Goal: Task Accomplishment & Management: Manage account settings

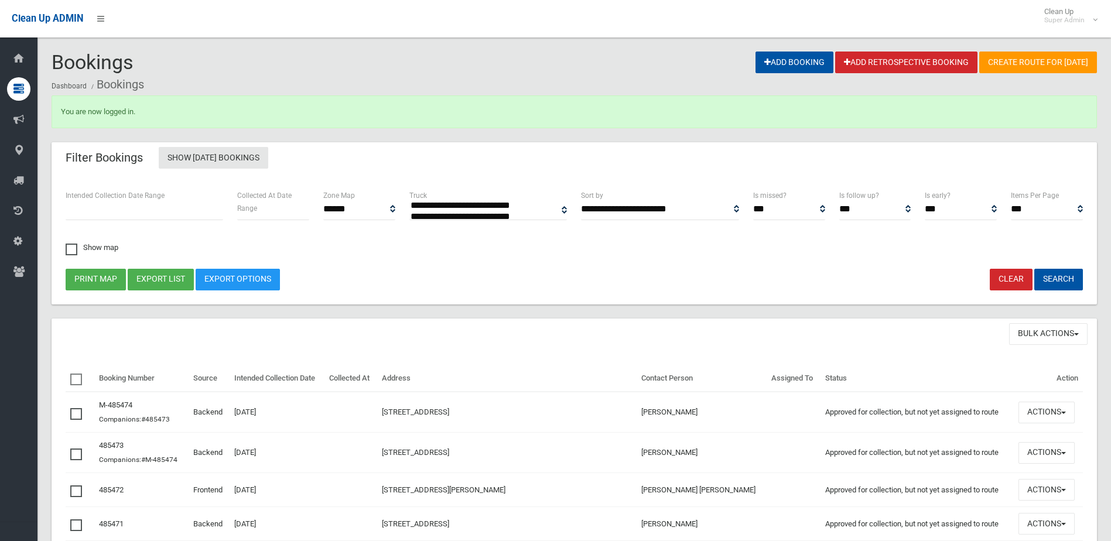
select select
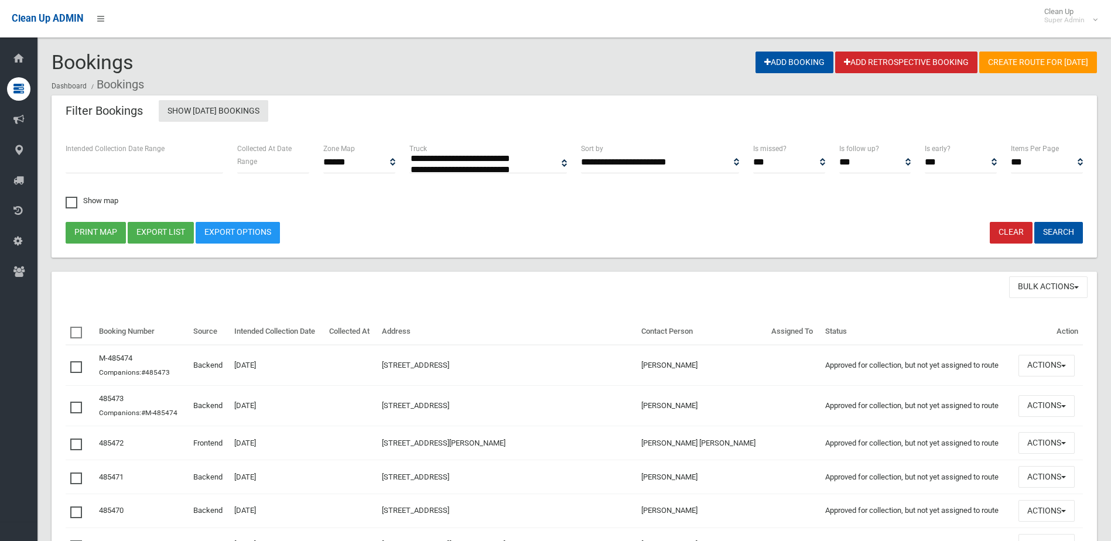
select select
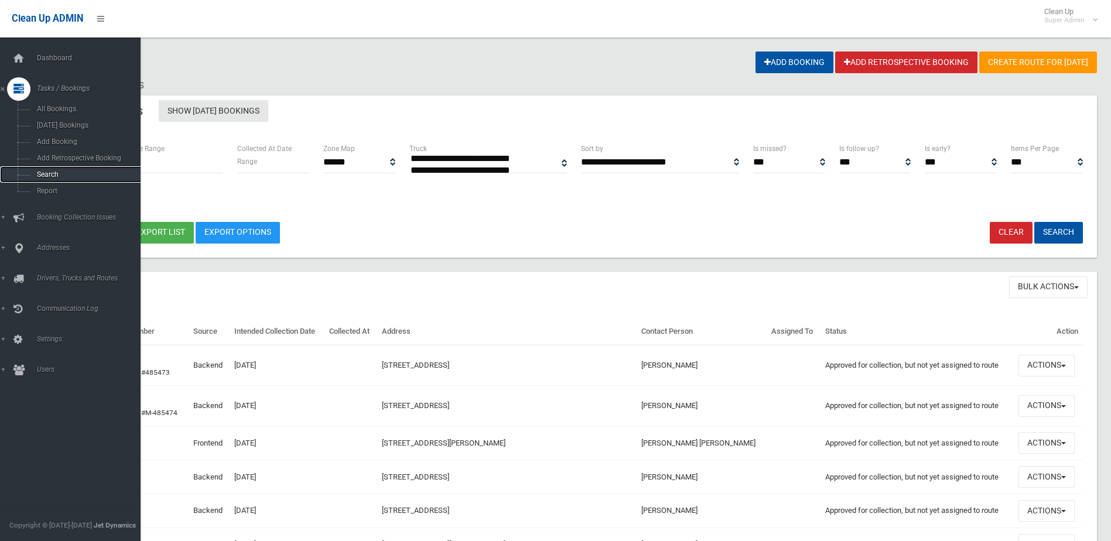
click at [46, 173] on span "Search" at bounding box center [86, 174] width 106 height 8
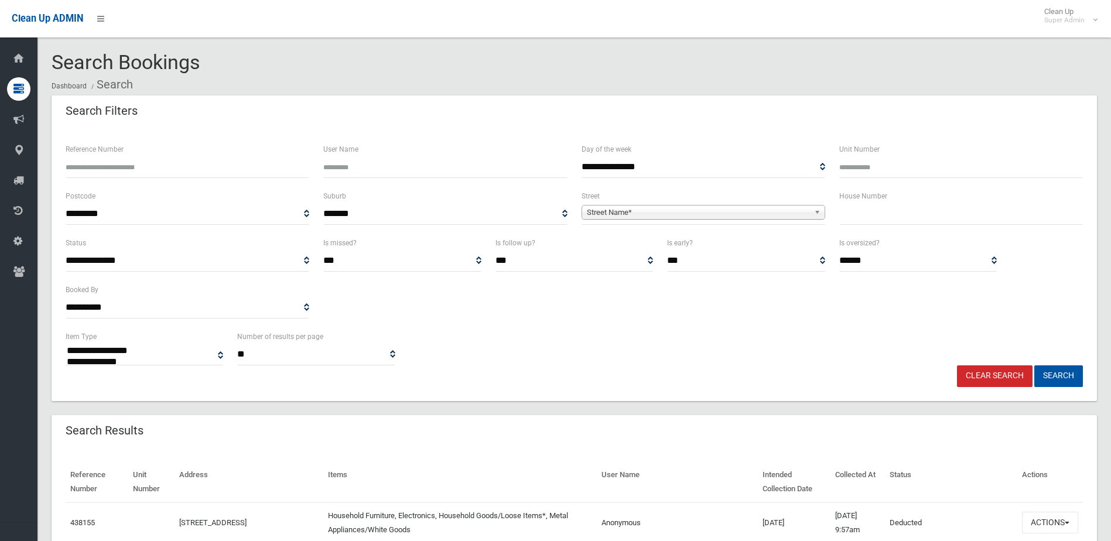
select select
click at [95, 169] on input "Reference Number" at bounding box center [188, 167] width 244 height 22
type input "******"
click at [1034, 365] on button "Search" at bounding box center [1058, 376] width 49 height 22
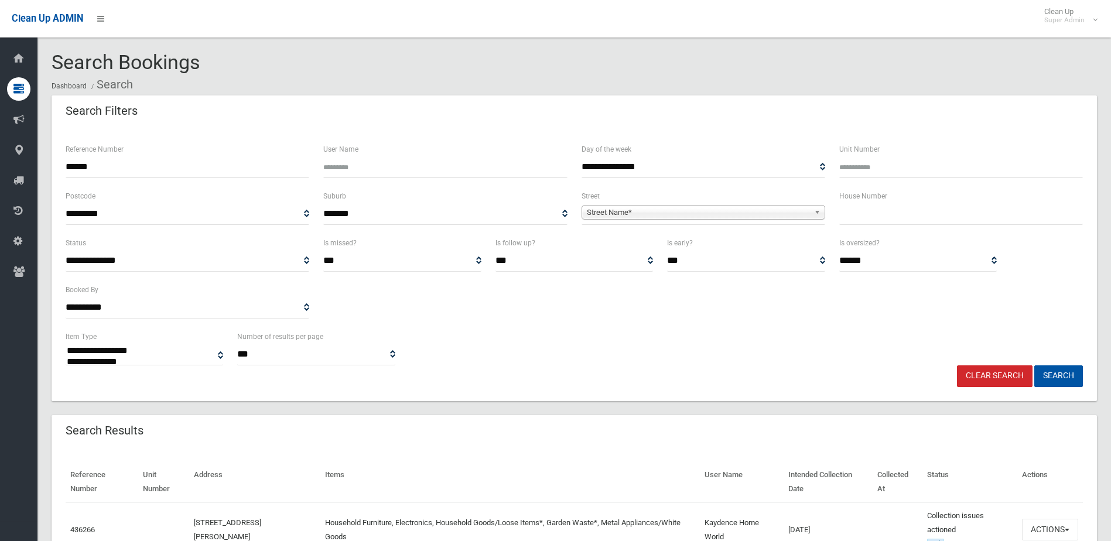
select select
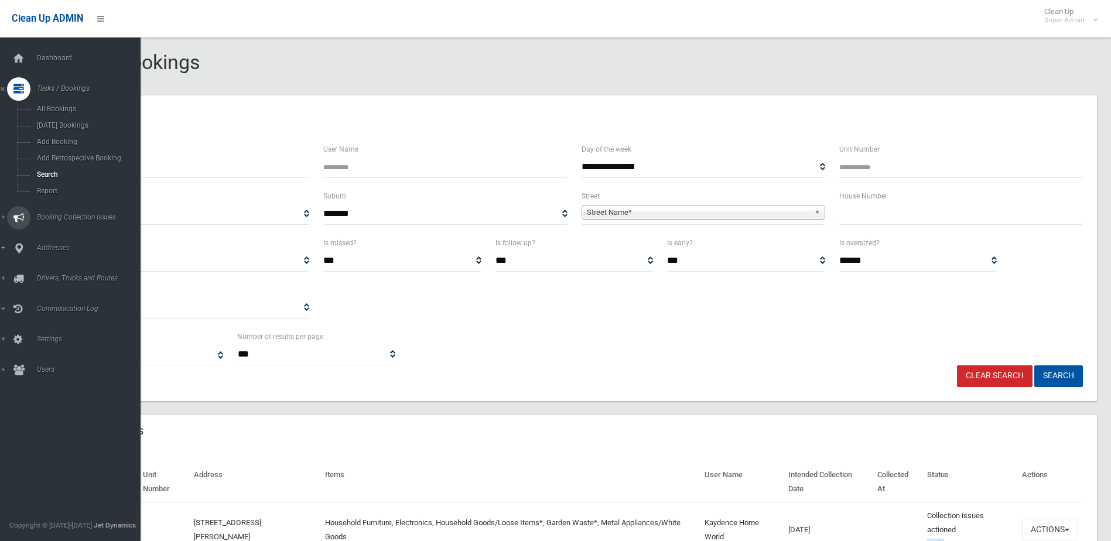
click at [44, 216] on span "Booking Collection Issues" at bounding box center [91, 217] width 116 height 8
click at [64, 140] on span "All Reported Issues" at bounding box center [86, 139] width 106 height 8
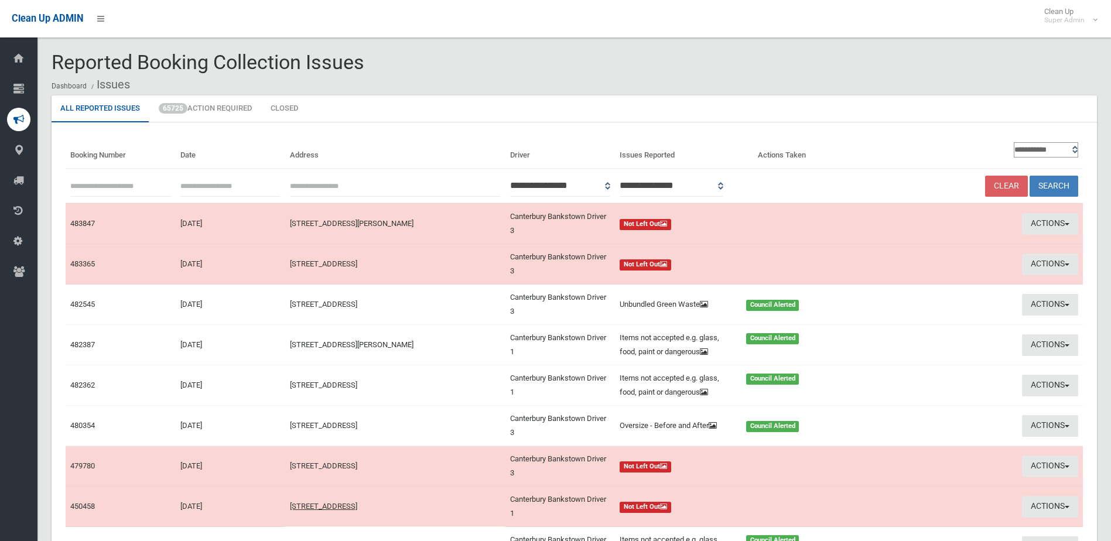
click at [87, 188] on input "text" at bounding box center [120, 186] width 101 height 22
type input "******"
click at [1029, 176] on button "Search" at bounding box center [1053, 187] width 49 height 22
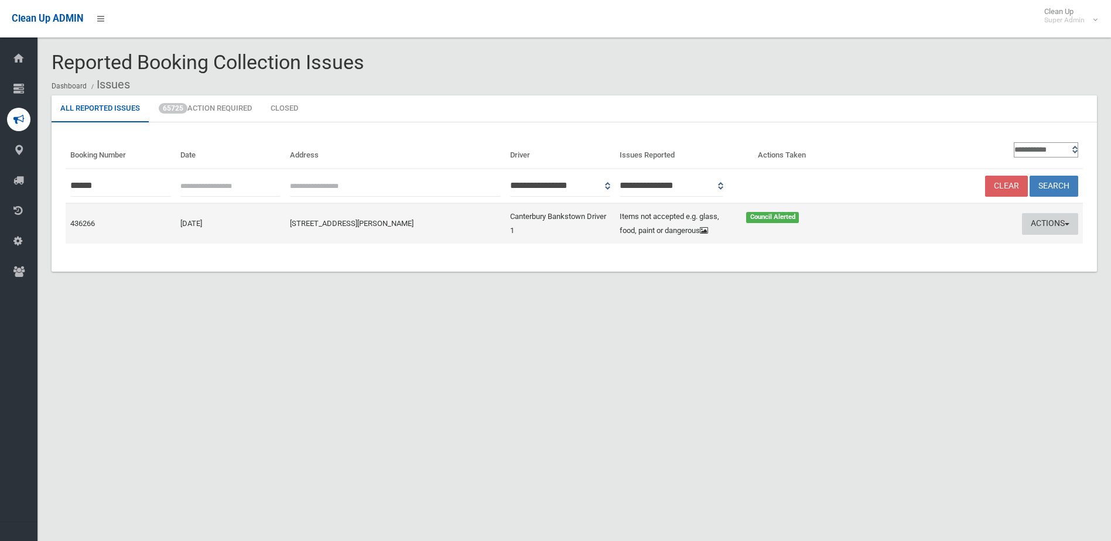
click at [1041, 222] on button "Actions" at bounding box center [1050, 224] width 56 height 22
click at [921, 266] on link "Edit Actions Taken" at bounding box center [937, 268] width 139 height 20
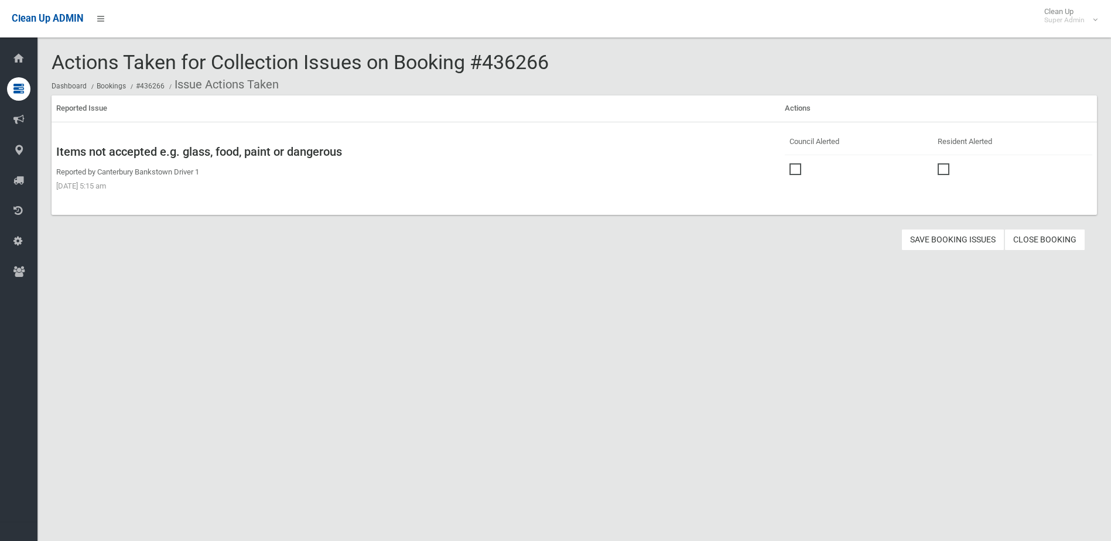
click at [1043, 237] on link "Close Booking" at bounding box center [1044, 240] width 81 height 22
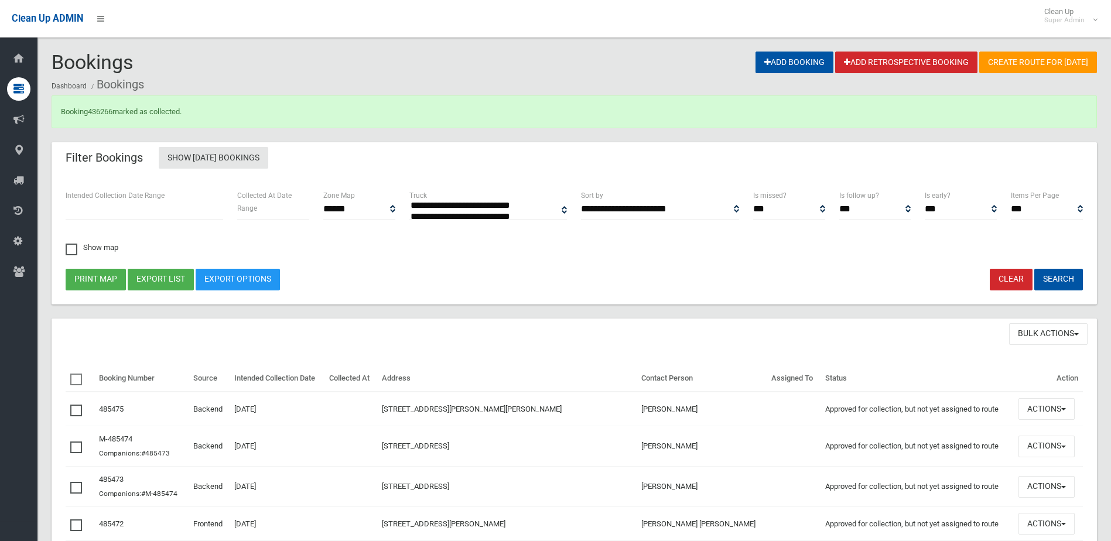
select select
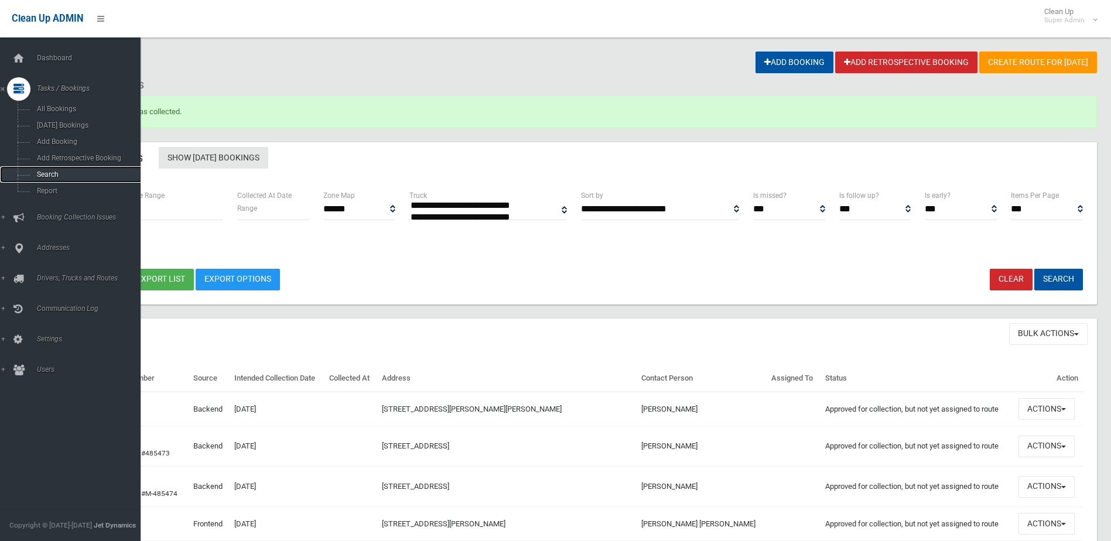
click at [43, 170] on span "Search" at bounding box center [86, 174] width 106 height 8
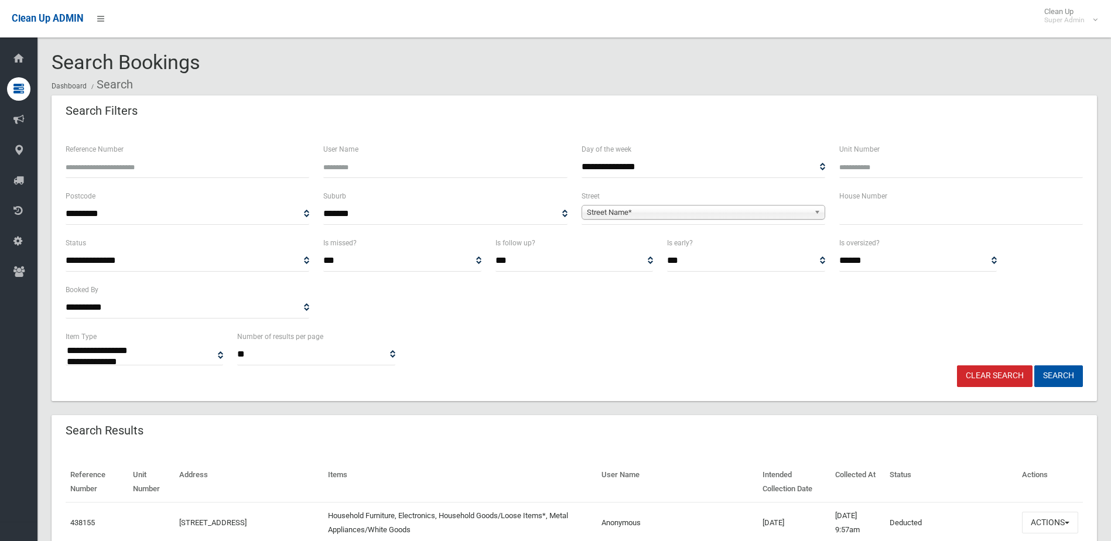
select select
type input "******"
click at [1034, 365] on button "Search" at bounding box center [1058, 376] width 49 height 22
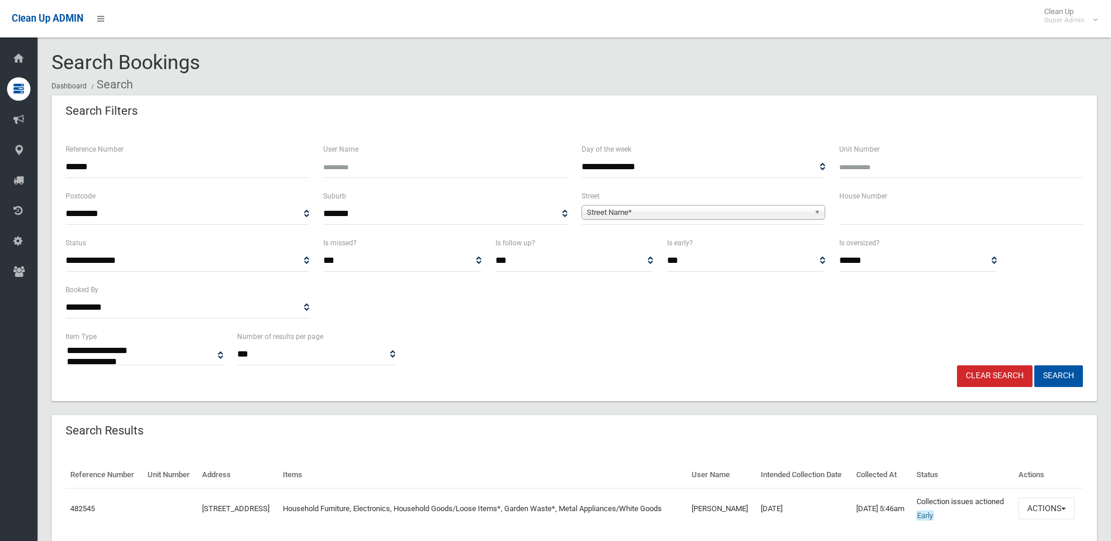
select select
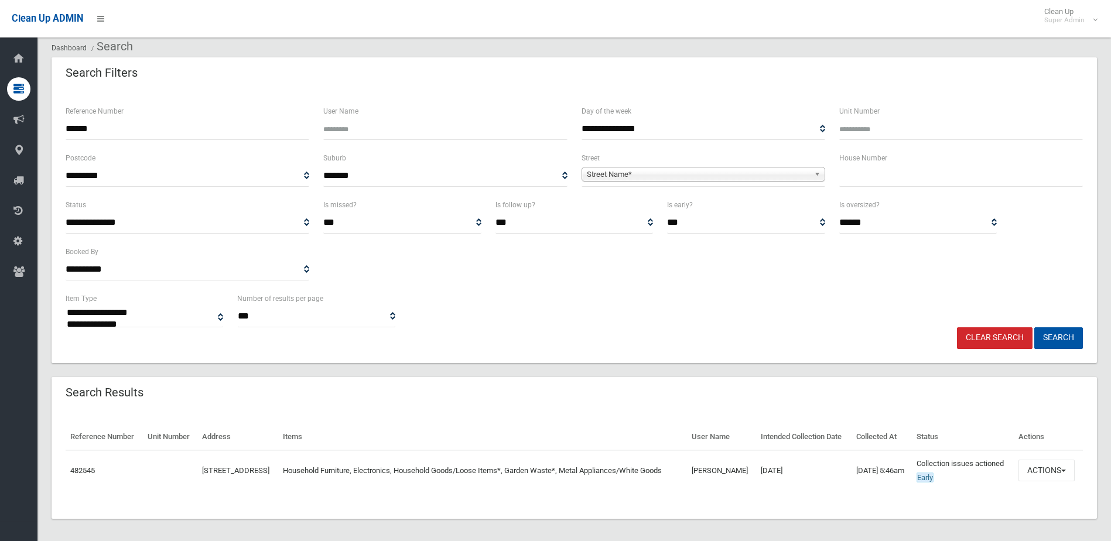
scroll to position [59, 0]
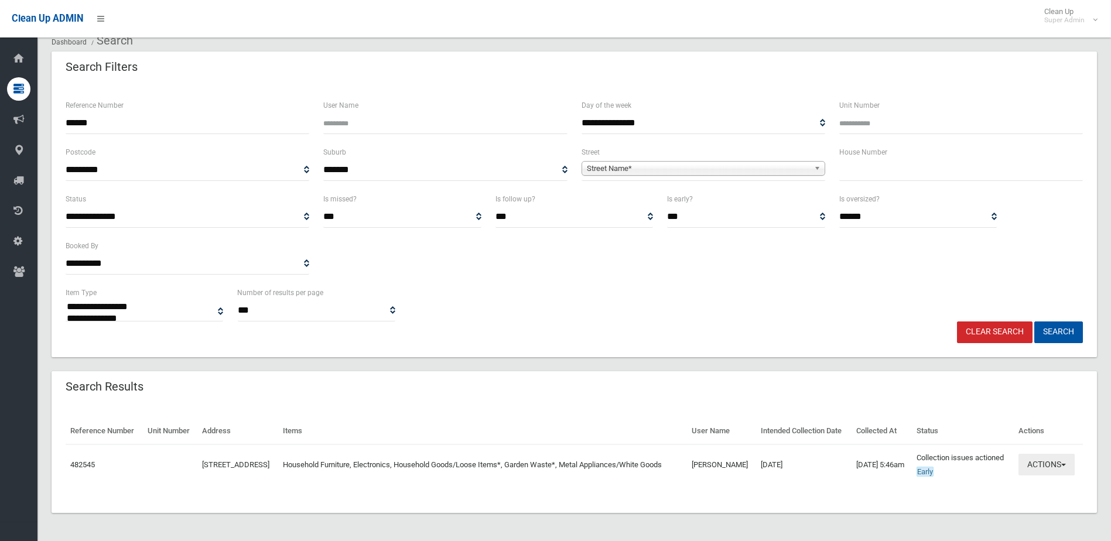
click at [1046, 471] on button "Actions" at bounding box center [1046, 465] width 56 height 22
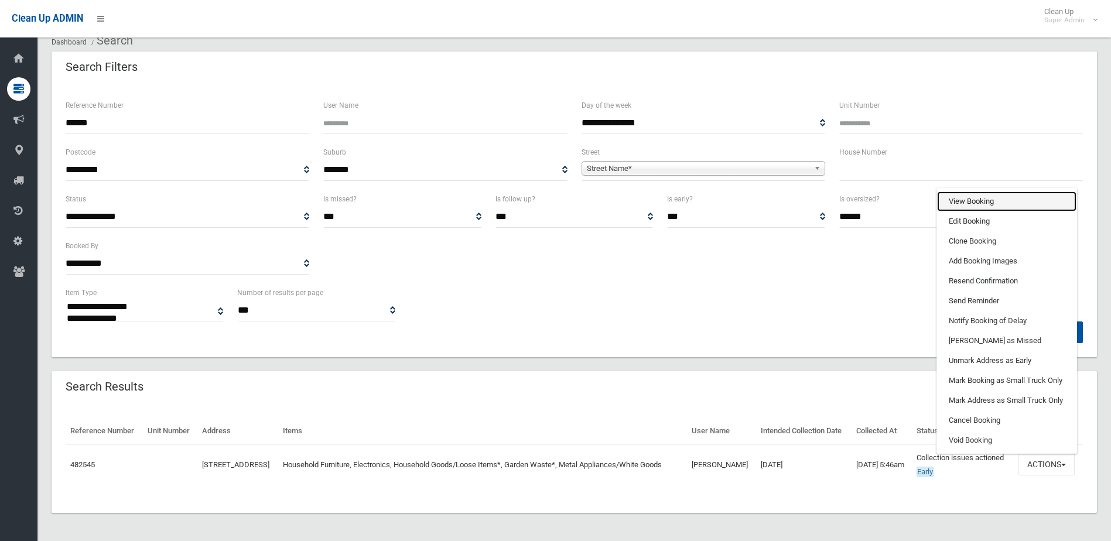
click at [961, 208] on link "View Booking" at bounding box center [1006, 201] width 139 height 20
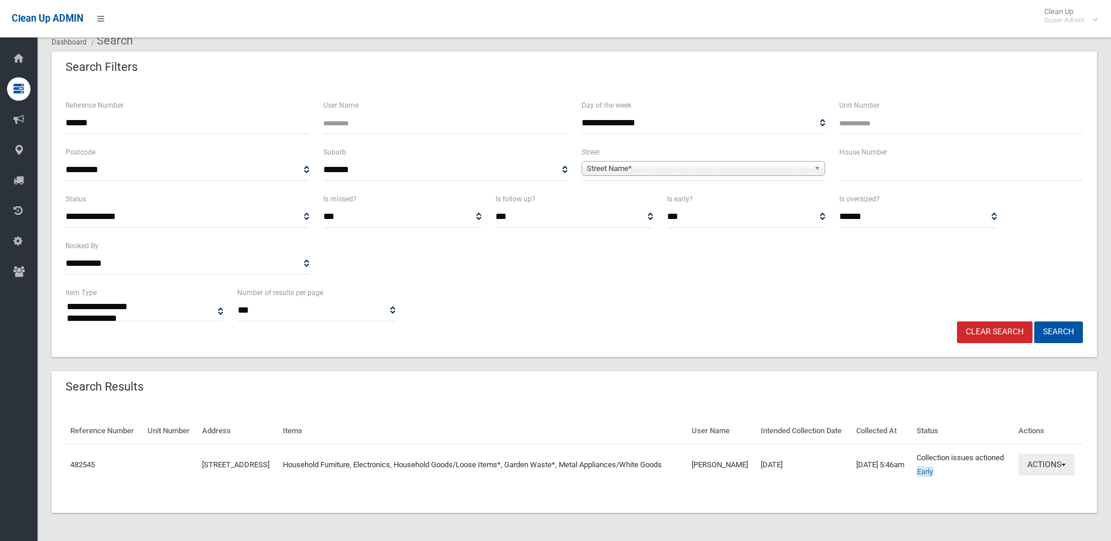
click at [1050, 468] on button "Actions" at bounding box center [1046, 465] width 56 height 22
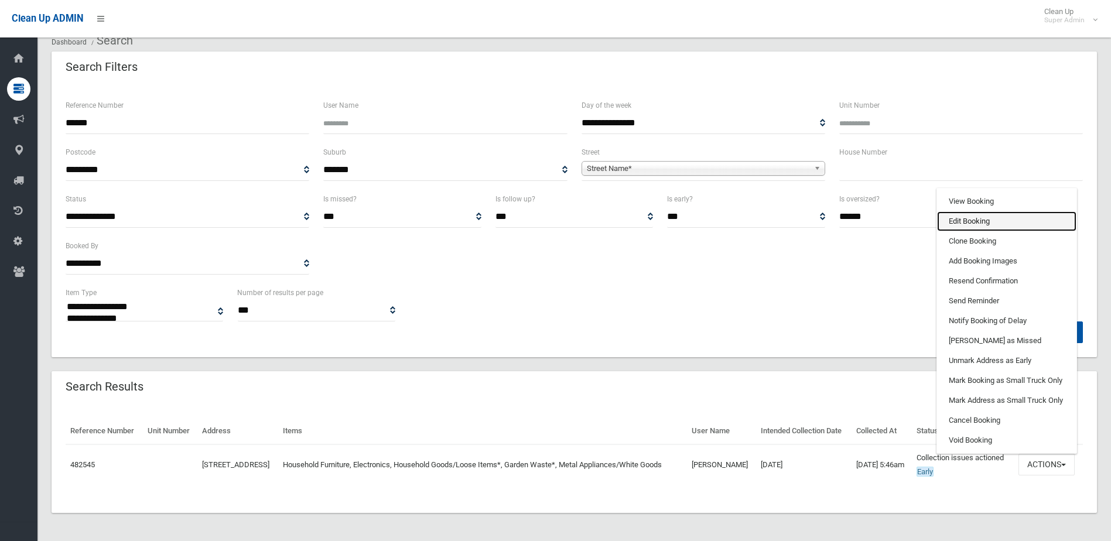
click at [973, 230] on link "Edit Booking" at bounding box center [1006, 221] width 139 height 20
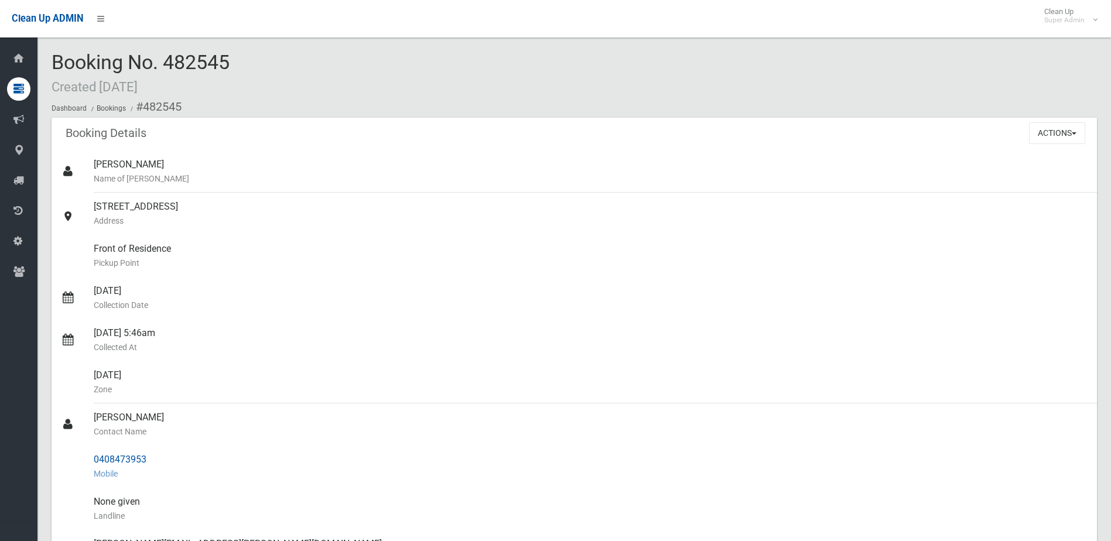
drag, startPoint x: 95, startPoint y: 415, endPoint x: 150, endPoint y: 460, distance: 71.1
click at [150, 460] on ul "Nicole Filara Name of Booker 100 Boronia Road, GREENACRE NSW 2190 Address Front…" at bounding box center [574, 473] width 1045 height 646
drag, startPoint x: 150, startPoint y: 460, endPoint x: 143, endPoint y: 460, distance: 7.0
copy ul "Issa Mikhael Contact Name 0408473953"
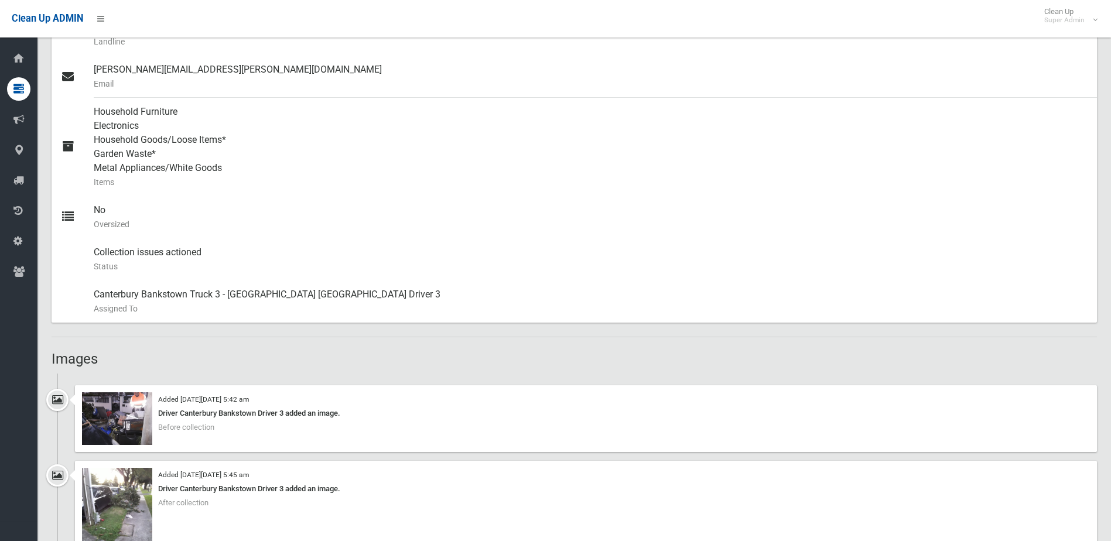
scroll to position [644, 0]
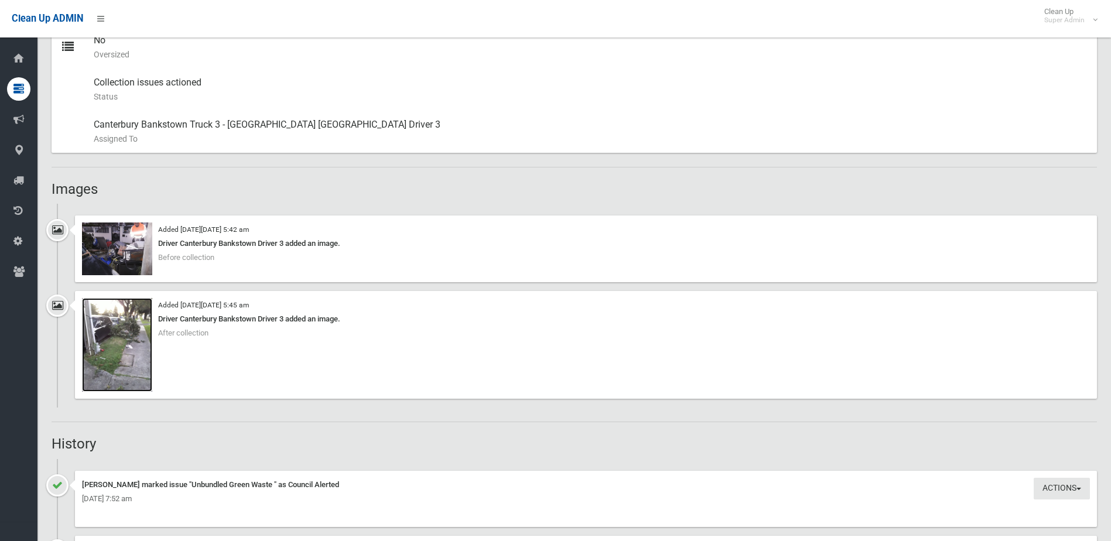
click at [127, 340] on img at bounding box center [117, 345] width 70 height 94
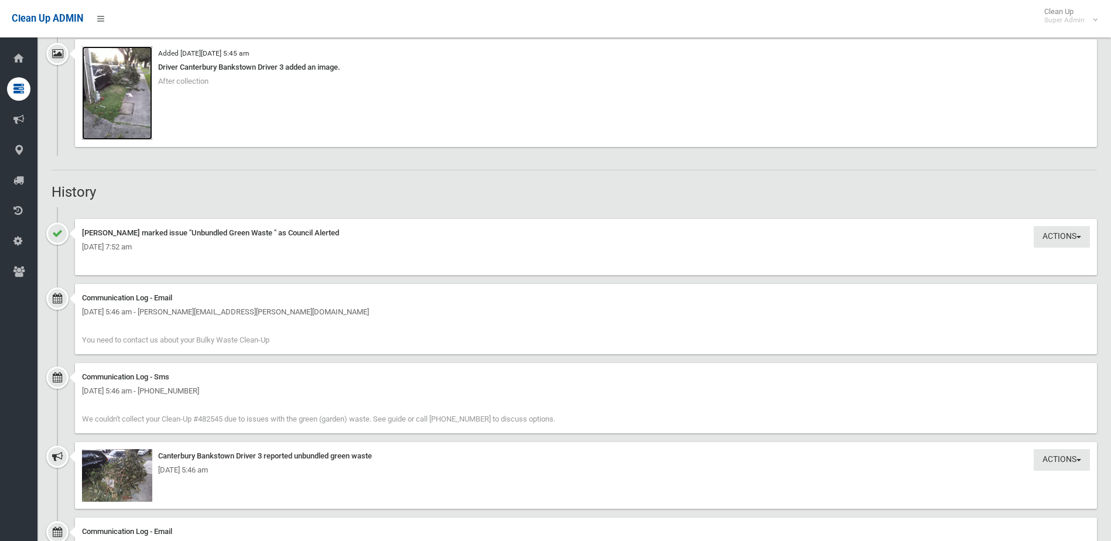
scroll to position [879, 0]
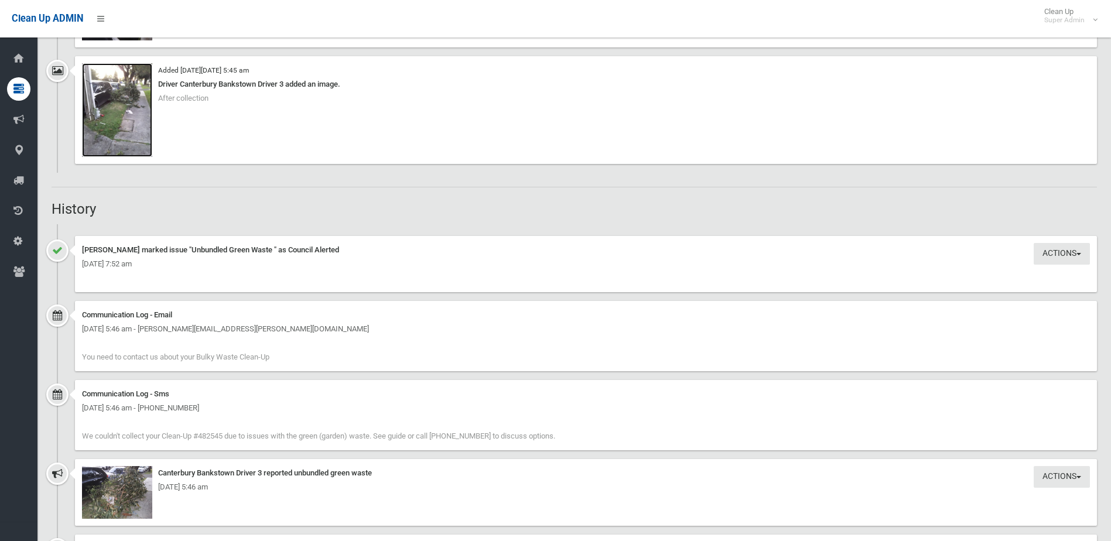
click at [101, 118] on img at bounding box center [117, 110] width 70 height 94
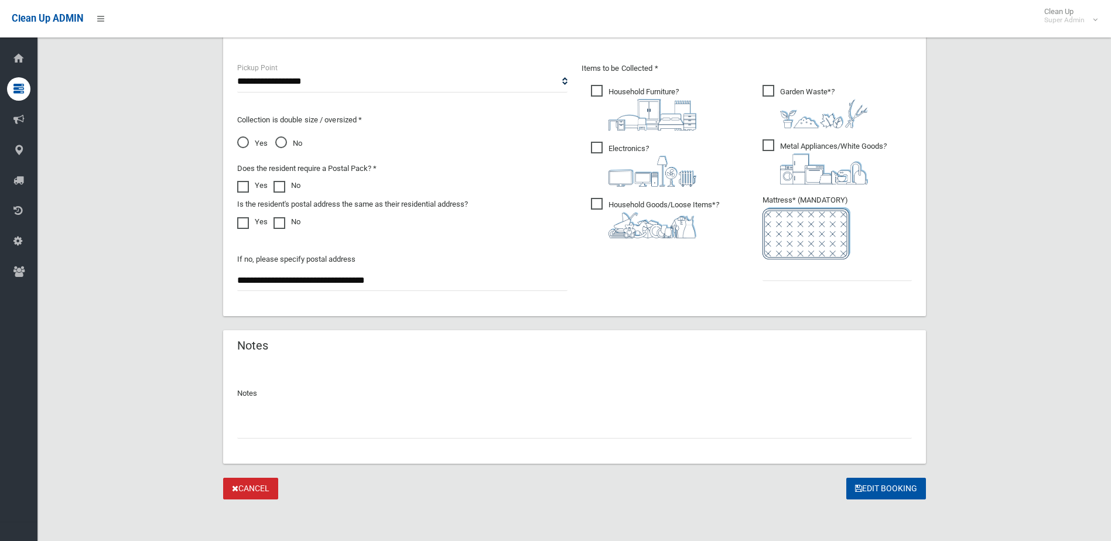
scroll to position [618, 0]
click at [311, 427] on input "text" at bounding box center [574, 427] width 675 height 22
click at [247, 427] on input "**********" at bounding box center [574, 427] width 675 height 22
paste input "*******"
type input "**********"
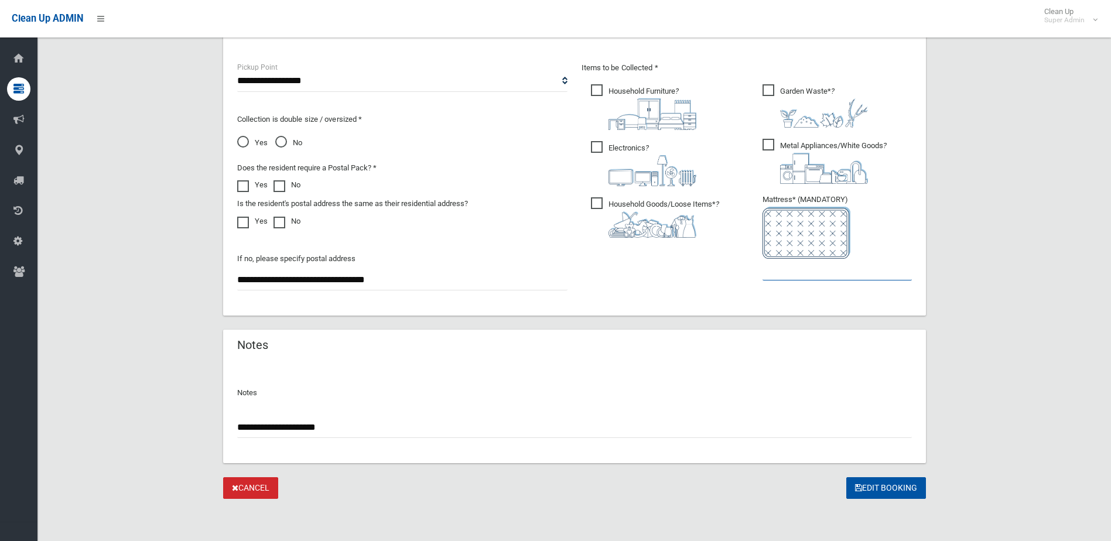
click at [827, 268] on input "text" at bounding box center [836, 270] width 149 height 22
type input "*"
click at [886, 486] on button "Edit Booking" at bounding box center [886, 488] width 80 height 22
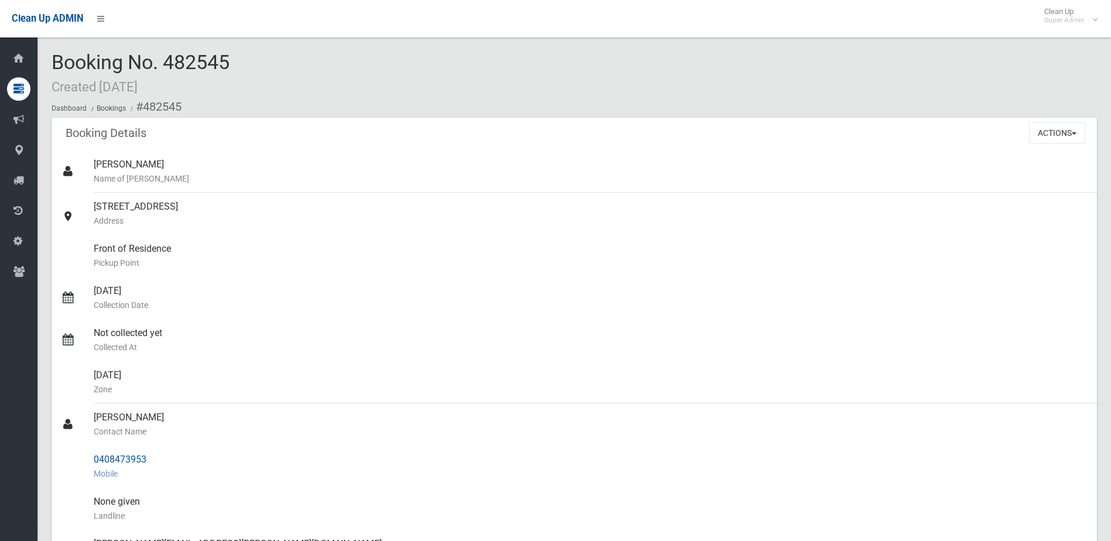
drag, startPoint x: 93, startPoint y: 456, endPoint x: 151, endPoint y: 458, distance: 58.6
click at [151, 458] on link "0408473953 Mobile" at bounding box center [574, 467] width 1045 height 42
drag, startPoint x: 151, startPoint y: 458, endPoint x: 141, endPoint y: 460, distance: 10.0
copy link "0408473953"
click at [1008, 253] on div "Front of Residence [GEOGRAPHIC_DATA]" at bounding box center [591, 256] width 994 height 42
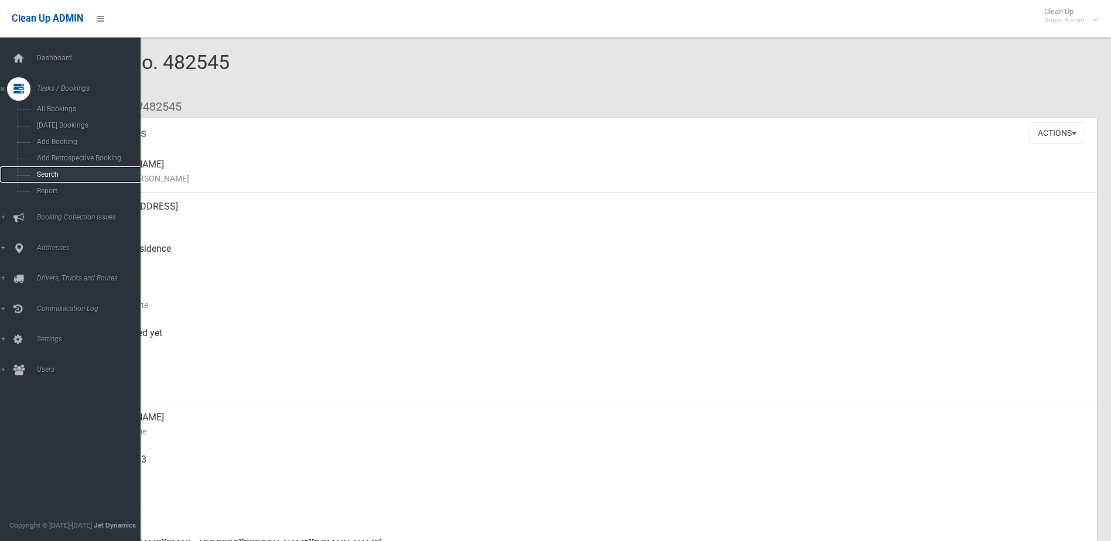
click at [50, 171] on span "Search" at bounding box center [86, 174] width 106 height 8
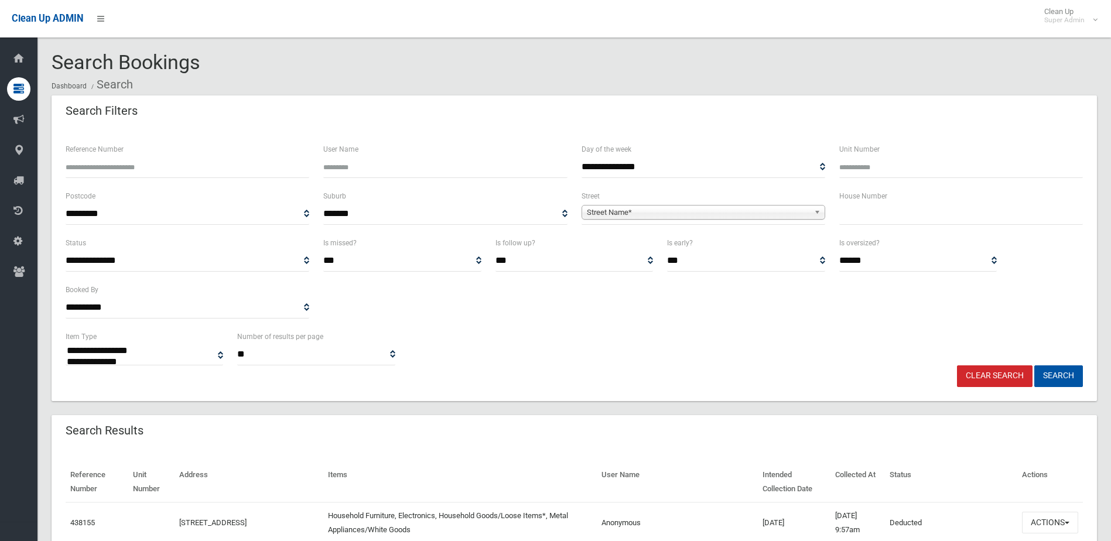
select select
type input "******"
click at [1034, 365] on button "Search" at bounding box center [1058, 376] width 49 height 22
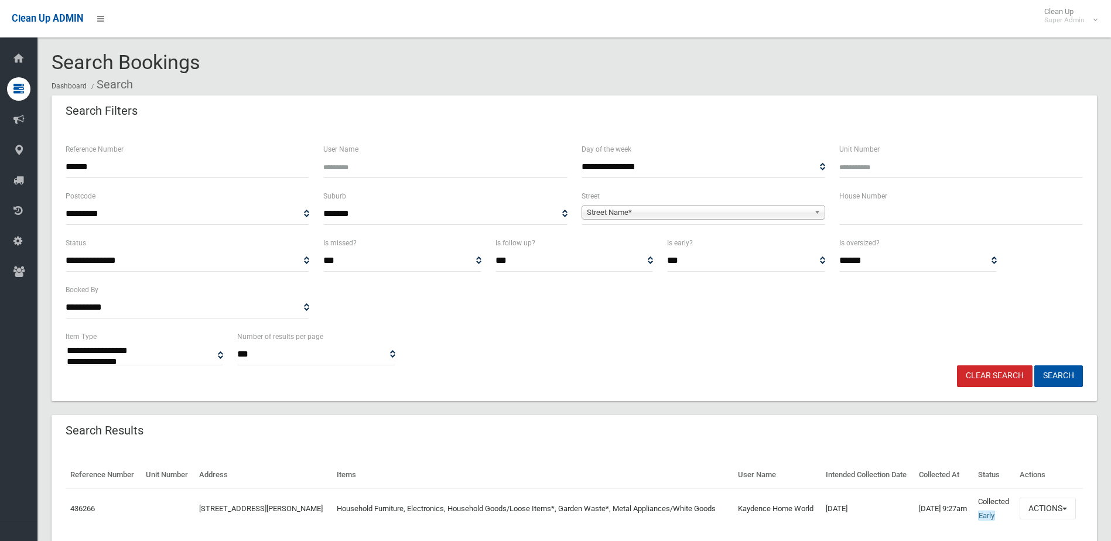
select select
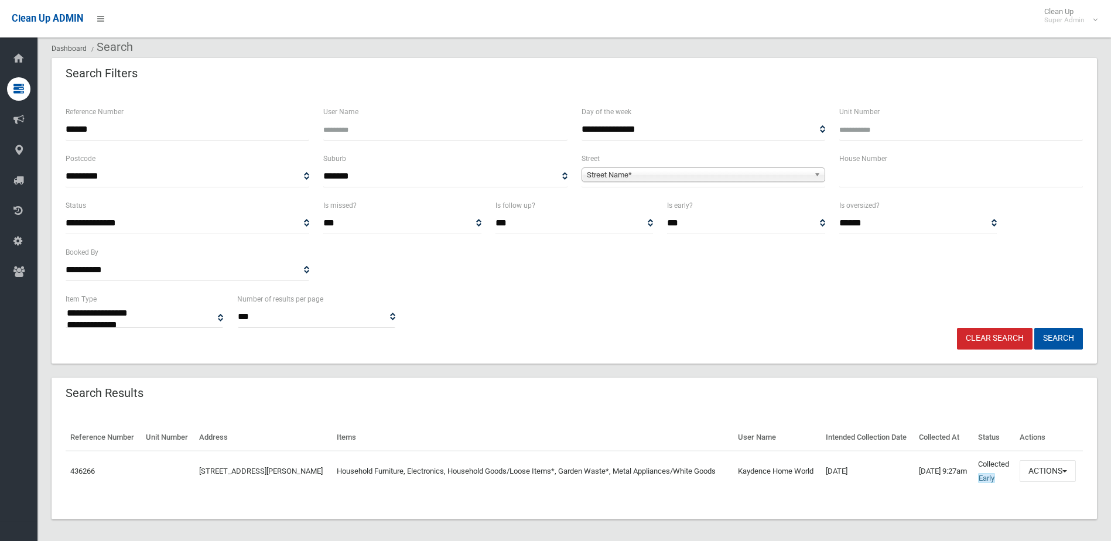
scroll to position [58, 0]
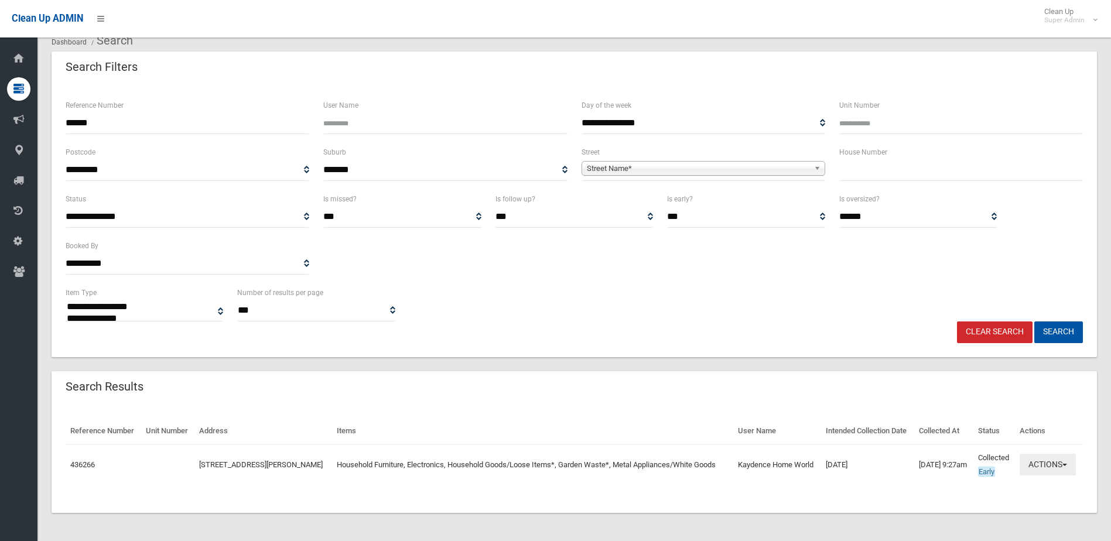
click at [1043, 464] on button "Actions" at bounding box center [1047, 465] width 56 height 22
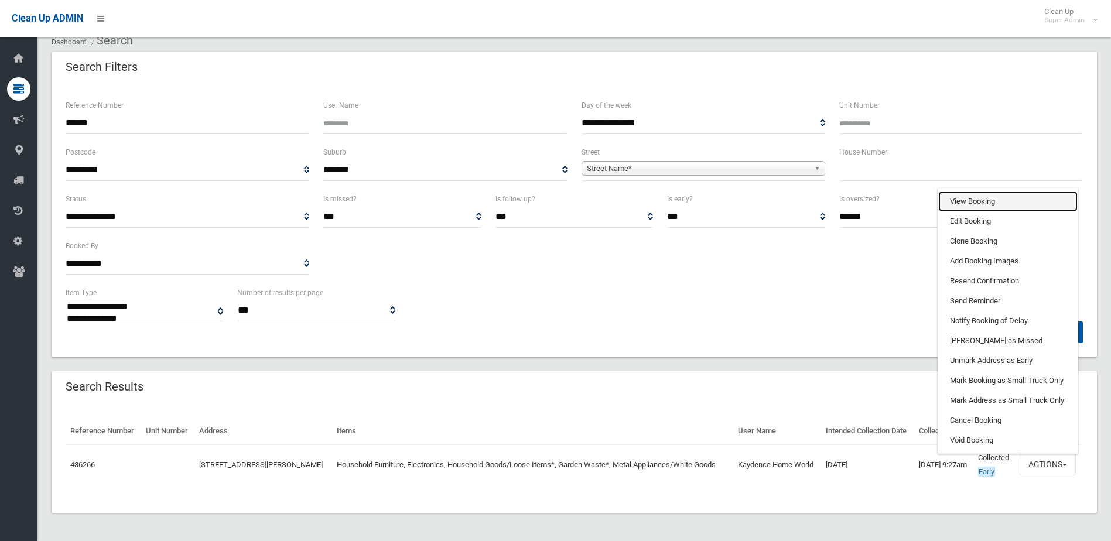
click at [982, 199] on link "View Booking" at bounding box center [1007, 201] width 139 height 20
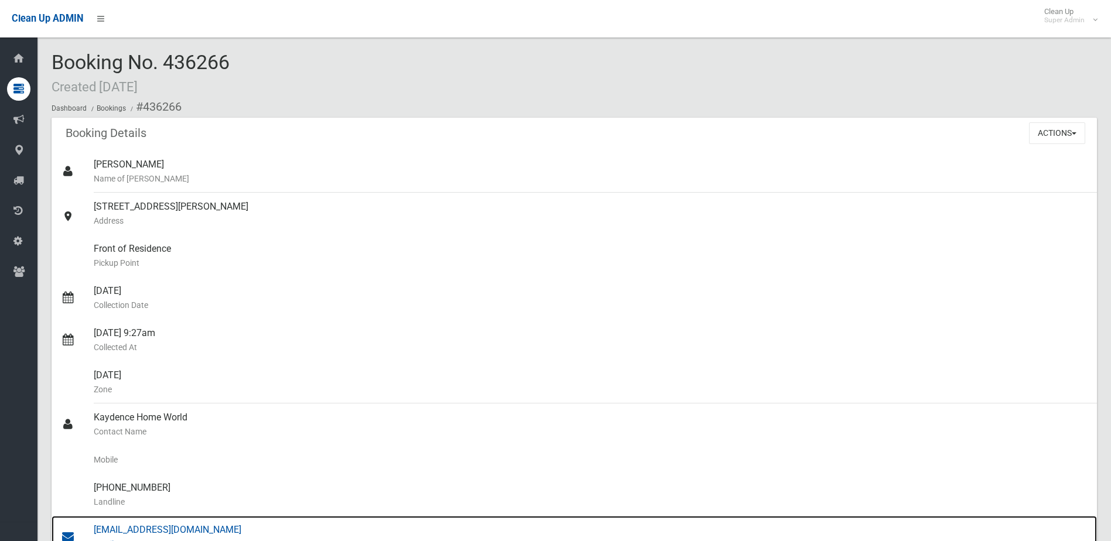
click at [131, 528] on div "reception@hwrg.com.au Email" at bounding box center [591, 537] width 994 height 42
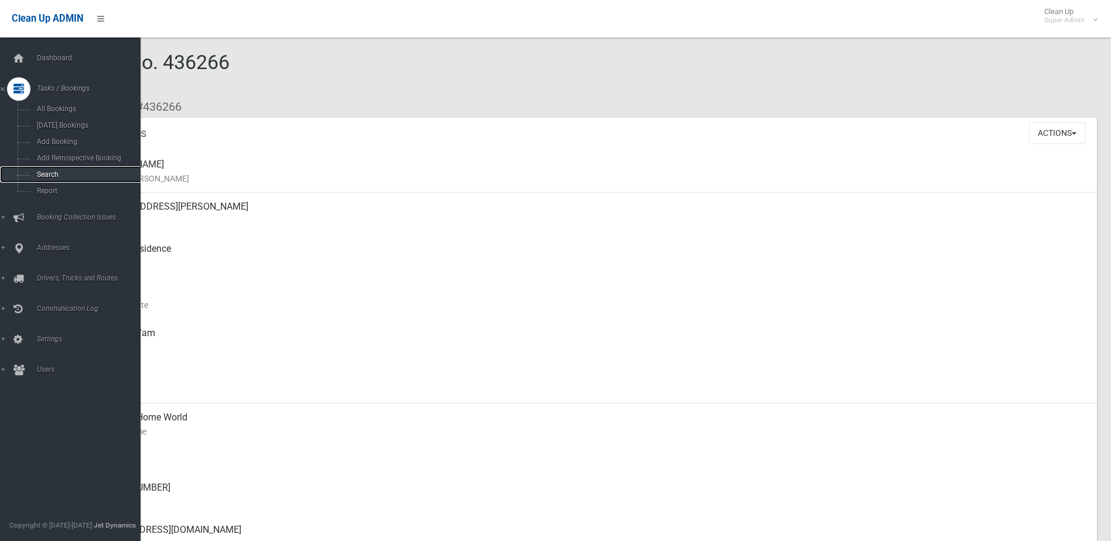
click at [44, 174] on span "Search" at bounding box center [86, 174] width 106 height 8
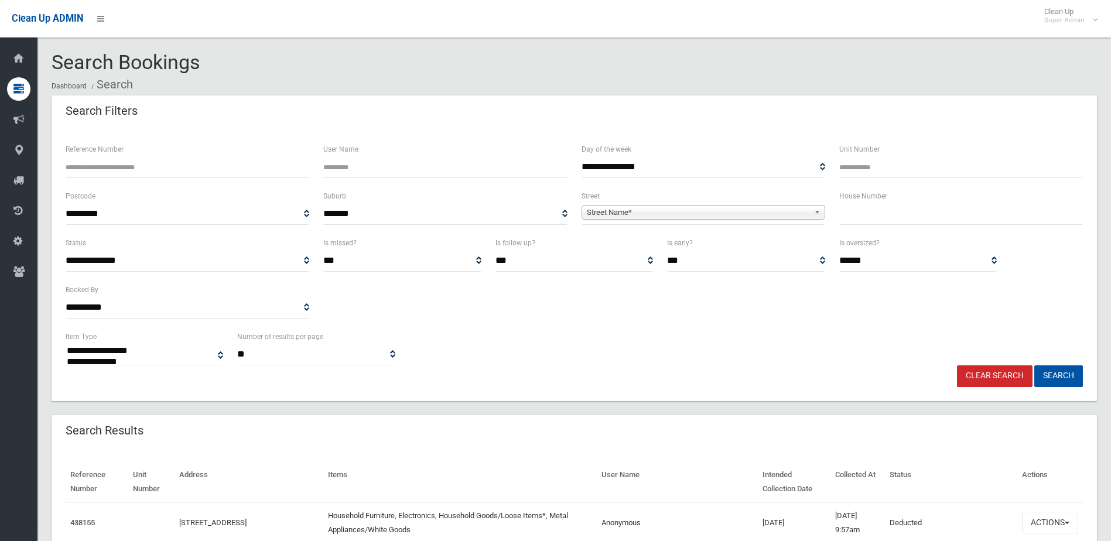
select select
click at [96, 168] on input "Reference Number" at bounding box center [188, 167] width 244 height 22
type input "******"
click at [1034, 365] on button "Search" at bounding box center [1058, 376] width 49 height 22
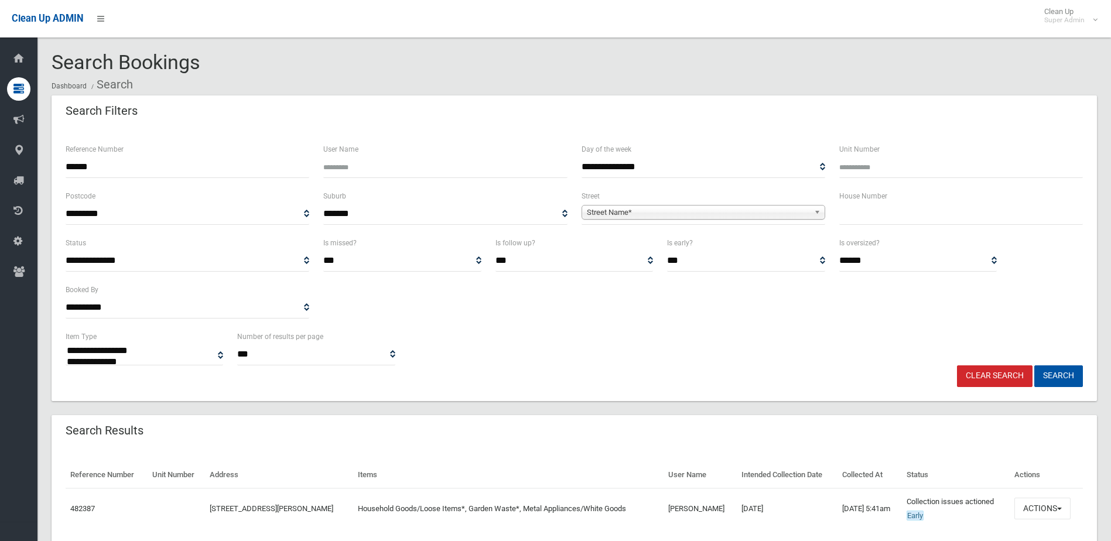
select select
drag, startPoint x: 115, startPoint y: 164, endPoint x: 34, endPoint y: 167, distance: 81.4
click at [35, 165] on div "**********" at bounding box center [555, 299] width 1111 height 571
type input "******"
click at [1034, 365] on button "Search" at bounding box center [1058, 376] width 49 height 22
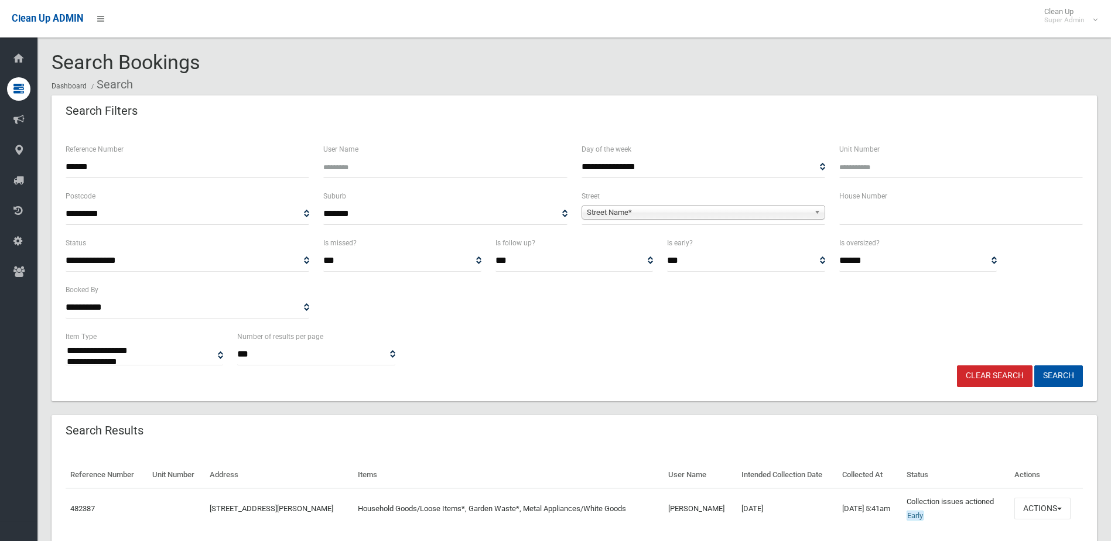
select select
click at [1032, 505] on button "Actions" at bounding box center [1042, 509] width 56 height 22
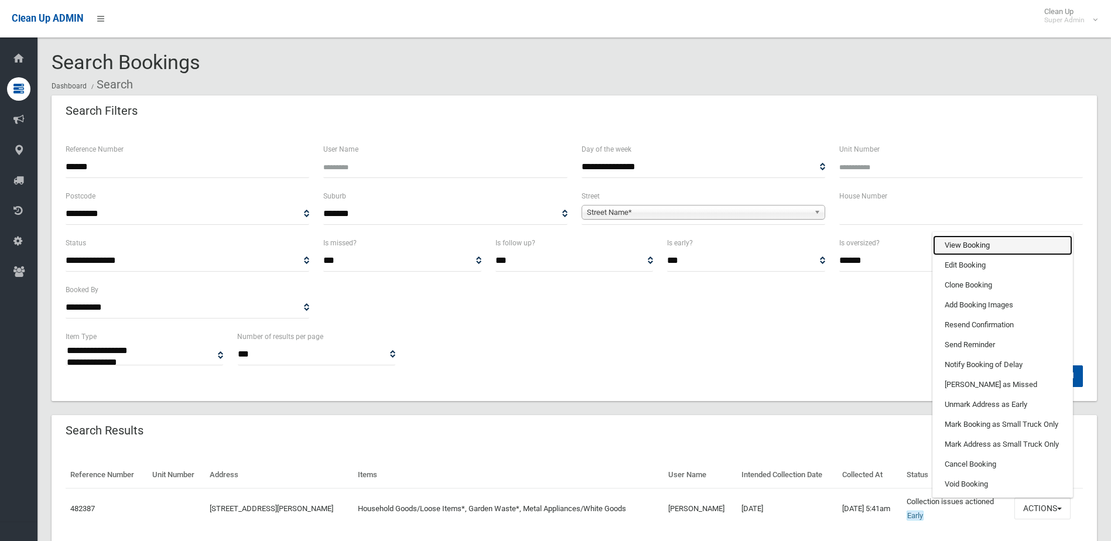
click at [965, 245] on link "View Booking" at bounding box center [1002, 245] width 139 height 20
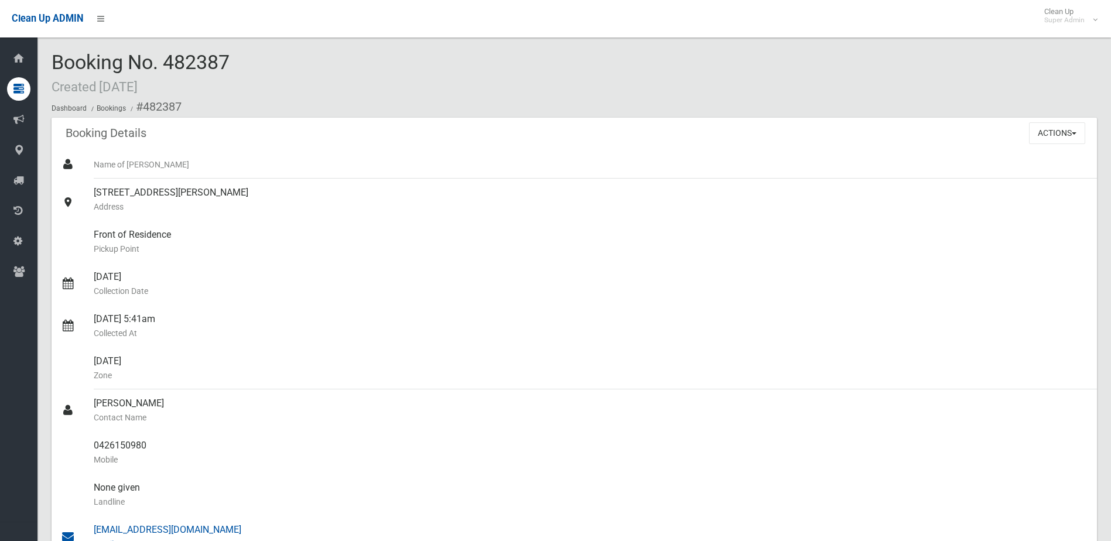
drag, startPoint x: 95, startPoint y: 401, endPoint x: 227, endPoint y: 524, distance: 180.2
click at [227, 524] on ul "Name of [PERSON_NAME] [STREET_ADDRESS][PERSON_NAME] Address Front of Residence …" at bounding box center [574, 452] width 1045 height 604
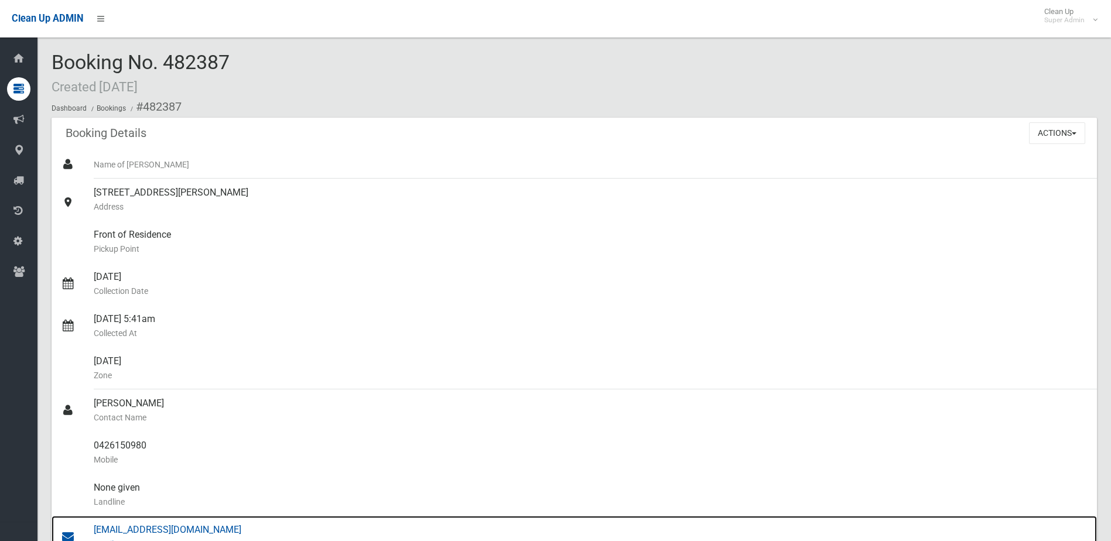
drag, startPoint x: 227, startPoint y: 524, endPoint x: 200, endPoint y: 528, distance: 27.7
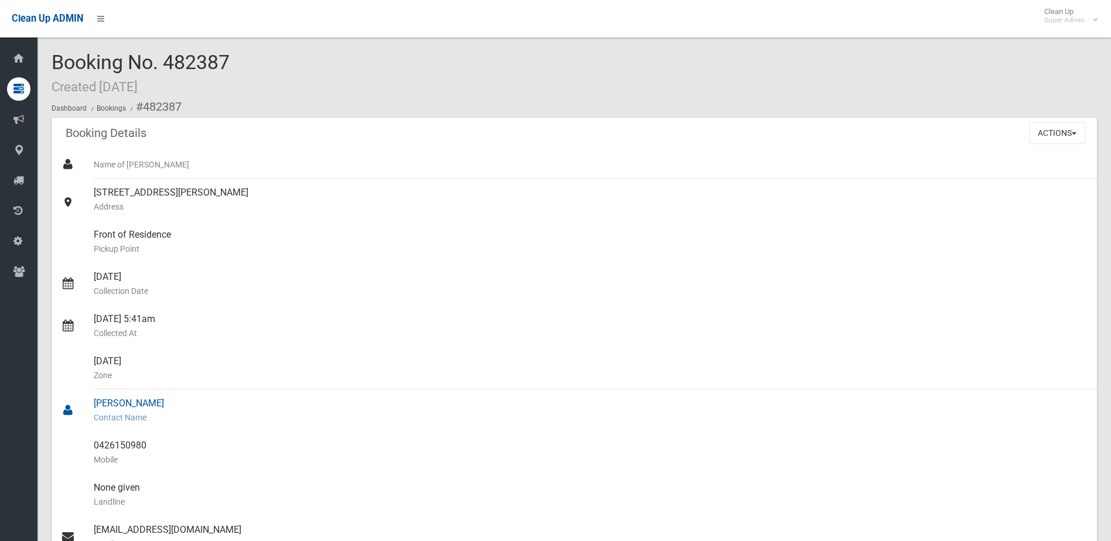
drag, startPoint x: 200, startPoint y: 528, endPoint x: 156, endPoint y: 406, distance: 129.5
click at [156, 406] on div "[PERSON_NAME] Contact Name" at bounding box center [591, 410] width 994 height 42
drag, startPoint x: 94, startPoint y: 400, endPoint x: 162, endPoint y: 437, distance: 77.3
click at [162, 437] on ul "Name of [PERSON_NAME] [STREET_ADDRESS][PERSON_NAME] Address Front of Residence …" at bounding box center [574, 452] width 1045 height 604
drag, startPoint x: 162, startPoint y: 437, endPoint x: 137, endPoint y: 447, distance: 26.8
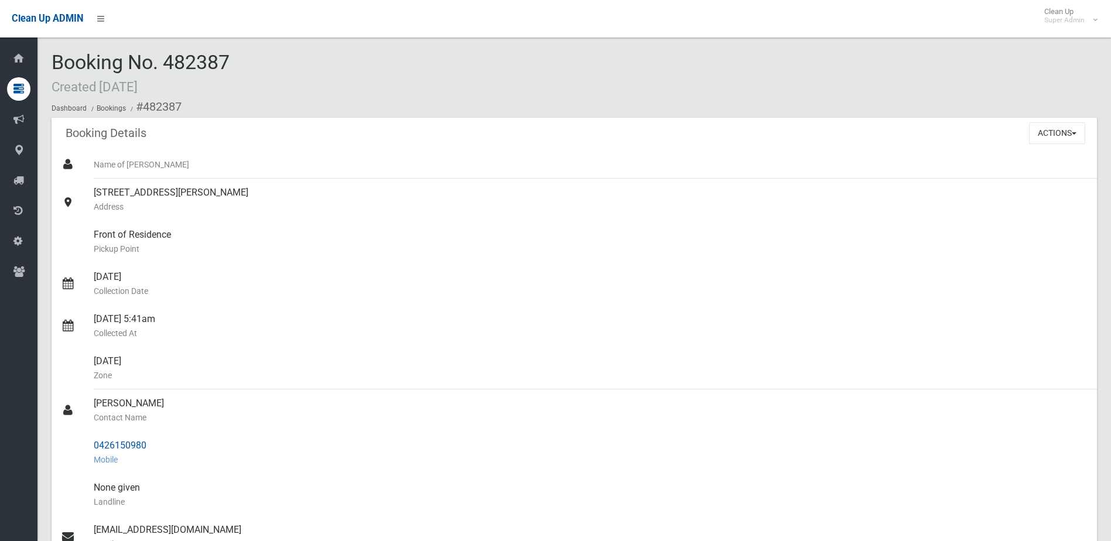
copy ul "[PERSON_NAME] Contact Name 0426150980"
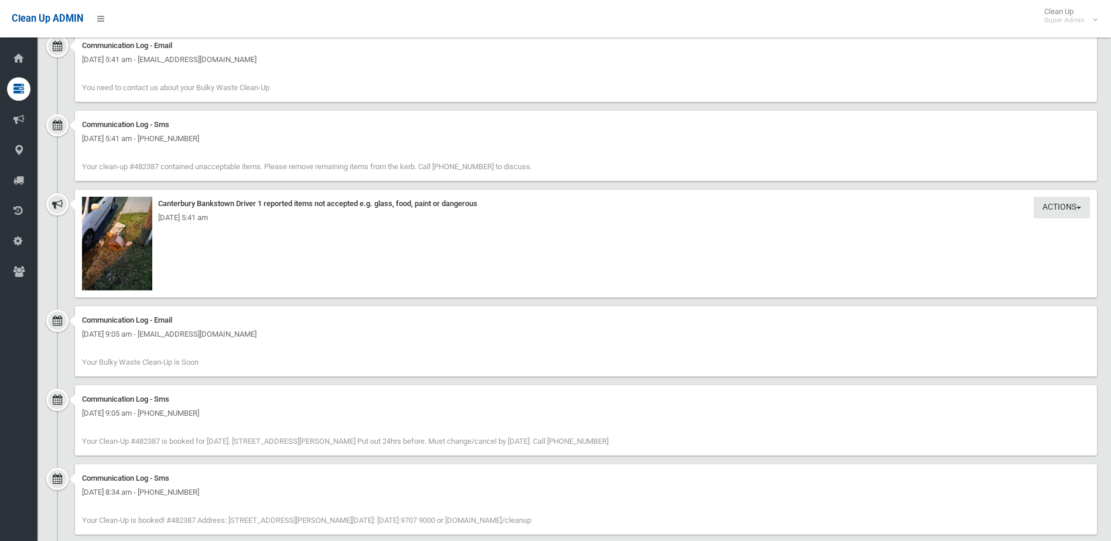
scroll to position [1171, 0]
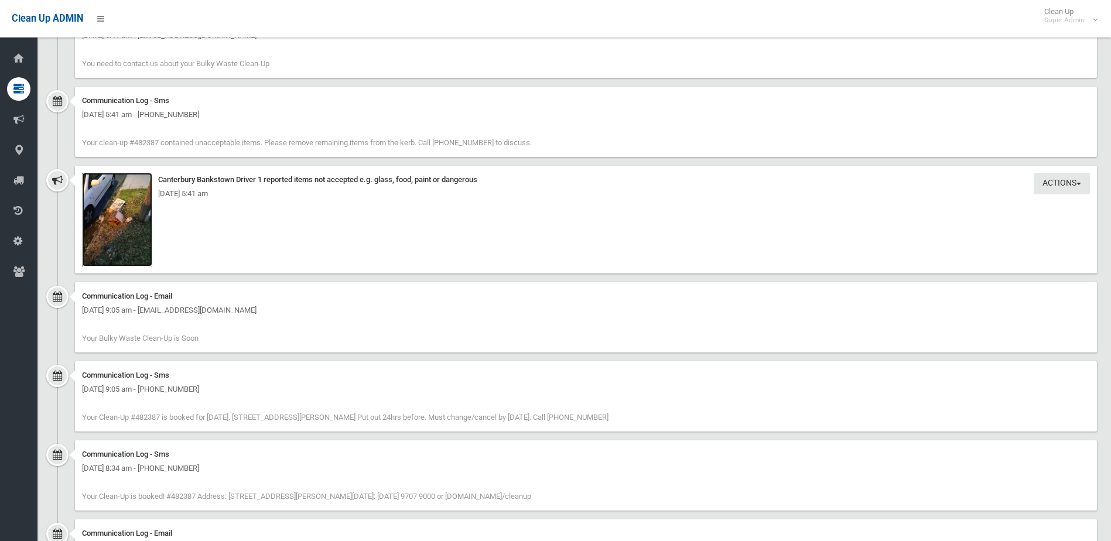
click at [125, 217] on img at bounding box center [117, 220] width 70 height 94
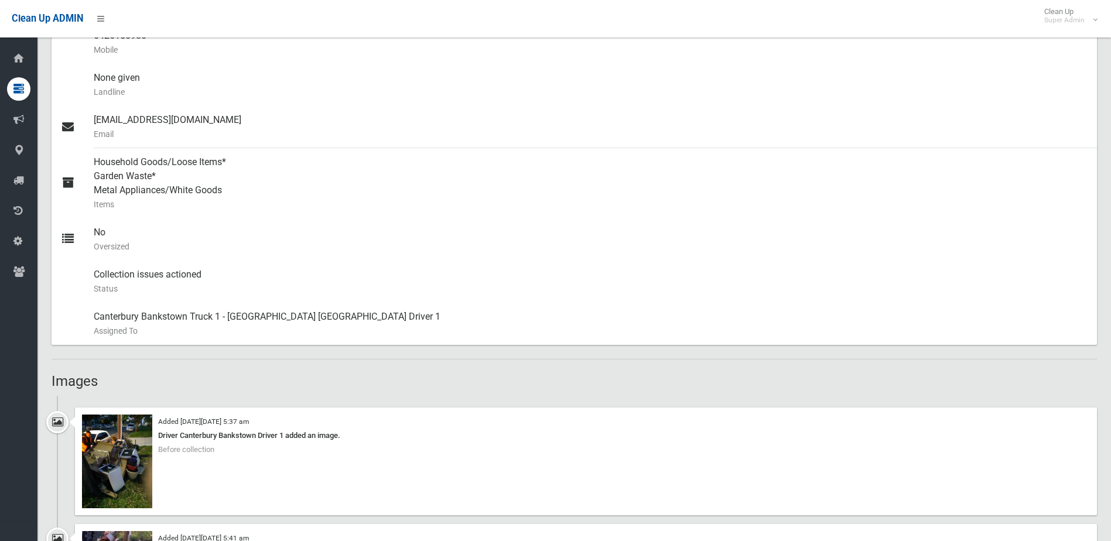
scroll to position [0, 0]
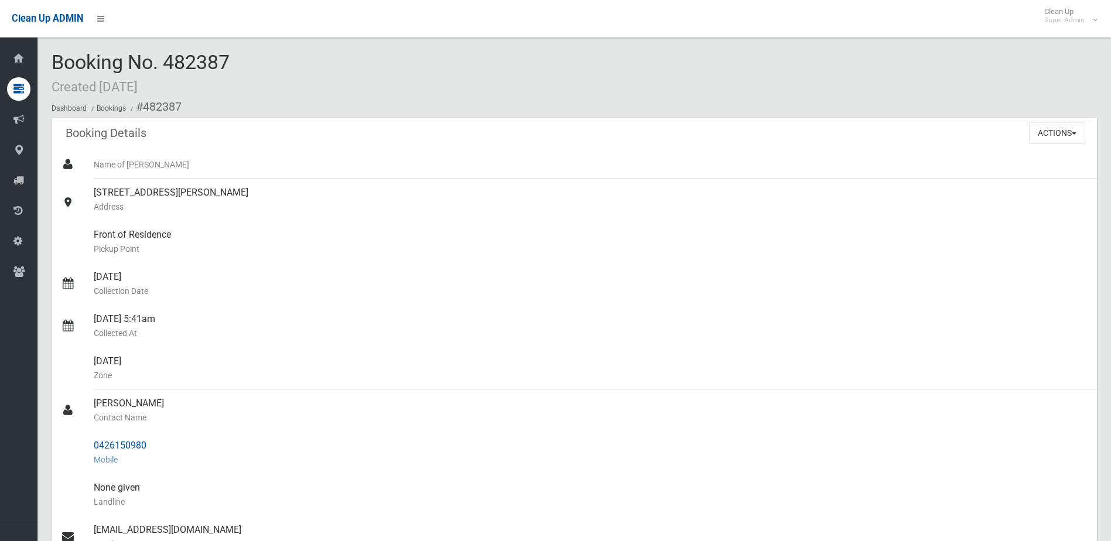
click at [156, 449] on div "0426150980 Mobile" at bounding box center [591, 453] width 994 height 42
drag, startPoint x: 93, startPoint y: 444, endPoint x: 149, endPoint y: 443, distance: 55.7
click at [149, 443] on link "0426150980 Mobile" at bounding box center [574, 453] width 1045 height 42
drag, startPoint x: 149, startPoint y: 443, endPoint x: 136, endPoint y: 444, distance: 12.4
copy link "0426150980"
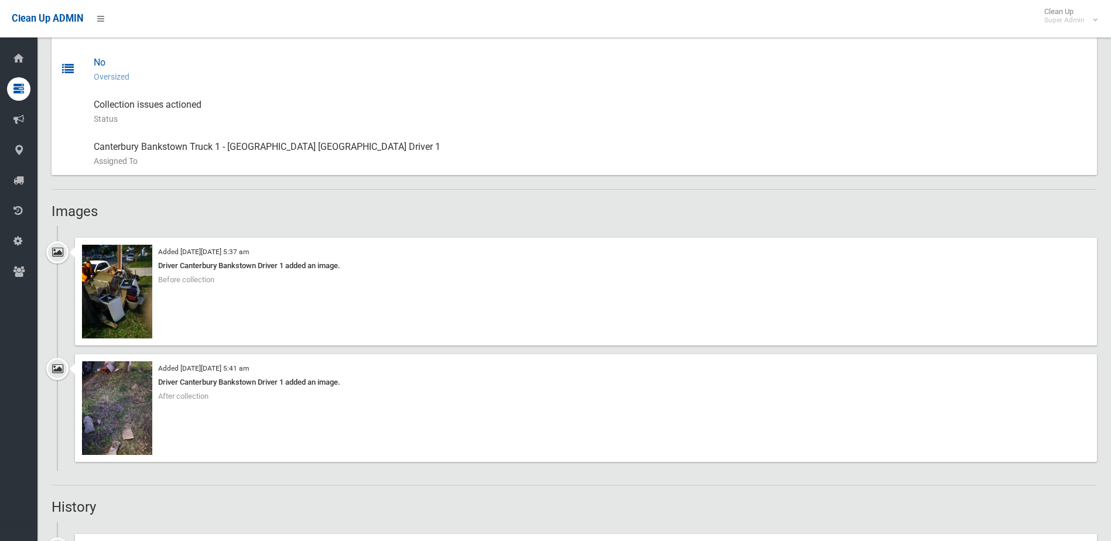
scroll to position [586, 0]
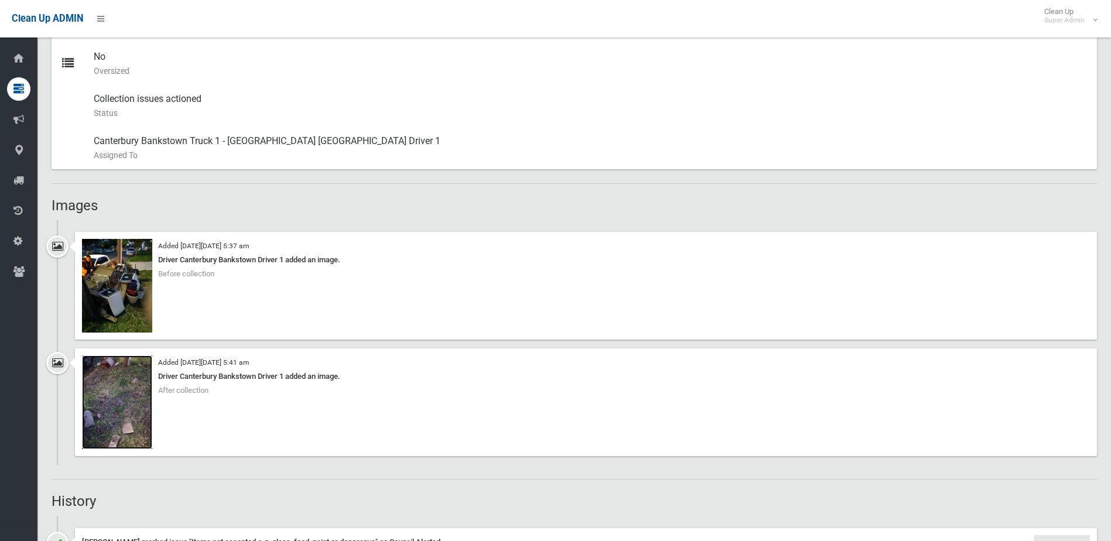
click at [116, 420] on img at bounding box center [117, 402] width 70 height 94
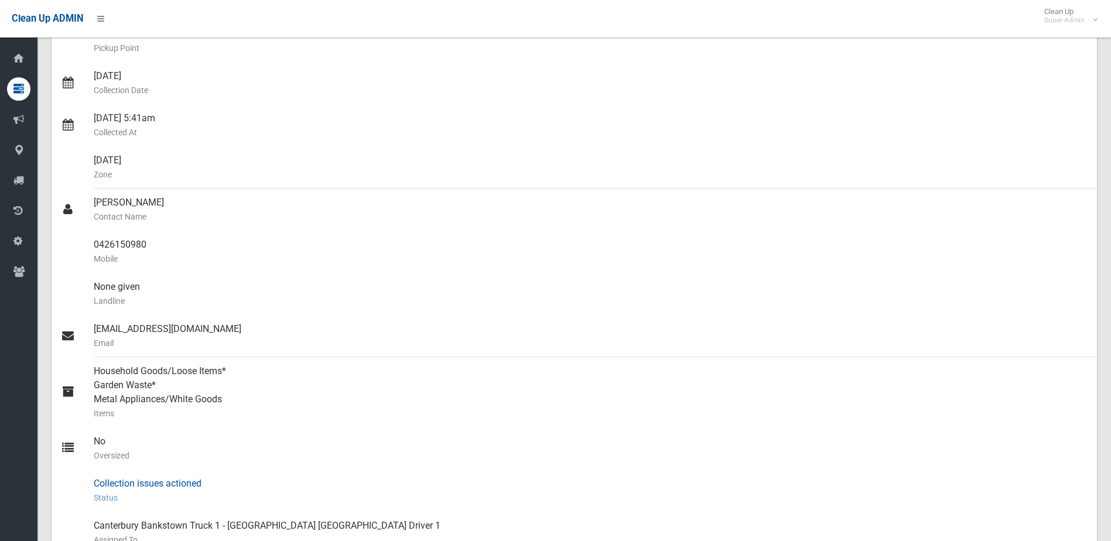
scroll to position [0, 0]
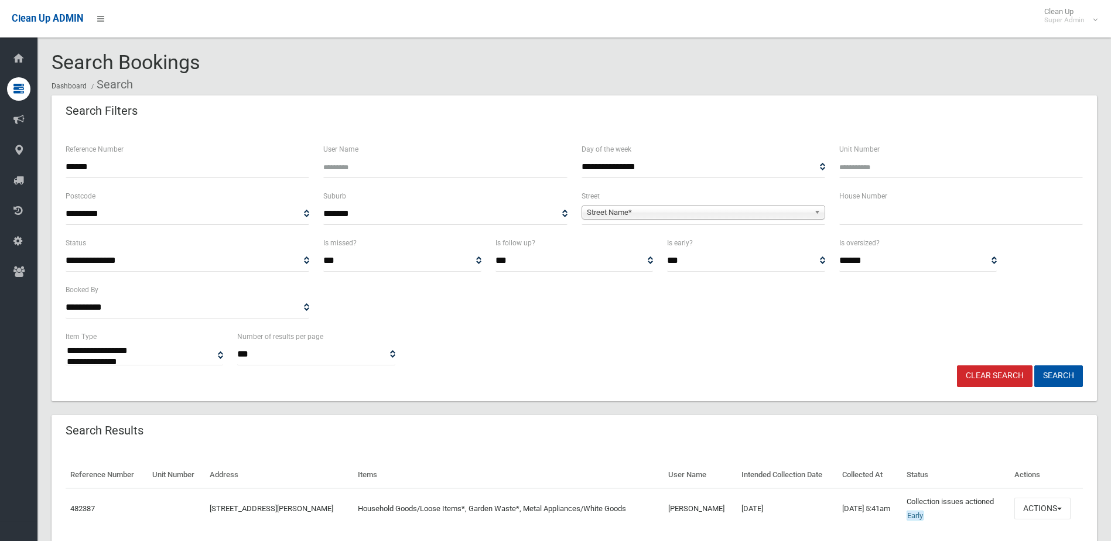
select select
click at [1048, 511] on button "Actions" at bounding box center [1042, 509] width 56 height 22
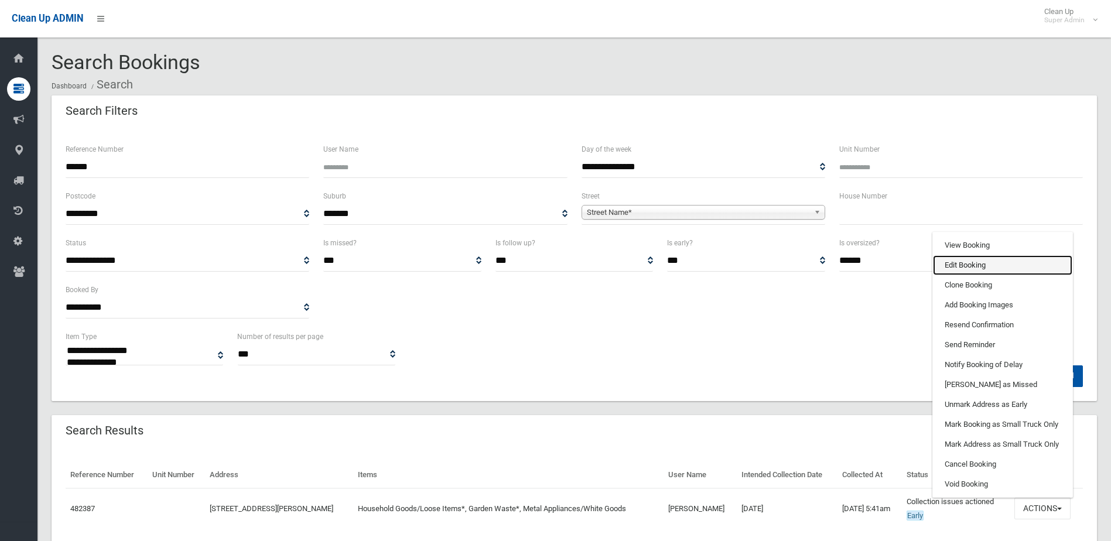
click at [977, 267] on link "Edit Booking" at bounding box center [1002, 265] width 139 height 20
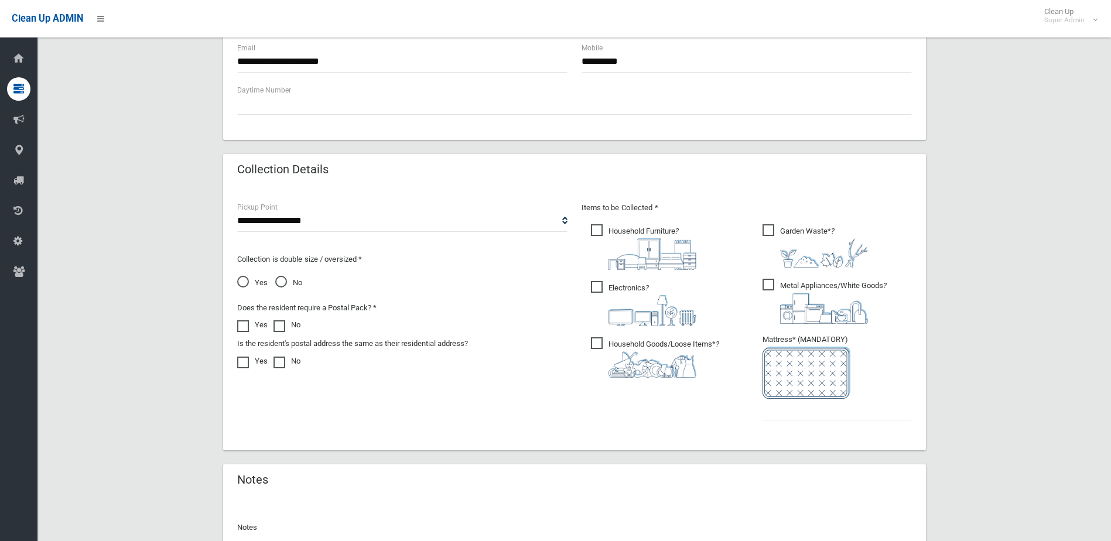
scroll to position [612, 0]
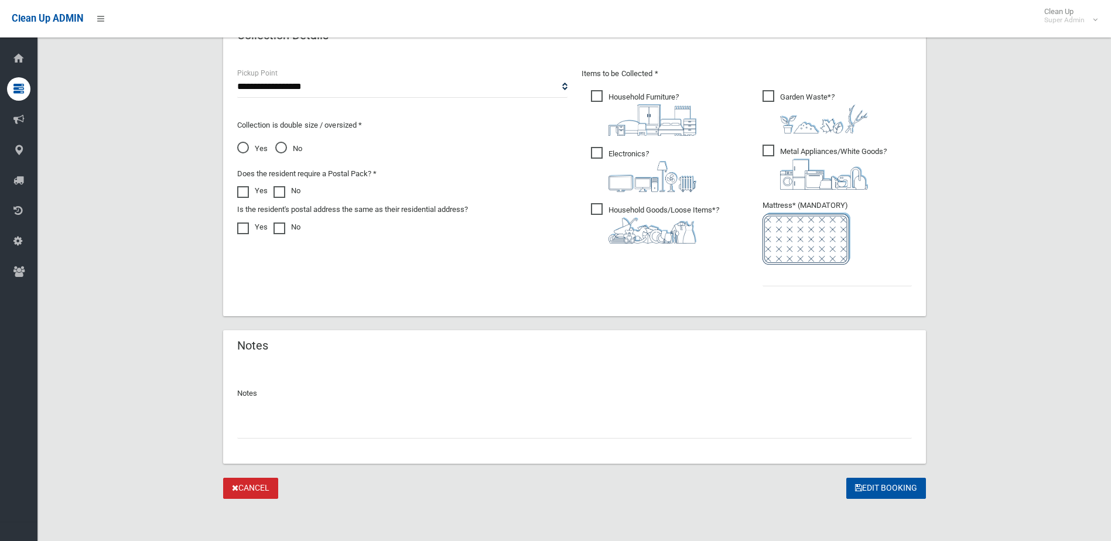
click at [263, 417] on input "text" at bounding box center [574, 428] width 675 height 22
paste input "*******"
click at [238, 426] on input "*******" at bounding box center [574, 428] width 675 height 22
type input "**********"
click at [834, 277] on input "text" at bounding box center [836, 276] width 149 height 22
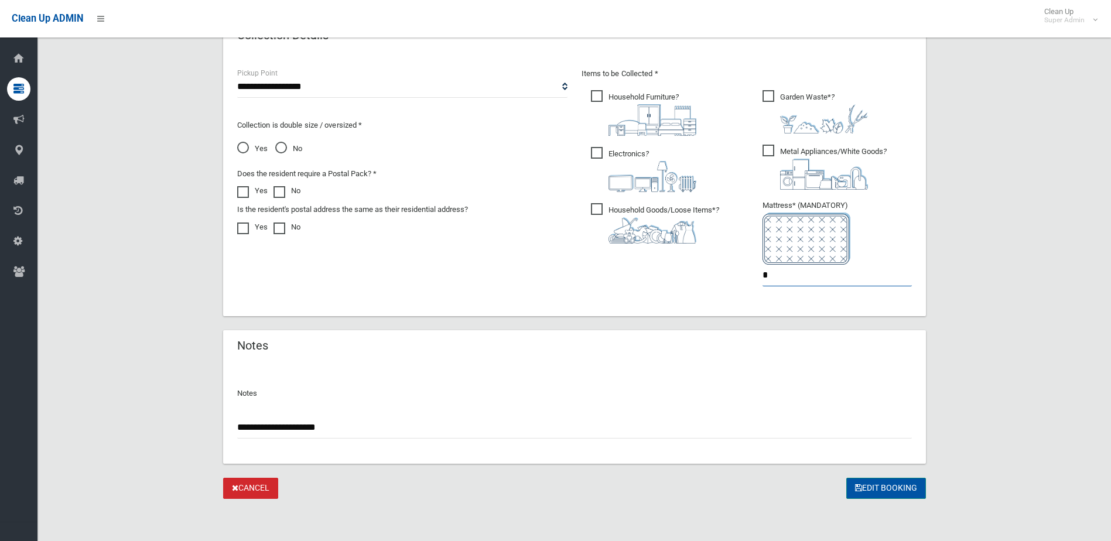
type input "*"
click at [889, 486] on button "Edit Booking" at bounding box center [886, 489] width 80 height 22
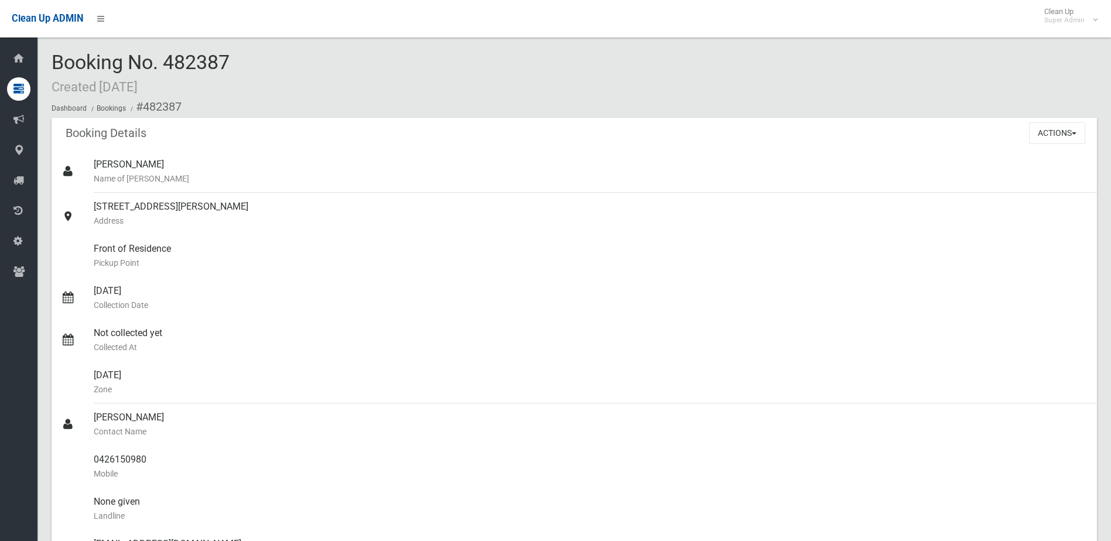
drag, startPoint x: 167, startPoint y: 57, endPoint x: 230, endPoint y: 62, distance: 62.3
click at [230, 62] on span "Booking No. 482387 Created [DATE]" at bounding box center [141, 73] width 178 height 46
copy span "482387"
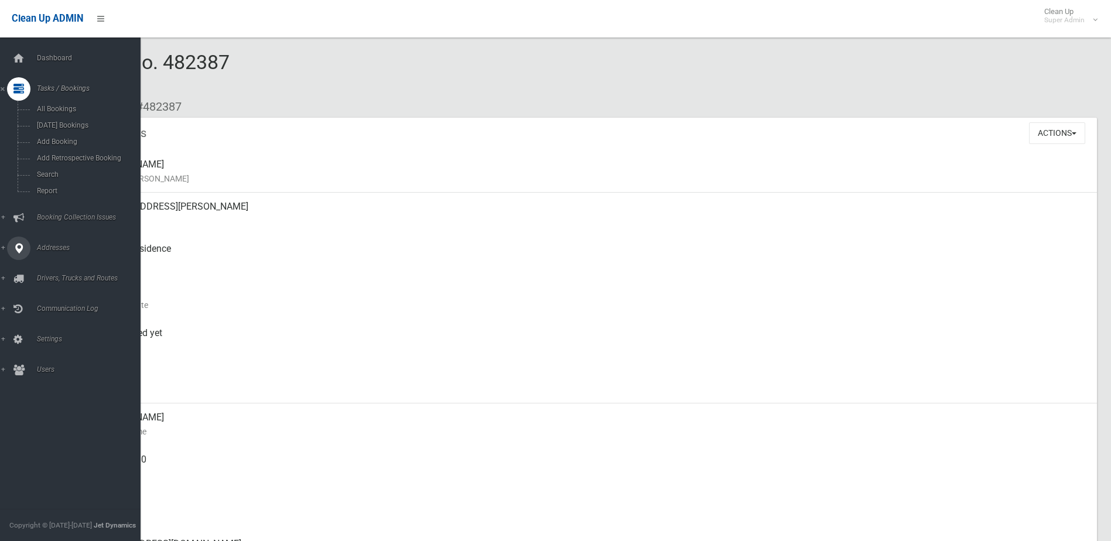
click at [52, 247] on span "Addresses" at bounding box center [91, 248] width 116 height 8
click at [90, 116] on span "Booking Collection Issues" at bounding box center [91, 119] width 116 height 8
click at [70, 142] on span "All Reported Issues" at bounding box center [86, 139] width 106 height 8
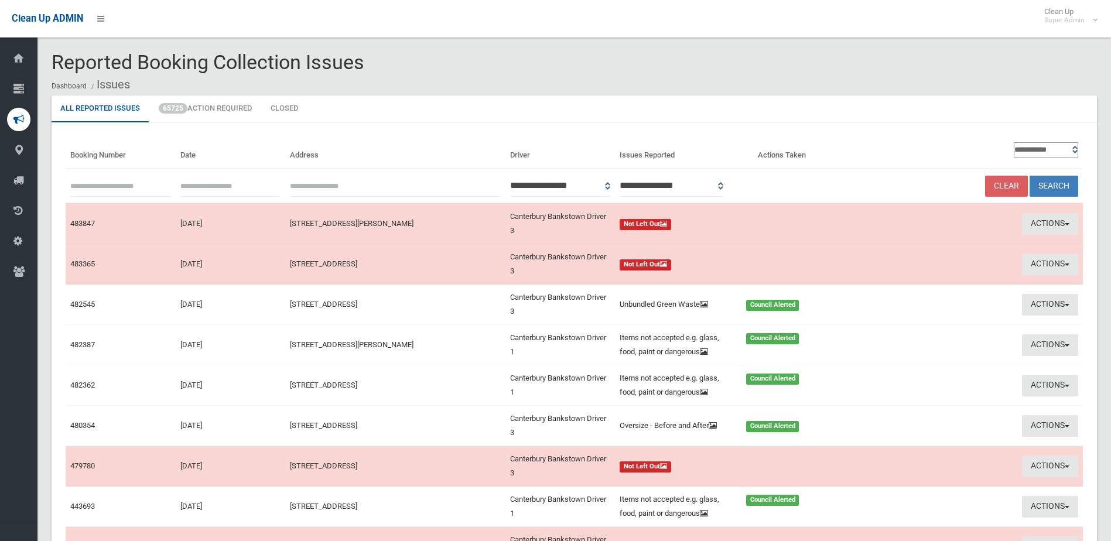
paste input "******"
type input "******"
click at [1045, 180] on button "Search" at bounding box center [1053, 187] width 49 height 22
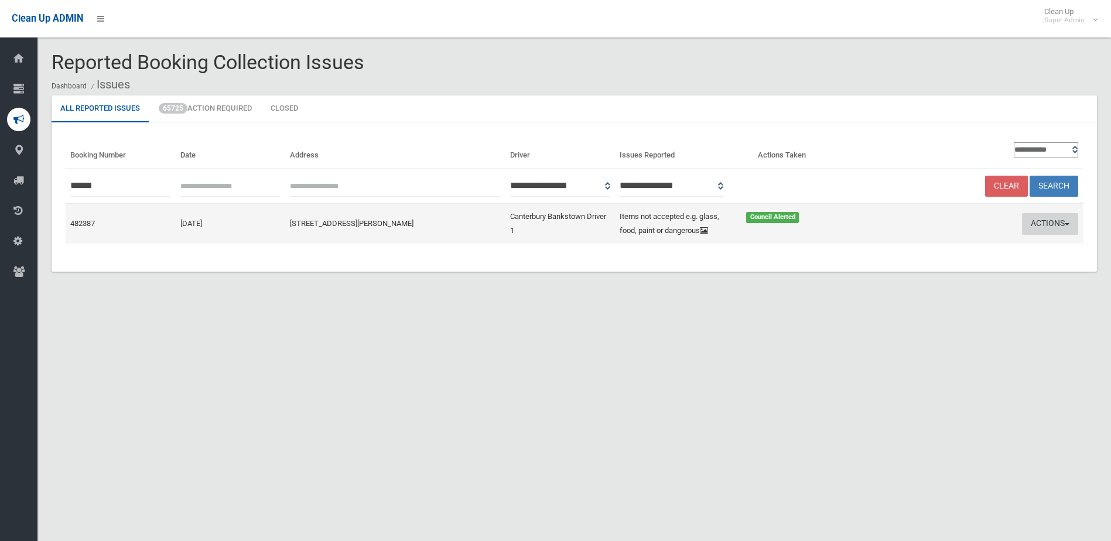
click at [1042, 221] on button "Actions" at bounding box center [1050, 224] width 56 height 22
click at [901, 266] on link "Edit Actions Taken" at bounding box center [937, 268] width 139 height 20
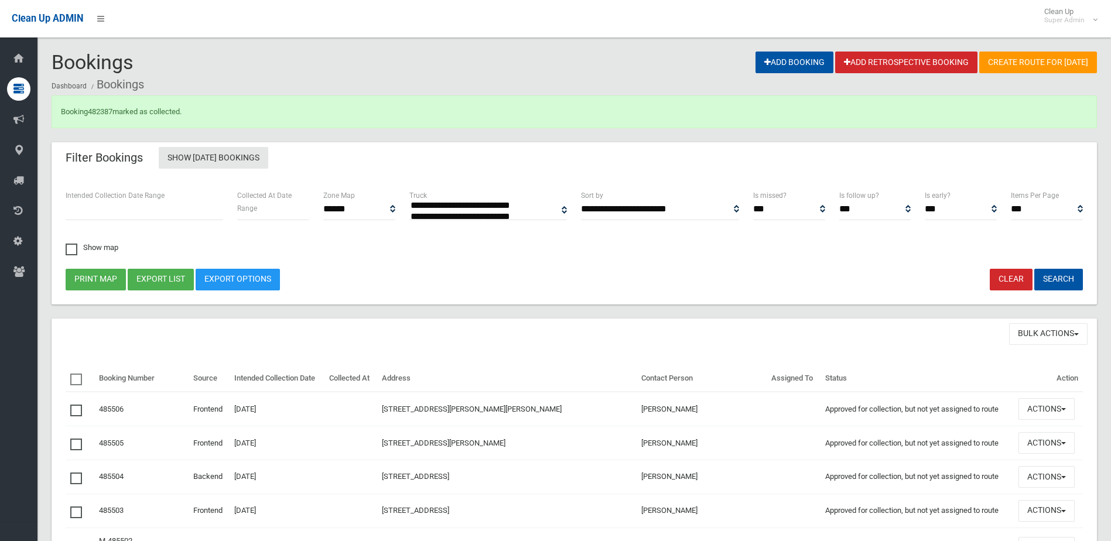
select select
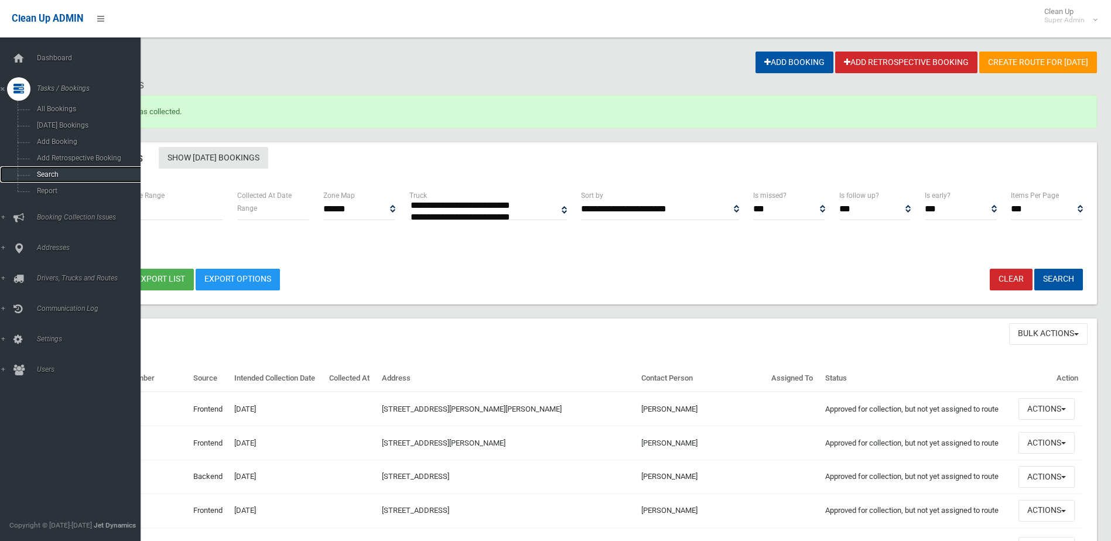
click at [58, 170] on span "Search" at bounding box center [86, 174] width 106 height 8
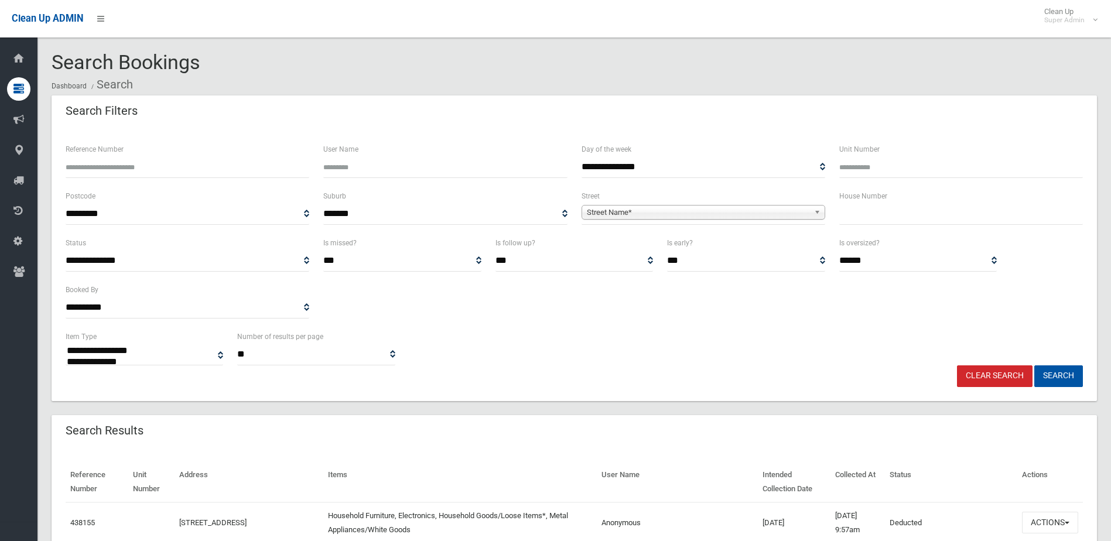
select select
click at [129, 165] on input "Reference Number" at bounding box center [188, 167] width 244 height 22
type input "******"
click at [1034, 365] on button "Search" at bounding box center [1058, 376] width 49 height 22
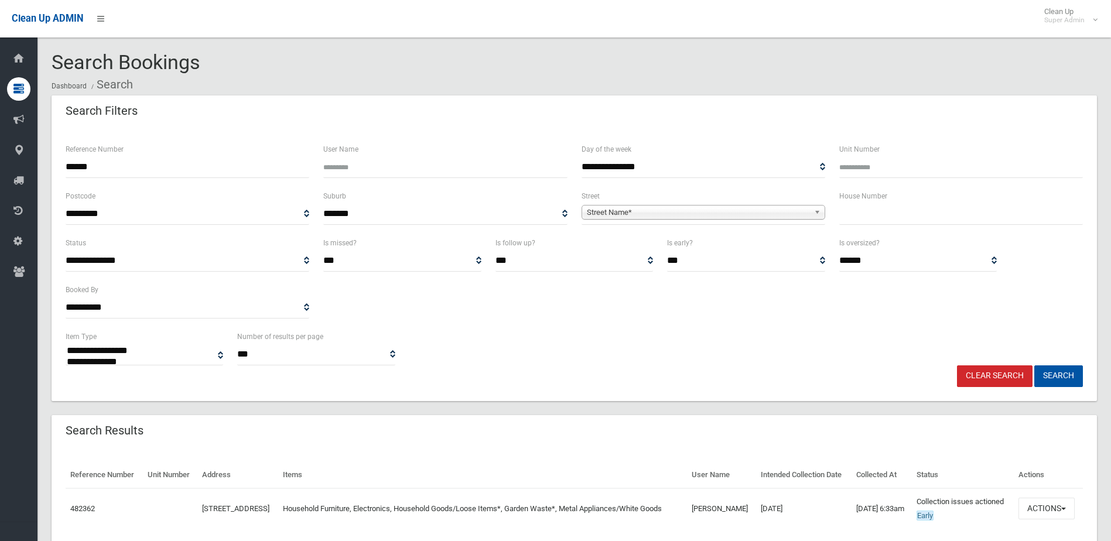
select select
click at [1048, 519] on button "Actions" at bounding box center [1046, 509] width 56 height 22
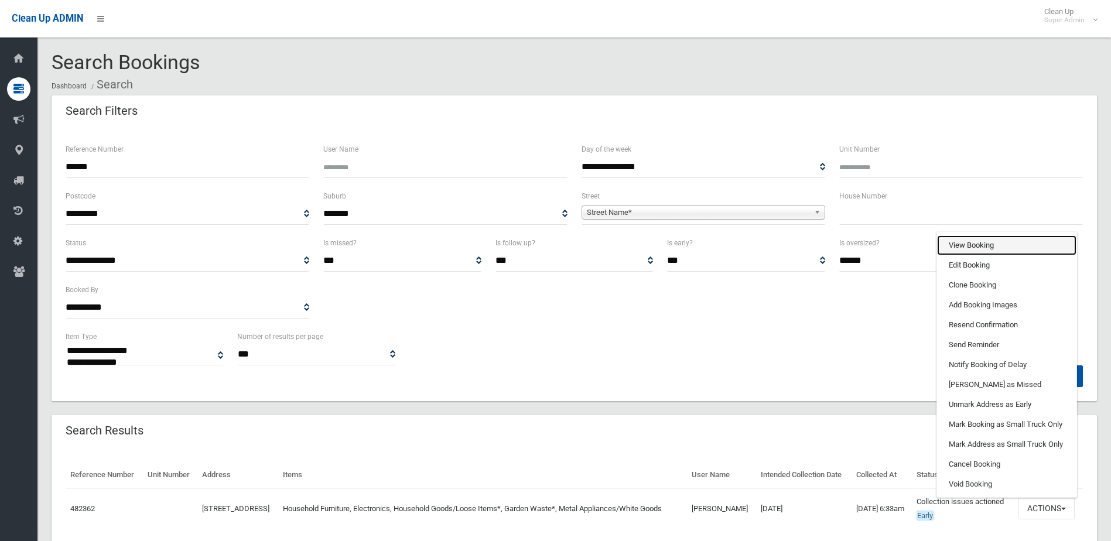
click at [979, 255] on link "View Booking" at bounding box center [1006, 245] width 139 height 20
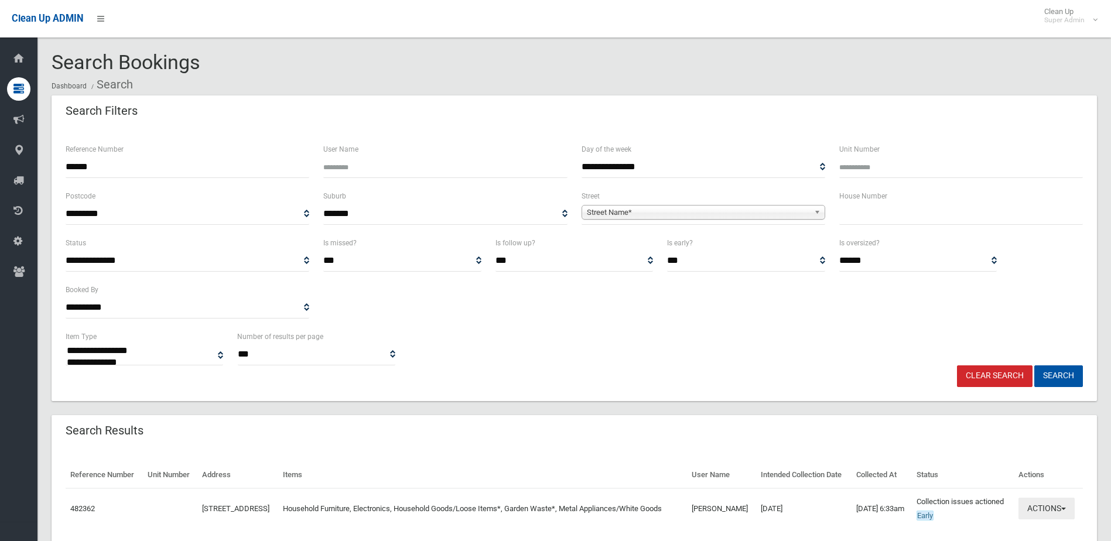
click at [1049, 519] on button "Actions" at bounding box center [1046, 509] width 56 height 22
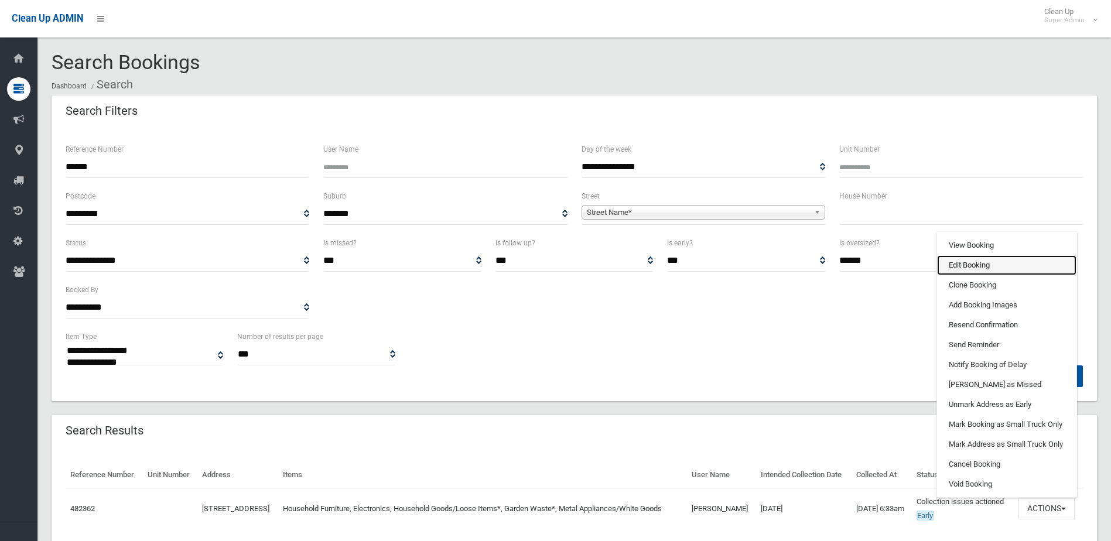
click at [967, 275] on link "Edit Booking" at bounding box center [1006, 265] width 139 height 20
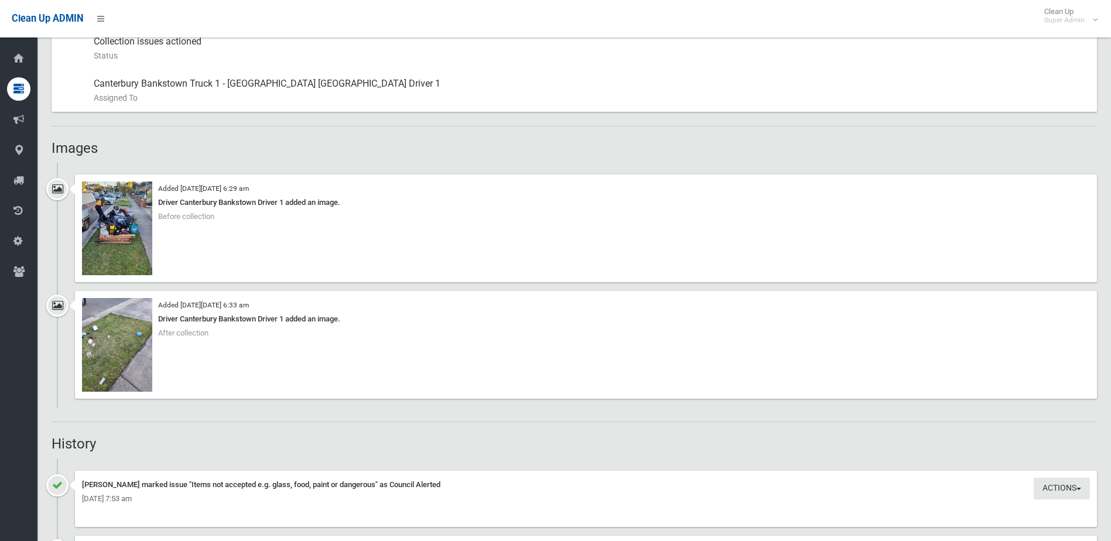
scroll to position [703, 0]
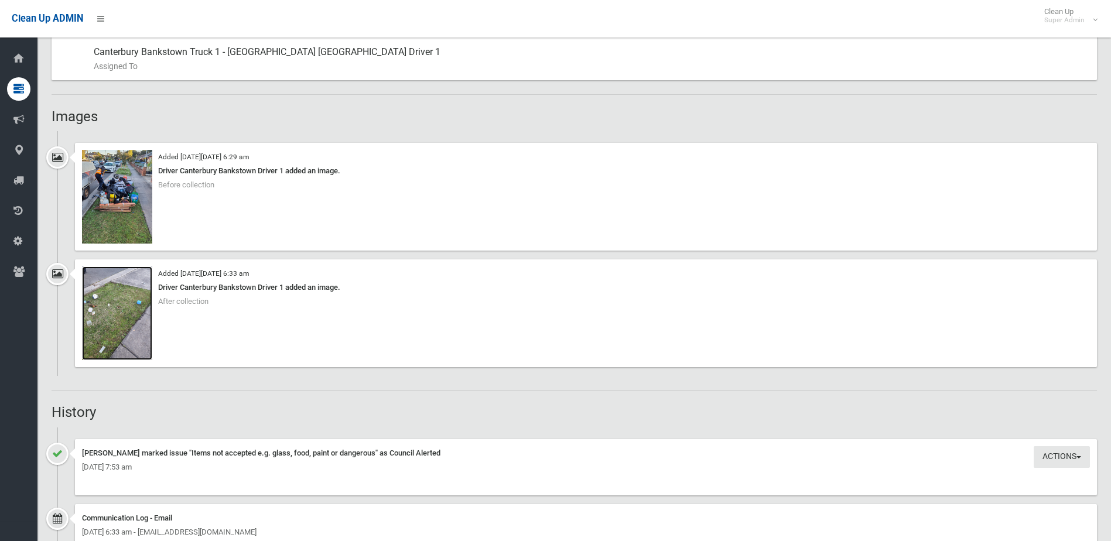
click at [109, 316] on img at bounding box center [117, 313] width 70 height 94
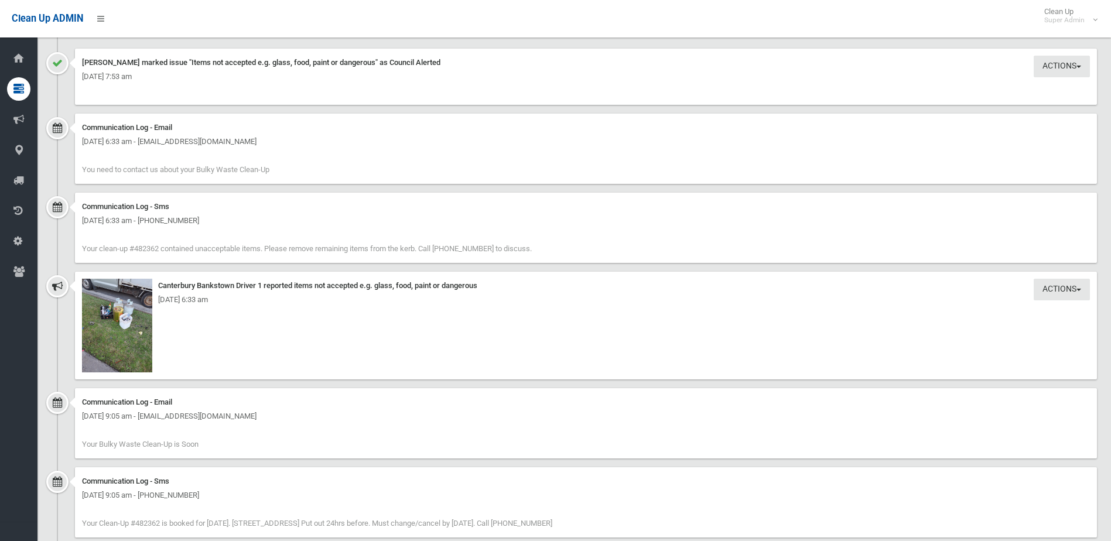
scroll to position [1112, 0]
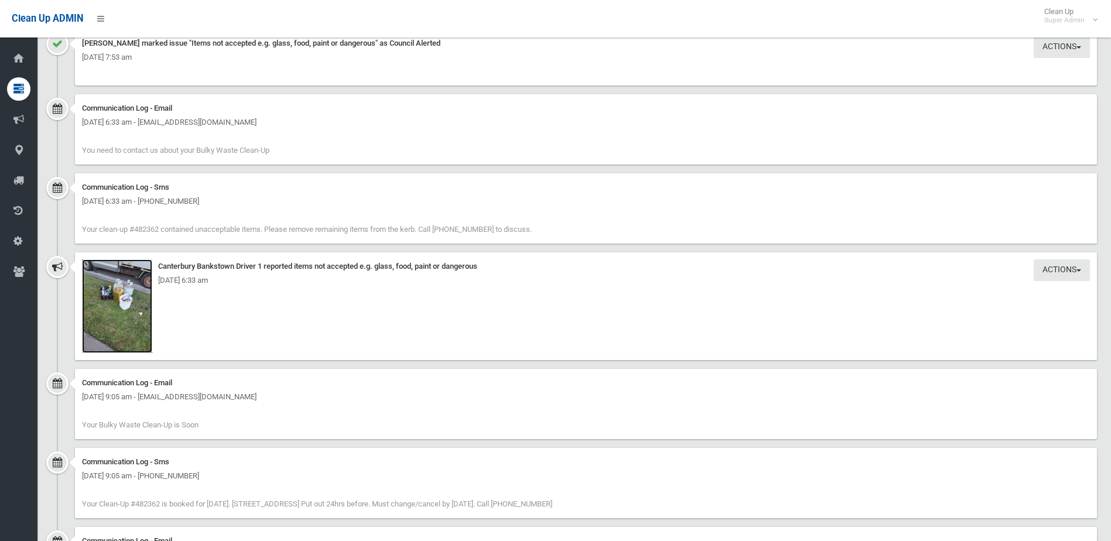
click at [129, 307] on img at bounding box center [117, 306] width 70 height 94
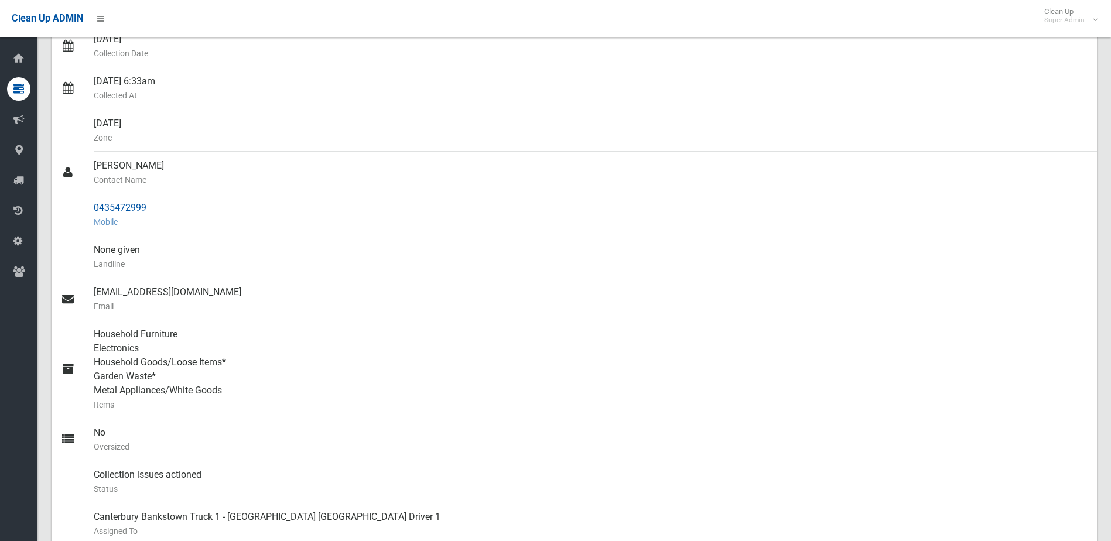
scroll to position [234, 0]
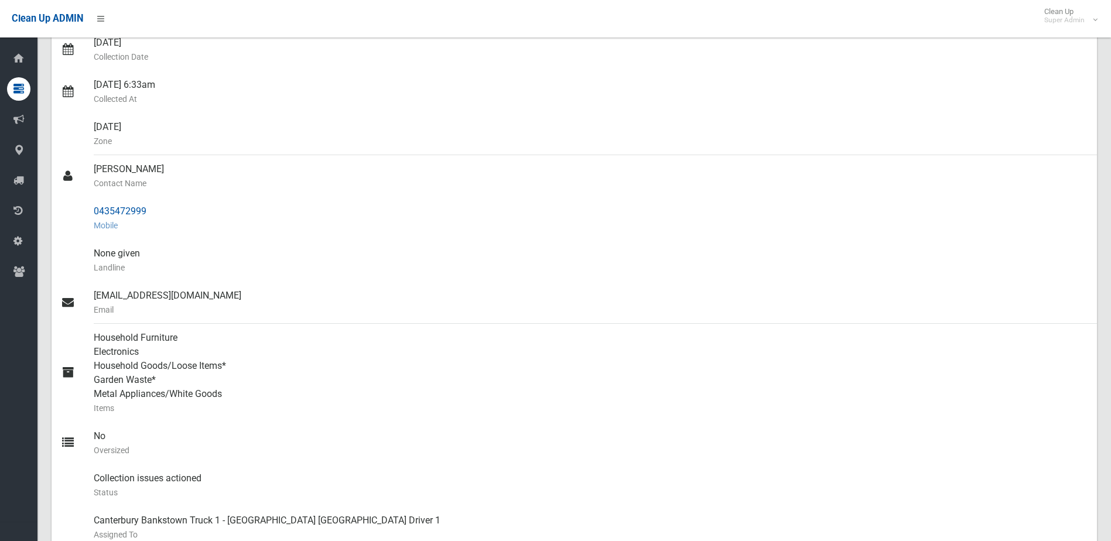
drag, startPoint x: 91, startPoint y: 208, endPoint x: 154, endPoint y: 208, distance: 62.7
click at [154, 208] on link "0435472999 Mobile" at bounding box center [574, 218] width 1045 height 42
drag, startPoint x: 154, startPoint y: 208, endPoint x: 125, endPoint y: 210, distance: 28.8
copy link "0435472999"
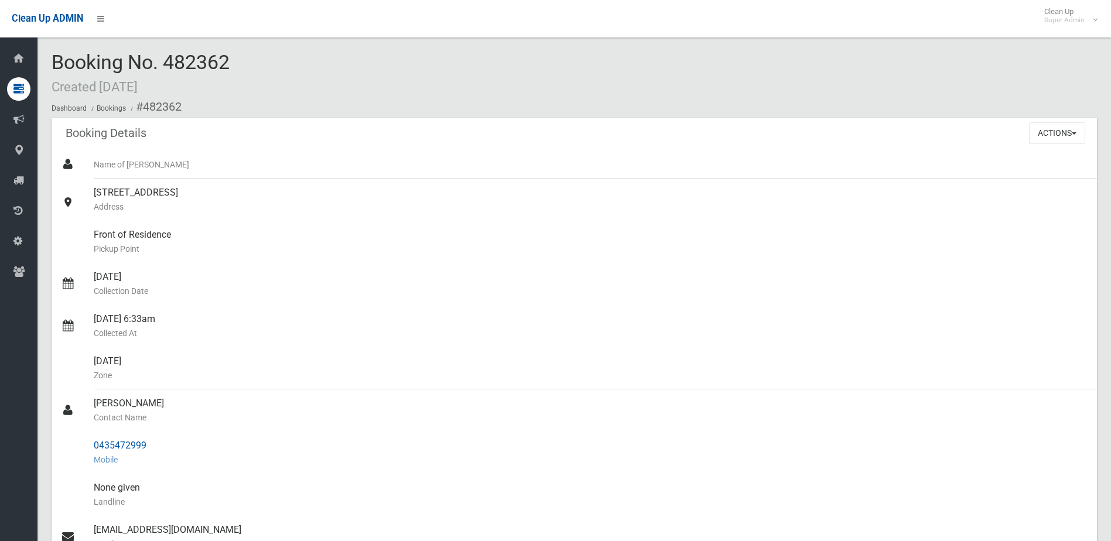
drag, startPoint x: 93, startPoint y: 399, endPoint x: 156, endPoint y: 448, distance: 79.7
click at [156, 448] on ul "Name of Booker 13 Greenwood Avenue, BANKSTOWN NSW 2200 Address Front of Residen…" at bounding box center [574, 466] width 1045 height 632
drag, startPoint x: 156, startPoint y: 448, endPoint x: 132, endPoint y: 448, distance: 24.0
copy ul "Linda Pham Contact Name 0435472999"
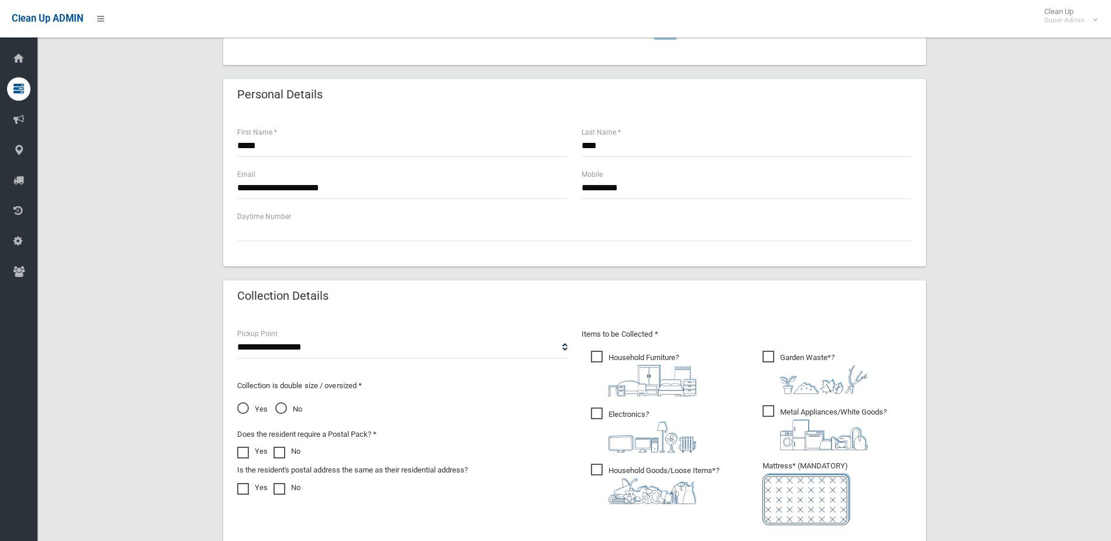
scroll to position [612, 0]
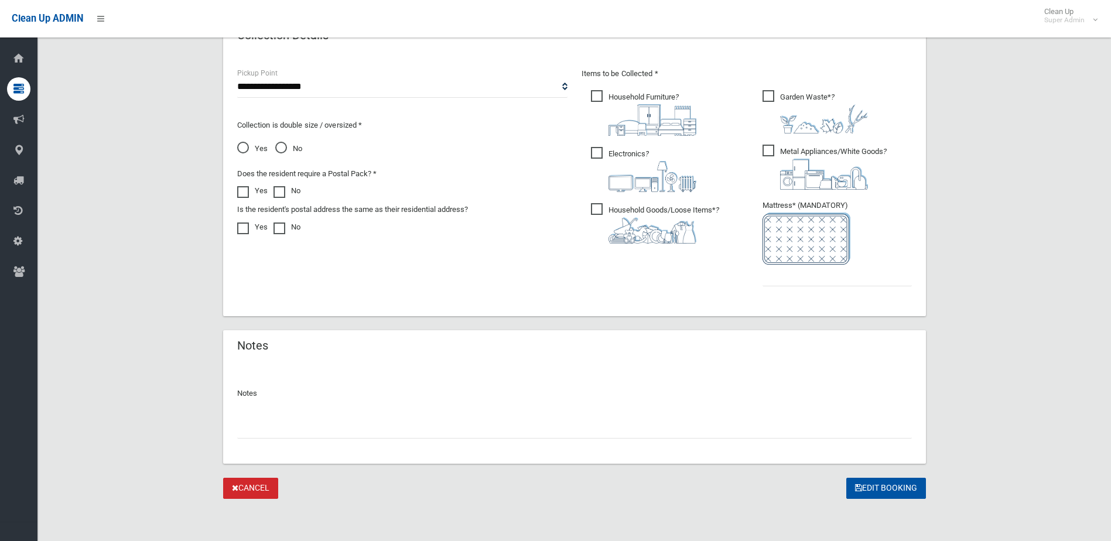
click at [293, 425] on input "text" at bounding box center [574, 428] width 675 height 22
type input "**********"
click at [790, 277] on input "text" at bounding box center [836, 276] width 149 height 22
type input "*"
click at [886, 483] on button "Edit Booking" at bounding box center [886, 489] width 80 height 22
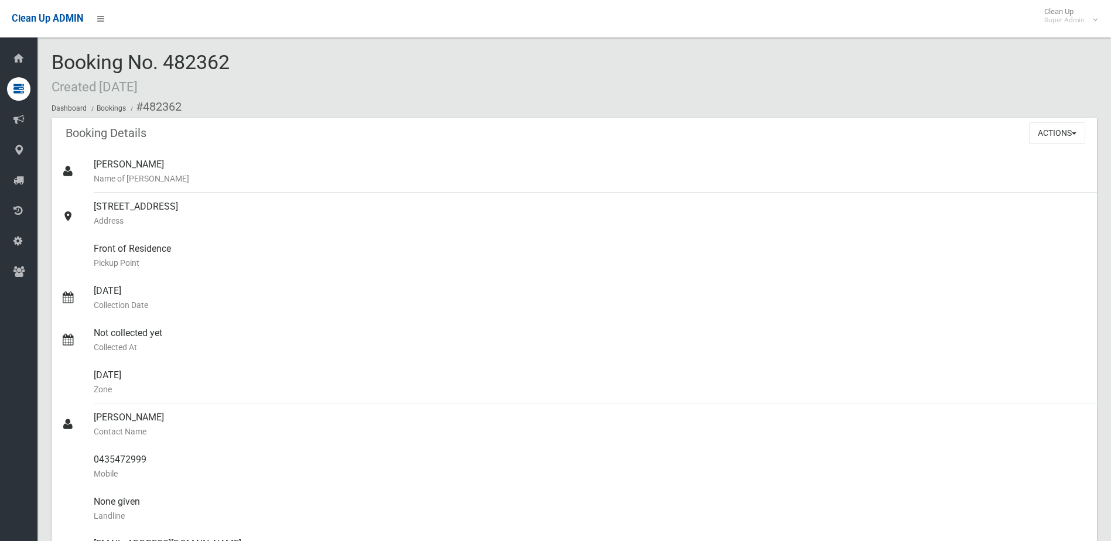
drag, startPoint x: 167, startPoint y: 59, endPoint x: 233, endPoint y: 57, distance: 65.6
click at [233, 57] on div "Booking No. 482362 Created [DATE] Dashboard Bookings #482362" at bounding box center [574, 85] width 1045 height 66
drag, startPoint x: 233, startPoint y: 57, endPoint x: 218, endPoint y: 59, distance: 14.8
copy span "482362"
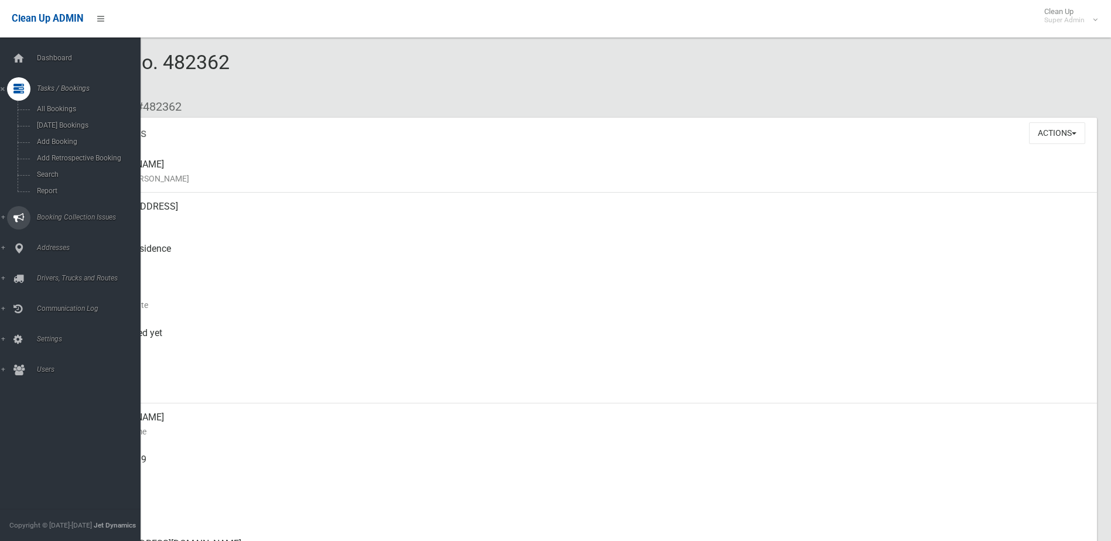
click at [58, 213] on span "Booking Collection Issues" at bounding box center [91, 217] width 116 height 8
click at [57, 135] on link "All Reported Issues" at bounding box center [74, 139] width 149 height 16
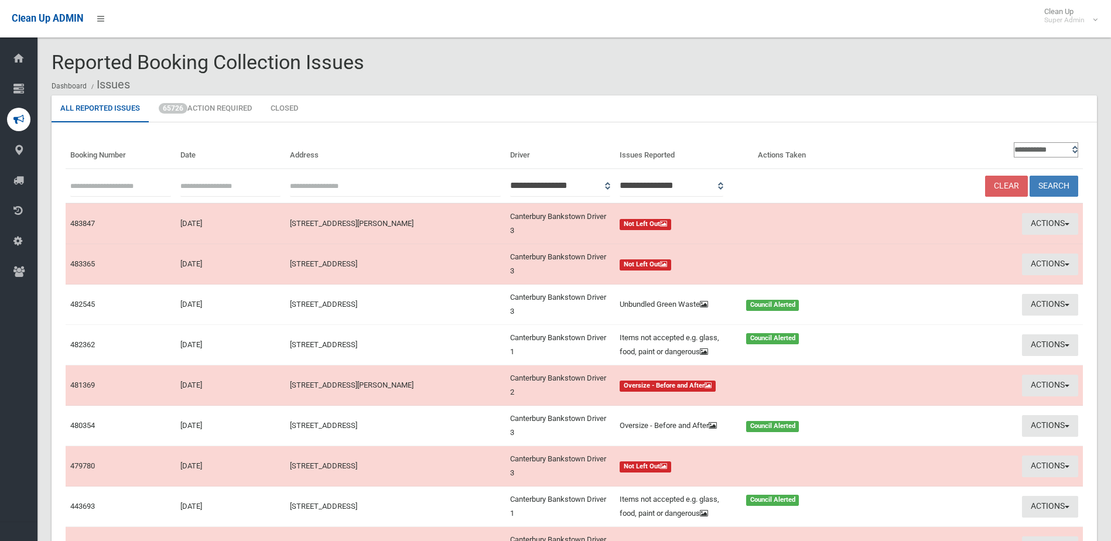
paste input "******"
type input "******"
click at [1055, 183] on button "Search" at bounding box center [1053, 187] width 49 height 22
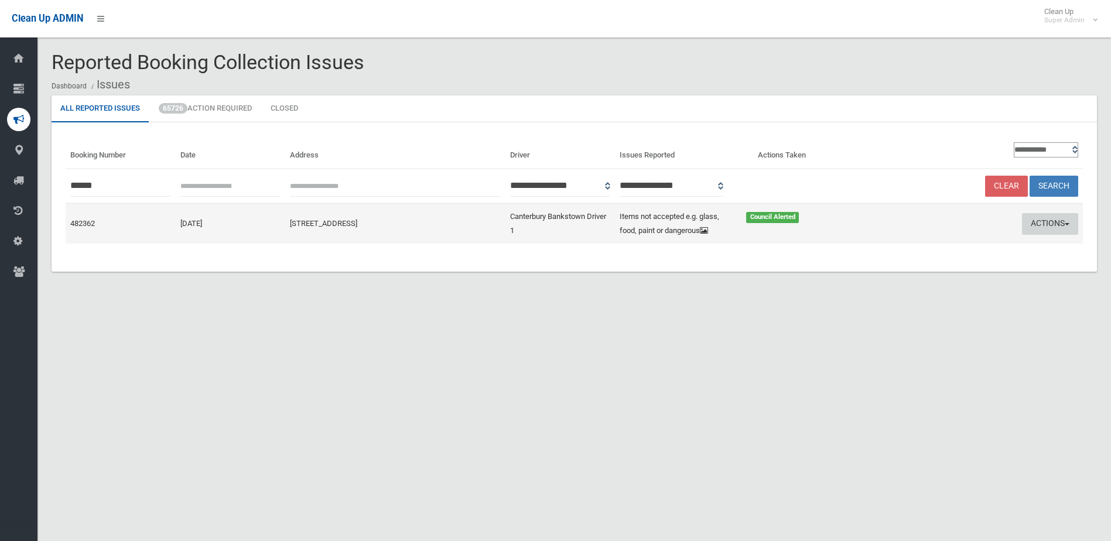
click at [1039, 222] on button "Actions" at bounding box center [1050, 224] width 56 height 22
click at [903, 268] on link "Edit Actions Taken" at bounding box center [937, 268] width 139 height 20
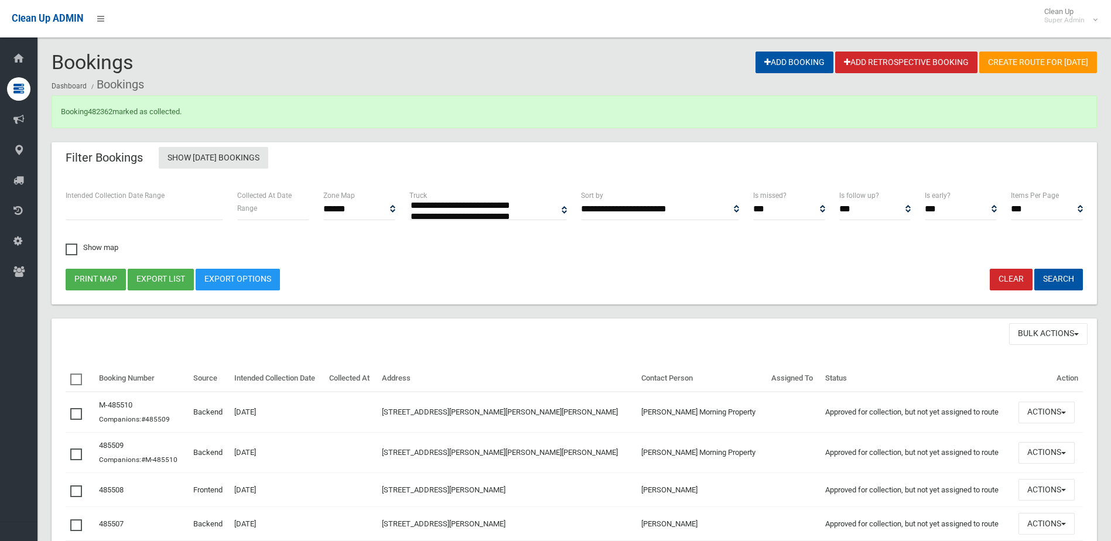
select select
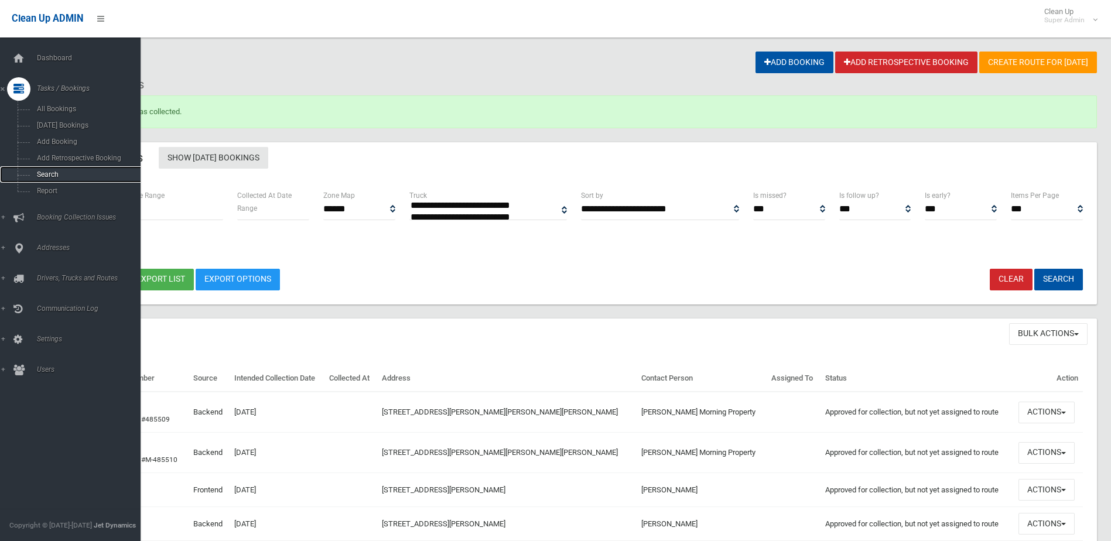
click at [43, 172] on span "Search" at bounding box center [86, 174] width 106 height 8
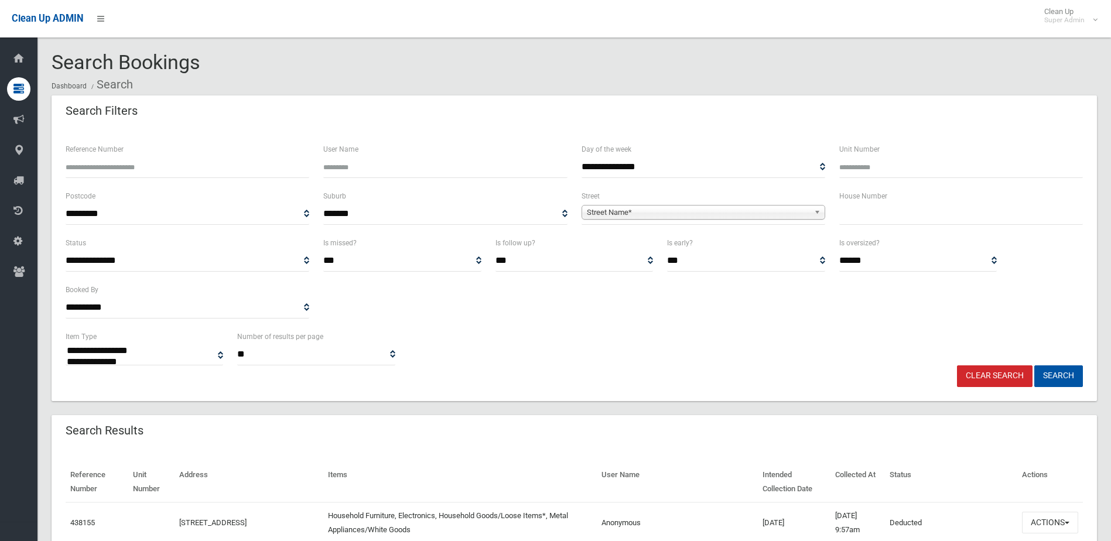
select select
click at [107, 166] on input "Reference Number" at bounding box center [188, 167] width 244 height 22
type input "******"
click at [1034, 365] on button "Search" at bounding box center [1058, 376] width 49 height 22
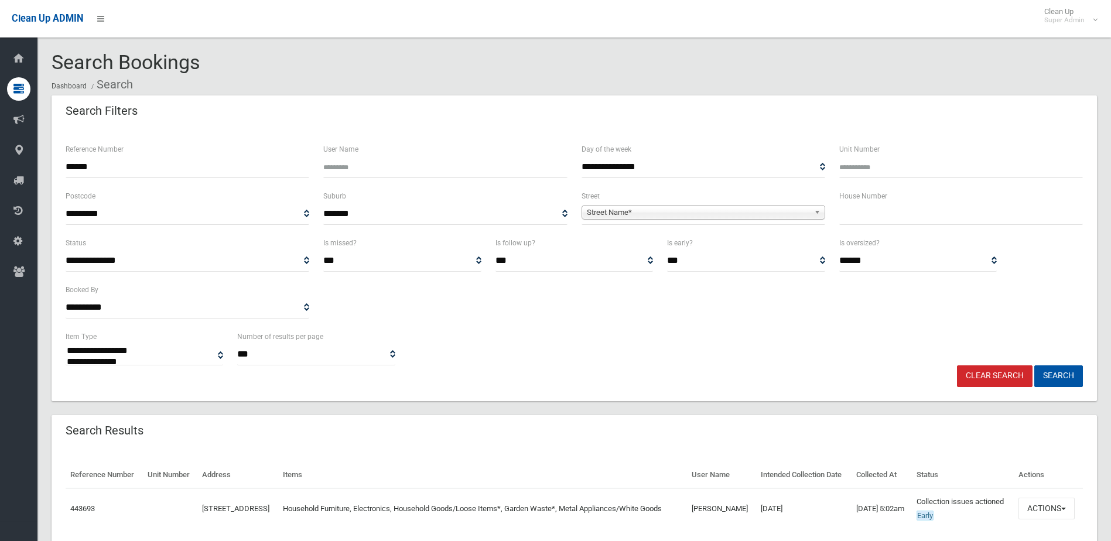
select select
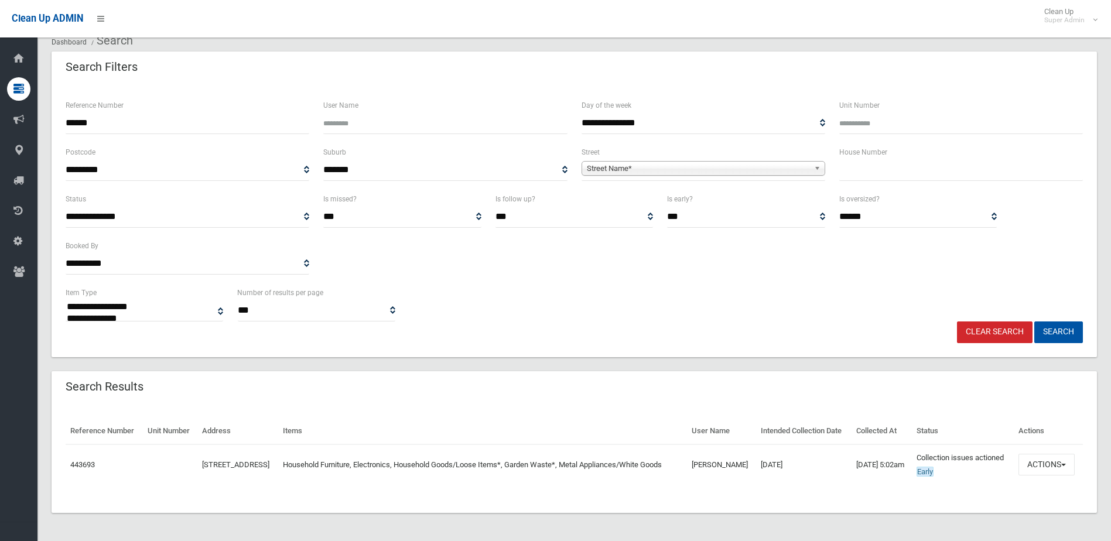
scroll to position [72, 0]
click at [141, 112] on input "******" at bounding box center [188, 123] width 244 height 22
click at [1075, 321] on button "Search" at bounding box center [1058, 332] width 49 height 22
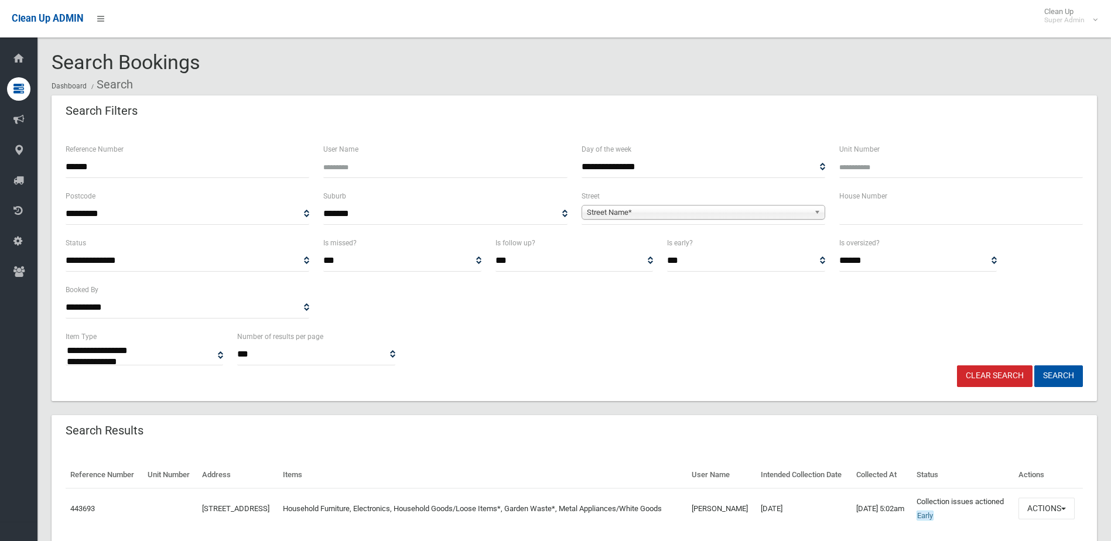
select select
drag, startPoint x: 109, startPoint y: 165, endPoint x: 37, endPoint y: 165, distance: 72.0
click at [37, 165] on div "**********" at bounding box center [555, 299] width 1111 height 571
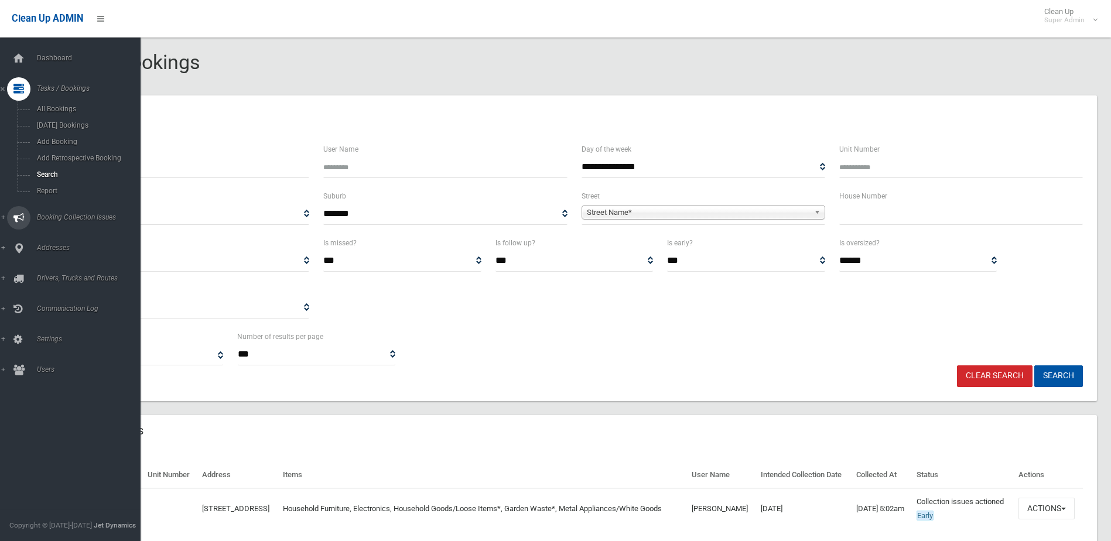
click at [46, 212] on link "Booking Collection Issues" at bounding box center [74, 217] width 149 height 23
click at [71, 138] on span "All Reported Issues" at bounding box center [86, 139] width 106 height 8
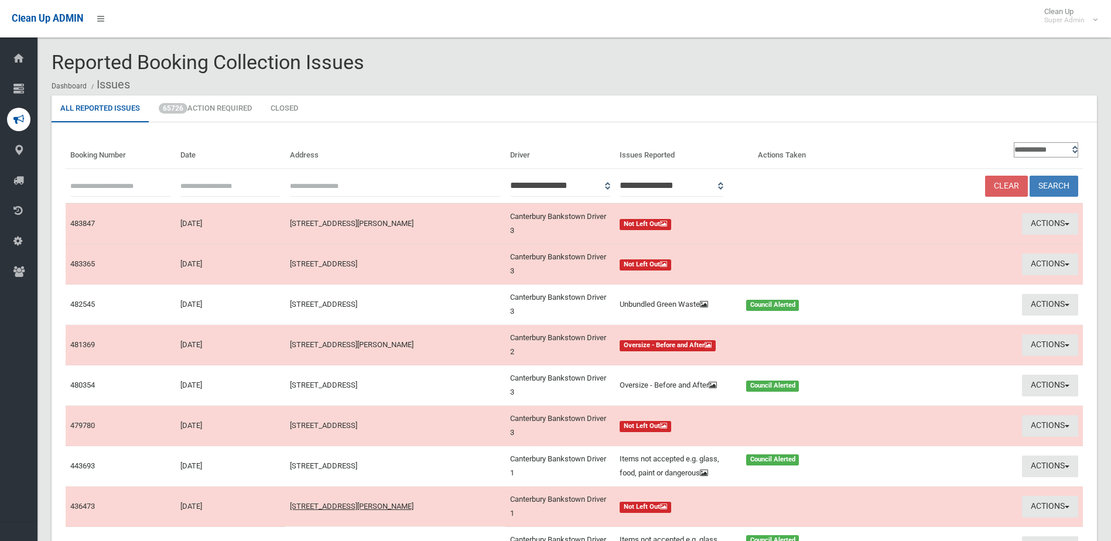
paste input "******"
type input "******"
click at [1055, 185] on button "Search" at bounding box center [1053, 187] width 49 height 22
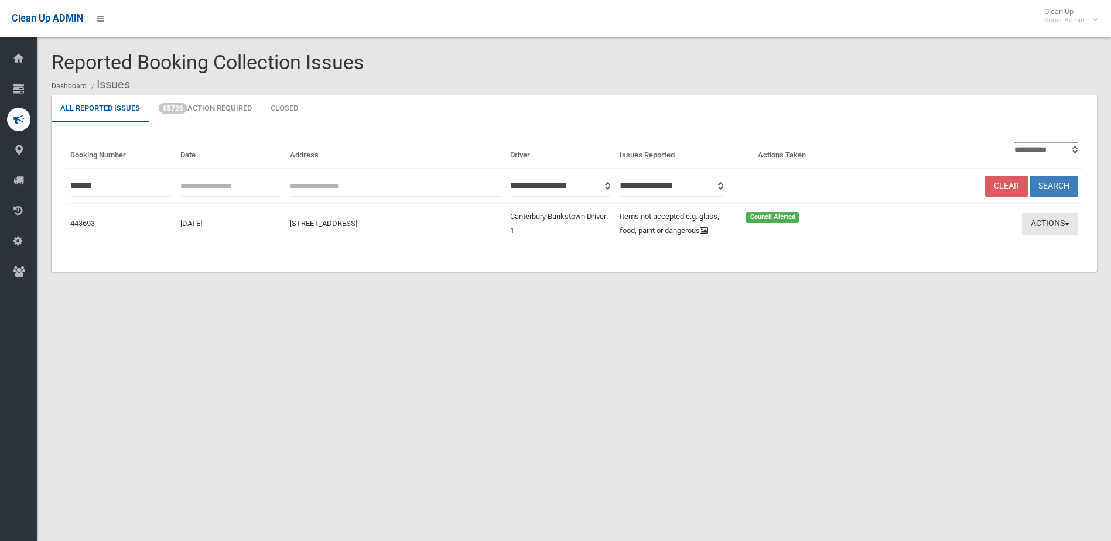
click at [1044, 222] on button "Actions" at bounding box center [1050, 224] width 56 height 22
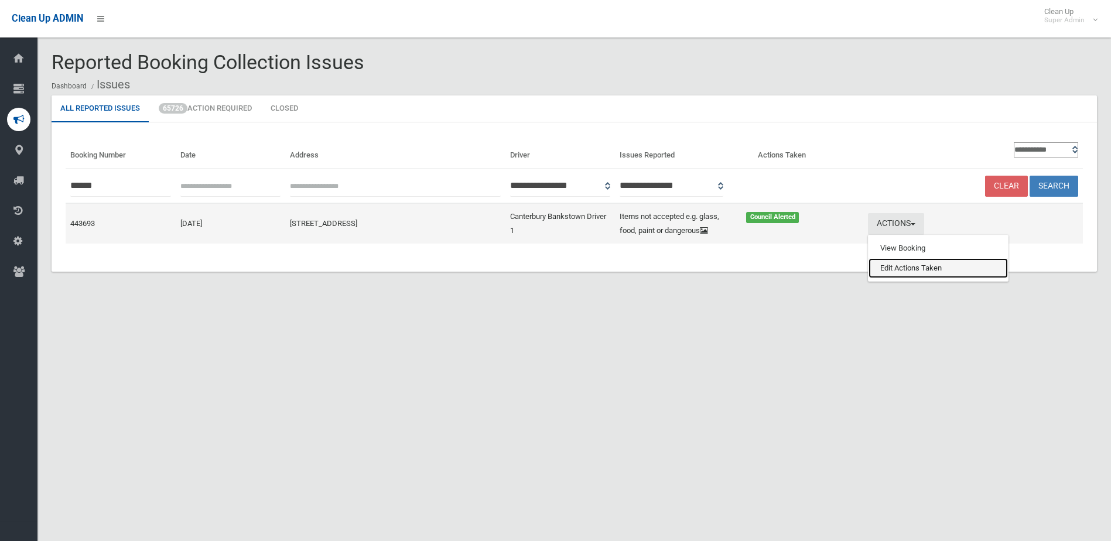
click at [917, 268] on link "Edit Actions Taken" at bounding box center [937, 268] width 139 height 20
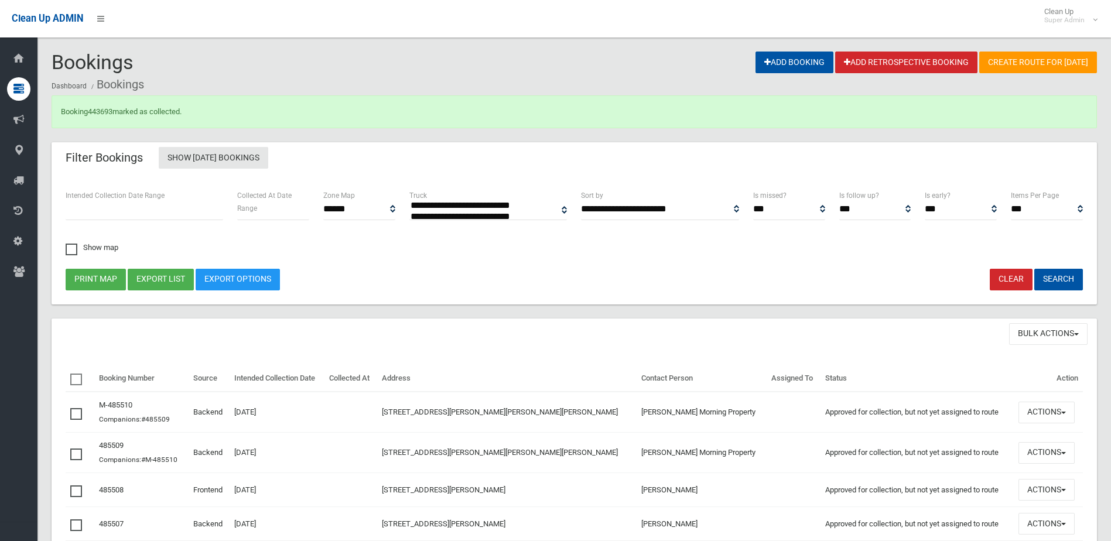
select select
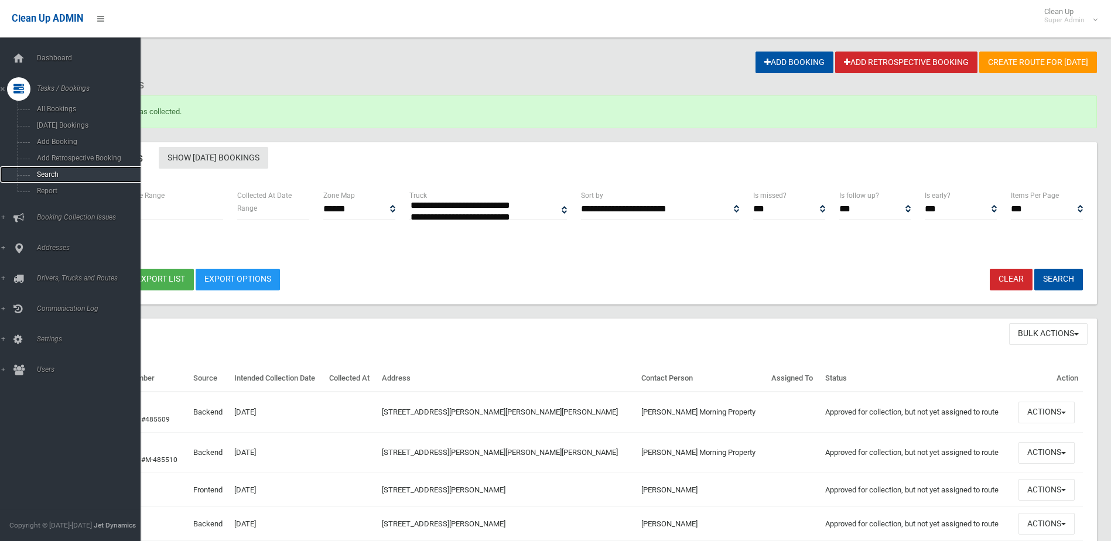
click at [47, 172] on span "Search" at bounding box center [86, 174] width 106 height 8
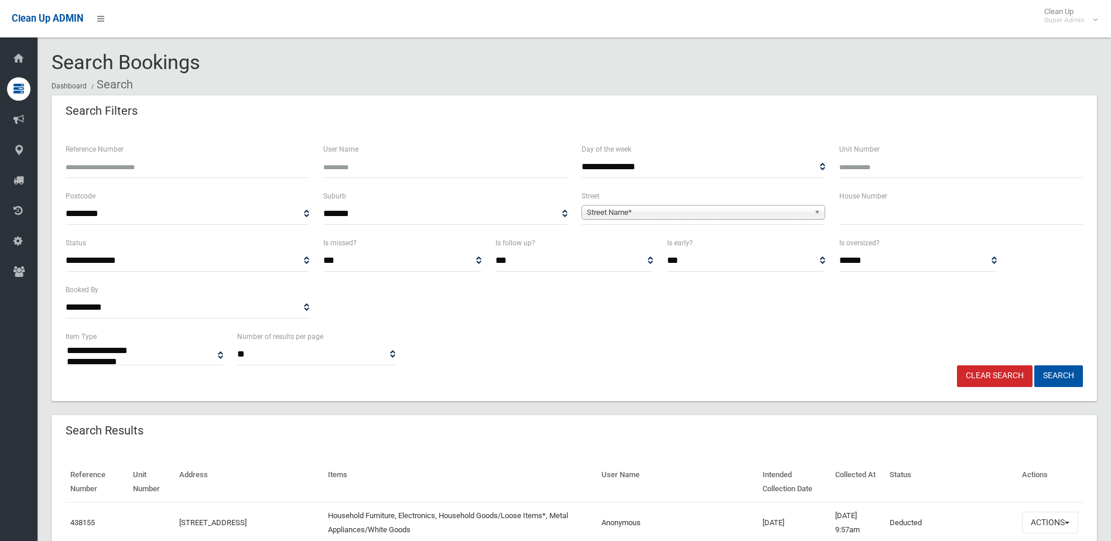
select select
type input "******"
click at [1034, 365] on button "Search" at bounding box center [1058, 376] width 49 height 22
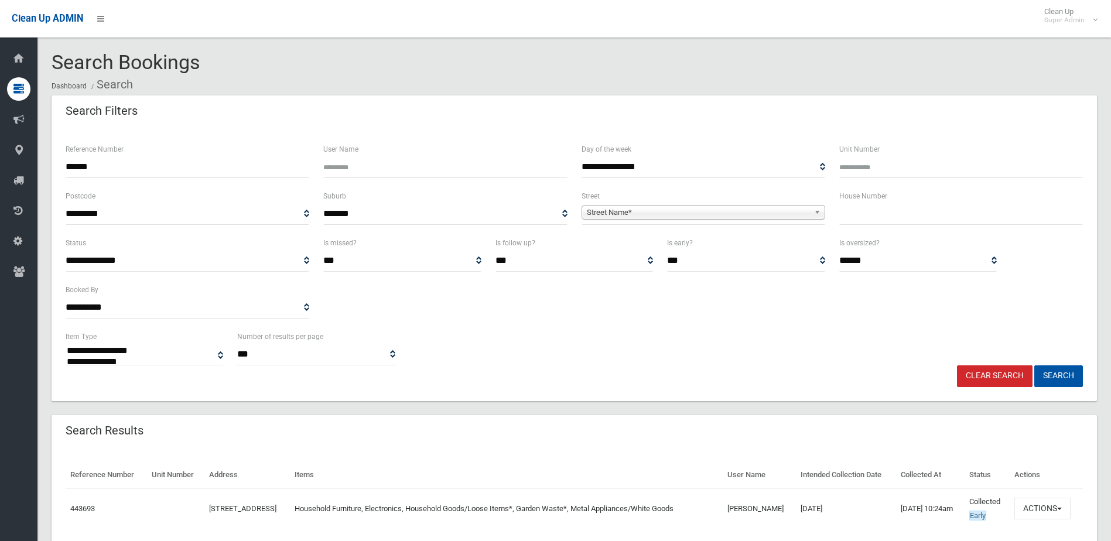
select select
click at [1056, 519] on button "Actions" at bounding box center [1042, 509] width 56 height 22
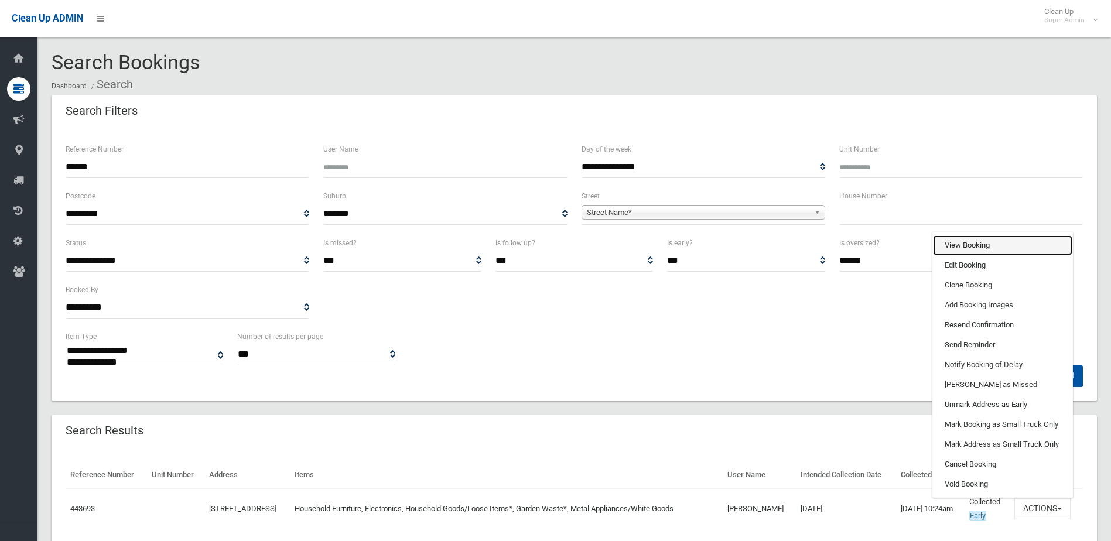
click at [973, 255] on link "View Booking" at bounding box center [1002, 245] width 139 height 20
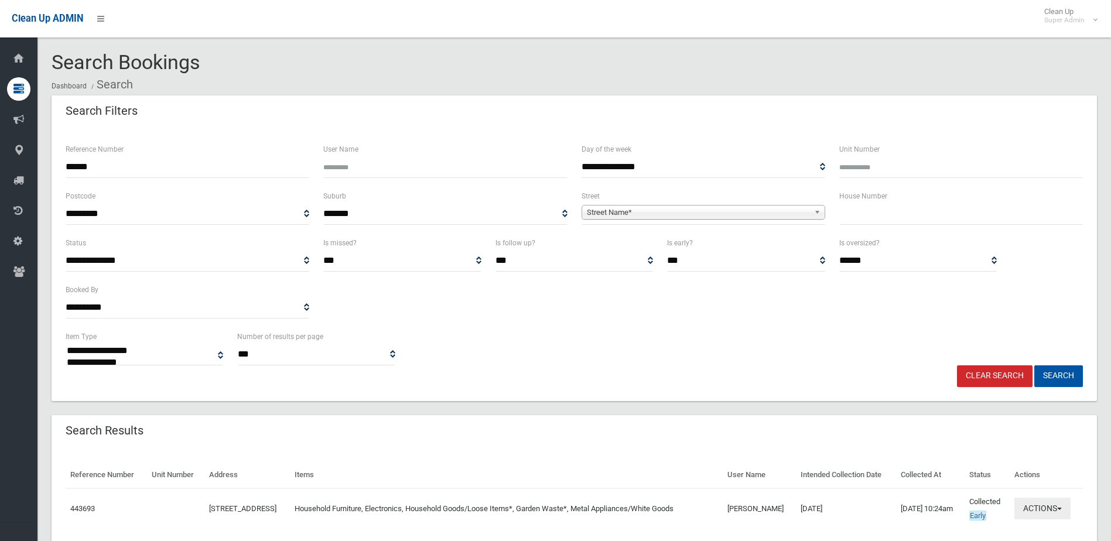
click at [1044, 519] on button "Actions" at bounding box center [1042, 509] width 56 height 22
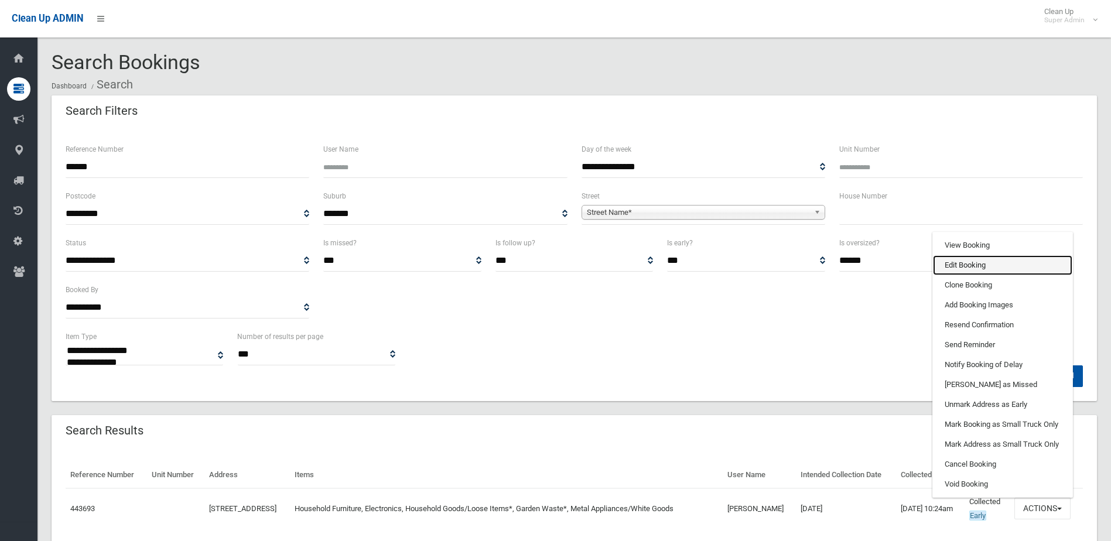
click at [963, 275] on link "Edit Booking" at bounding box center [1002, 265] width 139 height 20
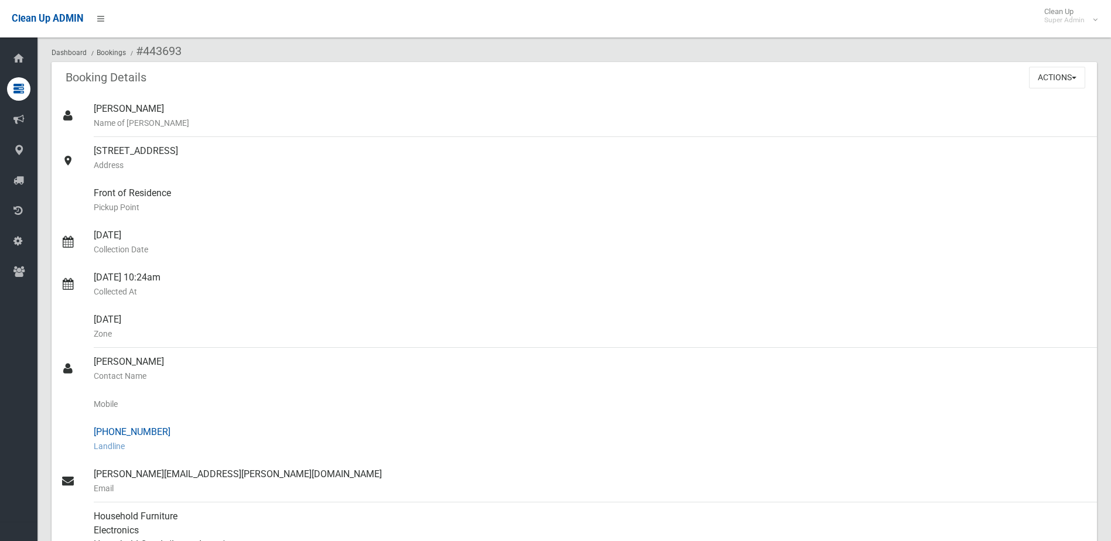
scroll to position [176, 0]
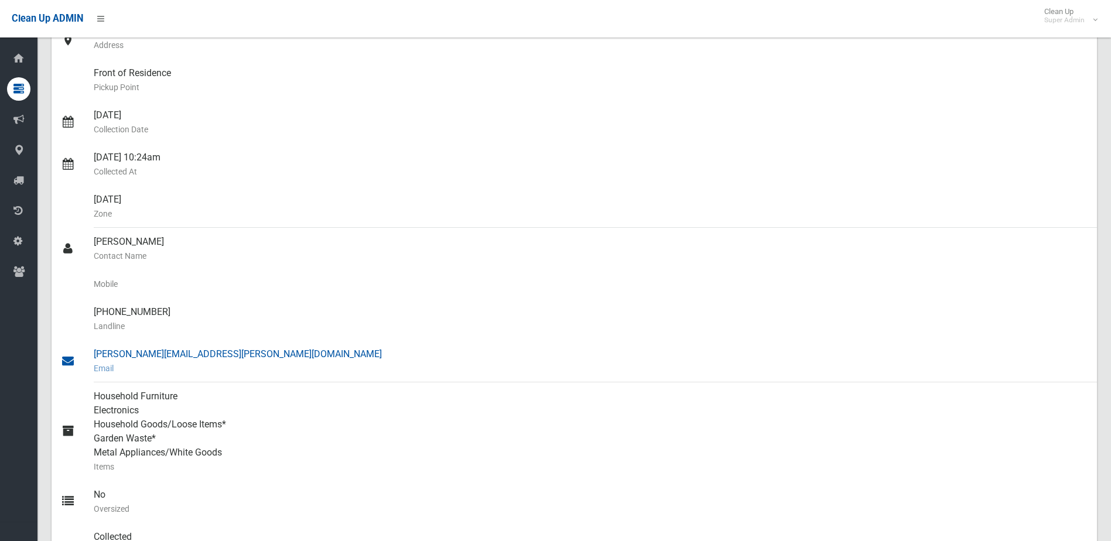
drag, startPoint x: 95, startPoint y: 242, endPoint x: 242, endPoint y: 355, distance: 185.9
click at [242, 355] on ul "[PERSON_NAME] Name of [PERSON_NAME] [STREET_ADDRESS] Address Front of Residence…" at bounding box center [574, 291] width 1045 height 632
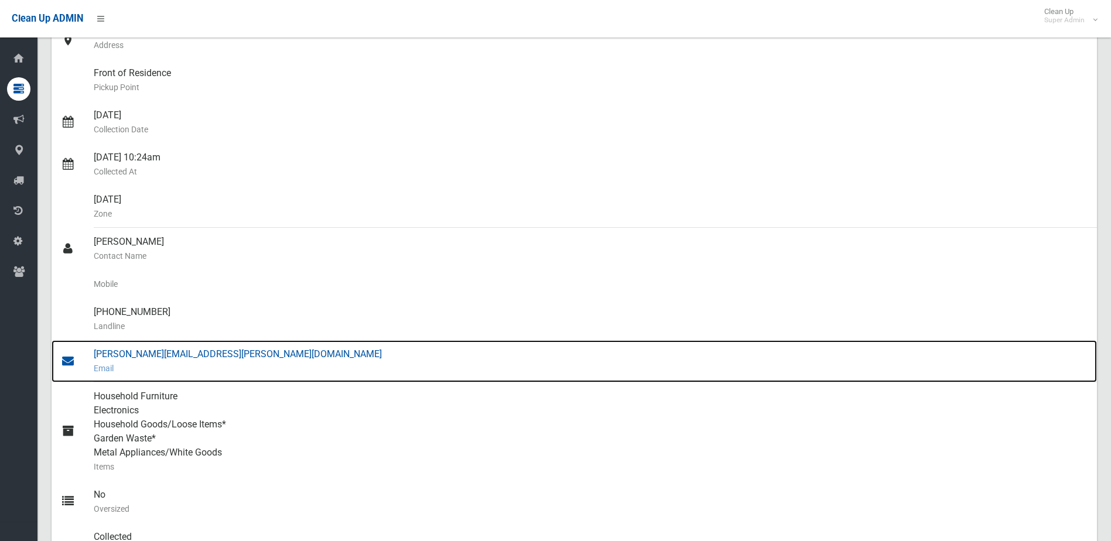
drag, startPoint x: 242, startPoint y: 355, endPoint x: 216, endPoint y: 355, distance: 26.4
copy ul "[PERSON_NAME] Contact Name Mobile [PHONE_NUMBER] [PERSON_NAME] [PERSON_NAME][EM…"
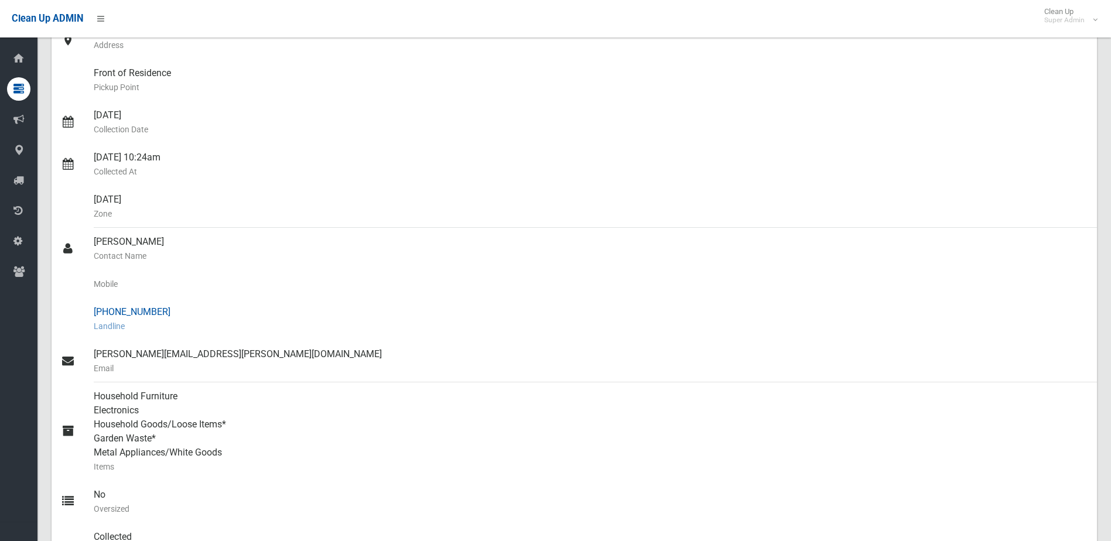
click at [289, 330] on small "Landline" at bounding box center [591, 326] width 994 height 14
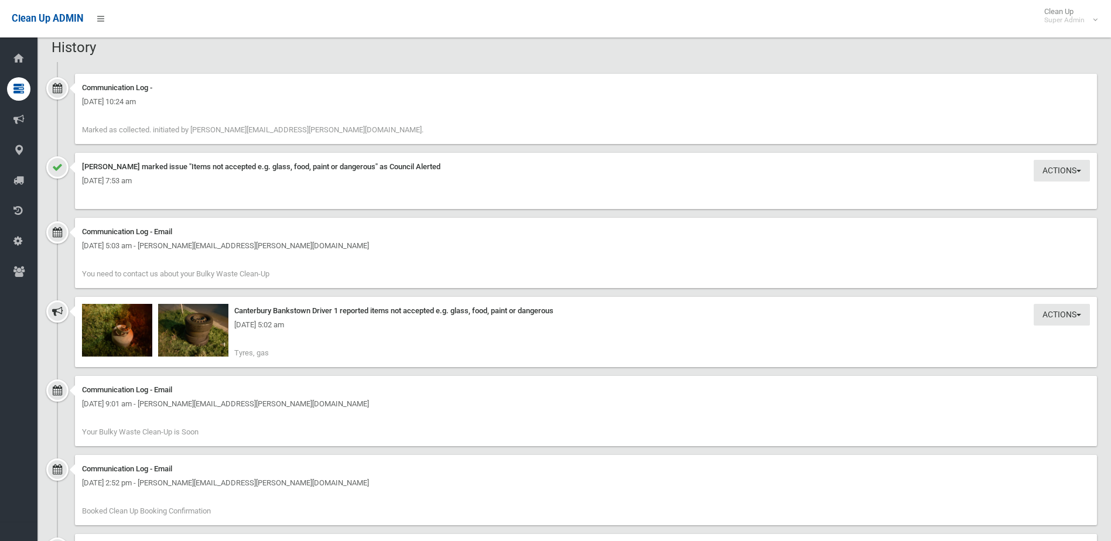
scroll to position [1288, 0]
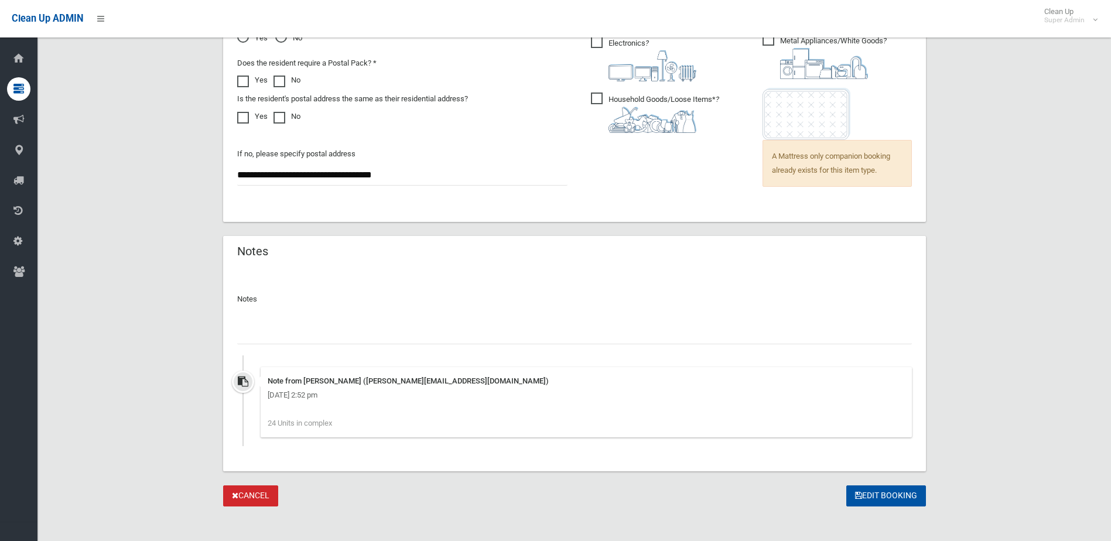
scroll to position [909, 0]
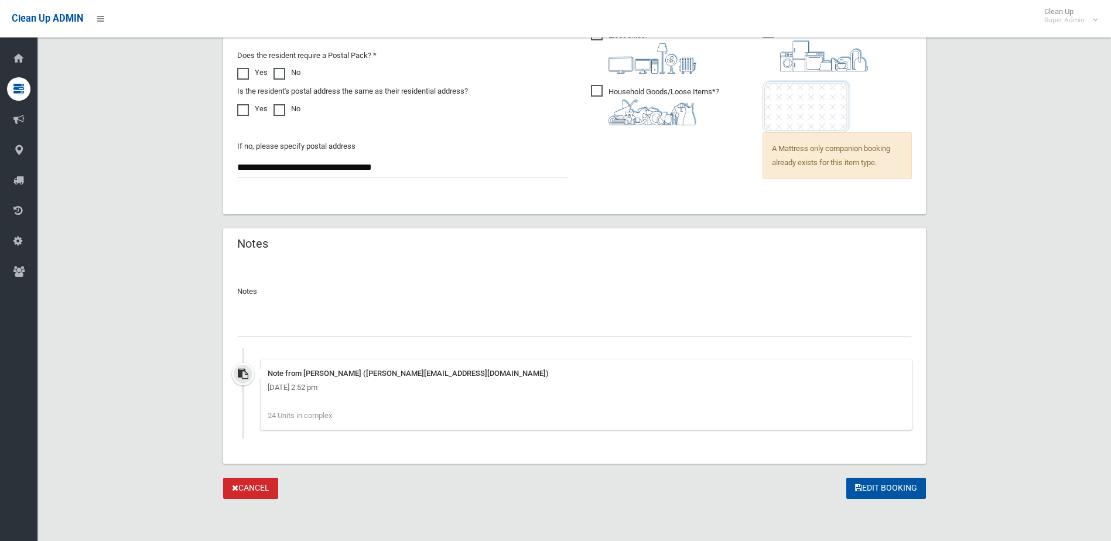
click at [302, 315] on input "text" at bounding box center [574, 326] width 675 height 22
click at [248, 325] on input "**********" at bounding box center [574, 326] width 675 height 22
type input "**********"
click at [880, 488] on button "Edit Booking" at bounding box center [886, 489] width 80 height 22
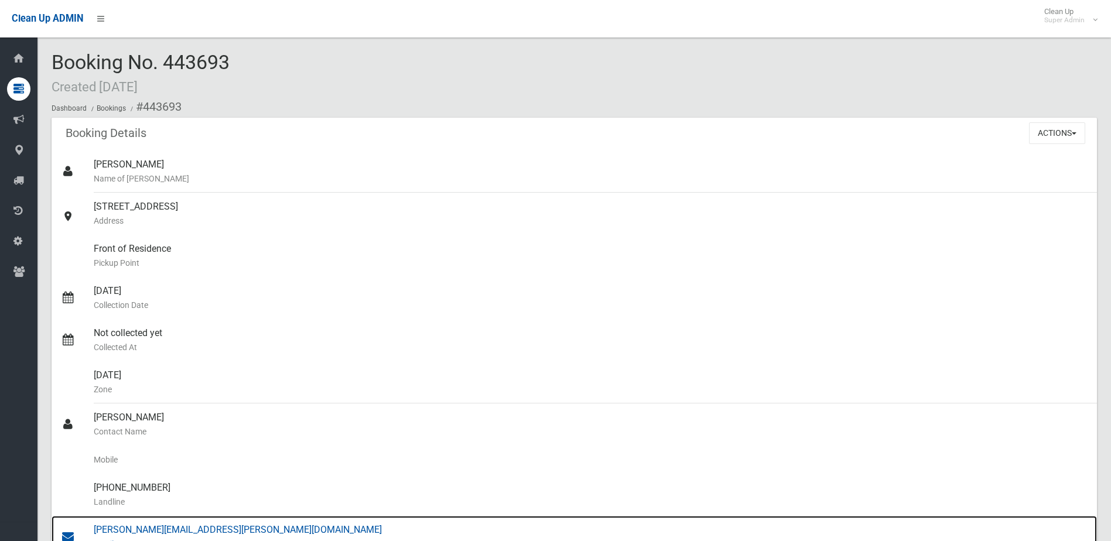
click at [142, 529] on div "[PERSON_NAME][EMAIL_ADDRESS][PERSON_NAME][DOMAIN_NAME] Email" at bounding box center [591, 537] width 994 height 42
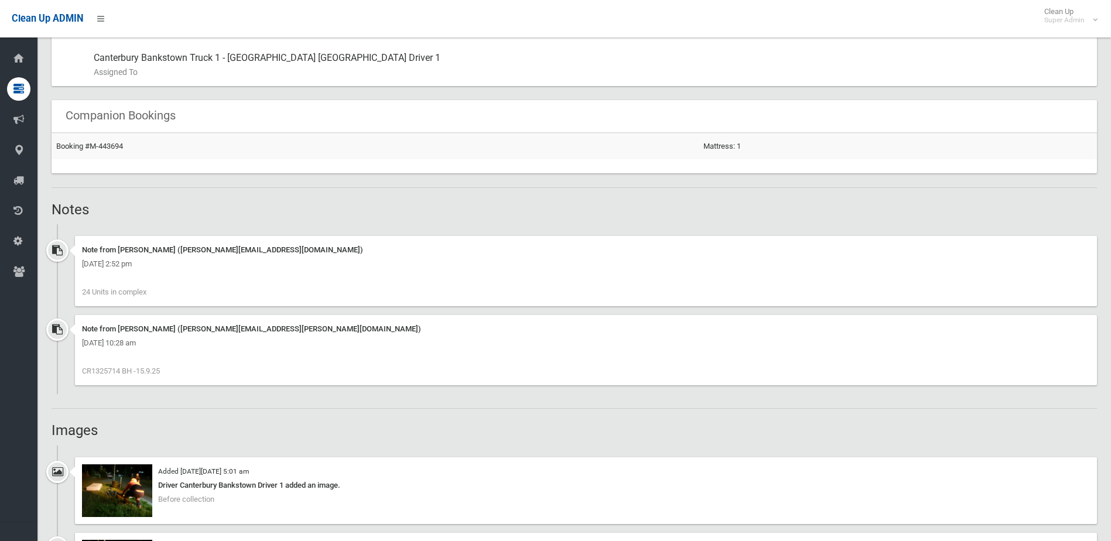
scroll to position [703, 0]
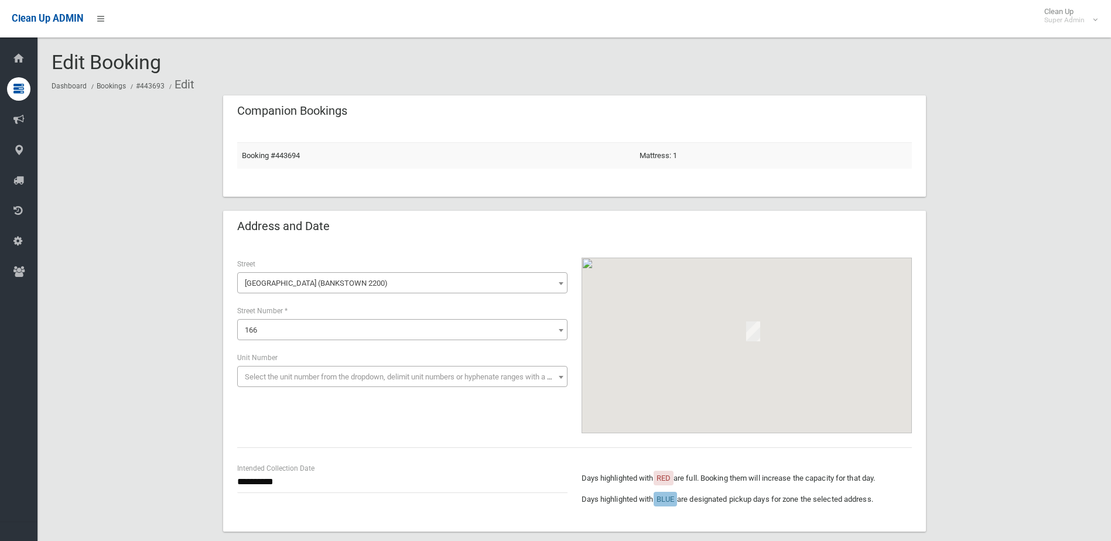
scroll to position [909, 0]
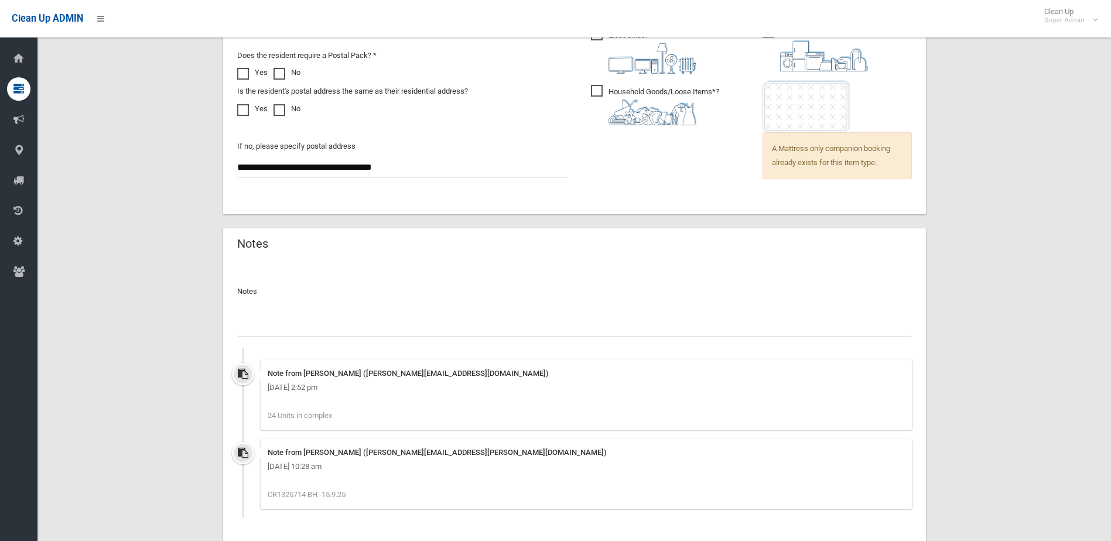
click at [286, 325] on input "text" at bounding box center [574, 326] width 675 height 22
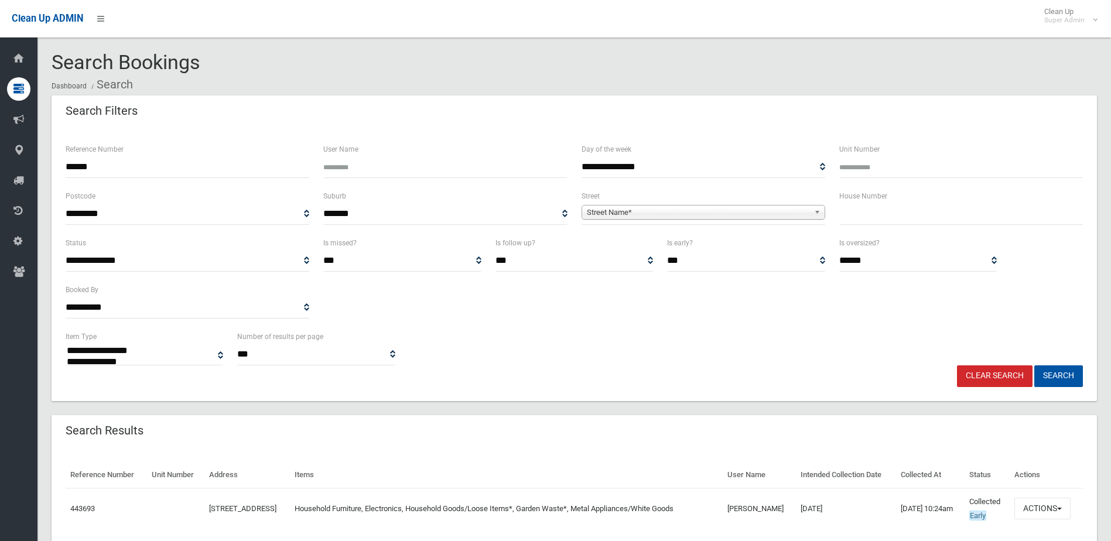
select select
click at [1042, 519] on button "Actions" at bounding box center [1042, 509] width 56 height 22
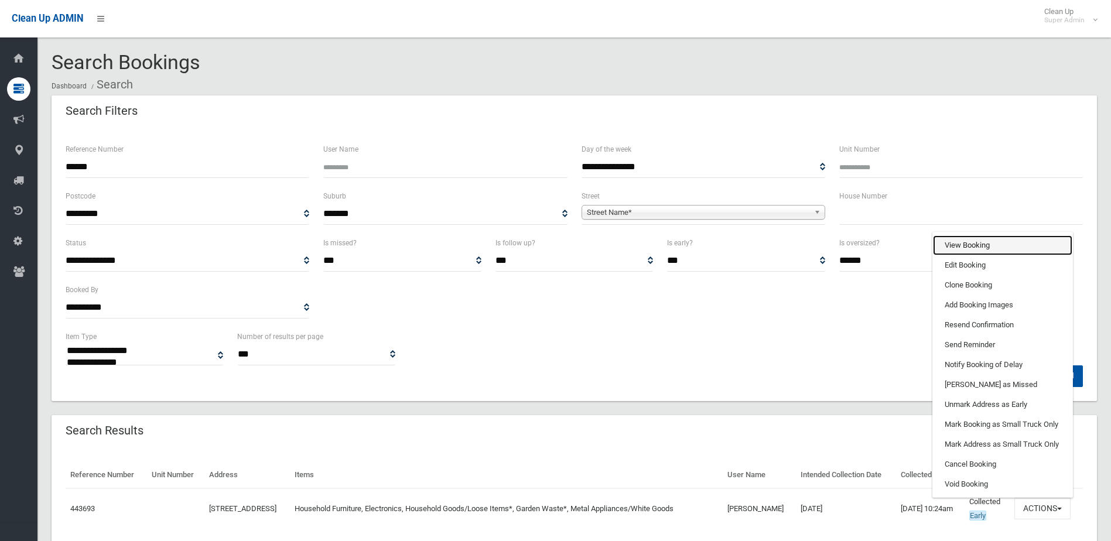
click at [967, 255] on link "View Booking" at bounding box center [1002, 245] width 139 height 20
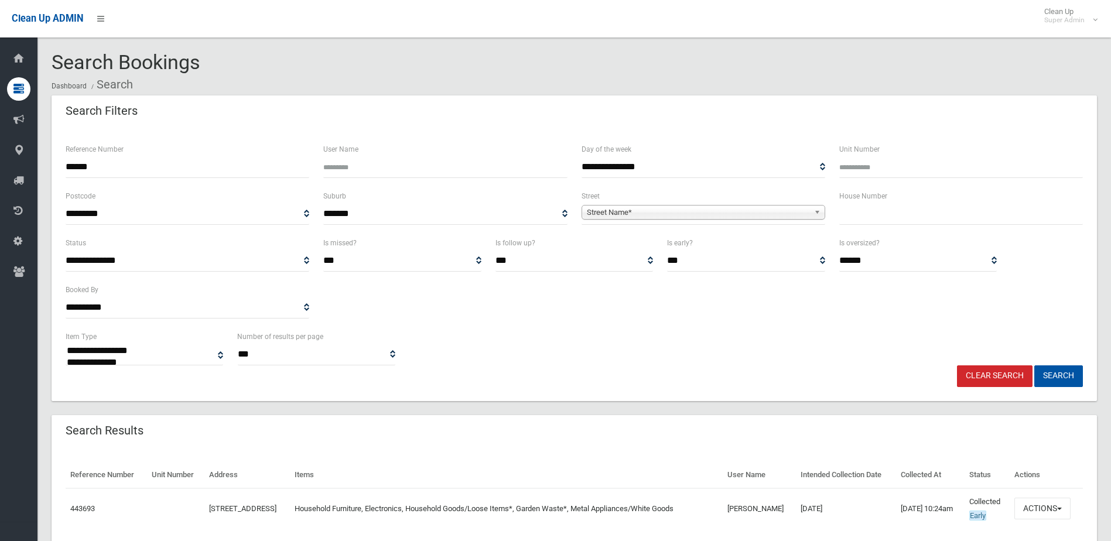
drag, startPoint x: 60, startPoint y: 165, endPoint x: 50, endPoint y: 165, distance: 10.0
click at [50, 165] on section "**********" at bounding box center [573, 318] width 1073 height 533
type input "******"
click at [1034, 365] on button "Search" at bounding box center [1058, 376] width 49 height 22
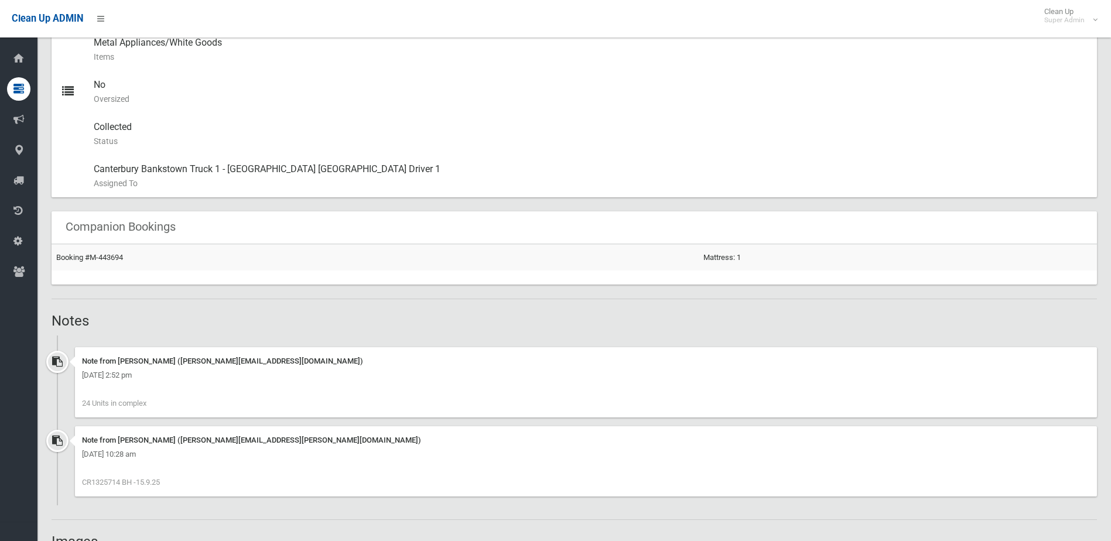
scroll to position [293, 0]
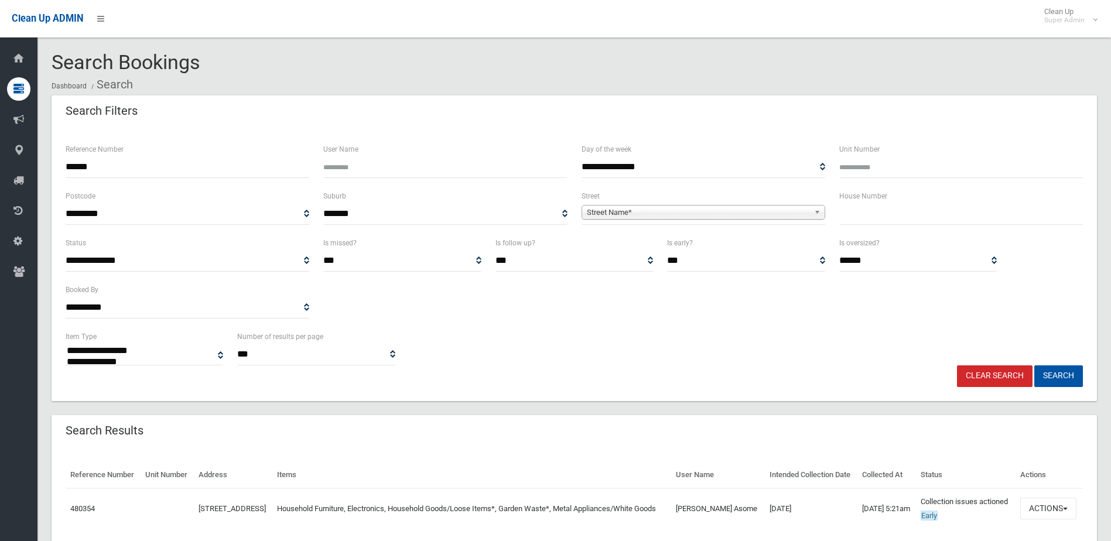
select select
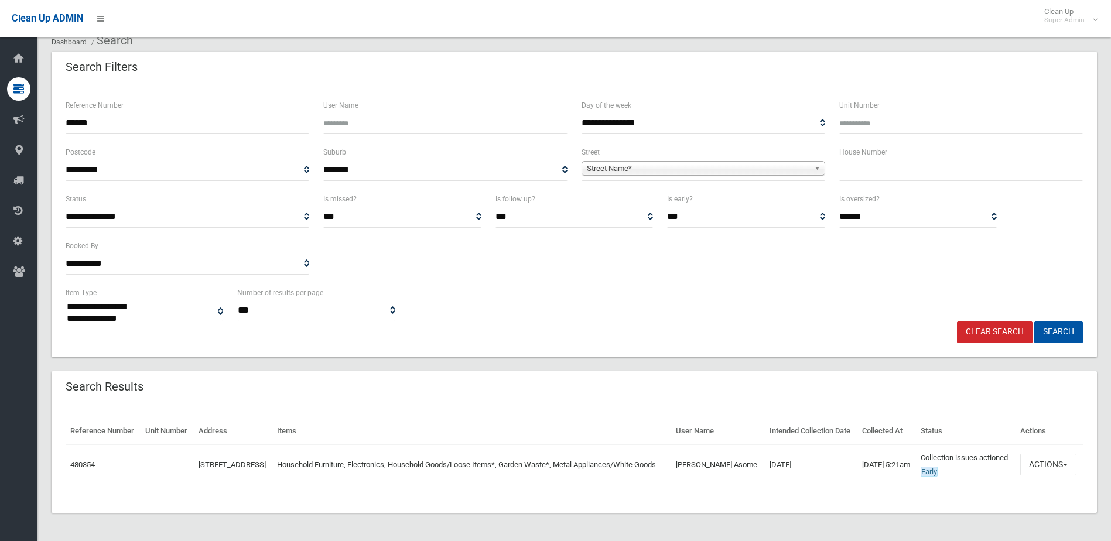
click at [639, 485] on td "Household Furniture, Electronics, Household Goods/Loose Items*, Garden Waste*, …" at bounding box center [471, 464] width 399 height 40
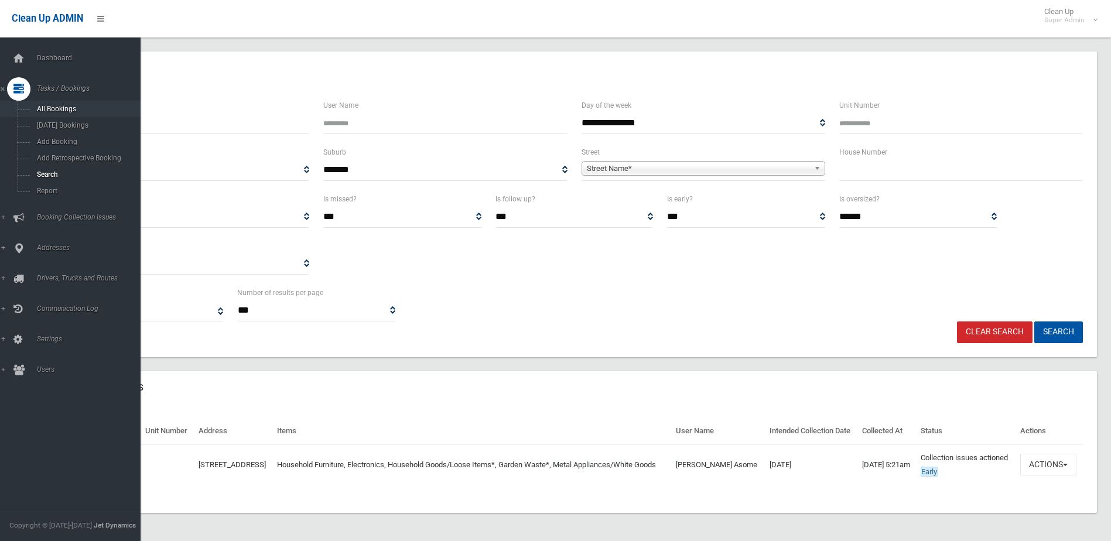
drag, startPoint x: 67, startPoint y: 107, endPoint x: 37, endPoint y: 106, distance: 29.9
click at [37, 106] on div "**********" at bounding box center [555, 255] width 1111 height 571
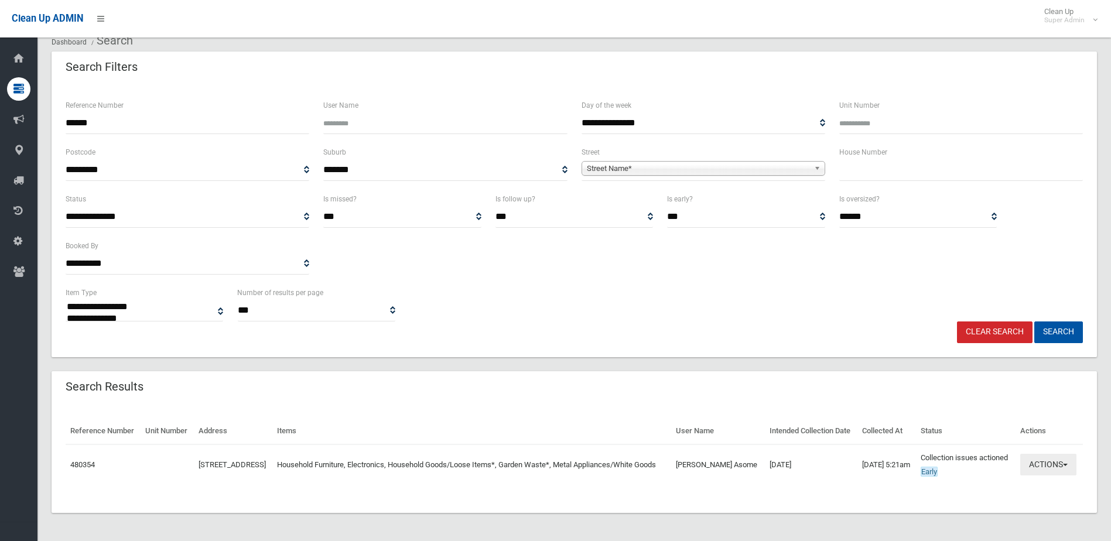
click at [1045, 473] on button "Actions" at bounding box center [1048, 465] width 56 height 22
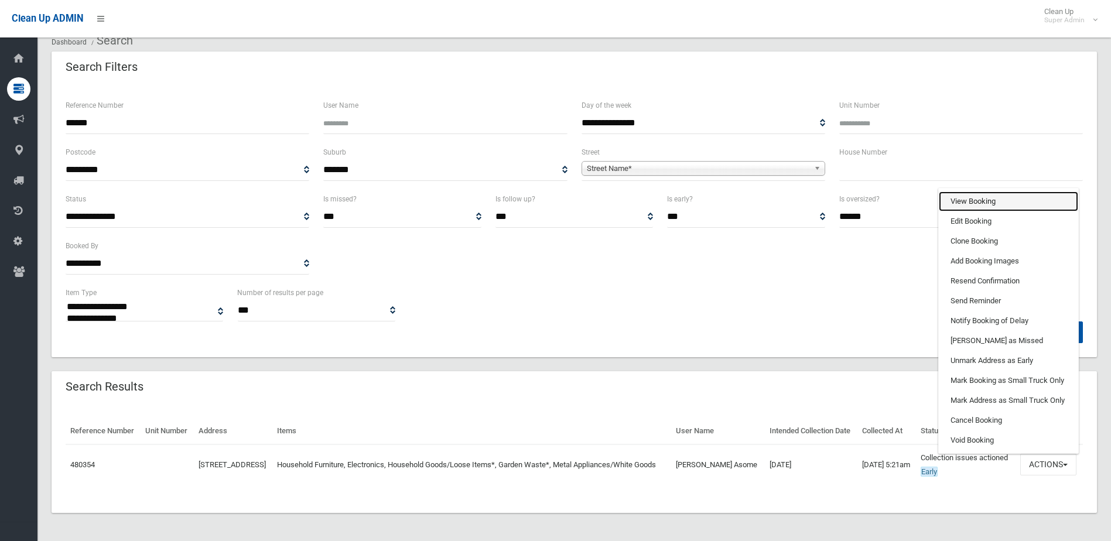
click at [959, 211] on link "View Booking" at bounding box center [1008, 201] width 139 height 20
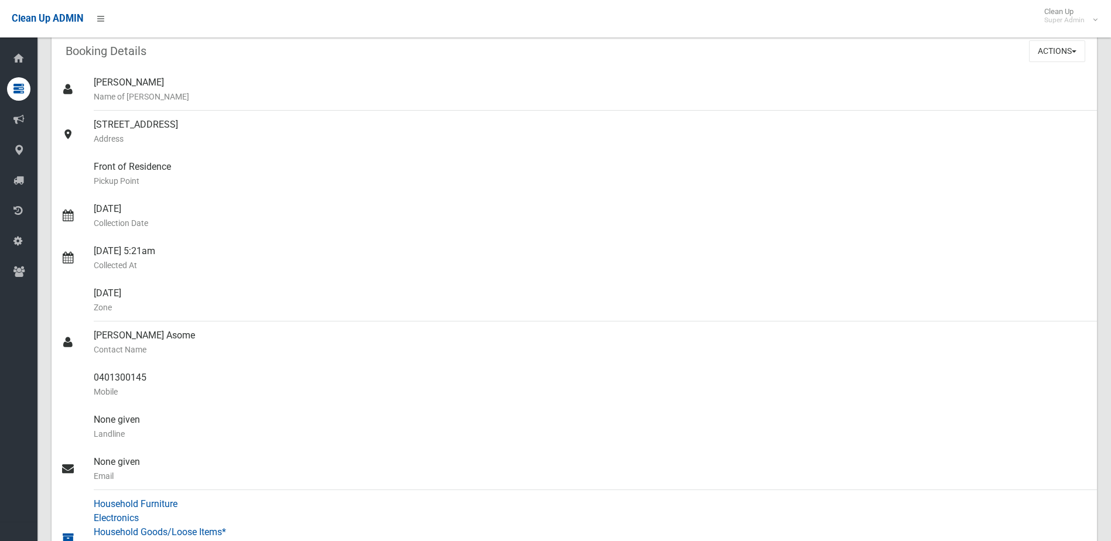
scroll to position [104, 0]
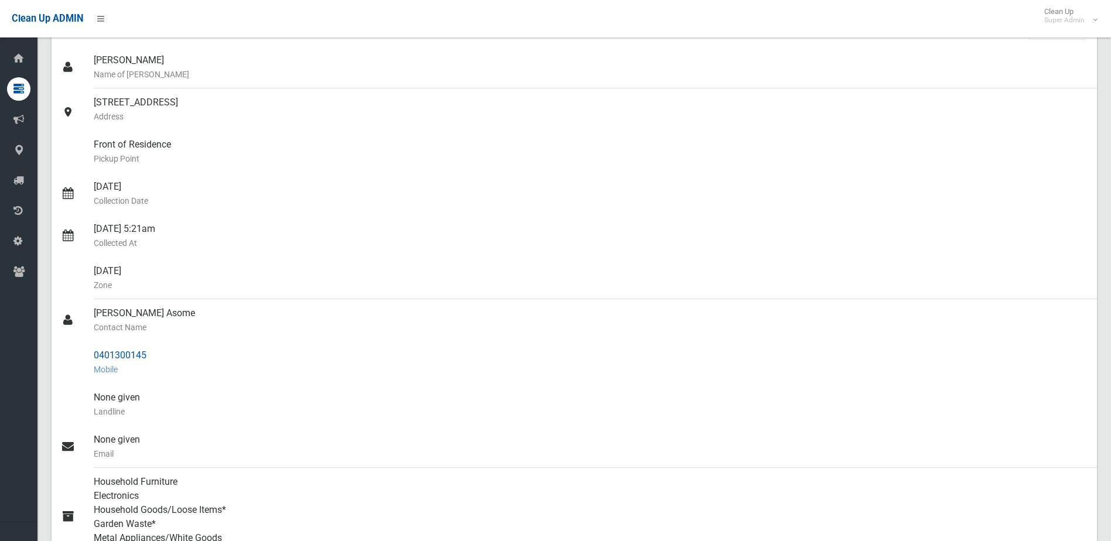
drag, startPoint x: 94, startPoint y: 417, endPoint x: 191, endPoint y: 354, distance: 115.1
click at [191, 354] on ul "[PERSON_NAME] Name of [PERSON_NAME] [STREET_ADDRESS] Address Front of Residence…" at bounding box center [574, 369] width 1045 height 646
drag, startPoint x: 191, startPoint y: 354, endPoint x: 128, endPoint y: 351, distance: 63.3
copy ul "[PERSON_NAME] Asome Contact Name 0401300145"
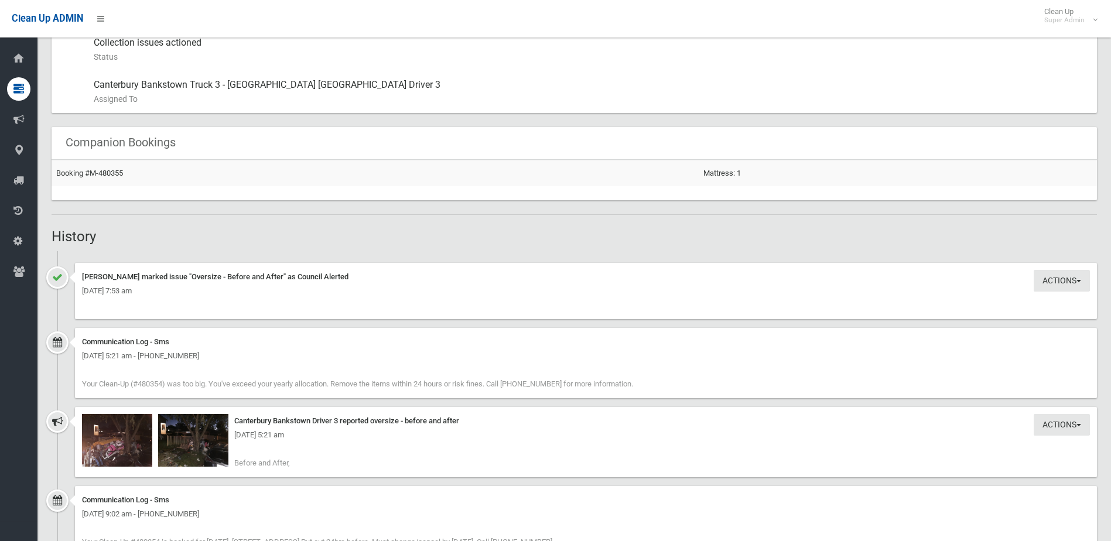
scroll to position [808, 0]
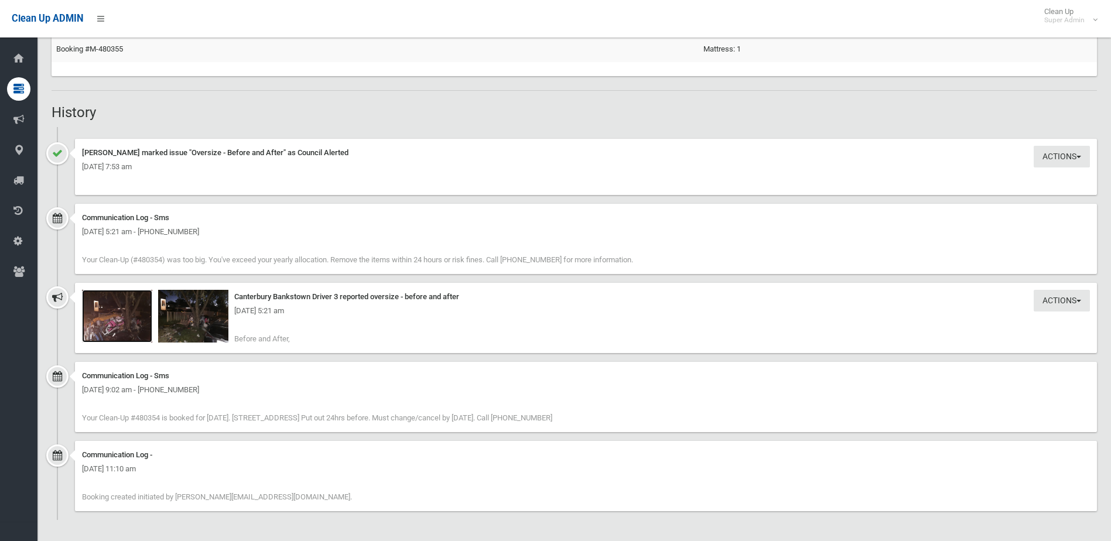
click at [126, 325] on img at bounding box center [117, 316] width 70 height 53
click at [199, 330] on img at bounding box center [193, 316] width 70 height 53
click at [121, 323] on img at bounding box center [117, 316] width 70 height 53
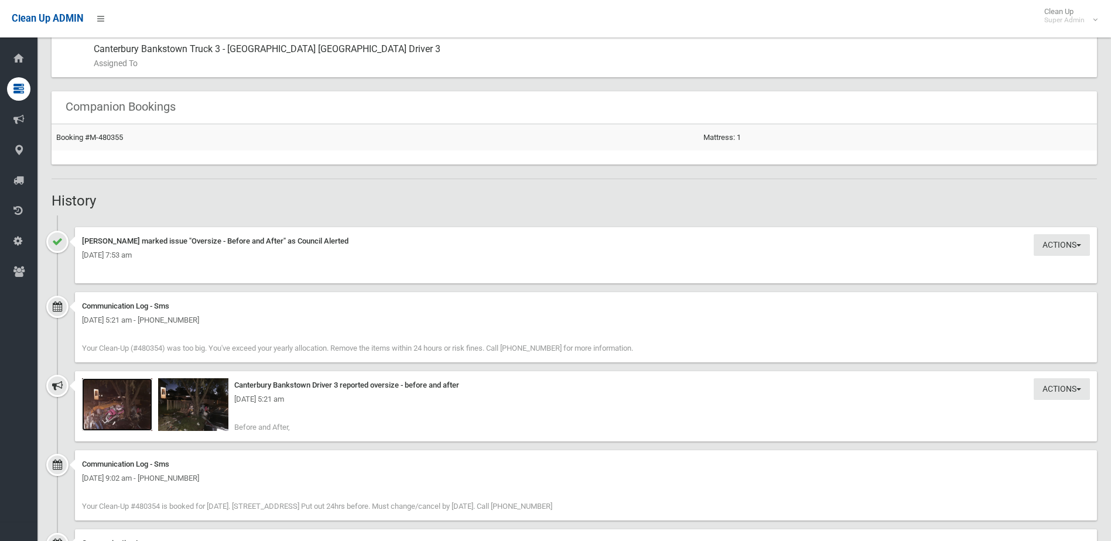
scroll to position [761, 0]
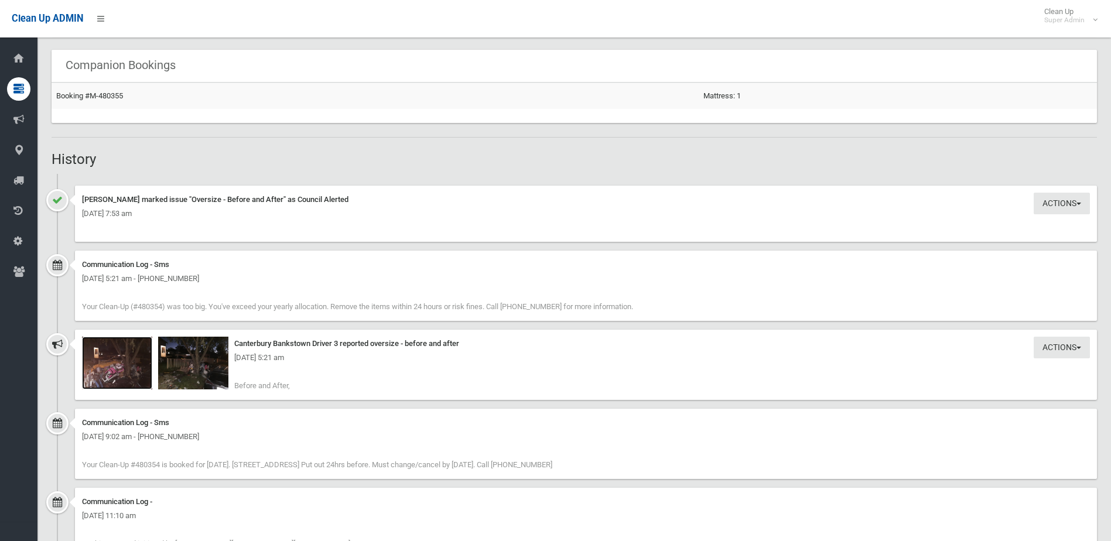
click at [126, 371] on img at bounding box center [117, 363] width 70 height 53
click at [201, 373] on img at bounding box center [193, 363] width 70 height 53
click at [113, 374] on img at bounding box center [117, 363] width 70 height 53
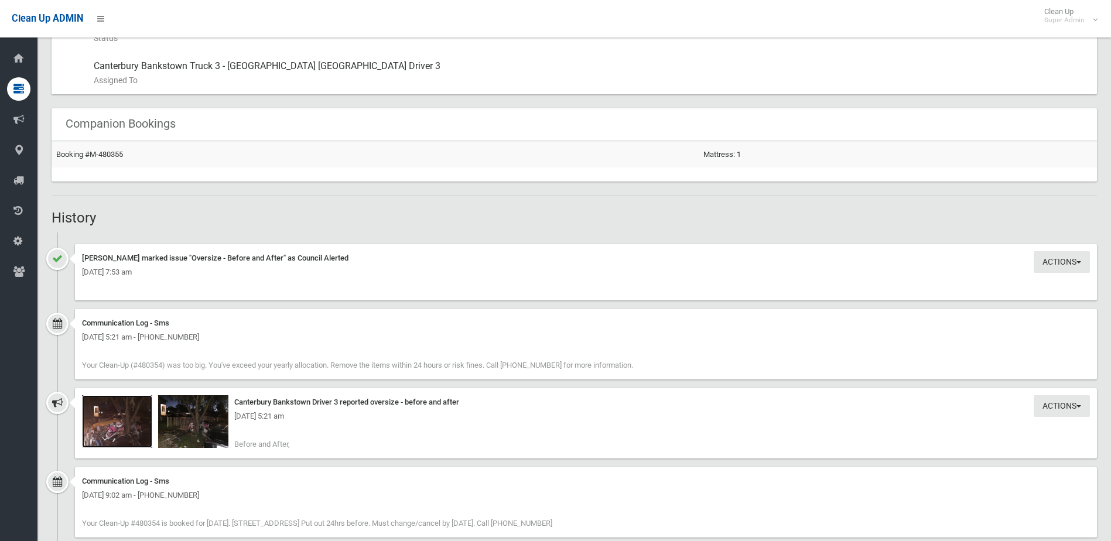
scroll to position [351, 0]
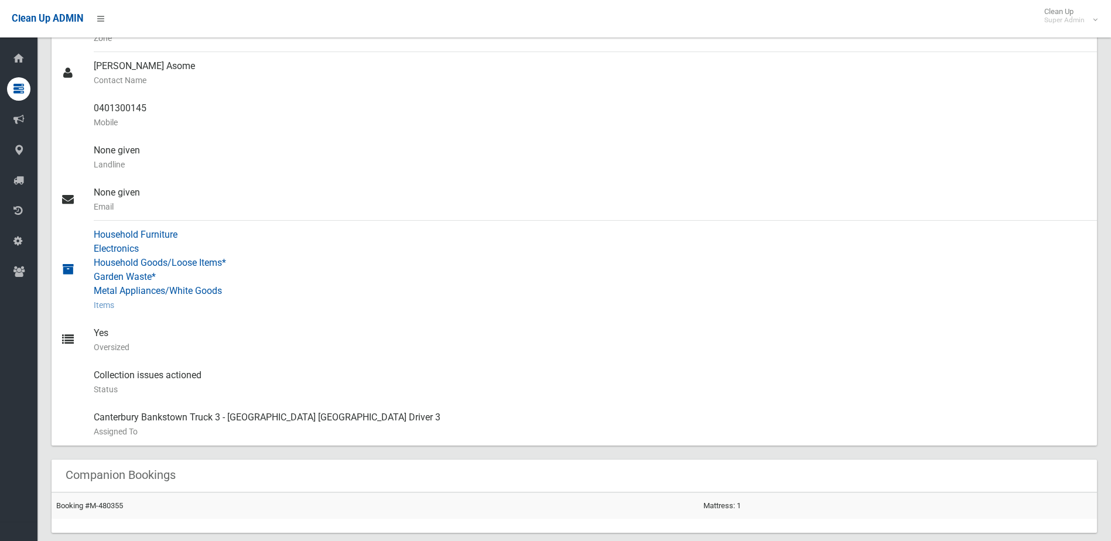
click at [270, 257] on div "Household Furniture Electronics Household Goods/Loose Items* Garden Waste* Meta…" at bounding box center [591, 270] width 994 height 98
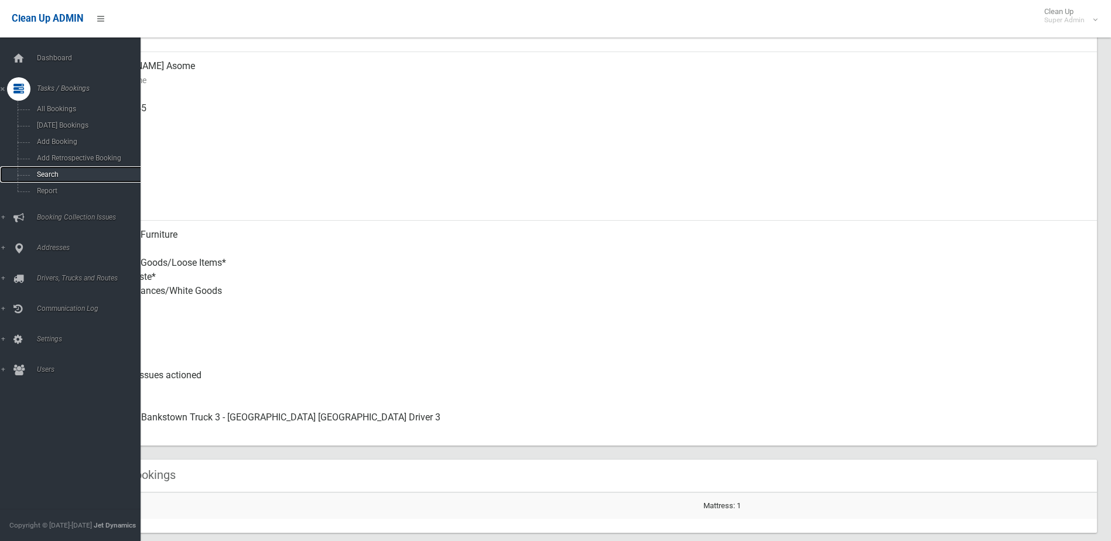
click at [49, 175] on span "Search" at bounding box center [86, 174] width 106 height 8
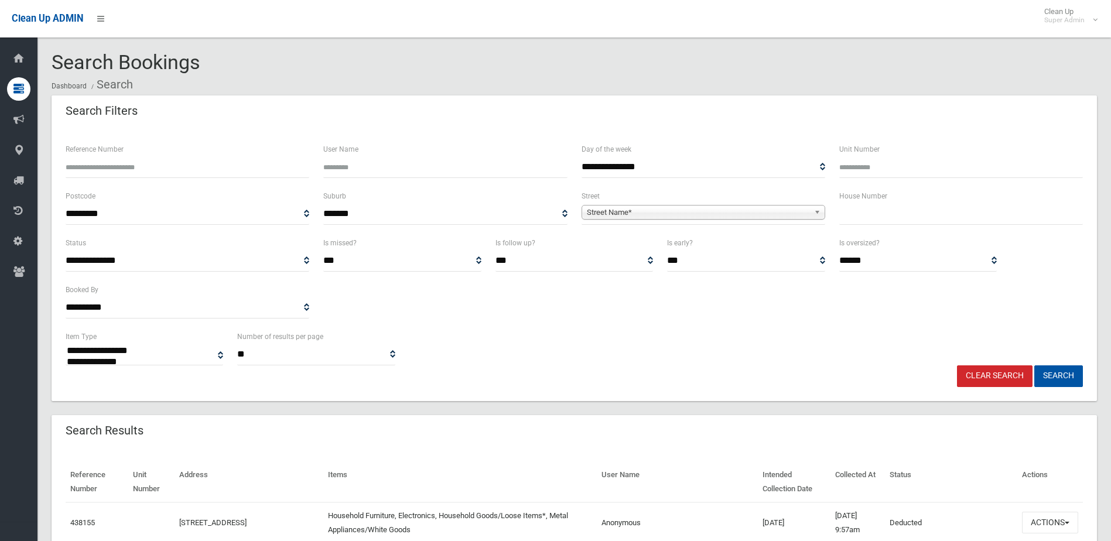
select select
click at [118, 165] on input "Reference Number" at bounding box center [188, 167] width 244 height 22
type input "******"
click at [1034, 365] on button "Search" at bounding box center [1058, 376] width 49 height 22
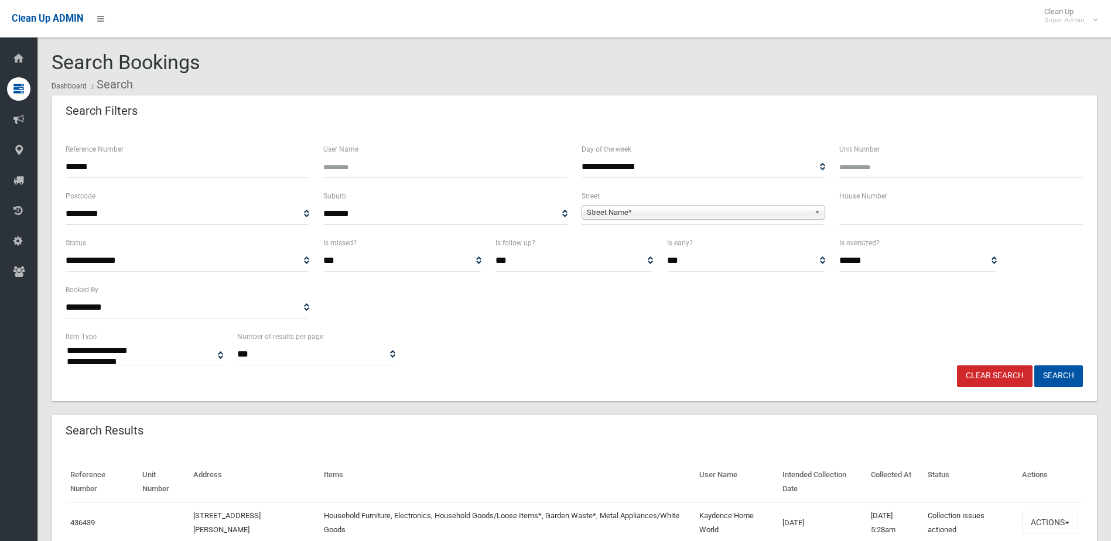
select select
click at [1057, 374] on button "Search" at bounding box center [1058, 376] width 49 height 22
select select
click at [1038, 521] on button "Actions" at bounding box center [1050, 523] width 56 height 22
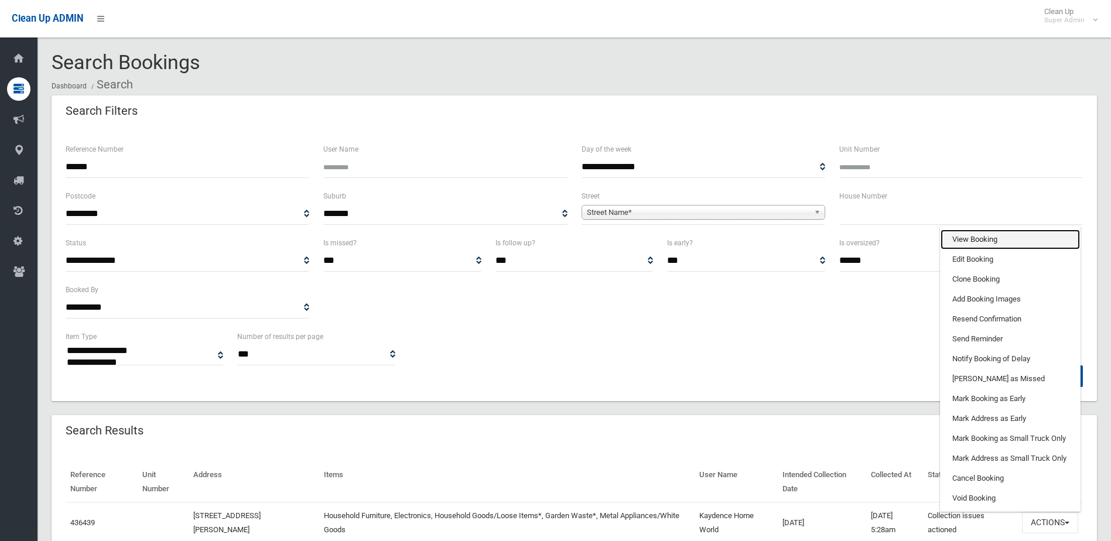
click at [978, 237] on link "View Booking" at bounding box center [1009, 240] width 139 height 20
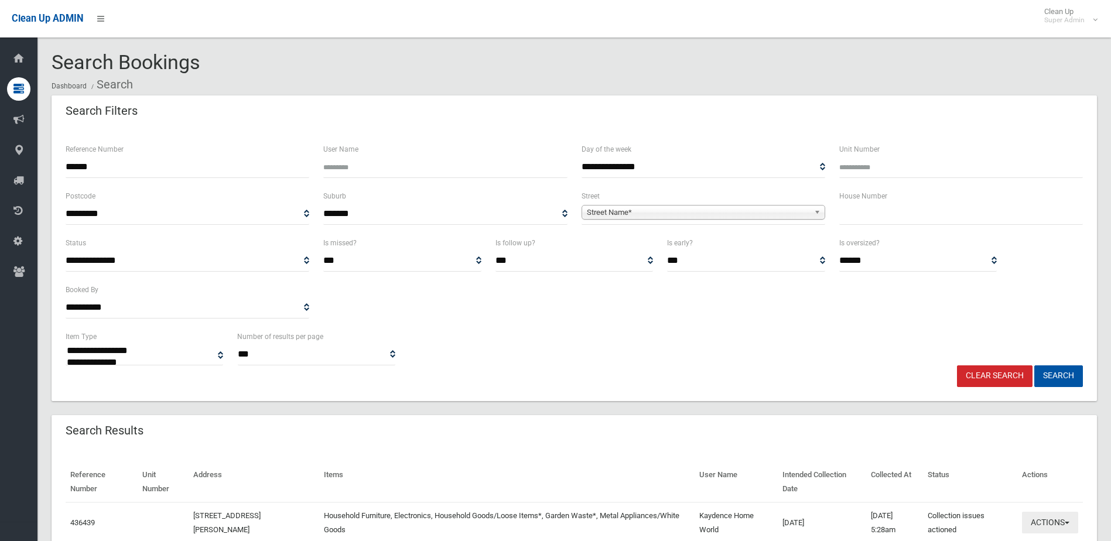
click at [1048, 520] on button "Actions" at bounding box center [1050, 523] width 56 height 22
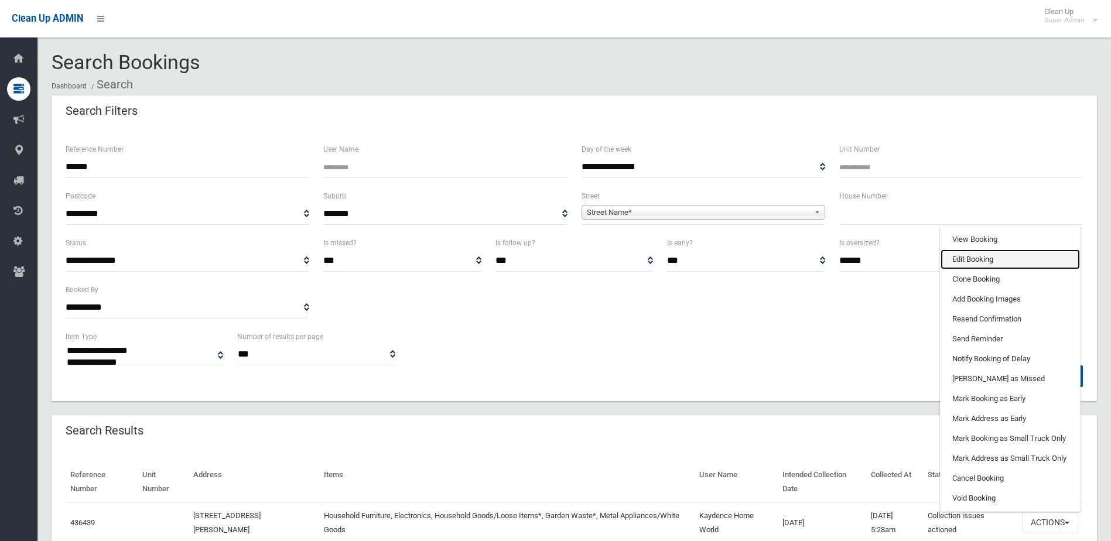
click at [954, 264] on link "Edit Booking" at bounding box center [1009, 259] width 139 height 20
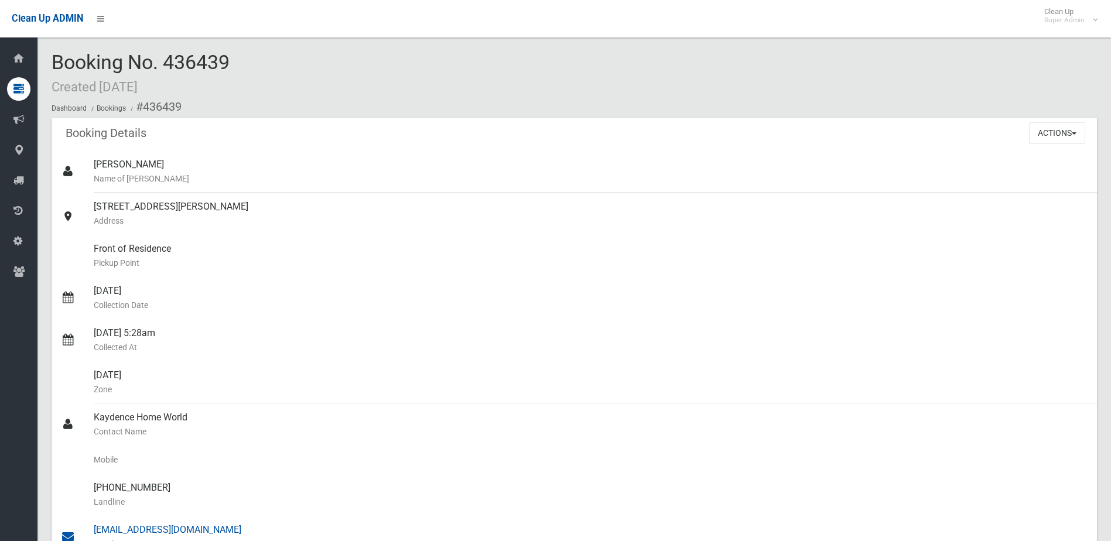
drag, startPoint x: 94, startPoint y: 418, endPoint x: 211, endPoint y: 524, distance: 157.9
click at [211, 524] on ul "Ruth Finlayson Name of Booker 7 Melanie Street, BANKSTOWN NSW 2200 Address Fron…" at bounding box center [574, 466] width 1045 height 632
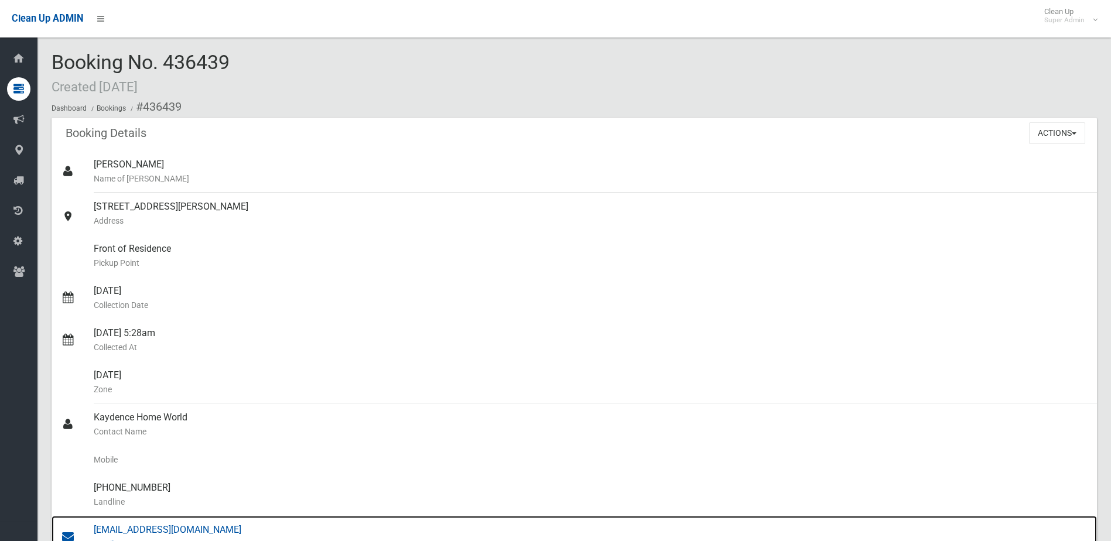
drag, startPoint x: 211, startPoint y: 524, endPoint x: 187, endPoint y: 523, distance: 24.0
copy ul "Kaydence Home World Contact Name Mobile (02) 9796 7277 Landline reception@hwrg.…"
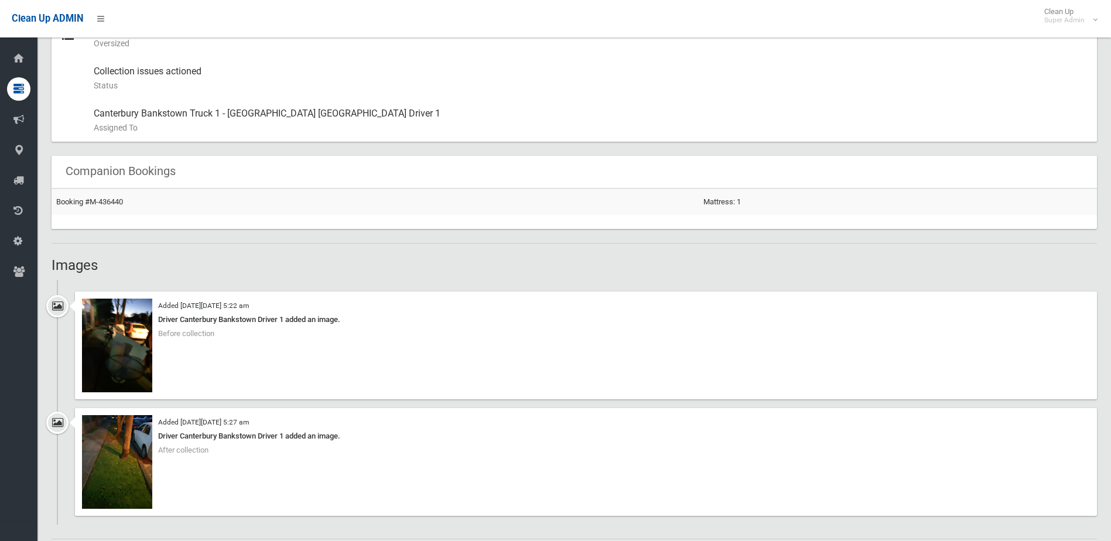
scroll to position [644, 0]
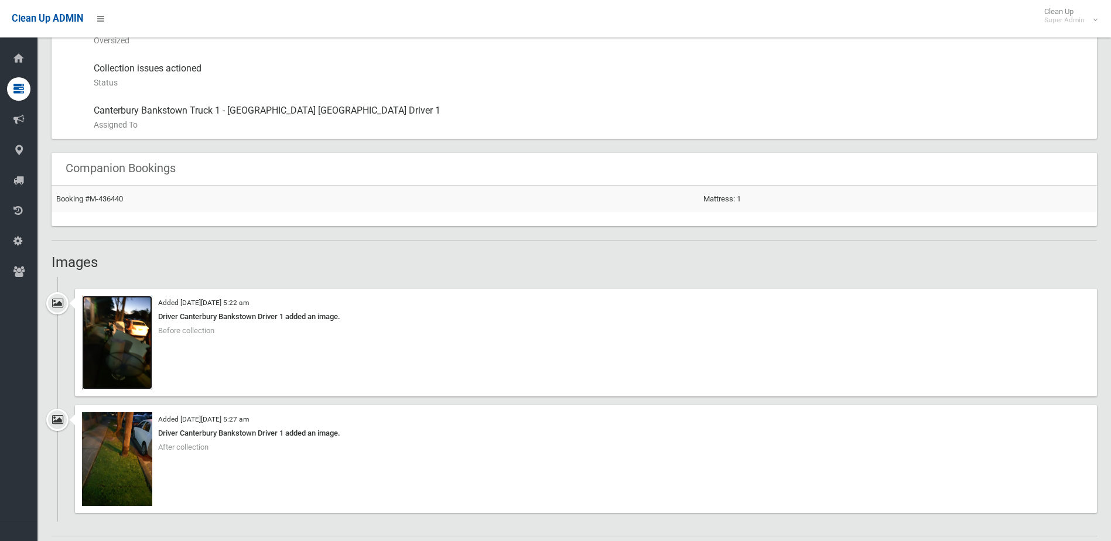
click at [119, 354] on img at bounding box center [117, 343] width 70 height 94
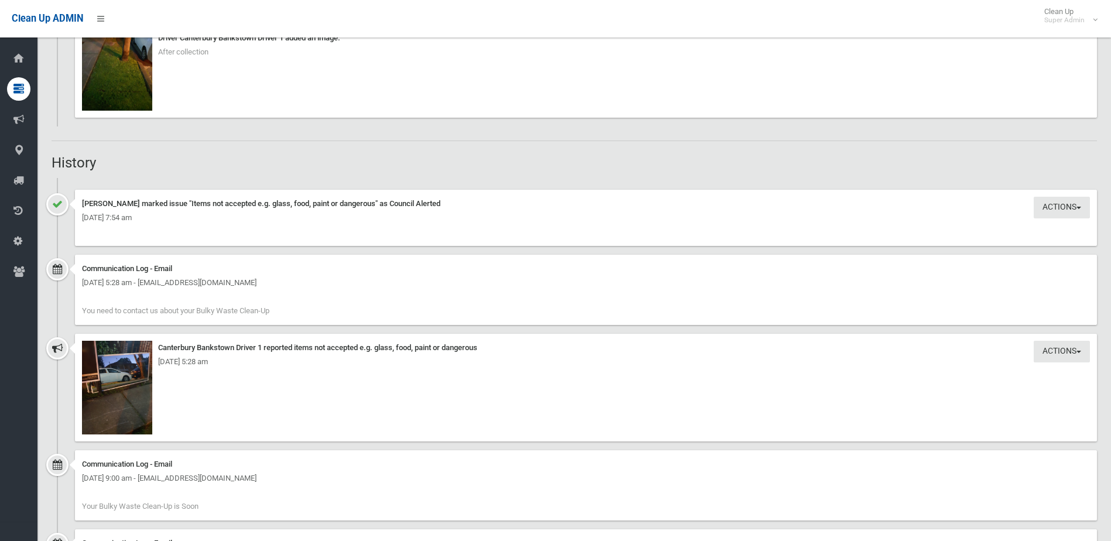
scroll to position [1054, 0]
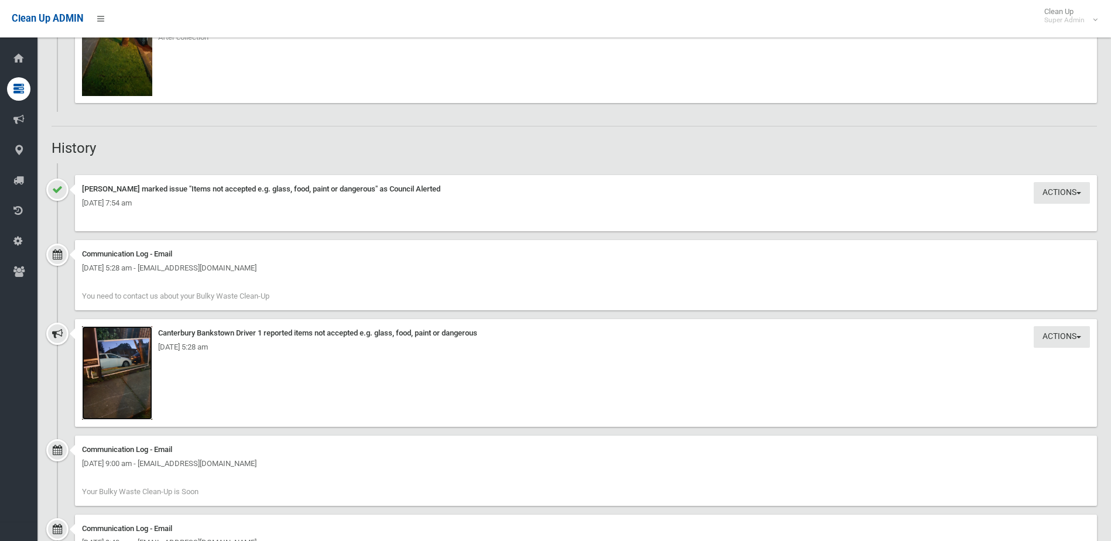
click at [126, 368] on img at bounding box center [117, 373] width 70 height 94
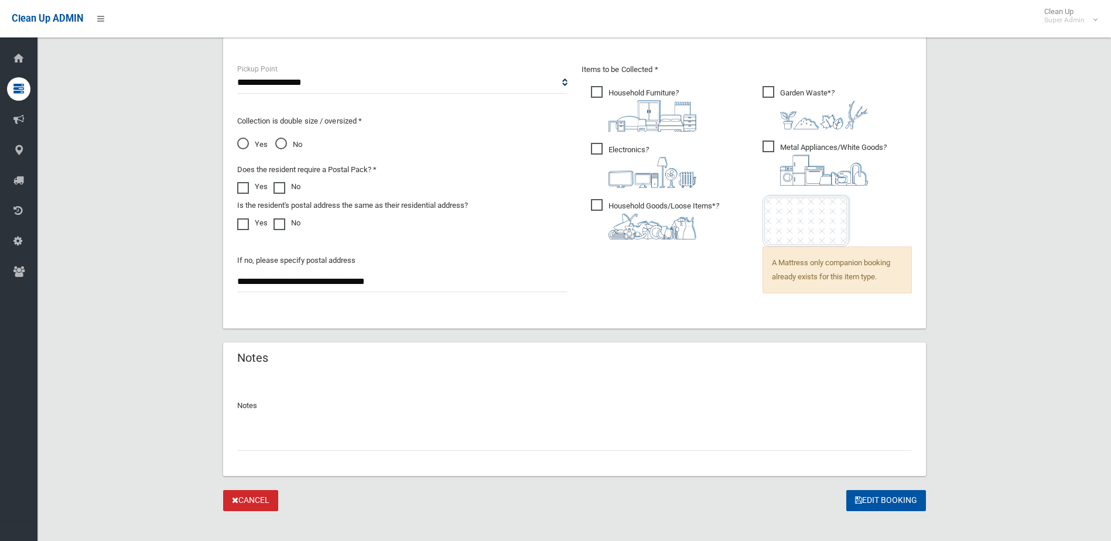
scroll to position [807, 0]
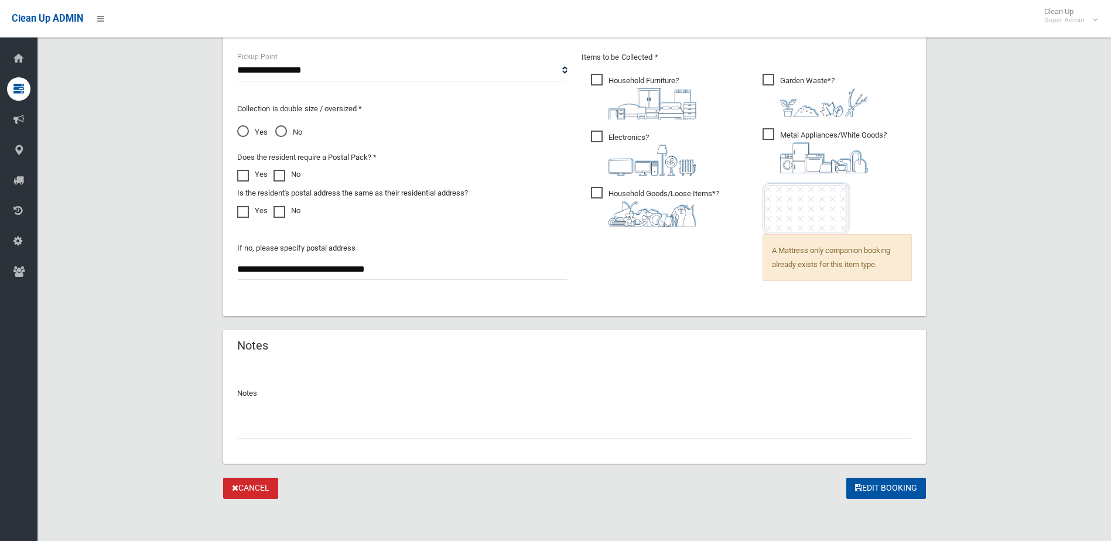
click at [270, 430] on input "text" at bounding box center [574, 428] width 675 height 22
paste input "*******"
click at [237, 426] on input "*******" at bounding box center [574, 428] width 675 height 22
type input "**********"
click at [888, 483] on button "Edit Booking" at bounding box center [886, 489] width 80 height 22
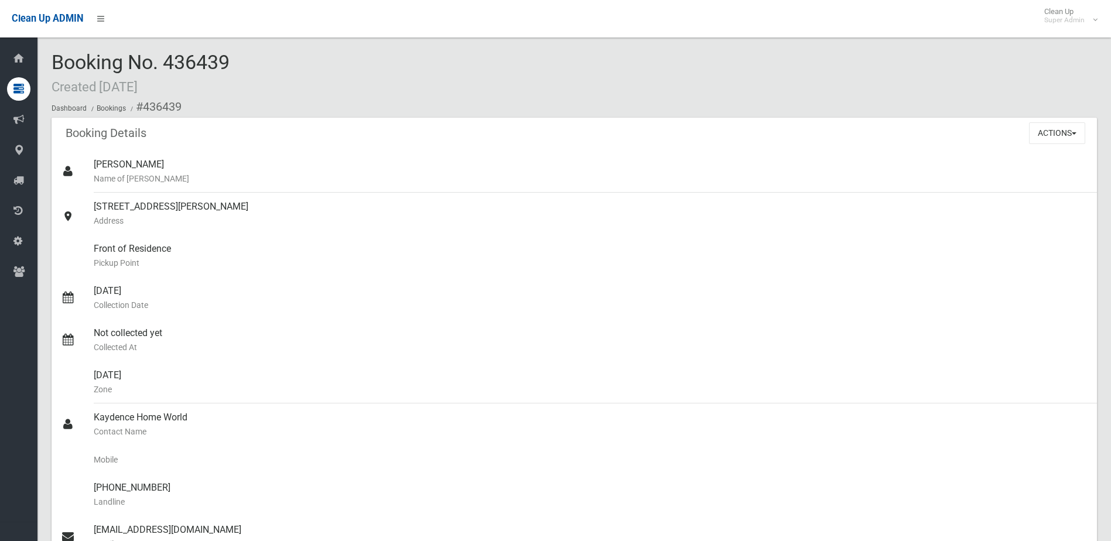
drag, startPoint x: 165, startPoint y: 62, endPoint x: 239, endPoint y: 59, distance: 73.8
click at [239, 59] on div "Booking No. 436439 Created [DATE] Dashboard Bookings #436439" at bounding box center [574, 85] width 1045 height 66
drag, startPoint x: 237, startPoint y: 59, endPoint x: 206, endPoint y: 59, distance: 31.0
copy span "436439"
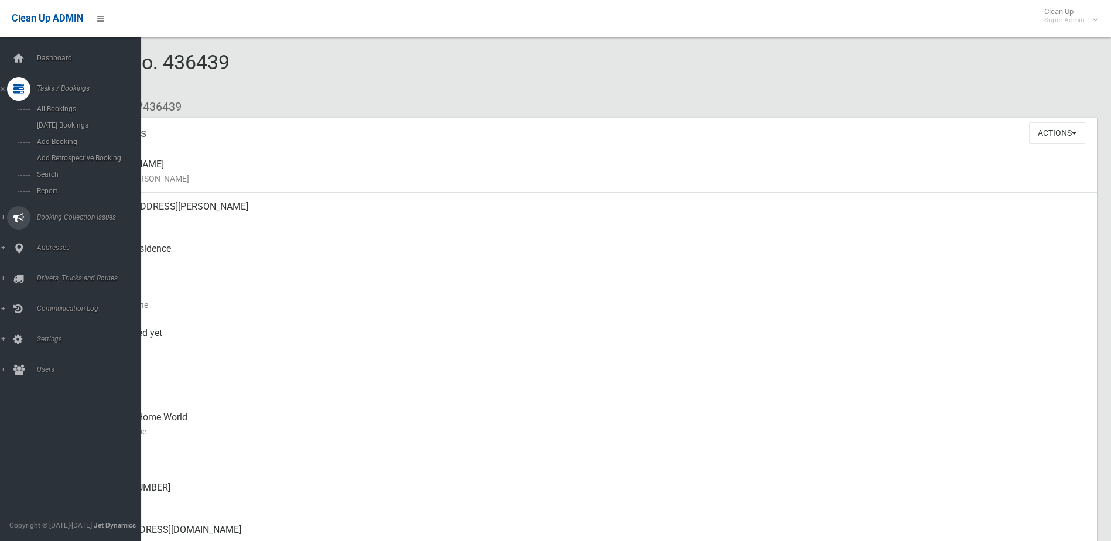
click at [59, 215] on span "Booking Collection Issues" at bounding box center [91, 217] width 116 height 8
click at [69, 136] on span "All Reported Issues" at bounding box center [86, 139] width 106 height 8
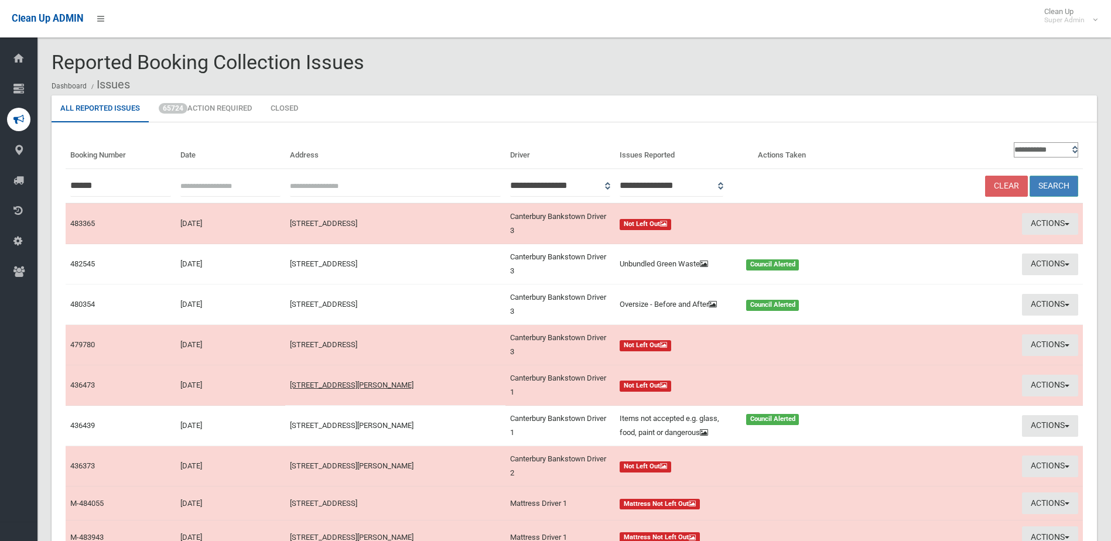
type input "******"
click at [1060, 186] on button "Search" at bounding box center [1053, 187] width 49 height 22
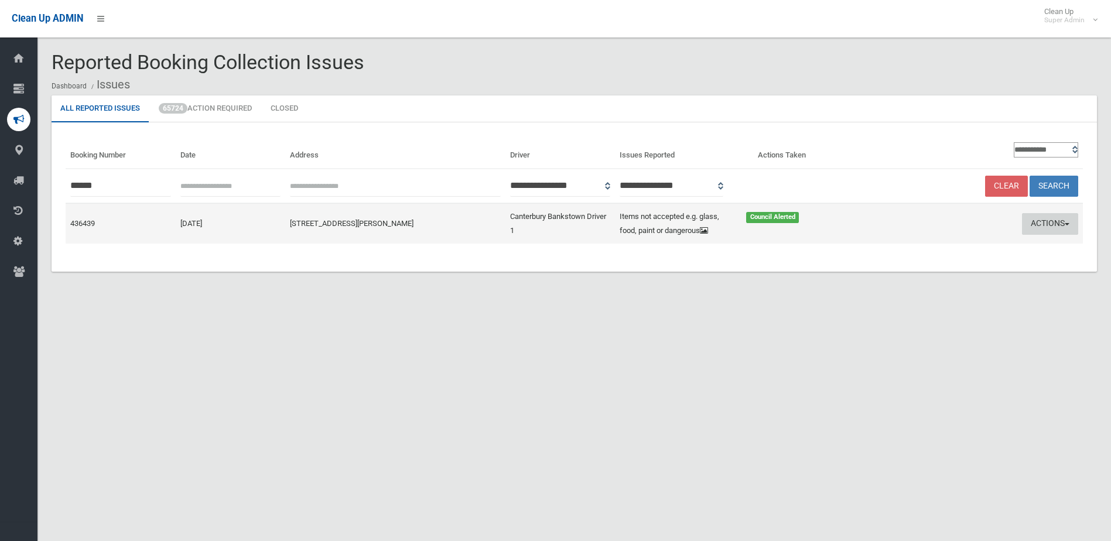
click at [1037, 224] on button "Actions" at bounding box center [1050, 224] width 56 height 22
click at [912, 269] on link "Edit Actions Taken" at bounding box center [937, 268] width 139 height 20
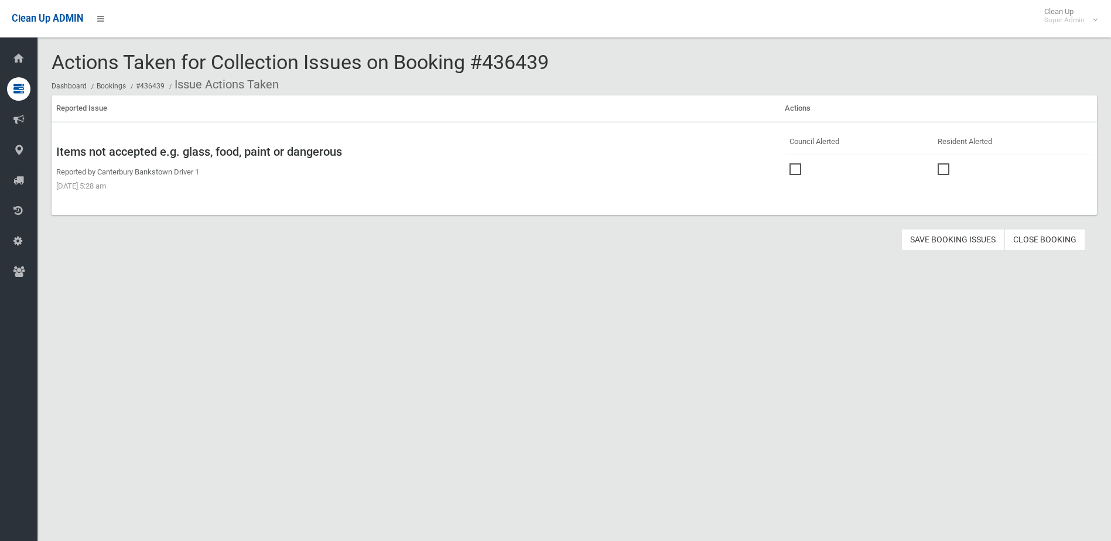
click at [1050, 242] on link "Close Booking" at bounding box center [1044, 240] width 81 height 22
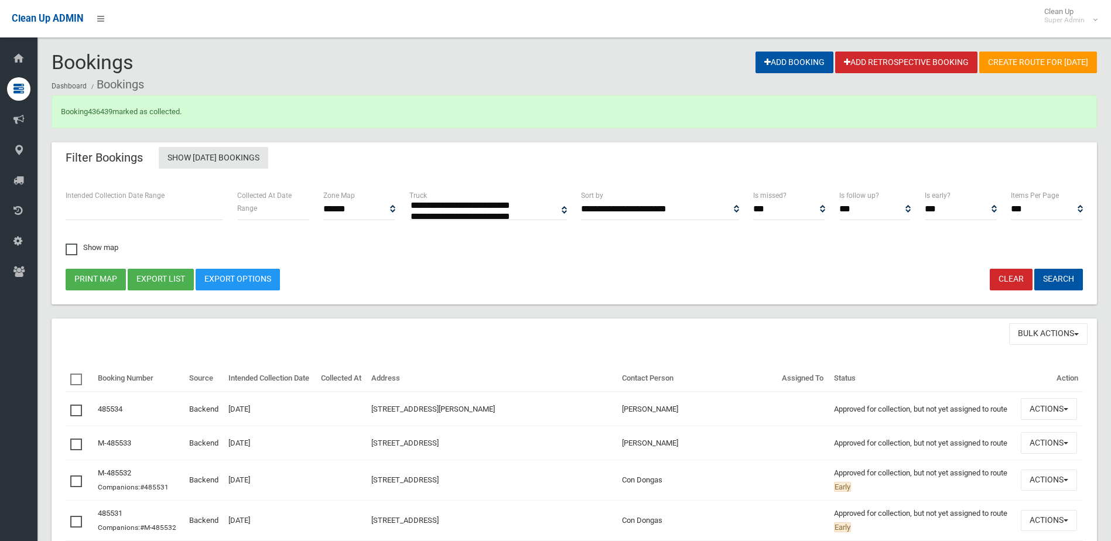
select select
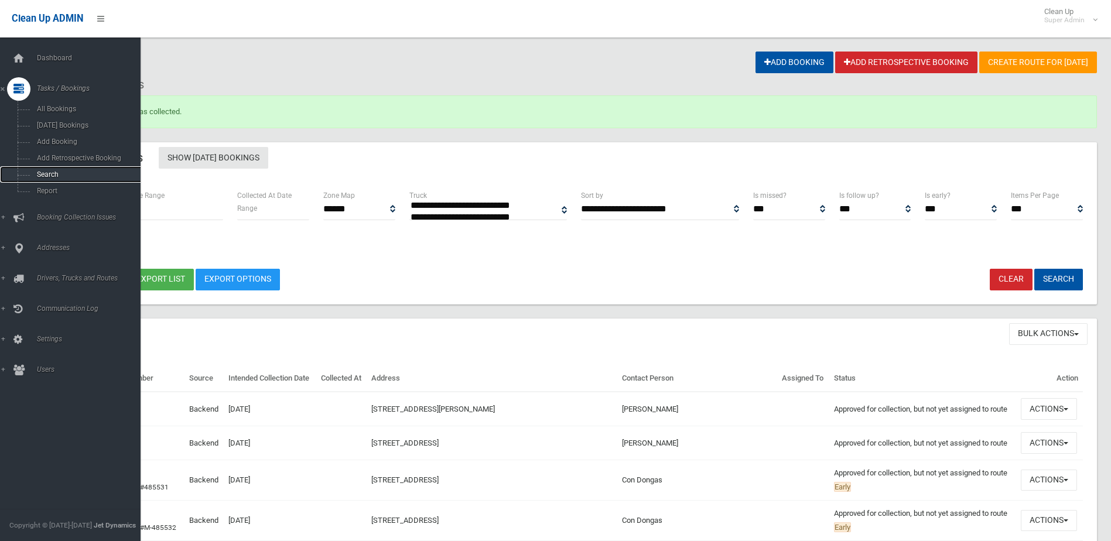
click at [47, 174] on span "Search" at bounding box center [86, 174] width 106 height 8
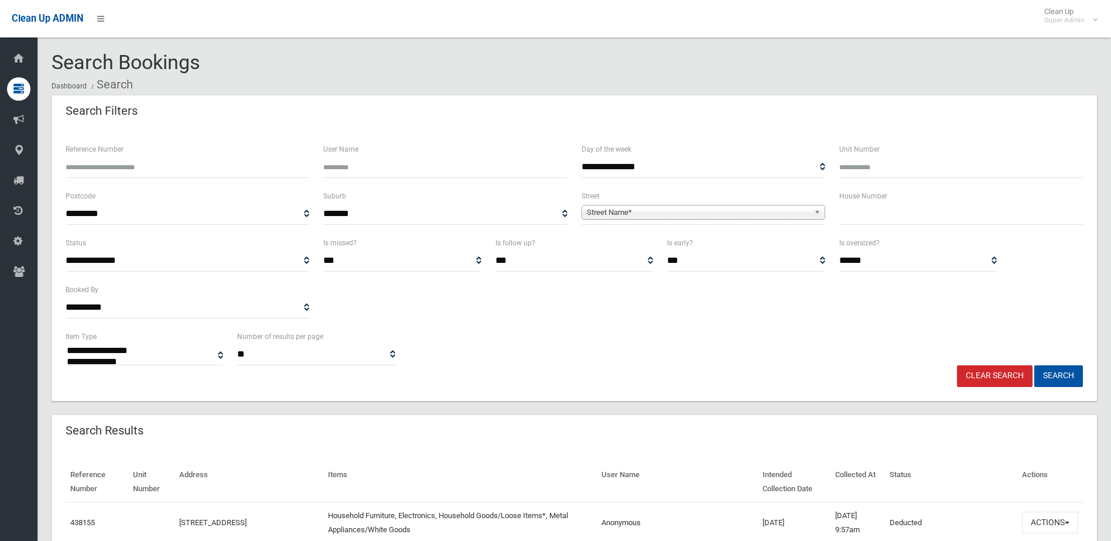
select select
click at [107, 170] on input "Reference Number" at bounding box center [188, 167] width 244 height 22
type input "******"
click at [1034, 365] on button "Search" at bounding box center [1058, 376] width 49 height 22
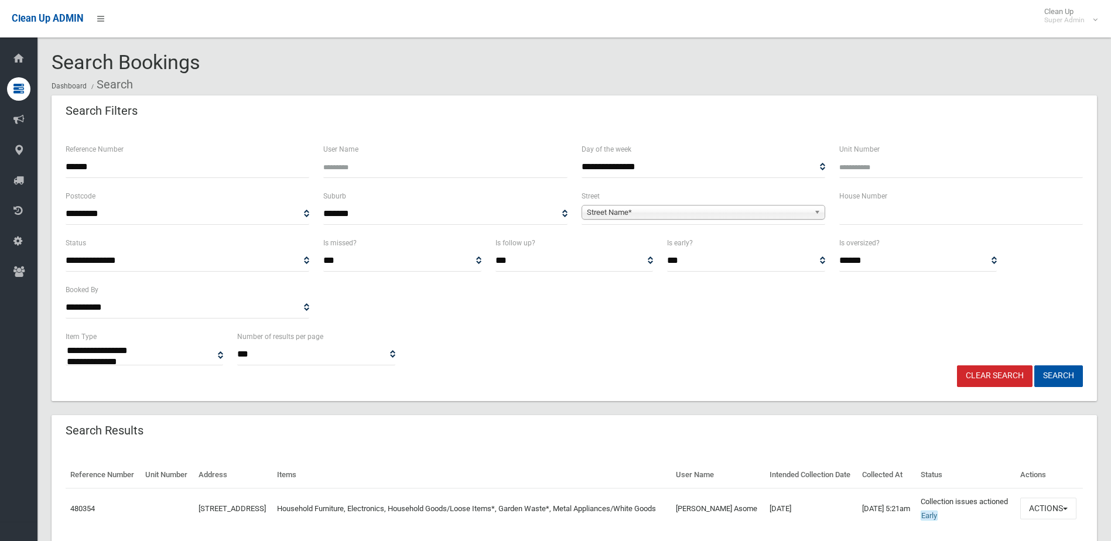
select select
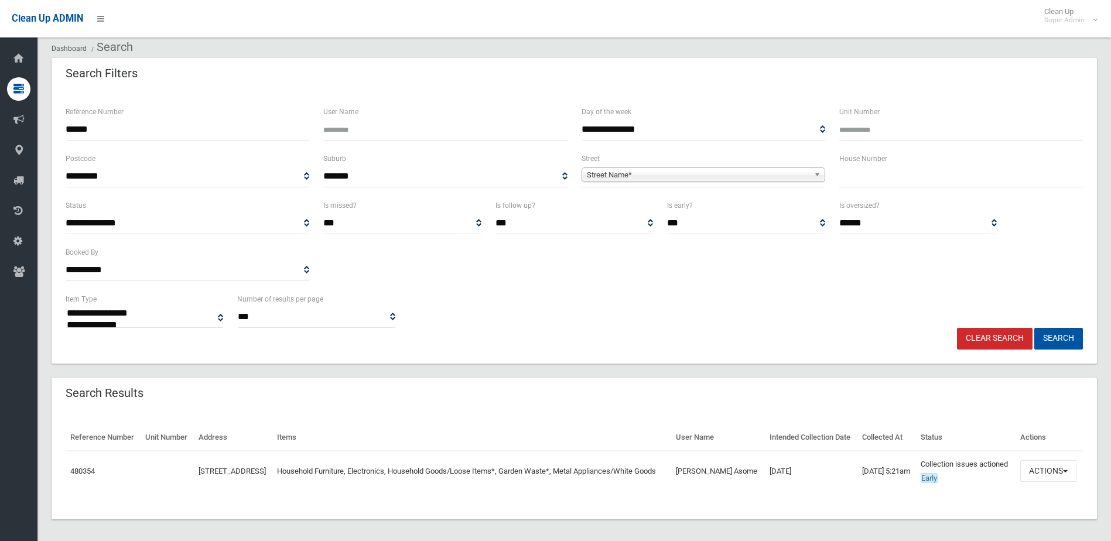
scroll to position [59, 0]
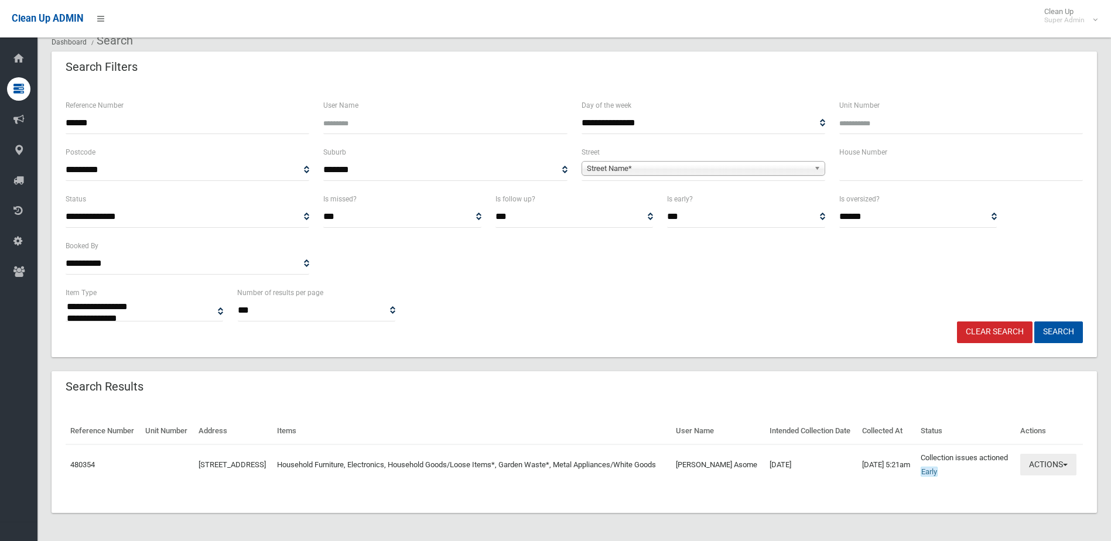
click at [1050, 467] on button "Actions" at bounding box center [1048, 465] width 56 height 22
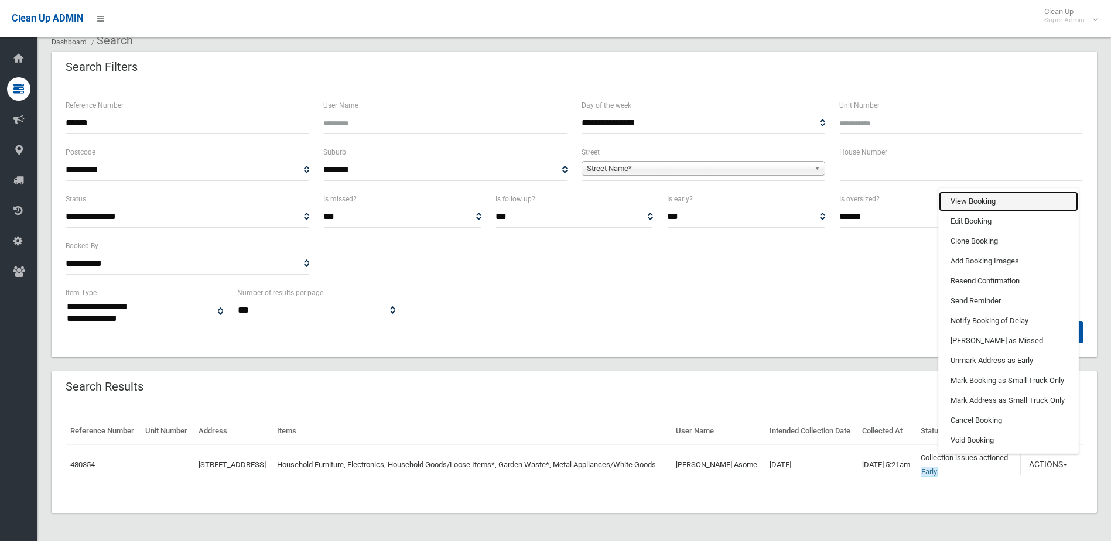
click at [966, 206] on link "View Booking" at bounding box center [1008, 201] width 139 height 20
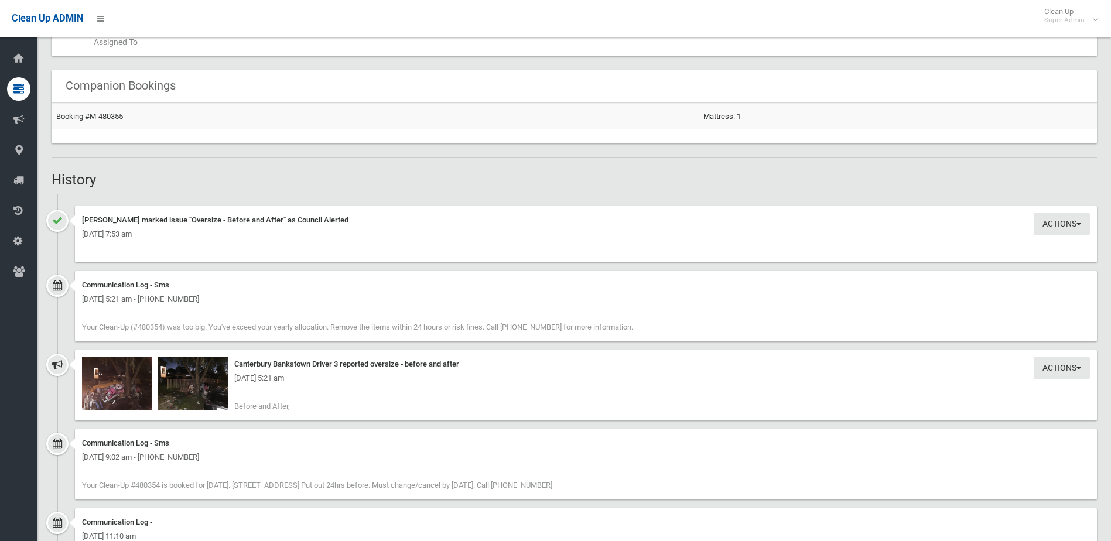
scroll to position [761, 0]
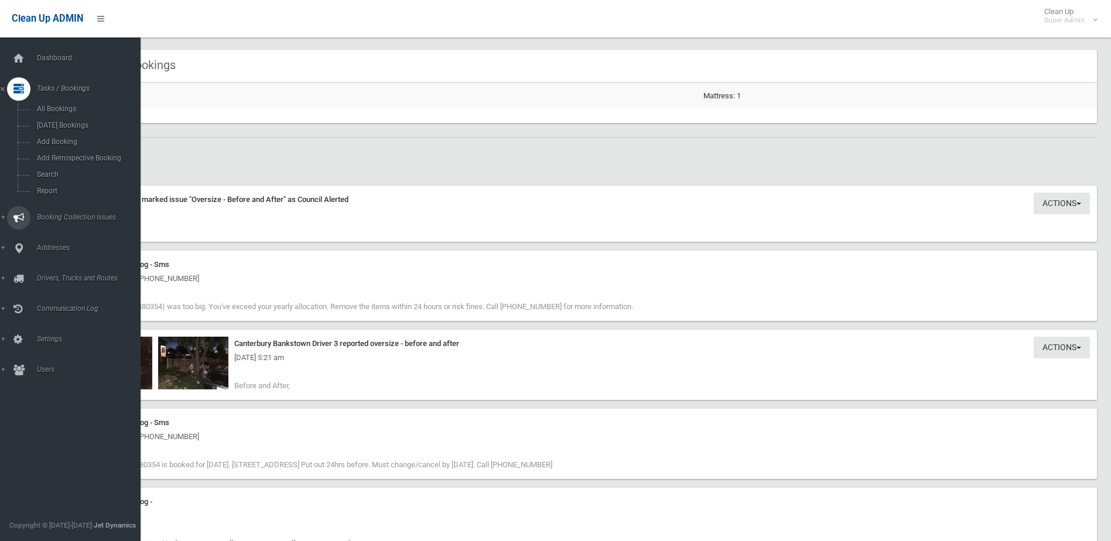
click at [64, 214] on span "Booking Collection Issues" at bounding box center [91, 217] width 116 height 8
click at [67, 143] on link "All Reported Issues" at bounding box center [74, 139] width 149 height 16
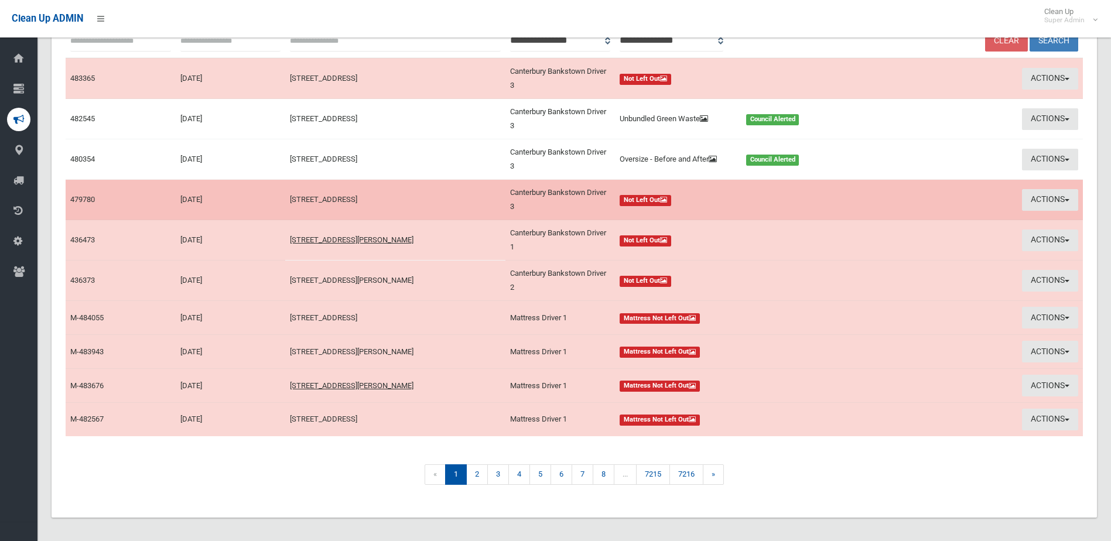
scroll to position [150, 0]
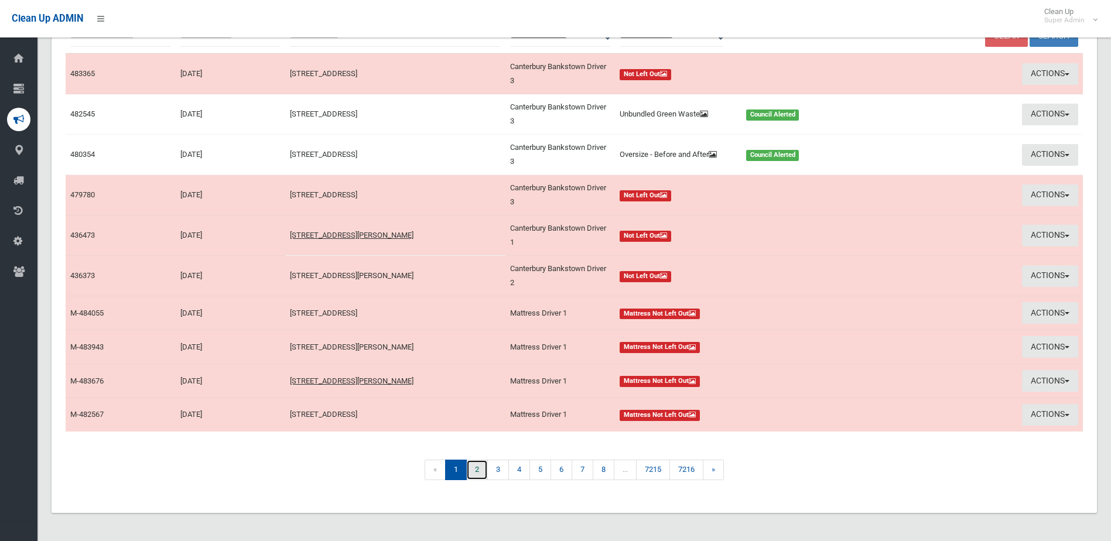
click at [475, 467] on link "2" at bounding box center [477, 470] width 22 height 20
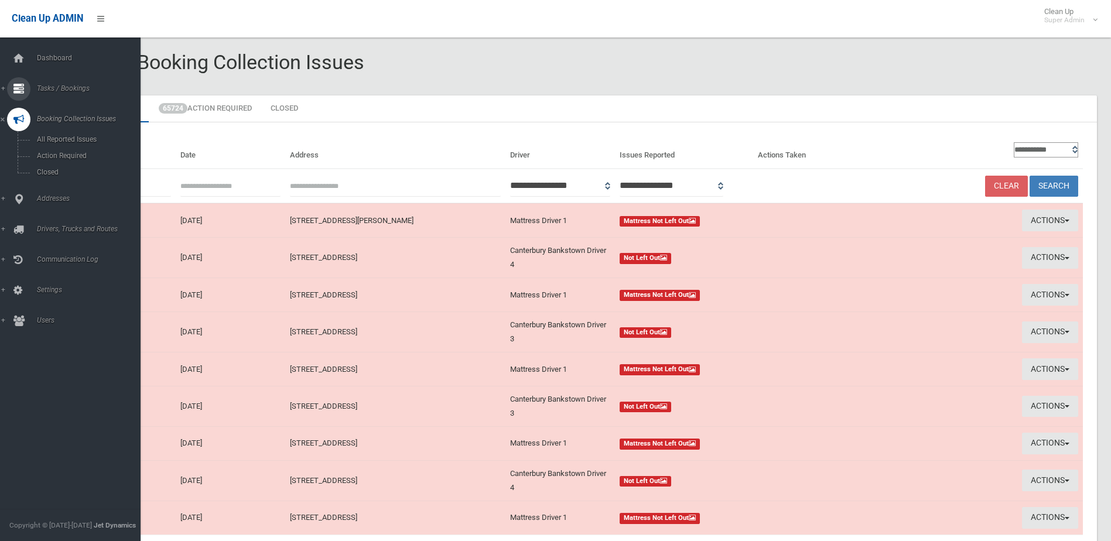
click at [56, 86] on span "Tasks / Bookings" at bounding box center [91, 88] width 116 height 8
click at [44, 172] on span "Search" at bounding box center [86, 174] width 106 height 8
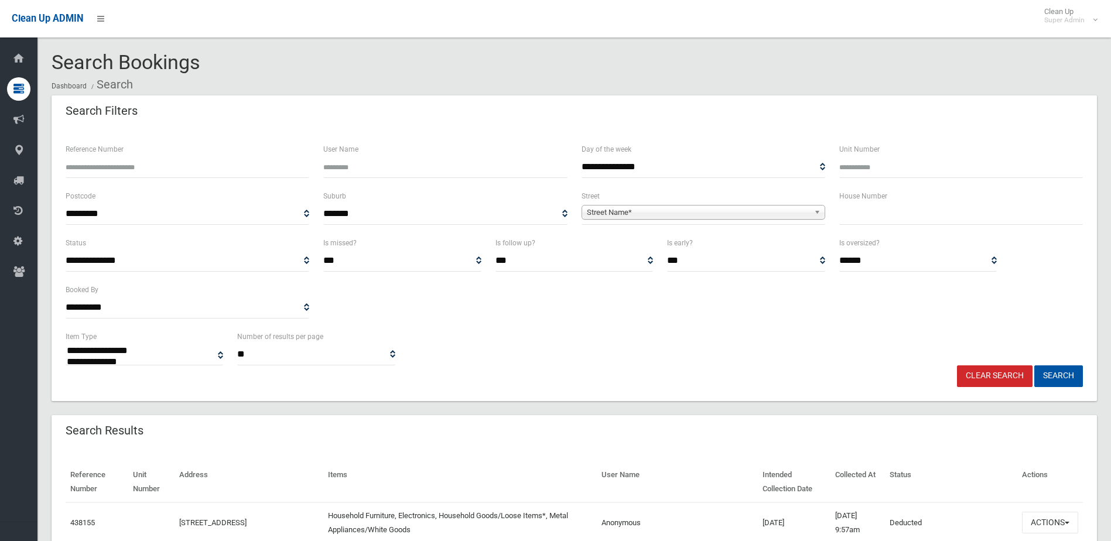
select select
click at [143, 168] on input "Reference Number" at bounding box center [188, 167] width 244 height 22
type input "******"
click at [1034, 365] on button "Search" at bounding box center [1058, 376] width 49 height 22
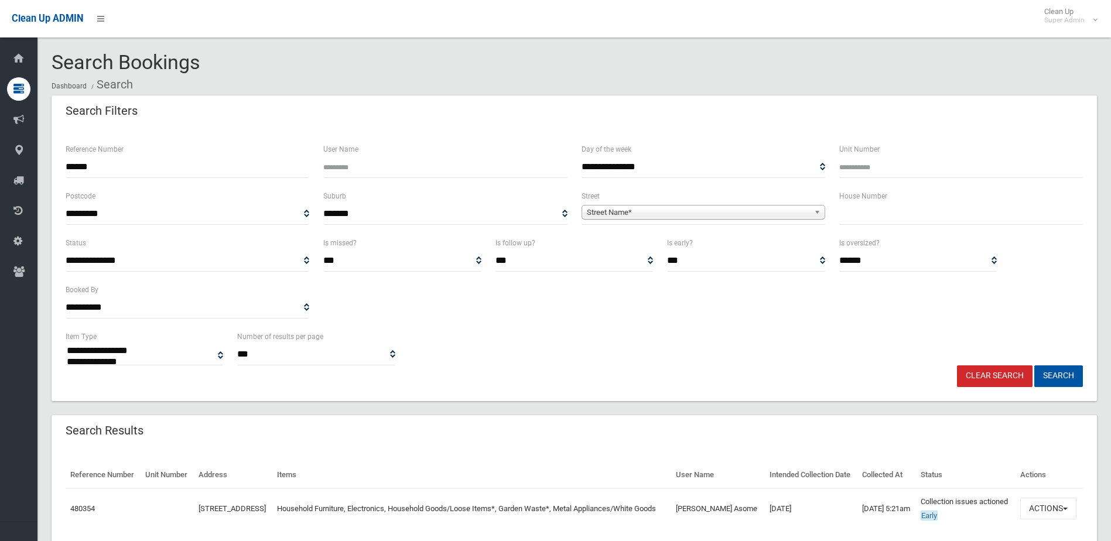
select select
click at [1040, 519] on button "Actions" at bounding box center [1048, 509] width 56 height 22
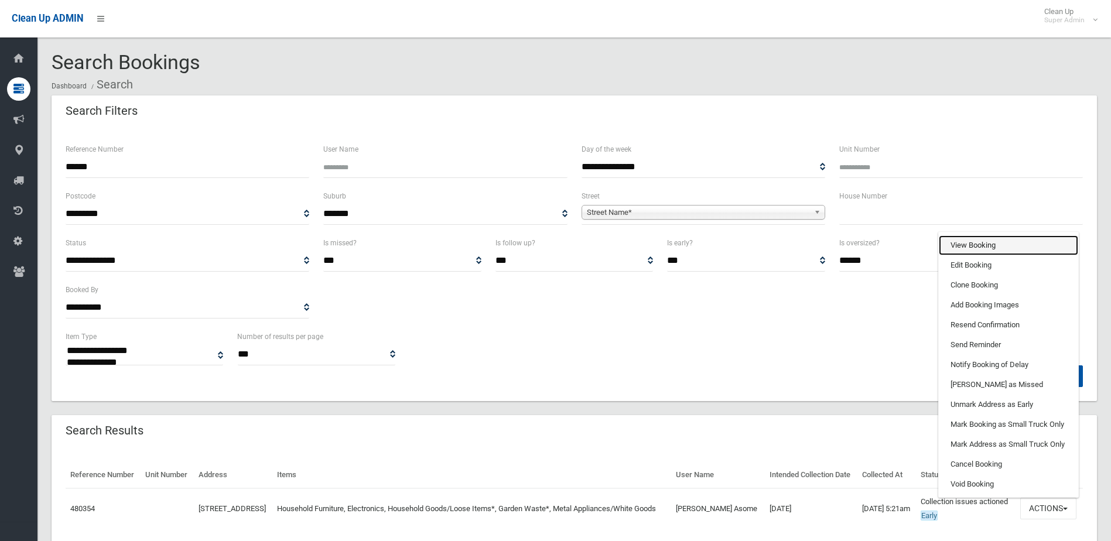
click at [961, 255] on link "View Booking" at bounding box center [1008, 245] width 139 height 20
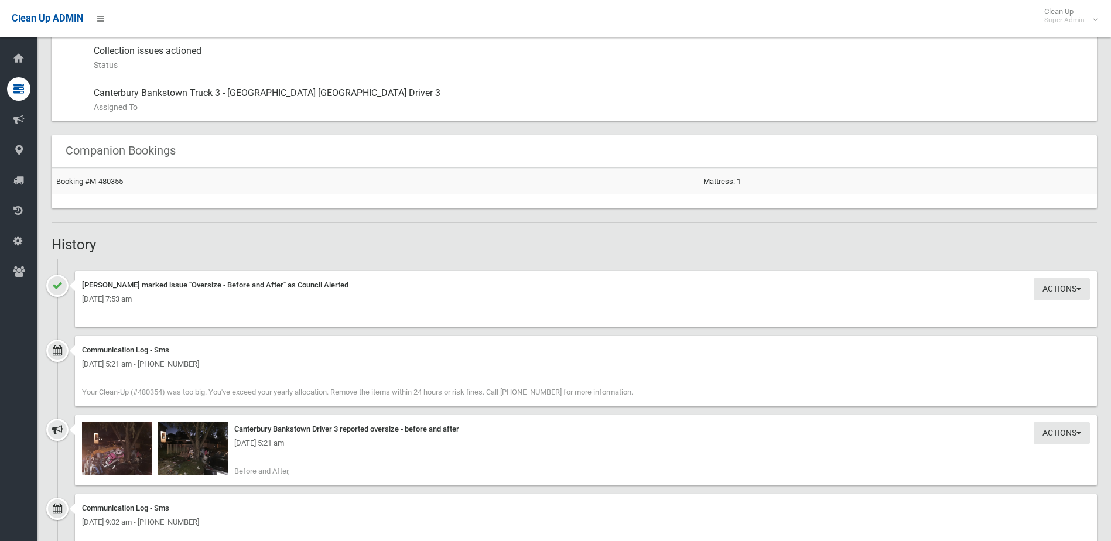
scroll to position [761, 0]
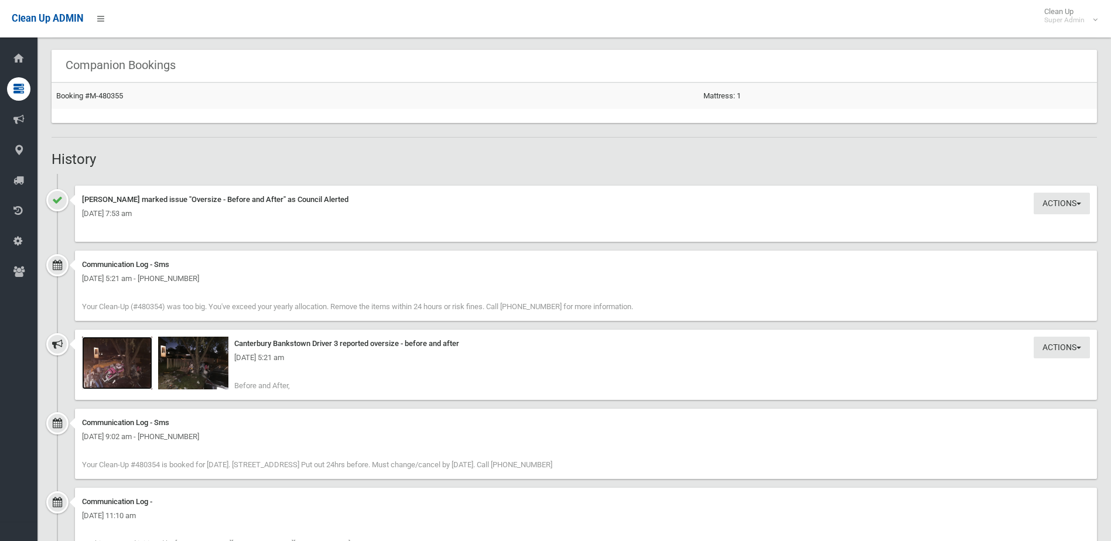
click at [127, 370] on img at bounding box center [117, 363] width 70 height 53
click at [190, 376] on img at bounding box center [193, 363] width 70 height 53
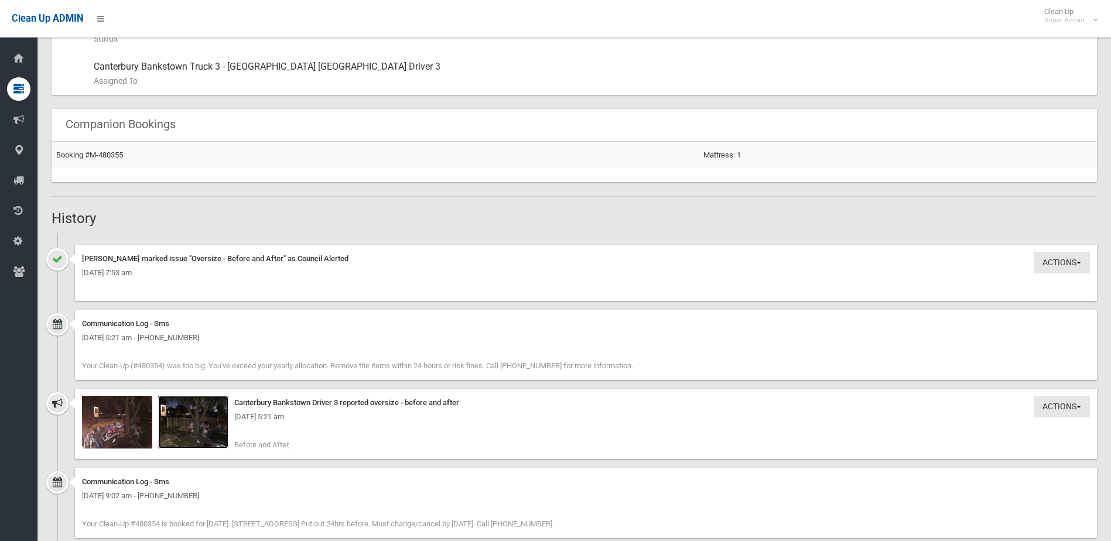
scroll to position [703, 0]
click at [105, 429] on img at bounding box center [117, 421] width 70 height 53
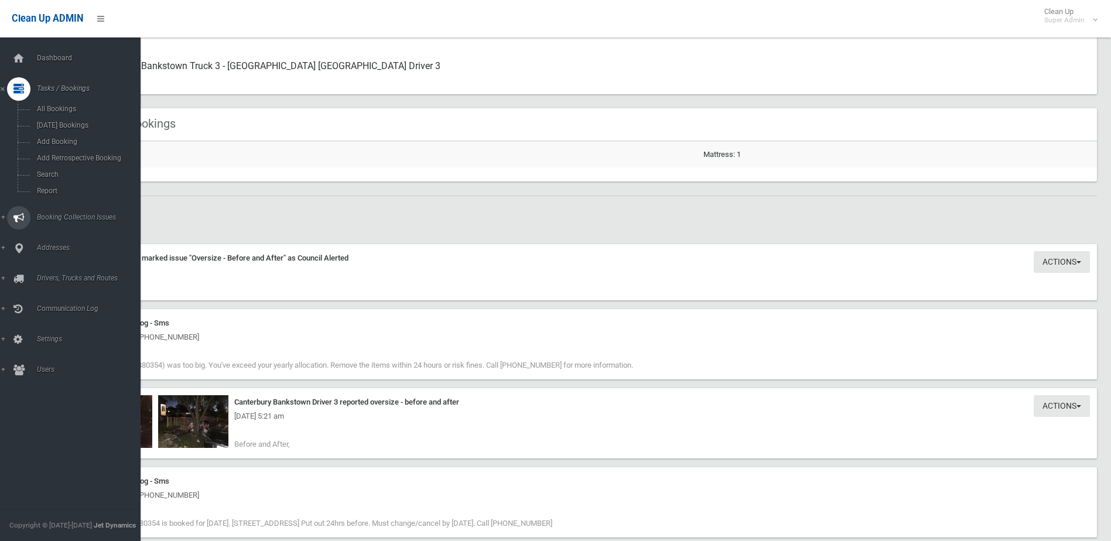
click at [69, 214] on span "Booking Collection Issues" at bounding box center [91, 217] width 116 height 8
click at [60, 135] on link "All Reported Issues" at bounding box center [74, 139] width 149 height 16
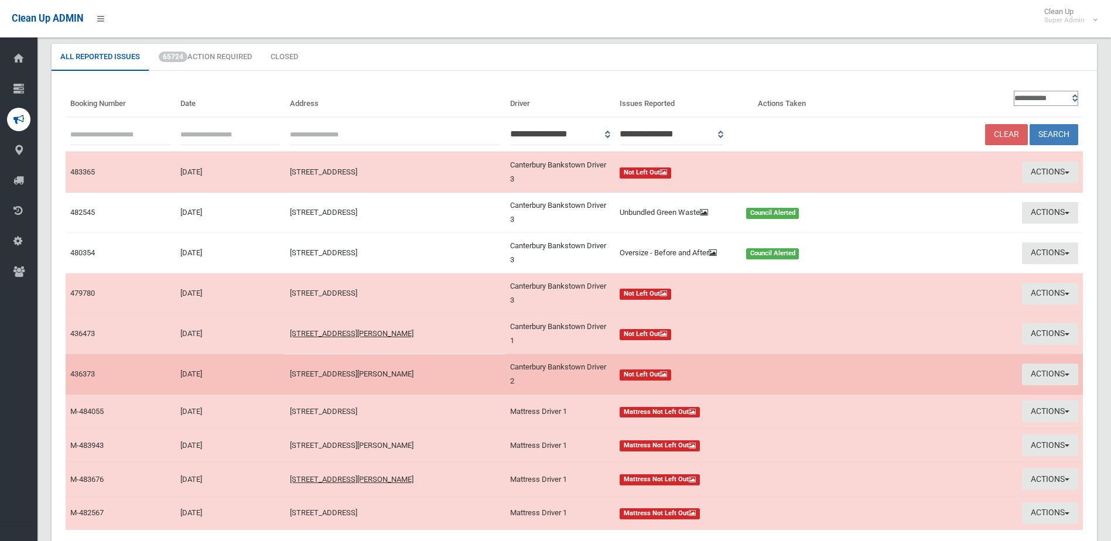
scroll to position [150, 0]
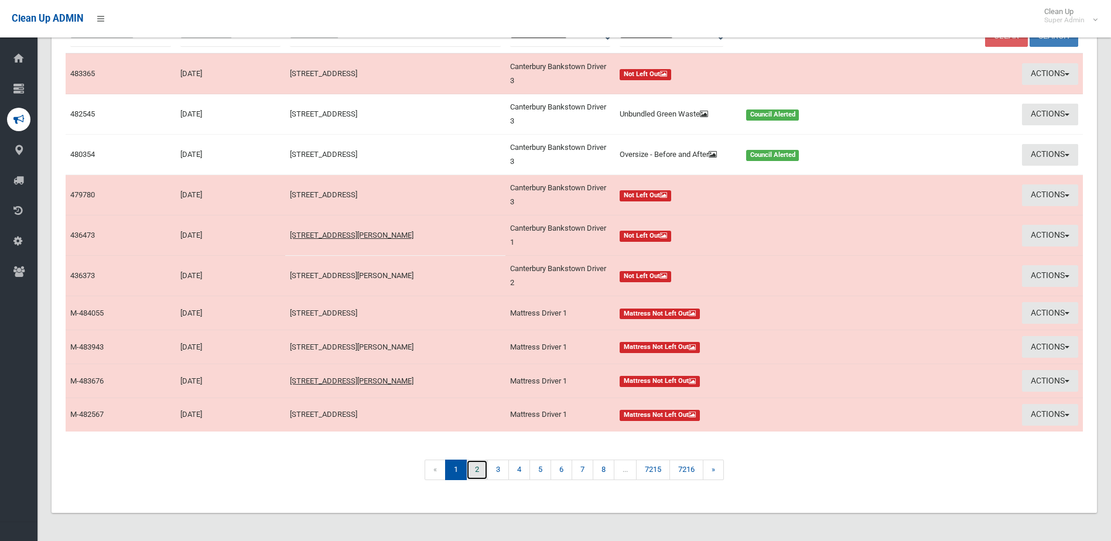
click at [474, 467] on link "2" at bounding box center [477, 470] width 22 height 20
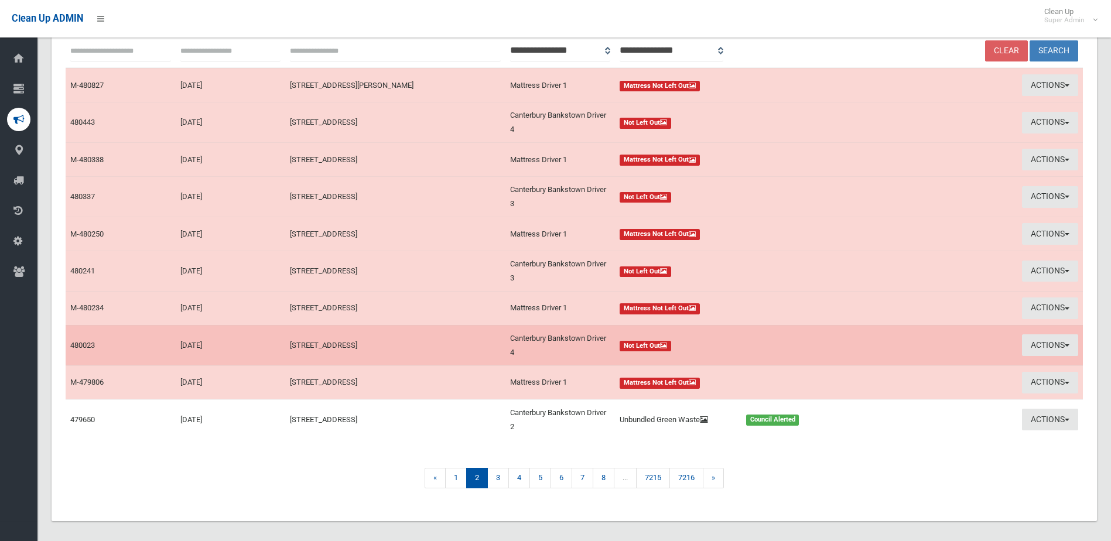
scroll to position [144, 0]
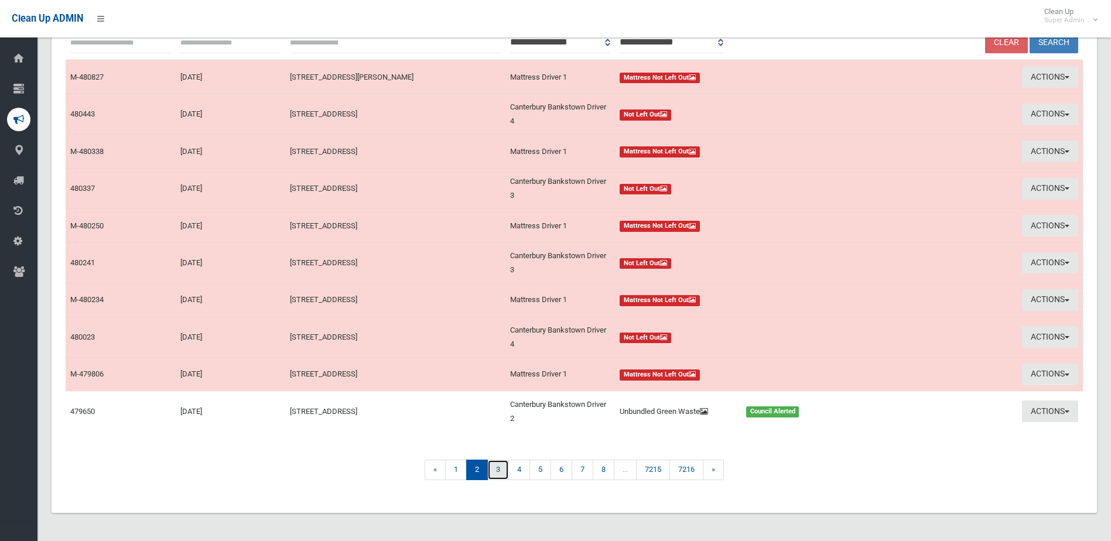
click at [498, 471] on link "3" at bounding box center [498, 470] width 22 height 20
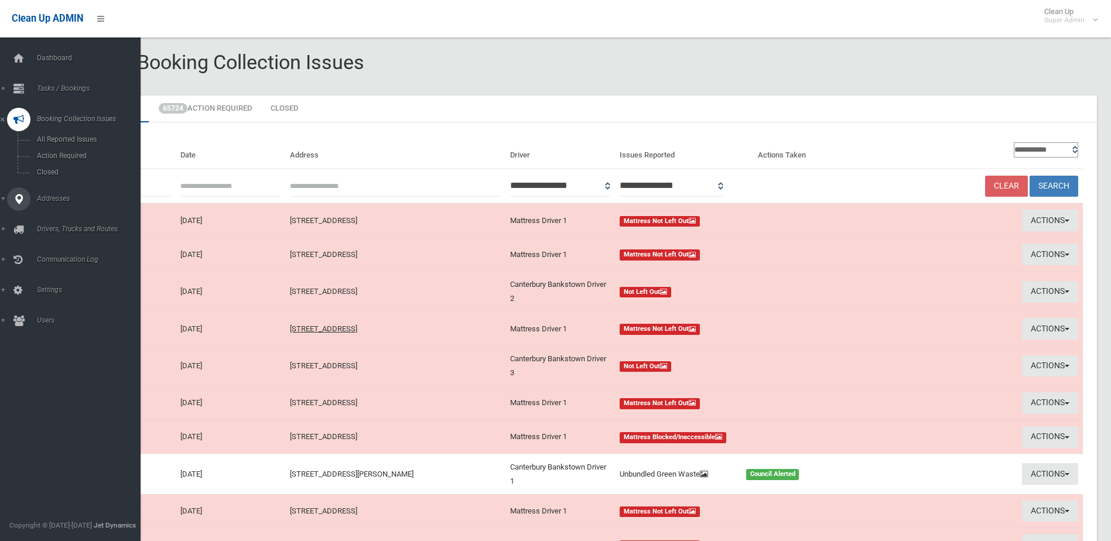
click at [47, 195] on span "Addresses" at bounding box center [91, 198] width 116 height 8
click at [54, 169] on span "All Addresses" at bounding box center [86, 170] width 106 height 8
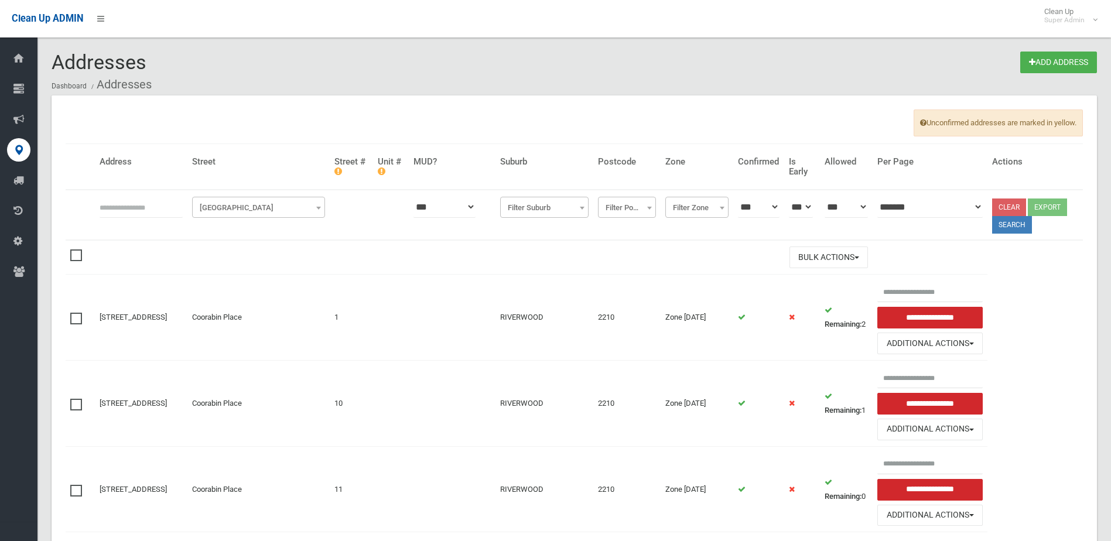
click at [123, 207] on input "text" at bounding box center [141, 207] width 83 height 22
click button at bounding box center [0, 0] width 0 height 0
type input "**********"
click button at bounding box center [0, 0] width 0 height 0
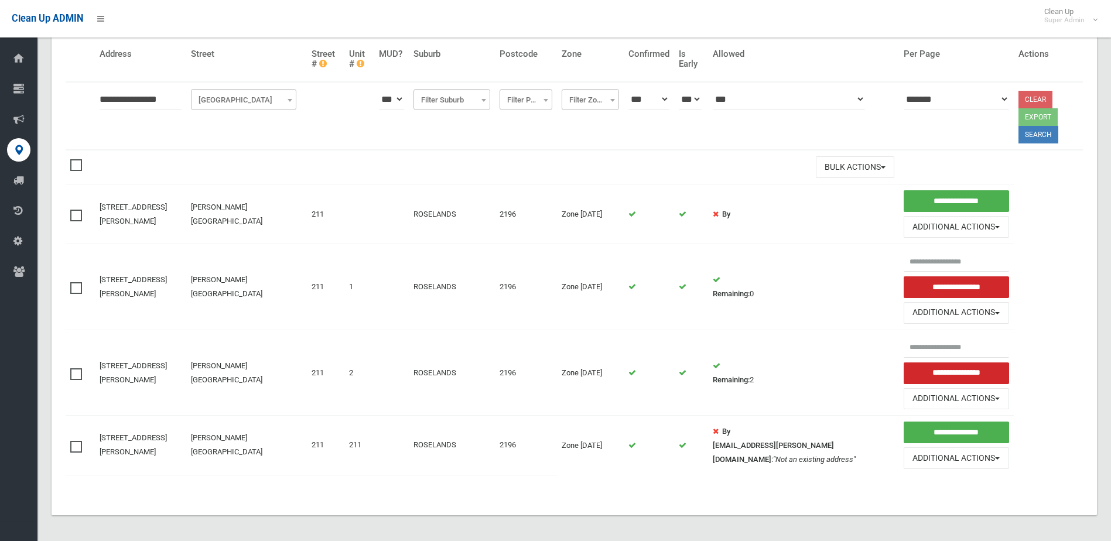
scroll to position [111, 0]
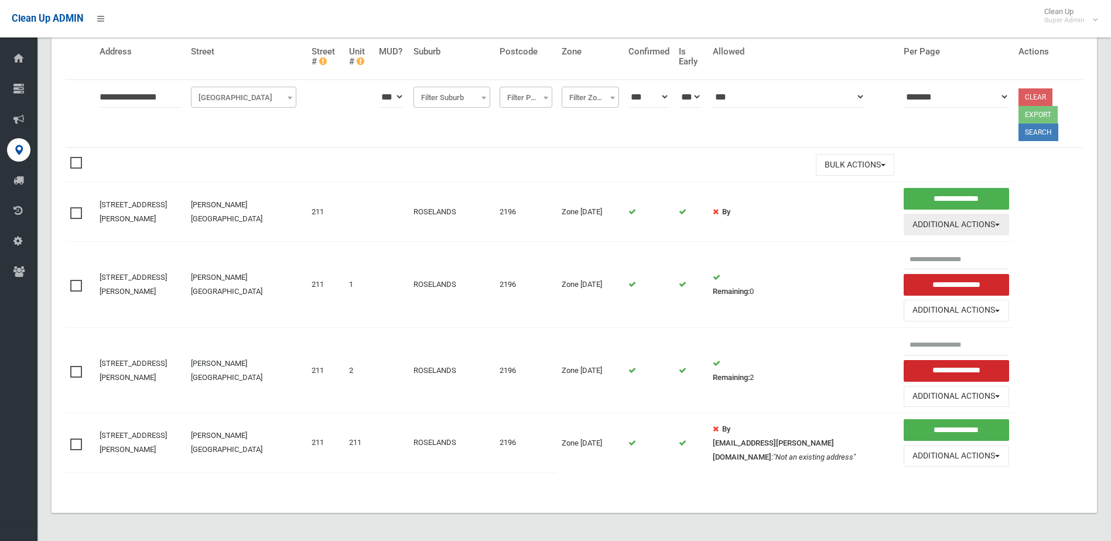
click at [918, 223] on button "Additional Actions" at bounding box center [955, 225] width 105 height 22
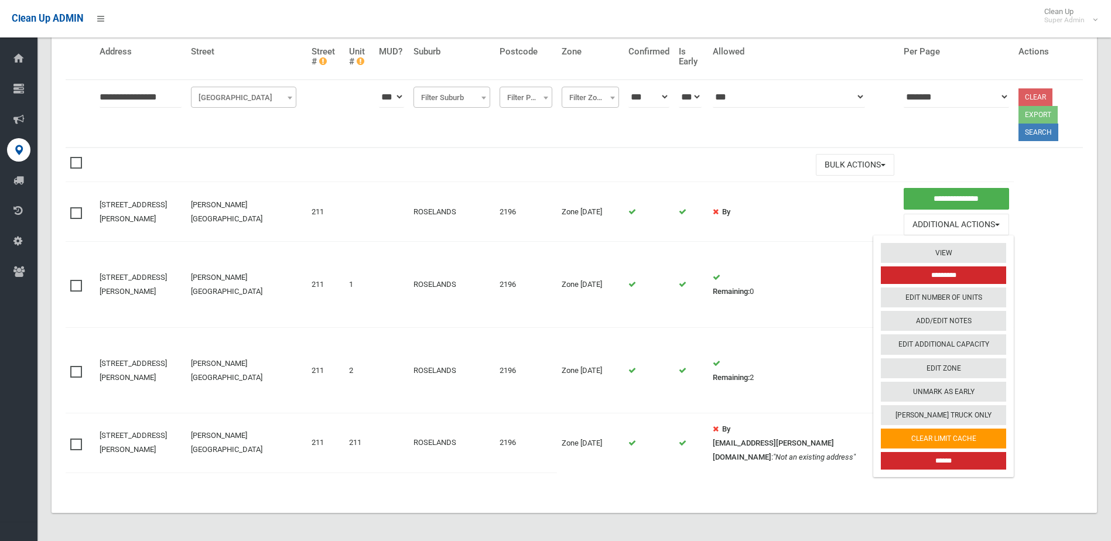
click at [931, 460] on input "******" at bounding box center [943, 461] width 125 height 18
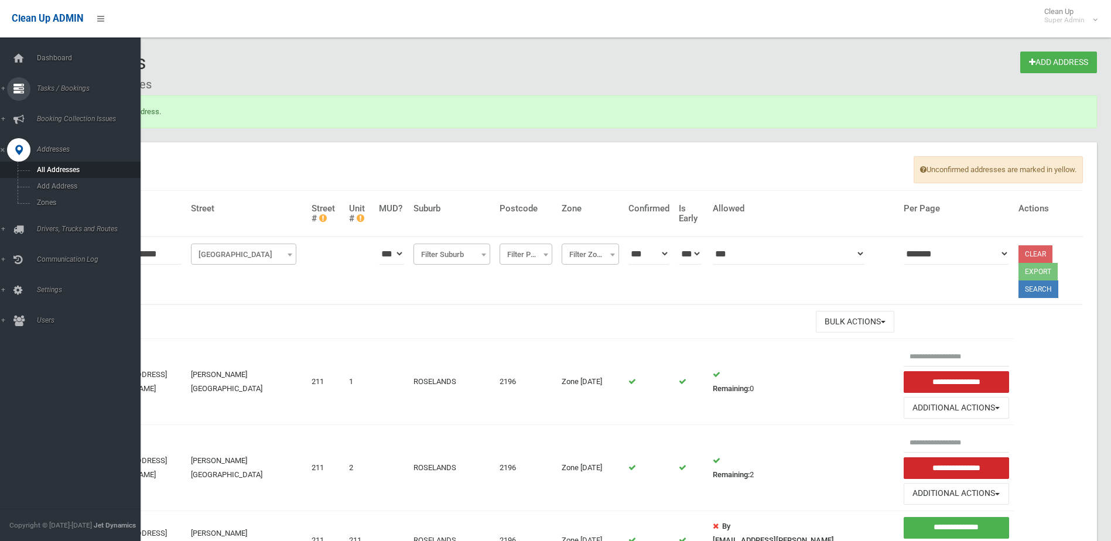
click at [59, 88] on span "Tasks / Bookings" at bounding box center [91, 88] width 116 height 8
click at [47, 168] on link "Search" at bounding box center [74, 174] width 149 height 16
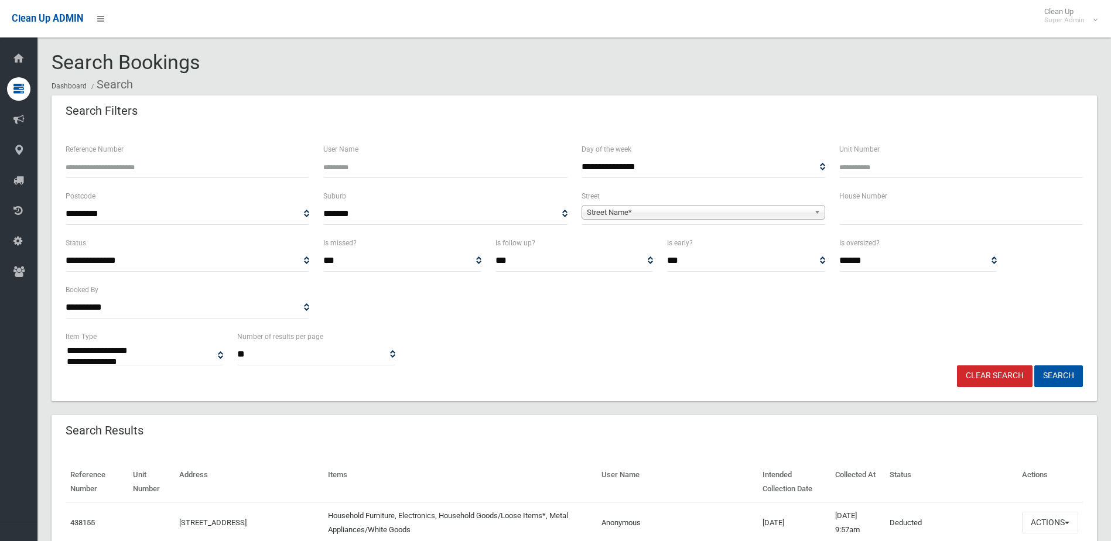
select select
click at [858, 217] on input "text" at bounding box center [961, 214] width 244 height 22
type input "***"
click at [631, 211] on span "Street Name*" at bounding box center [698, 213] width 222 height 14
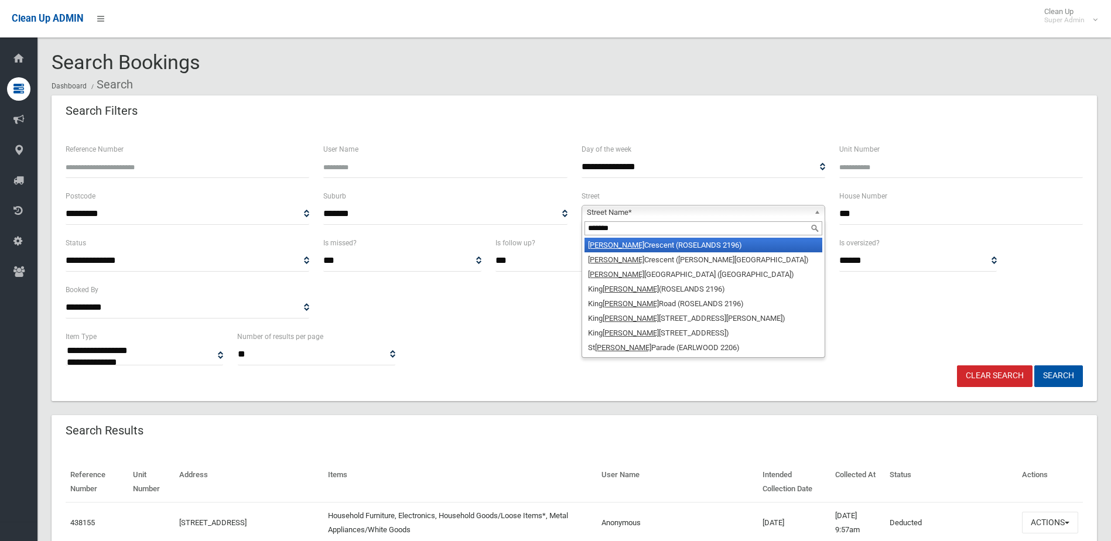
type input "*******"
click at [628, 246] on li "Georges Crescent (ROSELANDS 2196)" at bounding box center [703, 245] width 238 height 15
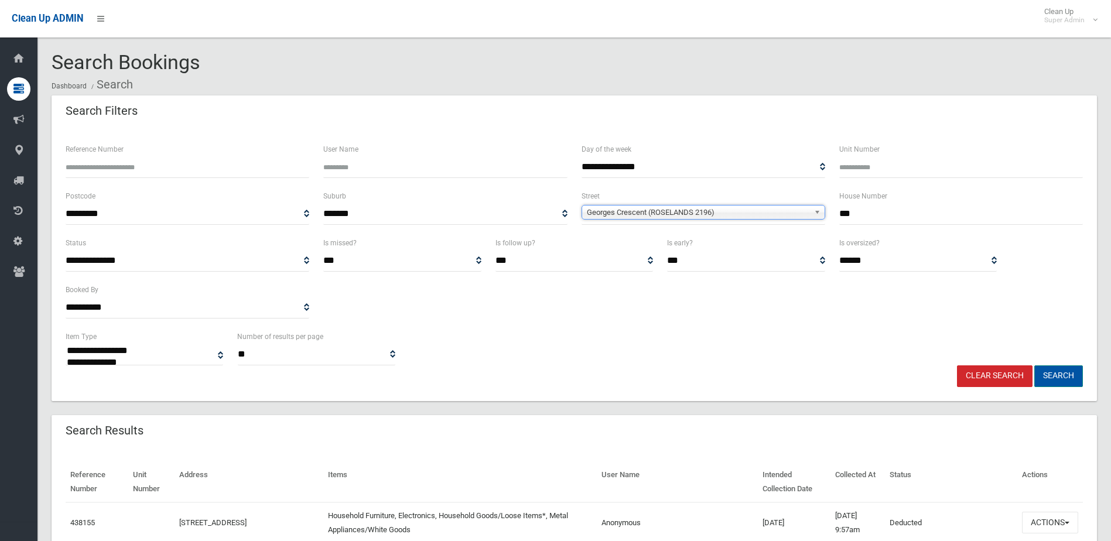
click at [1067, 375] on button "Search" at bounding box center [1058, 376] width 49 height 22
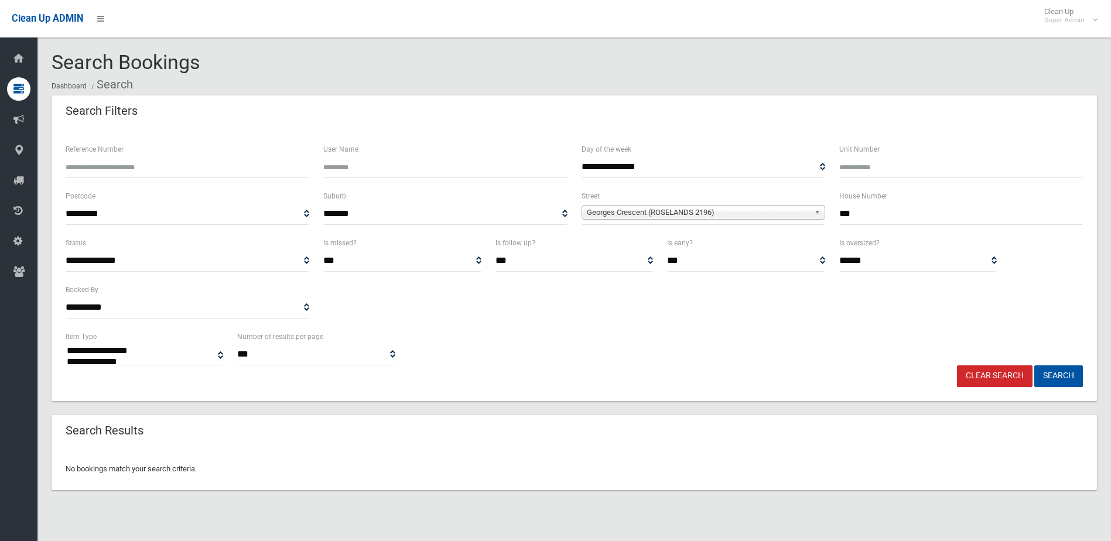
select select
click at [840, 212] on input "***" at bounding box center [961, 214] width 244 height 22
type input "***"
click at [881, 166] on input "Unit Number" at bounding box center [961, 167] width 244 height 22
type input "*"
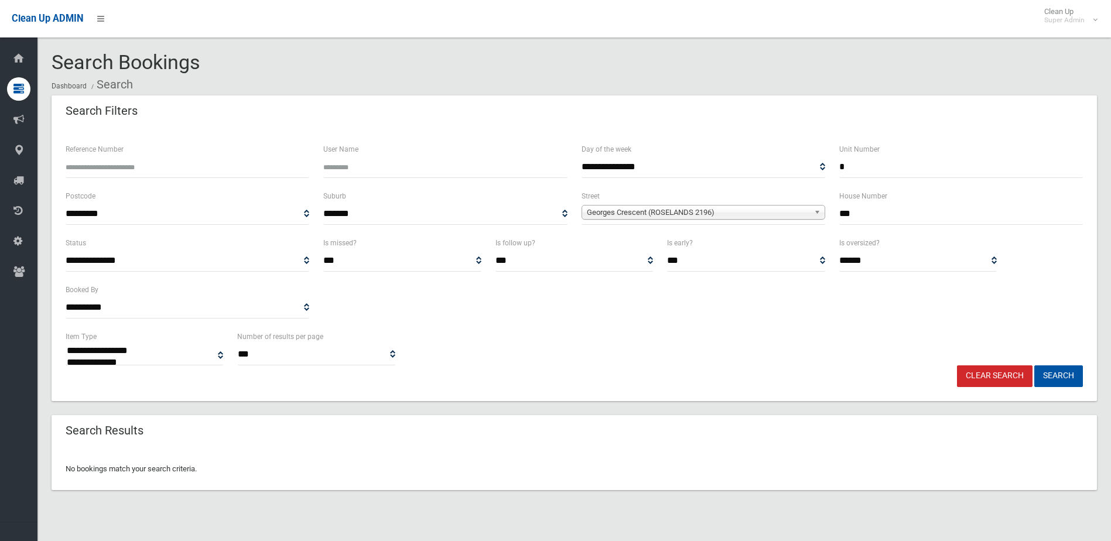
click at [1003, 374] on link "Clear Search" at bounding box center [995, 376] width 76 height 22
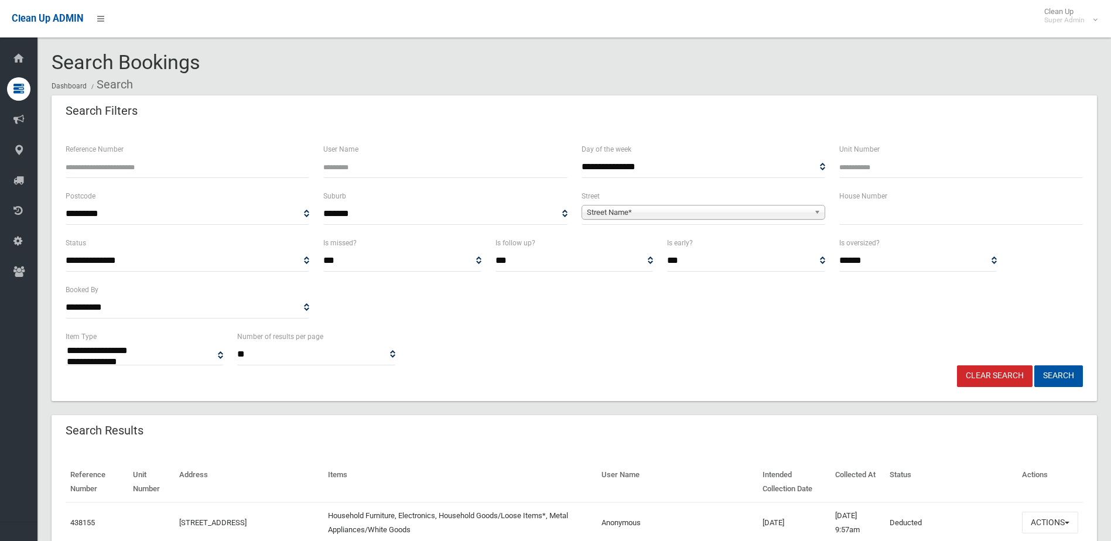
select select
click at [855, 214] on input "text" at bounding box center [961, 214] width 244 height 22
type input "***"
click at [859, 165] on input "Unit Number" at bounding box center [961, 167] width 244 height 22
type input "*"
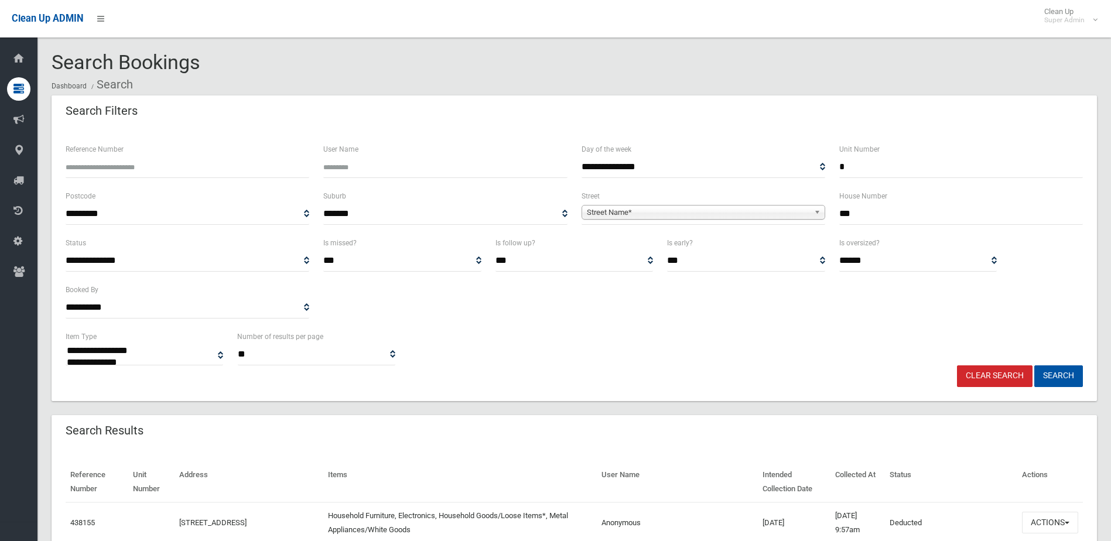
click at [601, 210] on span "Street Name*" at bounding box center [698, 213] width 222 height 14
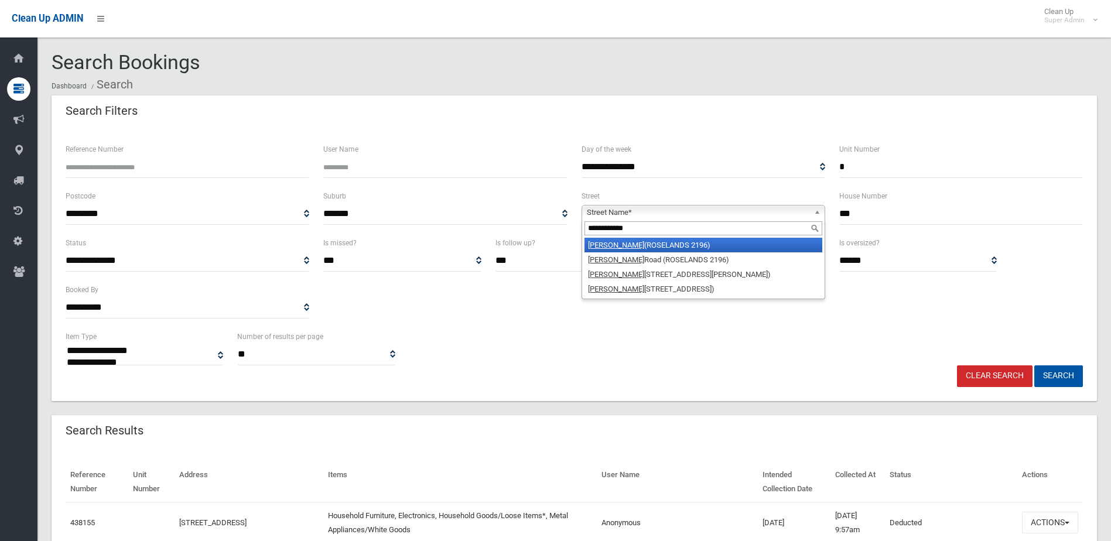
type input "**********"
click at [621, 246] on em "King Georges" at bounding box center [616, 245] width 56 height 9
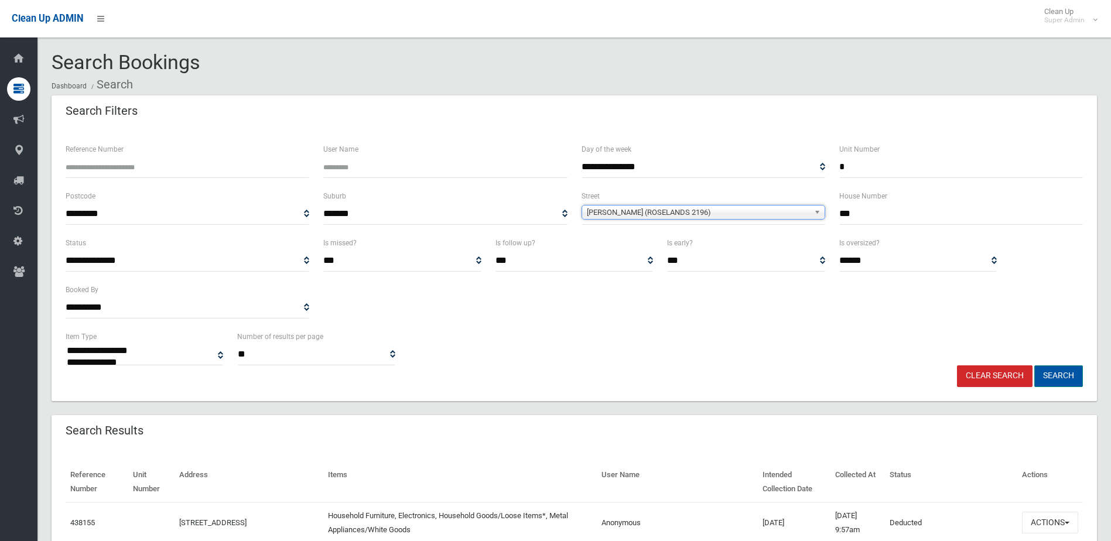
click at [1057, 372] on button "Search" at bounding box center [1058, 376] width 49 height 22
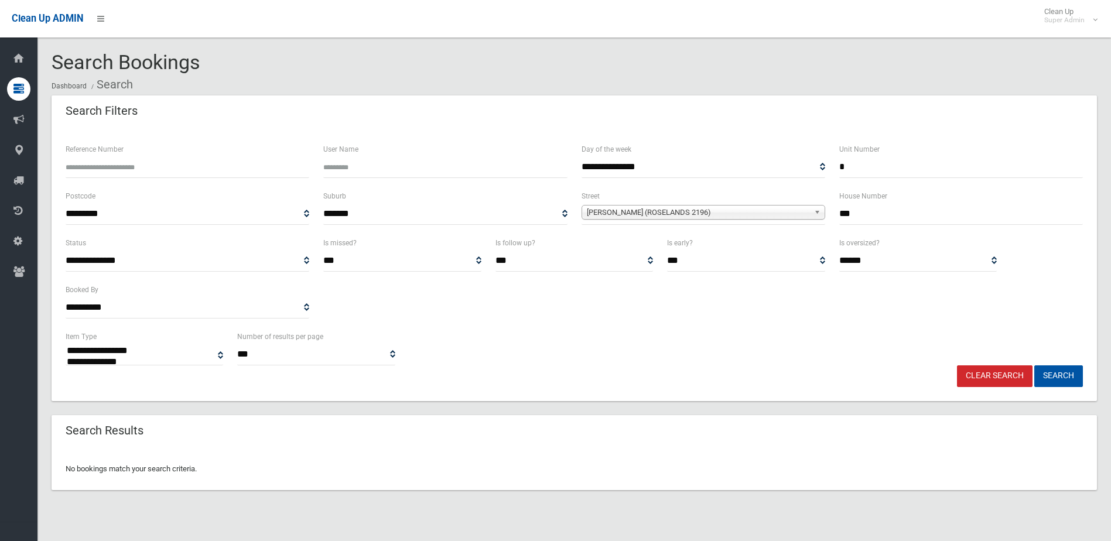
select select
click at [844, 167] on input "*" at bounding box center [961, 167] width 244 height 22
type input "*"
click at [1061, 372] on button "Search" at bounding box center [1058, 376] width 49 height 22
select select
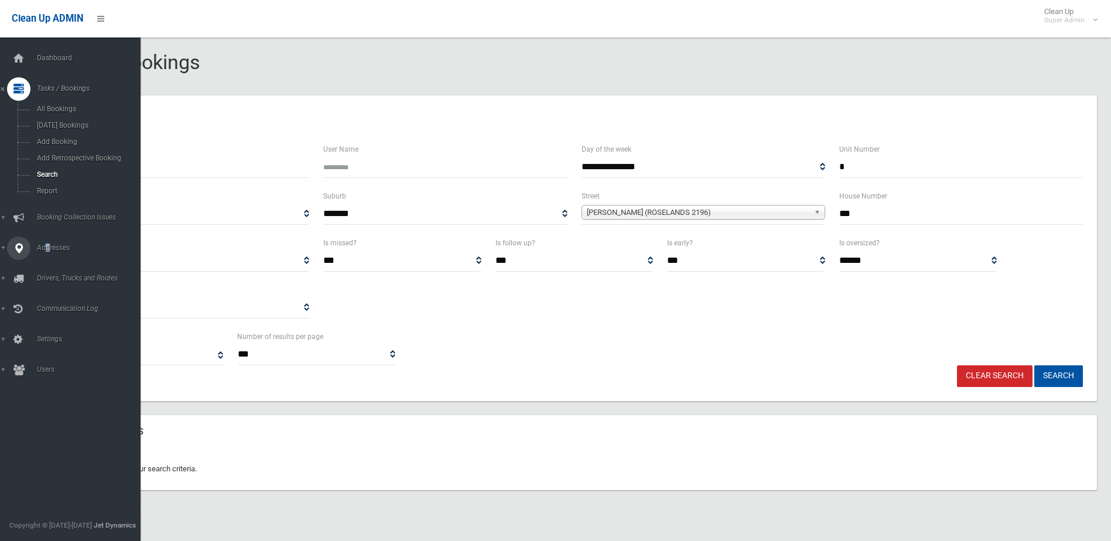
click at [47, 243] on link "Addresses" at bounding box center [74, 248] width 149 height 23
drag, startPoint x: 47, startPoint y: 243, endPoint x: 46, endPoint y: 168, distance: 75.0
click at [45, 168] on span "All Addresses" at bounding box center [86, 170] width 106 height 8
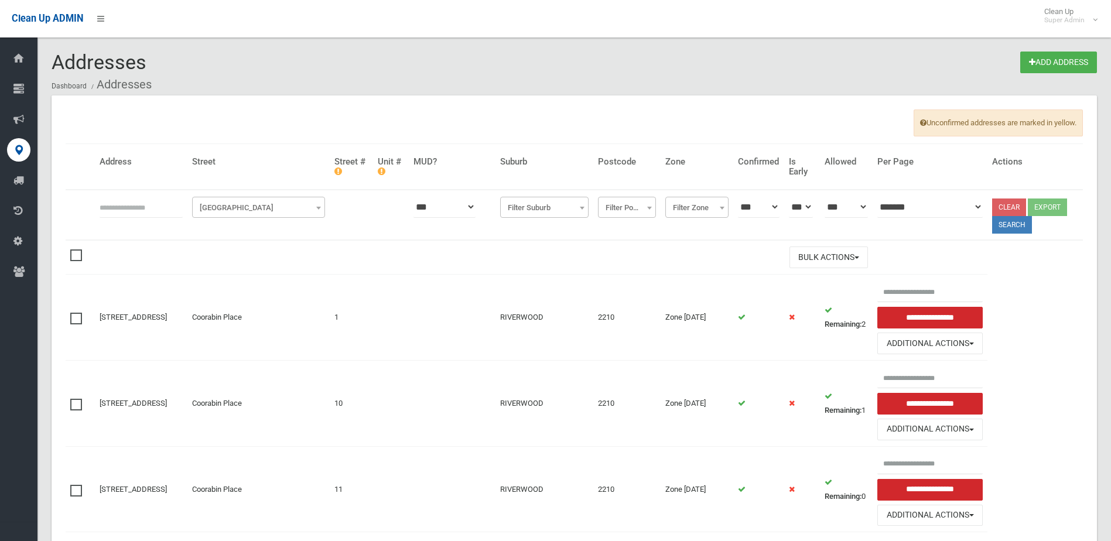
click at [116, 207] on input "text" at bounding box center [141, 207] width 83 height 22
type input "**********"
click button at bounding box center [0, 0] width 0 height 0
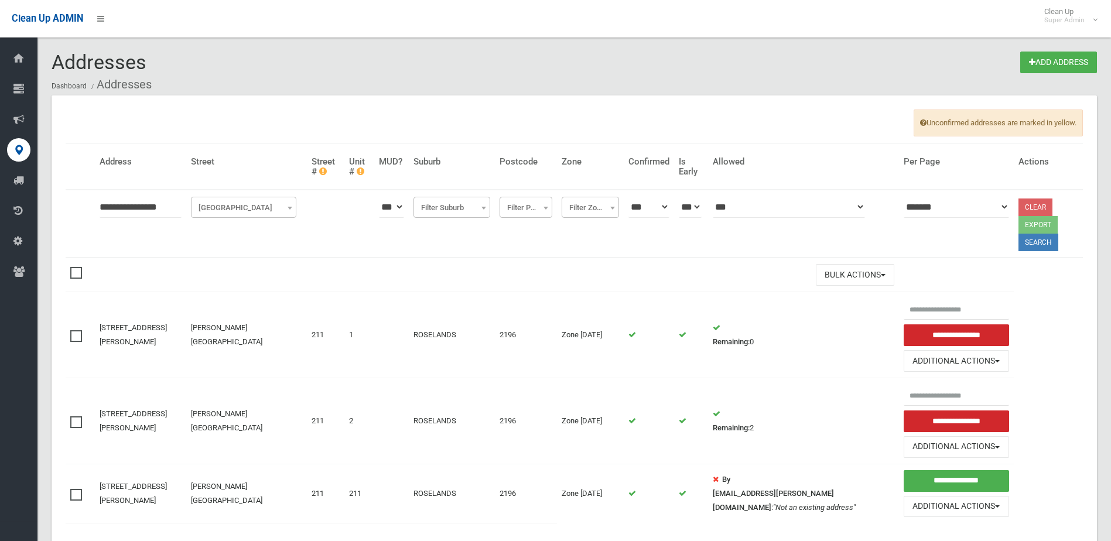
scroll to position [51, 0]
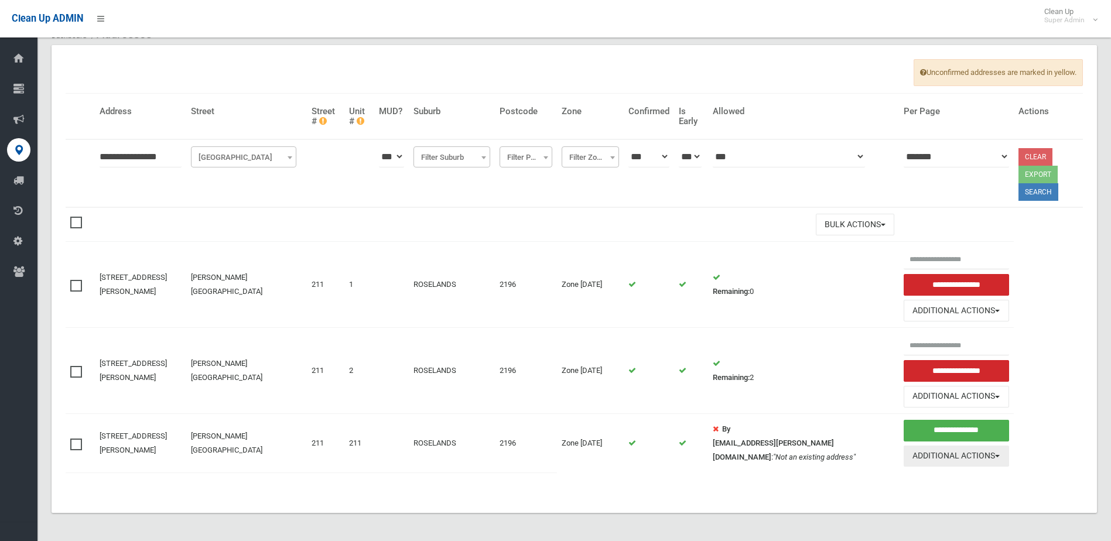
click at [945, 458] on button "Additional Actions" at bounding box center [955, 457] width 105 height 22
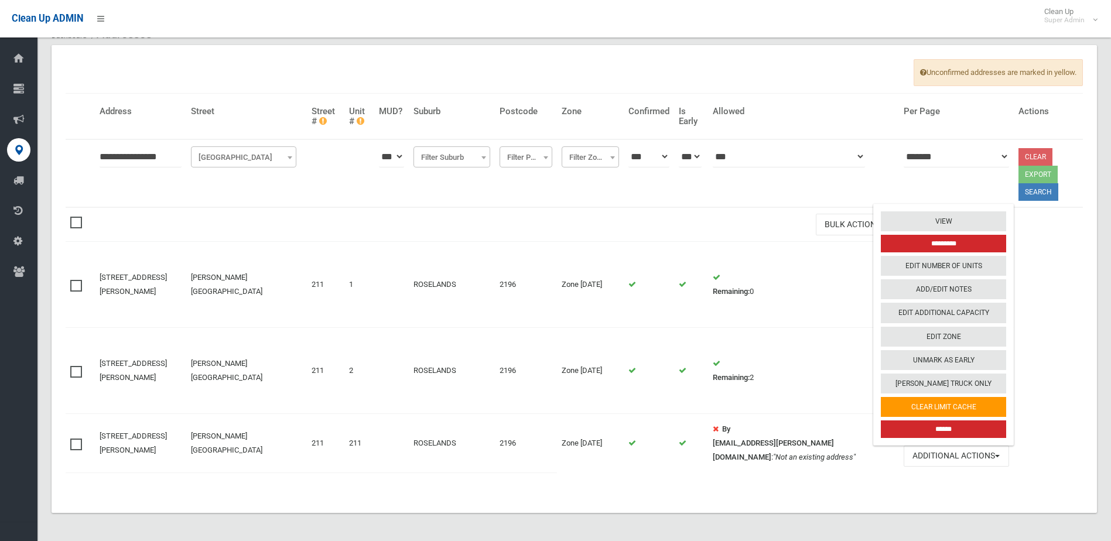
click at [939, 426] on input "******" at bounding box center [943, 429] width 125 height 18
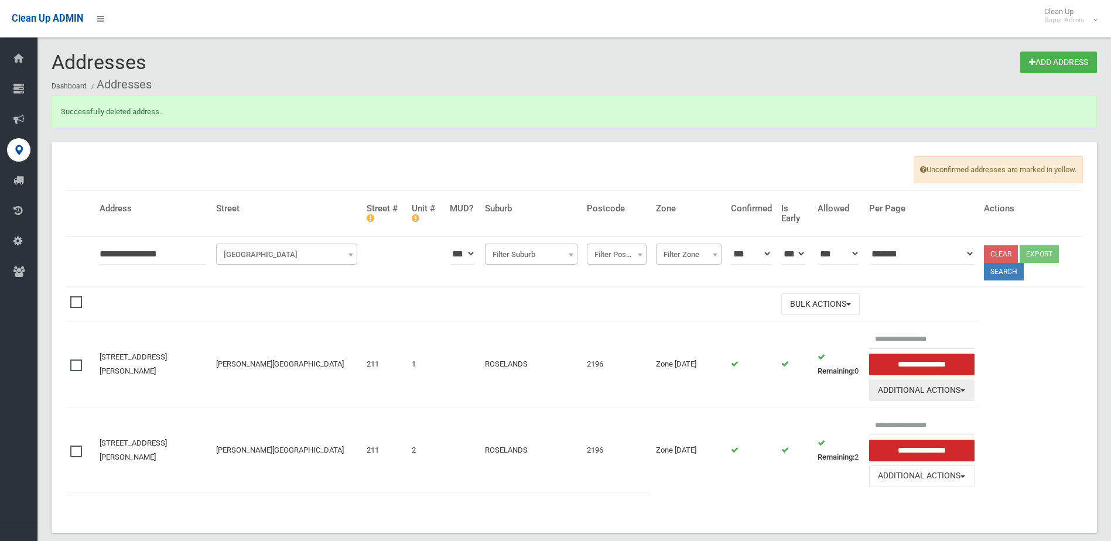
click at [942, 389] on button "Additional Actions" at bounding box center [921, 390] width 105 height 22
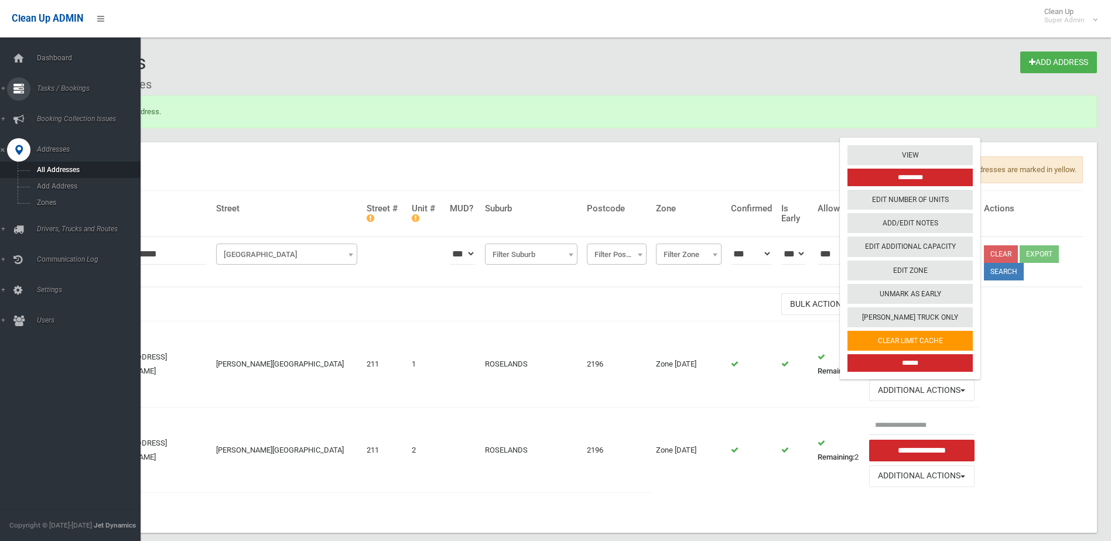
click at [52, 88] on span "Tasks / Bookings" at bounding box center [91, 88] width 116 height 8
click at [44, 173] on span "Search" at bounding box center [86, 174] width 106 height 8
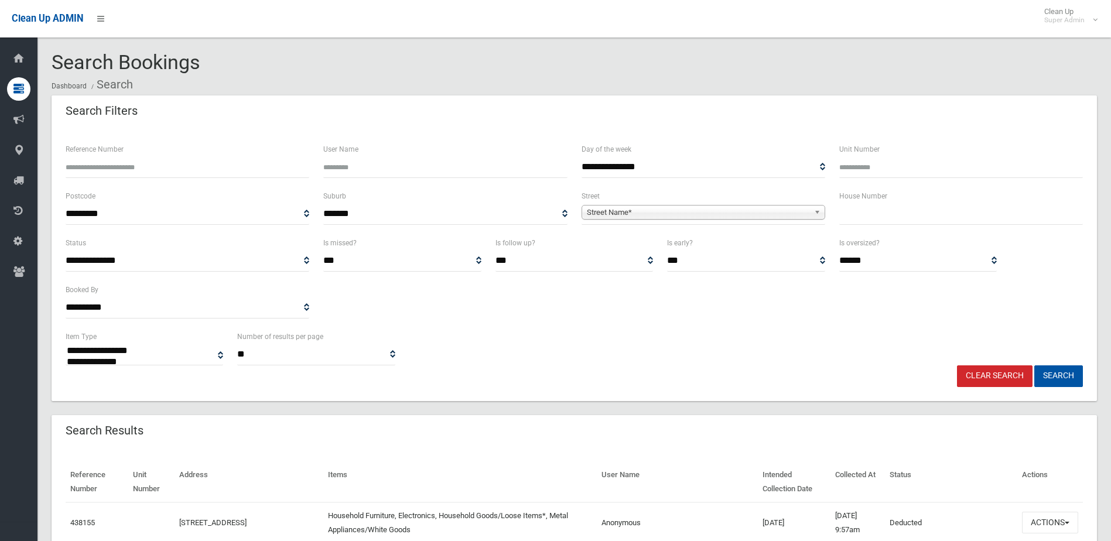
select select
click at [861, 166] on input "Unit Number" at bounding box center [961, 167] width 244 height 22
type input "*"
click at [855, 214] on input "text" at bounding box center [961, 214] width 244 height 22
type input "***"
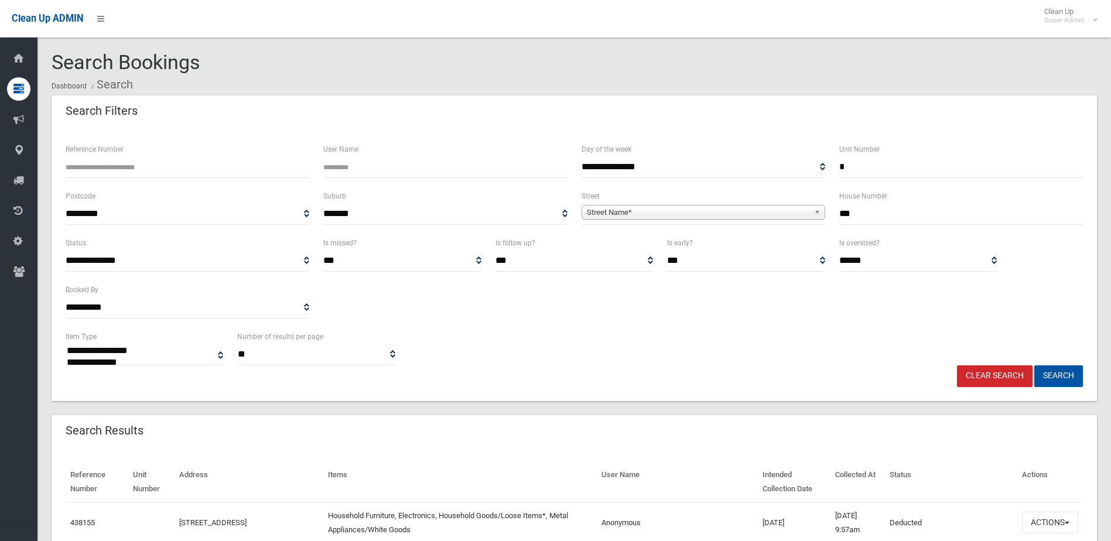
click at [629, 211] on span "Street Name*" at bounding box center [698, 213] width 222 height 14
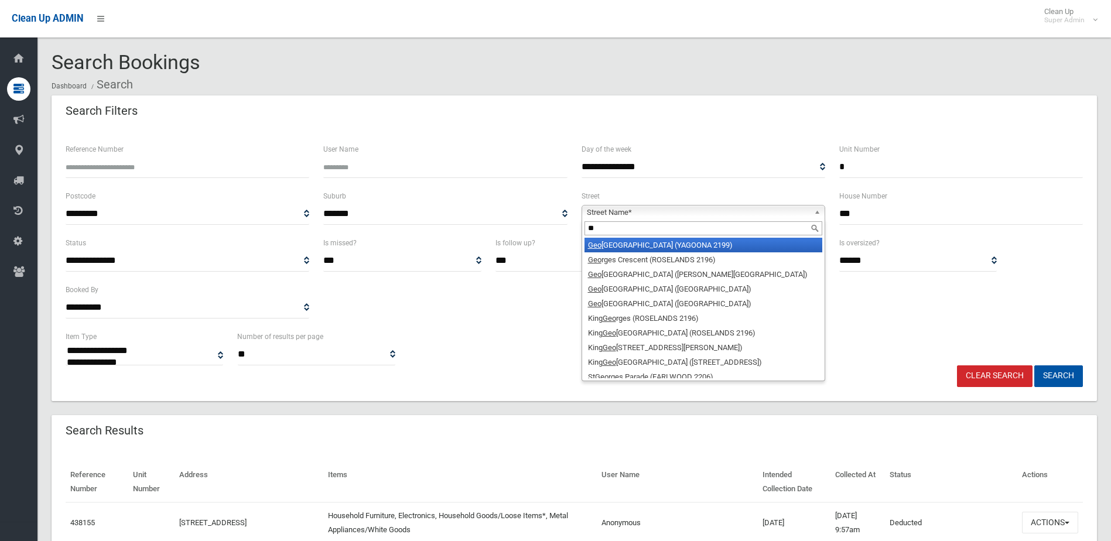
type input "*"
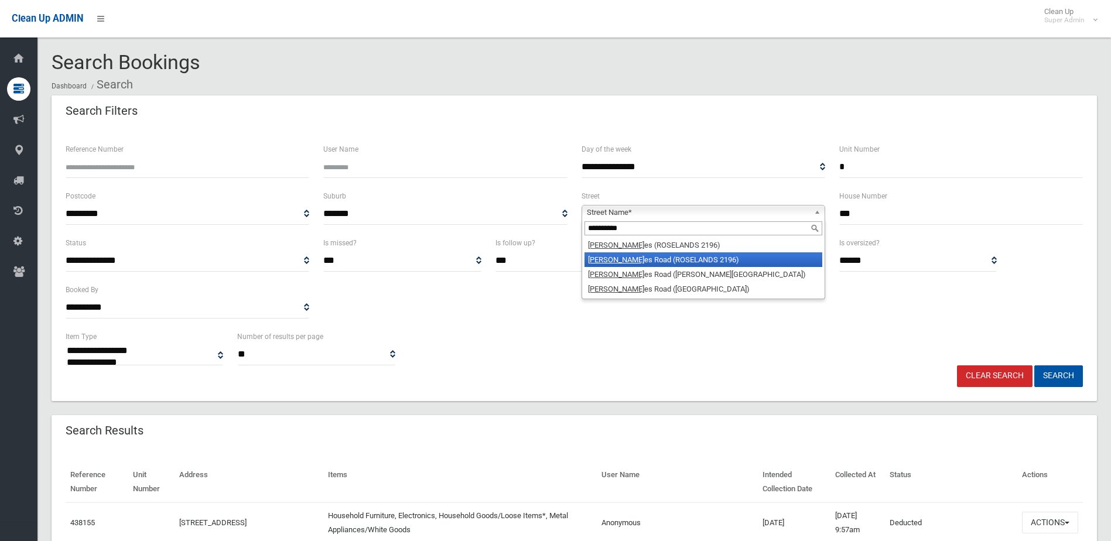
type input "**********"
click at [656, 263] on li "King Georg es Road (ROSELANDS 2196)" at bounding box center [703, 259] width 238 height 15
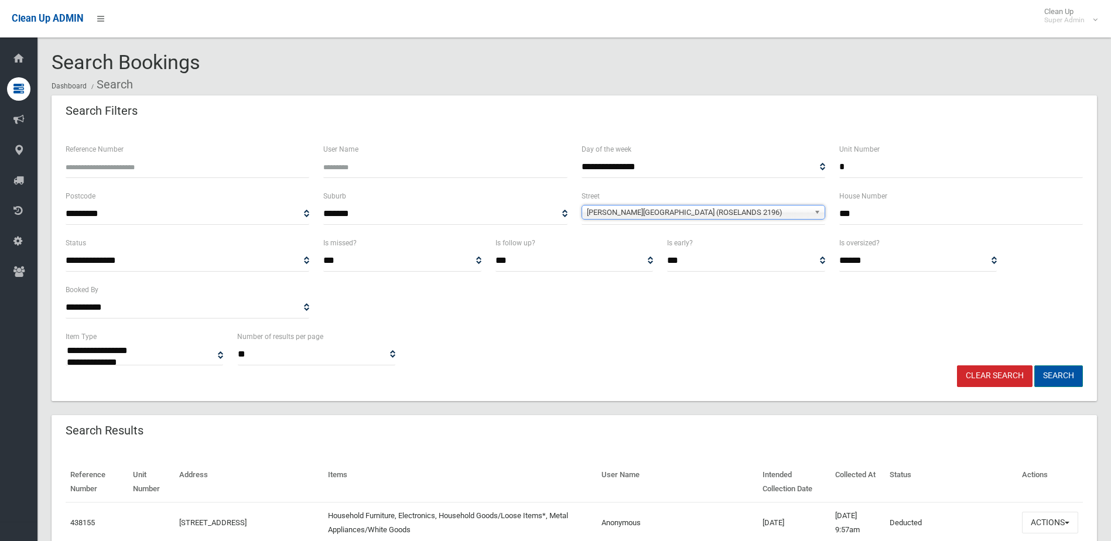
click at [1057, 372] on button "Search" at bounding box center [1058, 376] width 49 height 22
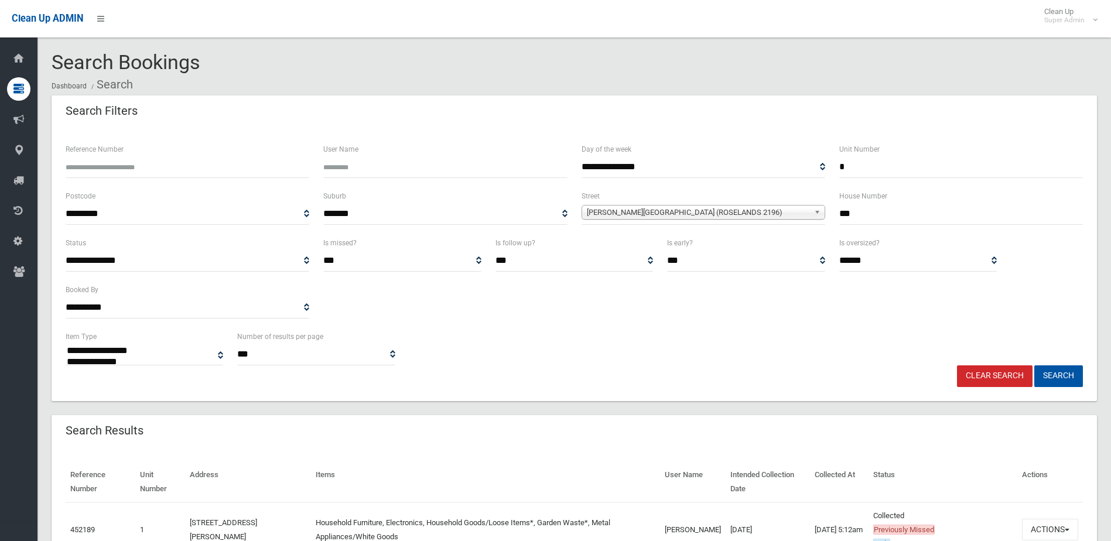
select select
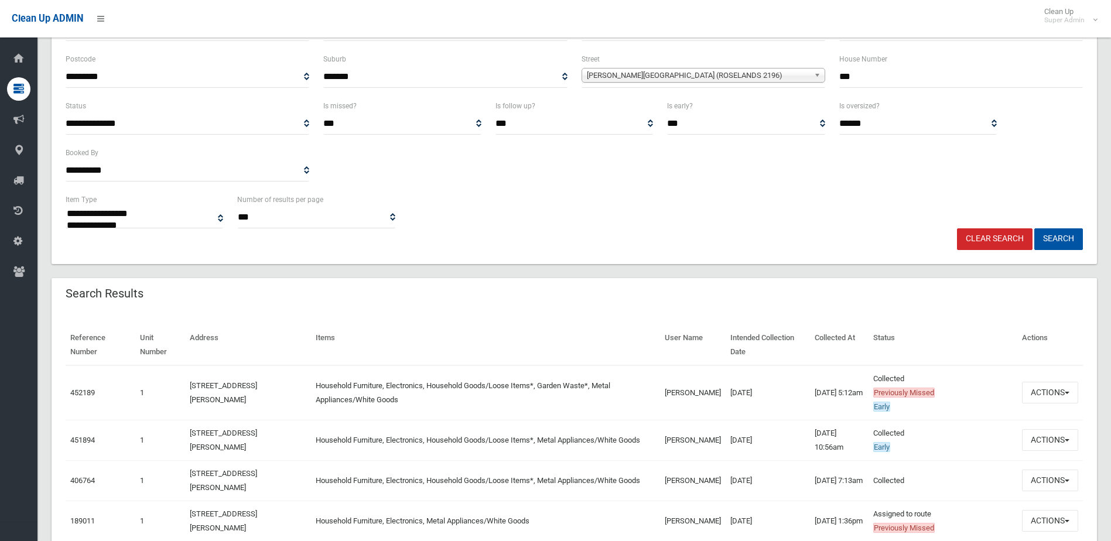
scroll to position [176, 0]
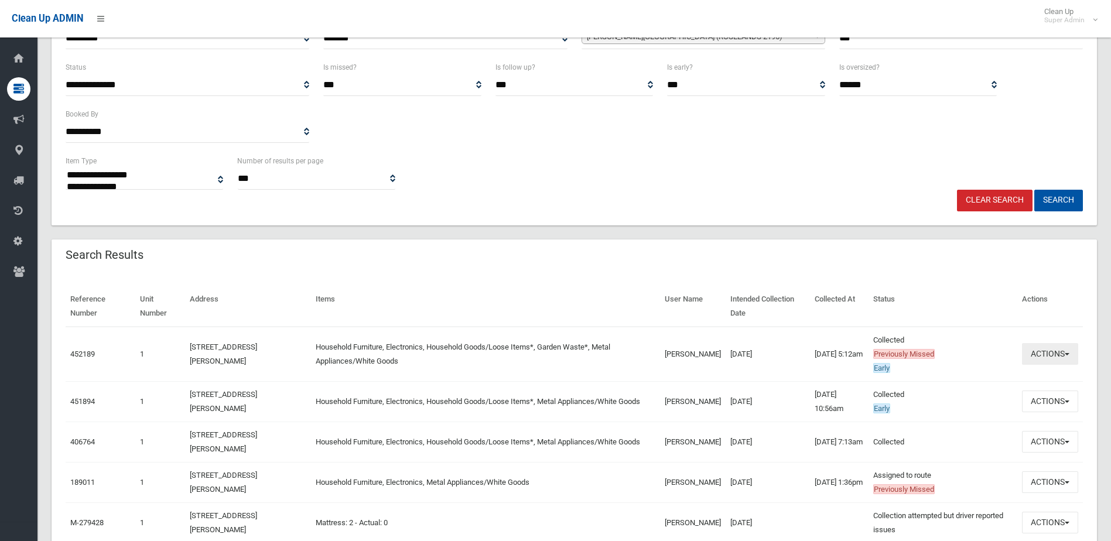
click at [1057, 350] on button "Actions" at bounding box center [1050, 354] width 56 height 22
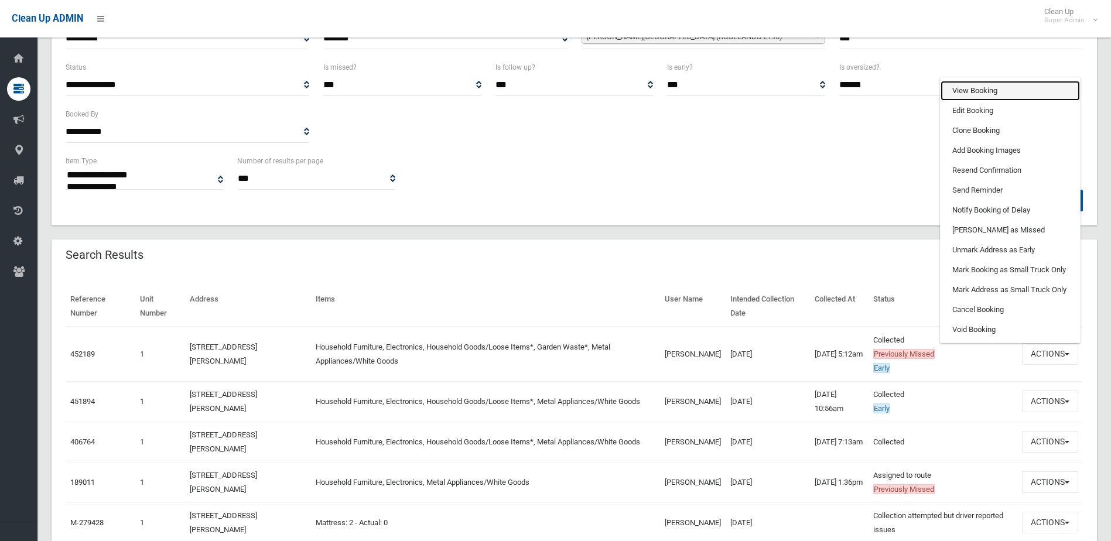
click at [967, 88] on link "View Booking" at bounding box center [1009, 91] width 139 height 20
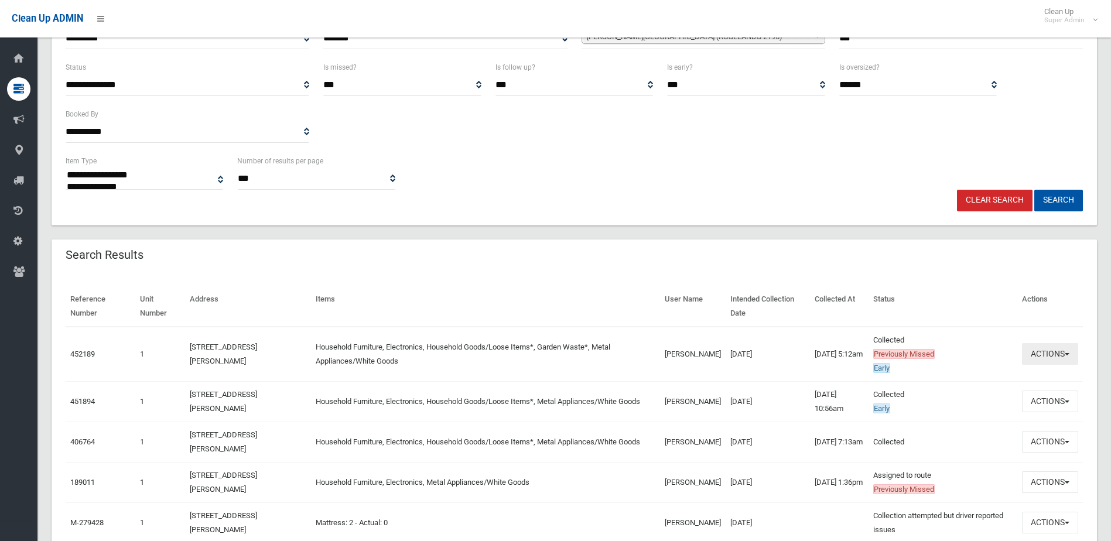
click at [1038, 352] on button "Actions" at bounding box center [1050, 354] width 56 height 22
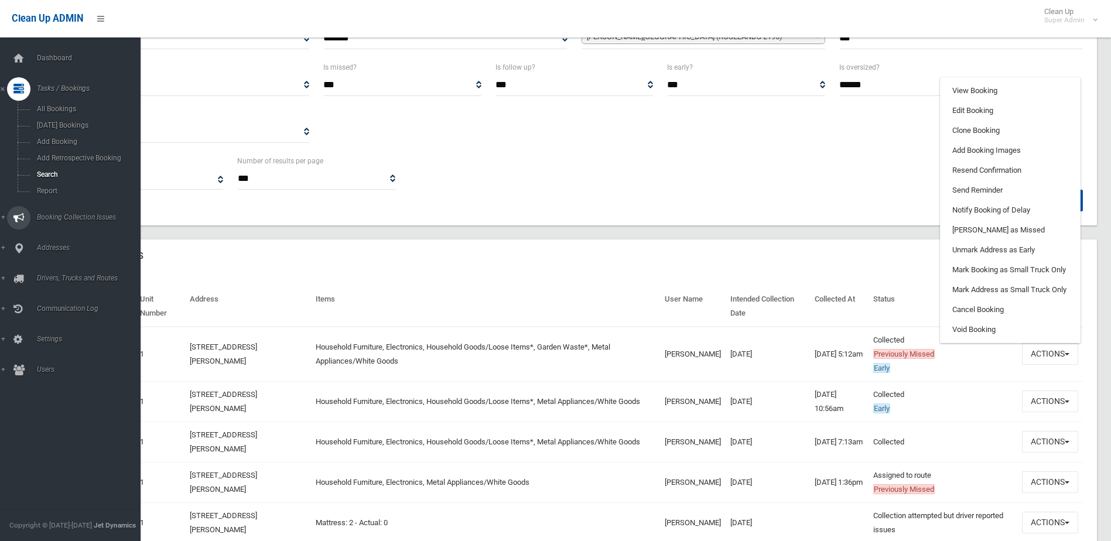
click at [57, 214] on span "Booking Collection Issues" at bounding box center [91, 217] width 116 height 8
click at [56, 194] on link "Addresses" at bounding box center [74, 198] width 149 height 23
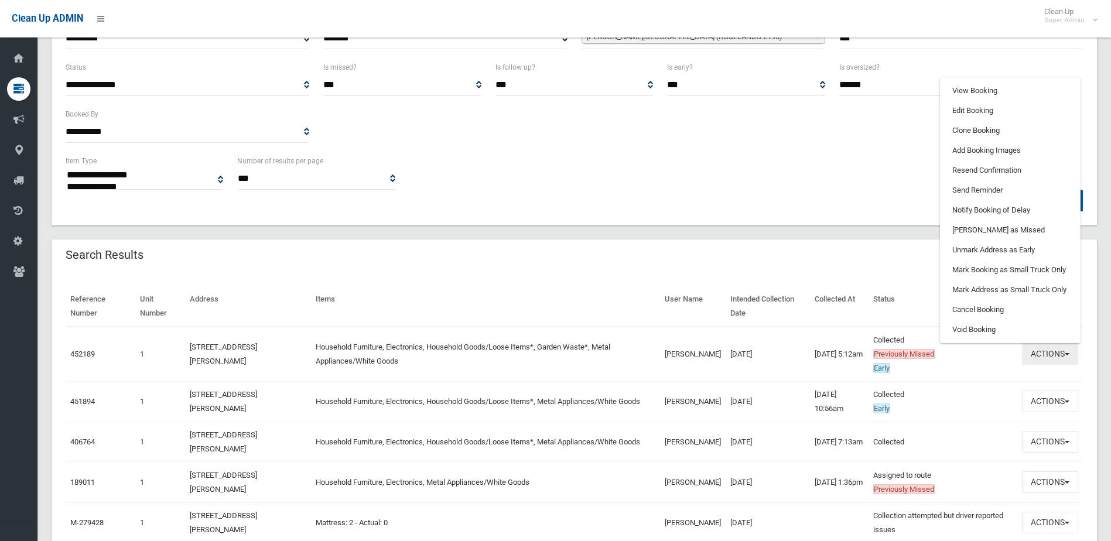
click at [1040, 354] on button "Actions" at bounding box center [1050, 354] width 56 height 22
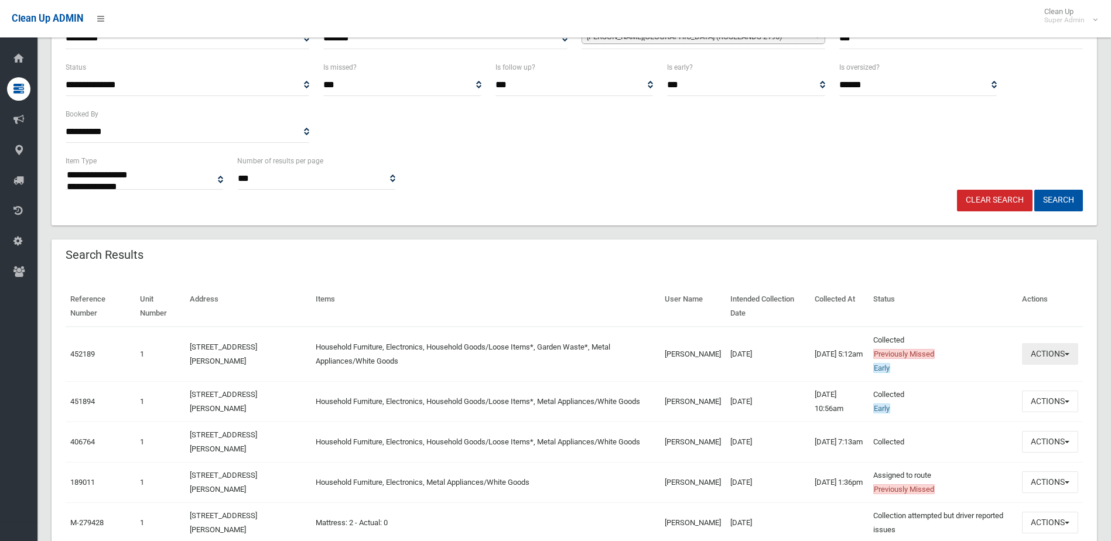
click at [1045, 350] on button "Actions" at bounding box center [1050, 354] width 56 height 22
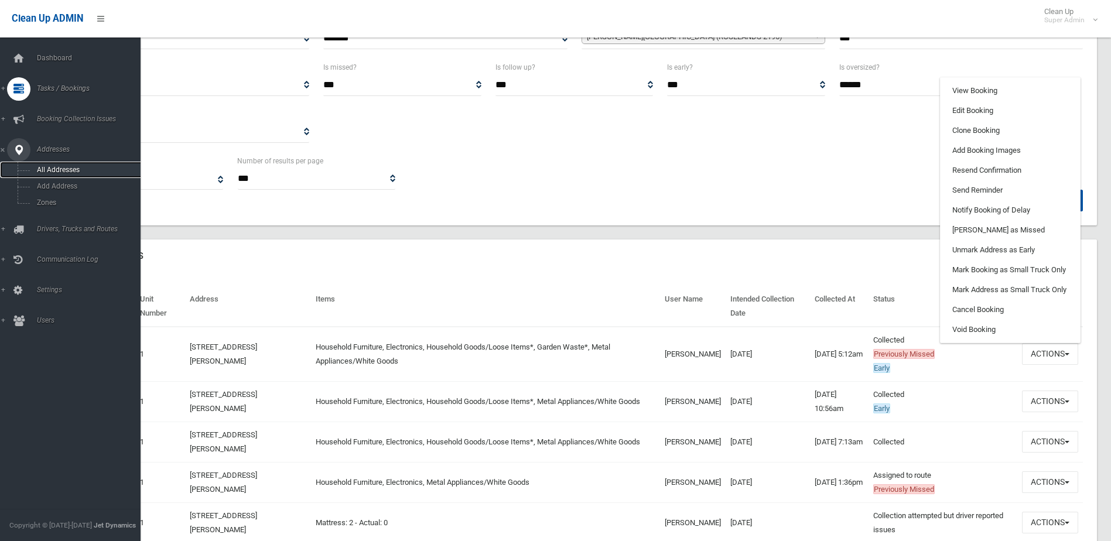
click at [63, 162] on link "All Addresses" at bounding box center [74, 170] width 149 height 16
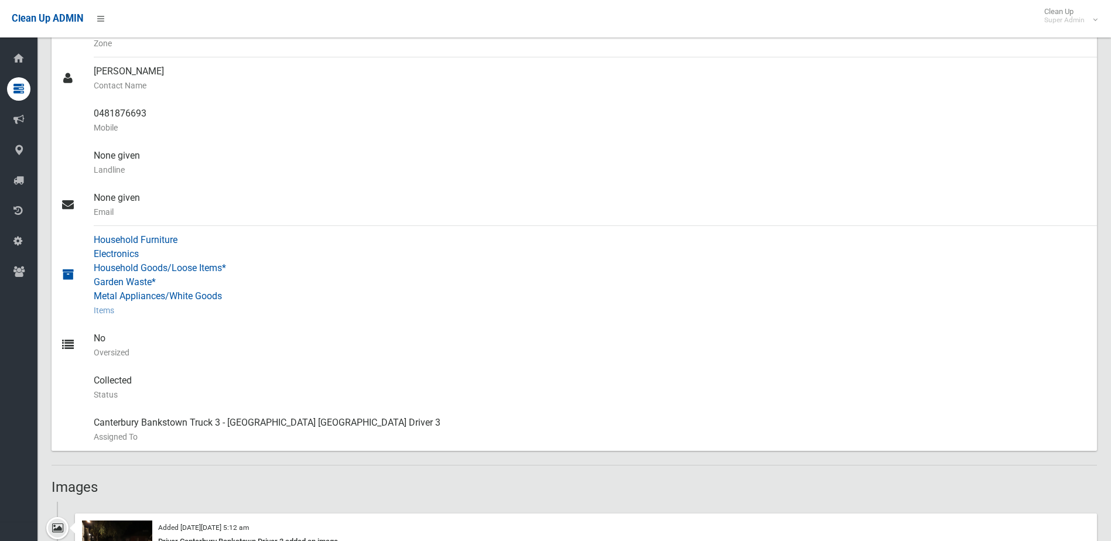
scroll to position [351, 0]
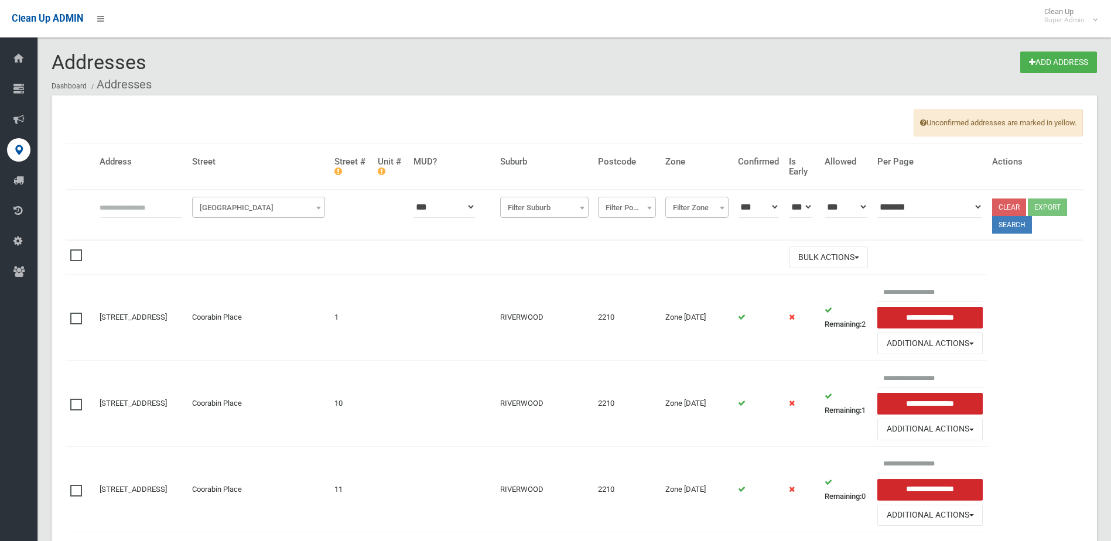
click at [114, 201] on input "text" at bounding box center [141, 207] width 83 height 22
type input "**********"
click button at bounding box center [0, 0] width 0 height 0
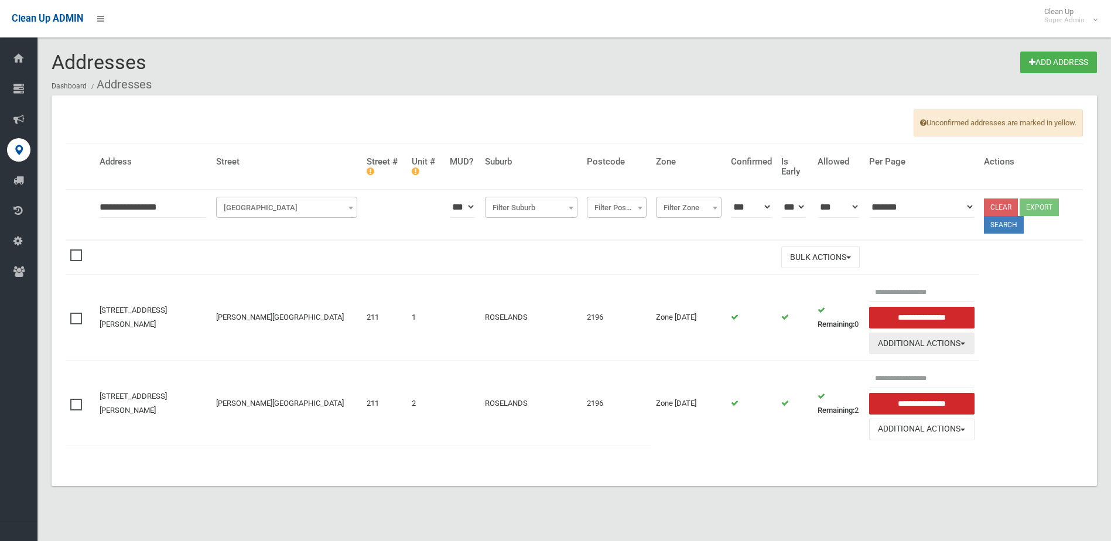
click at [915, 340] on button "Additional Actions" at bounding box center [921, 344] width 105 height 22
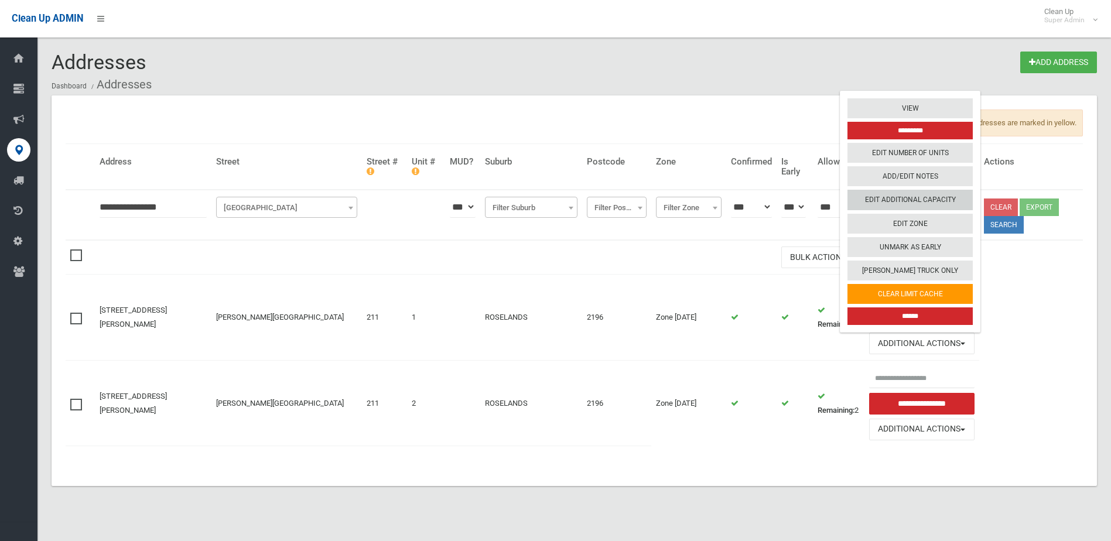
click at [899, 197] on link "Edit Additional Capacity" at bounding box center [909, 200] width 125 height 20
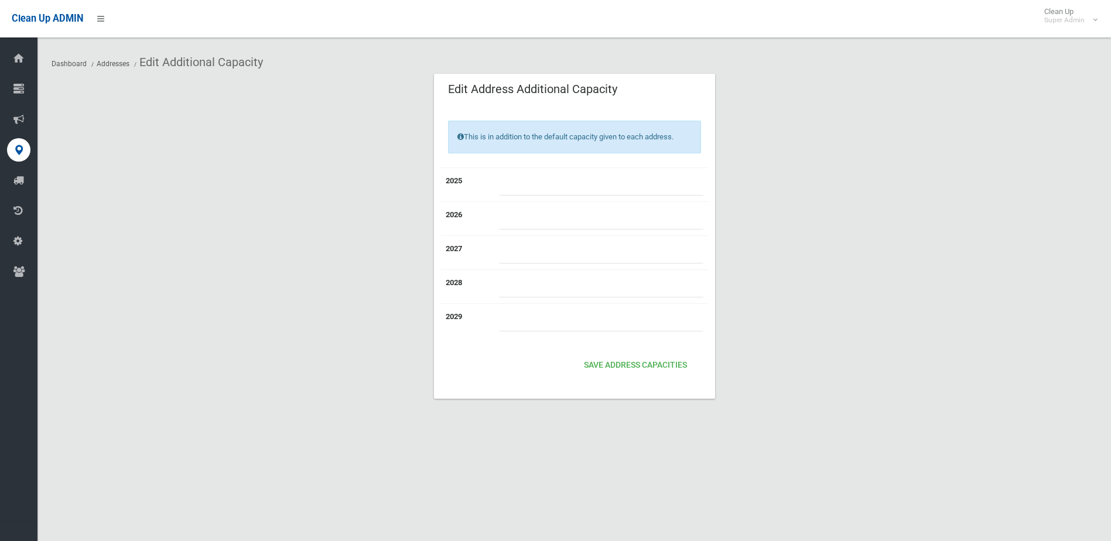
click at [504, 180] on input "number" at bounding box center [601, 185] width 204 height 22
type input "*"
click at [646, 365] on button "Save Address capacities" at bounding box center [635, 366] width 112 height 22
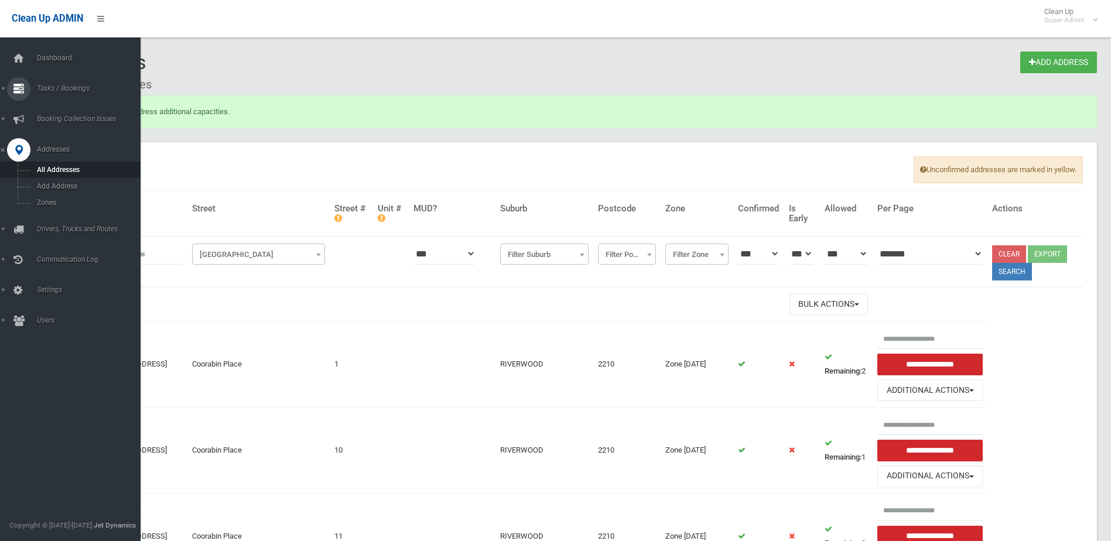
click at [47, 84] on span "Tasks / Bookings" at bounding box center [91, 88] width 116 height 8
click at [46, 176] on span "Search" at bounding box center [86, 174] width 106 height 8
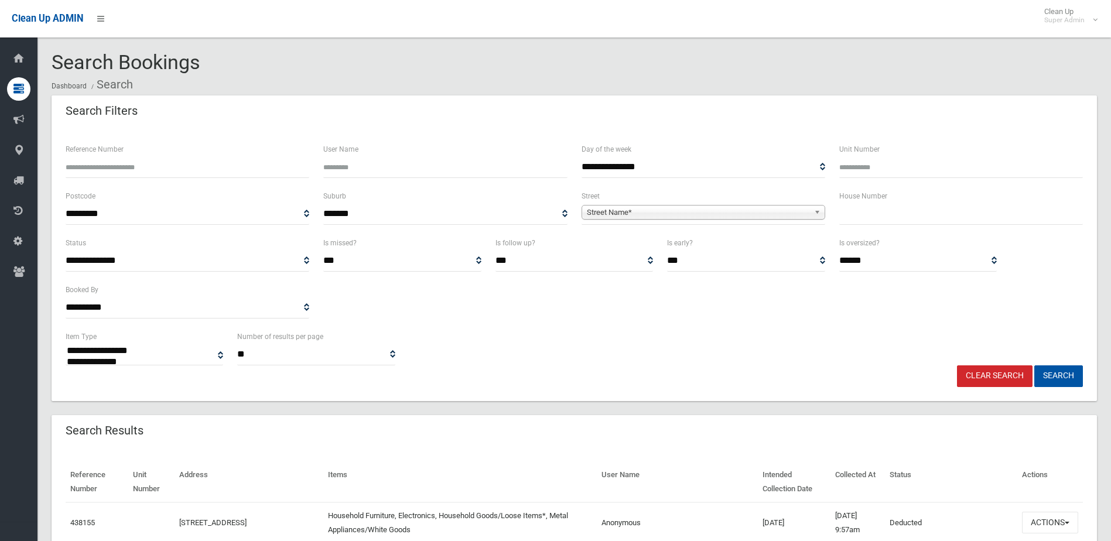
select select
click at [868, 222] on input "text" at bounding box center [961, 214] width 244 height 22
type input "*"
click at [617, 215] on span "Street Name*" at bounding box center [698, 213] width 222 height 14
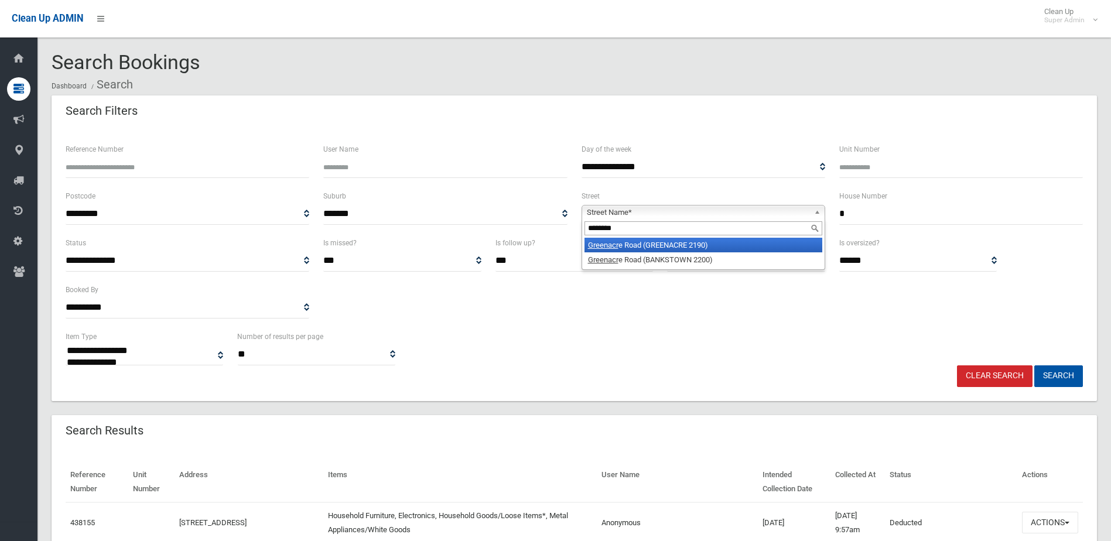
type input "*********"
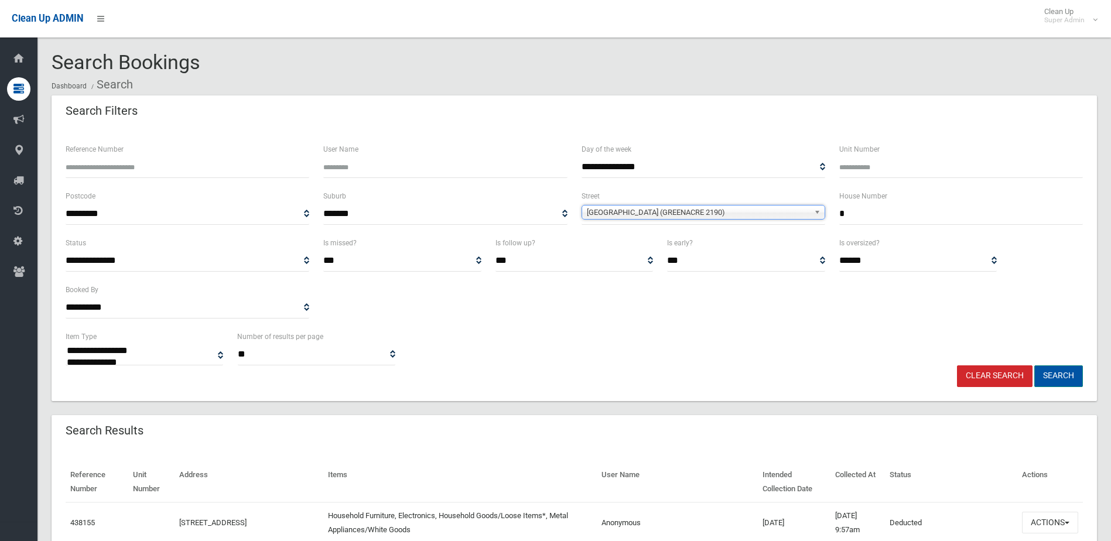
click at [1064, 371] on button "Search" at bounding box center [1058, 376] width 49 height 22
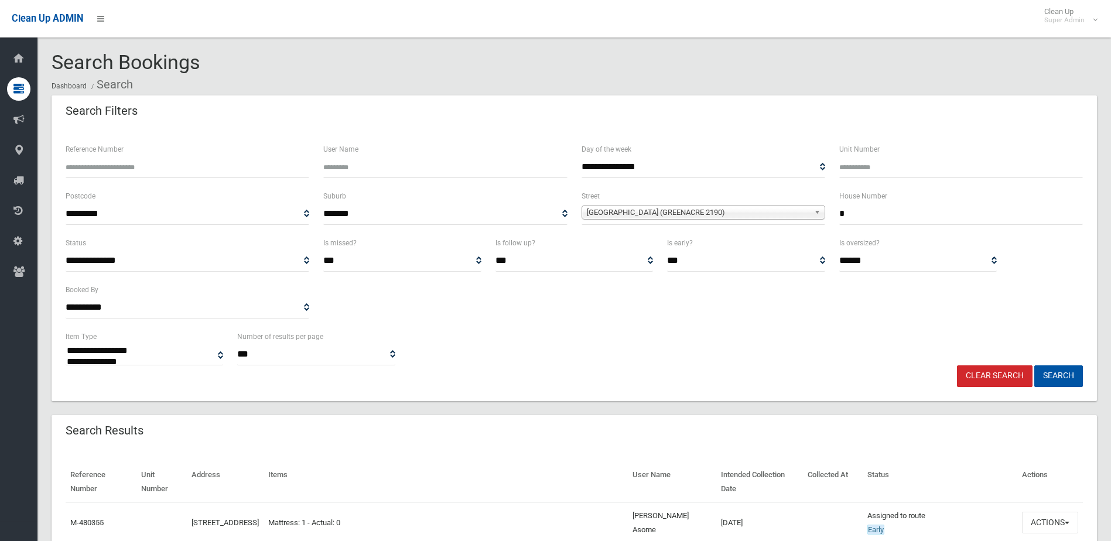
select select
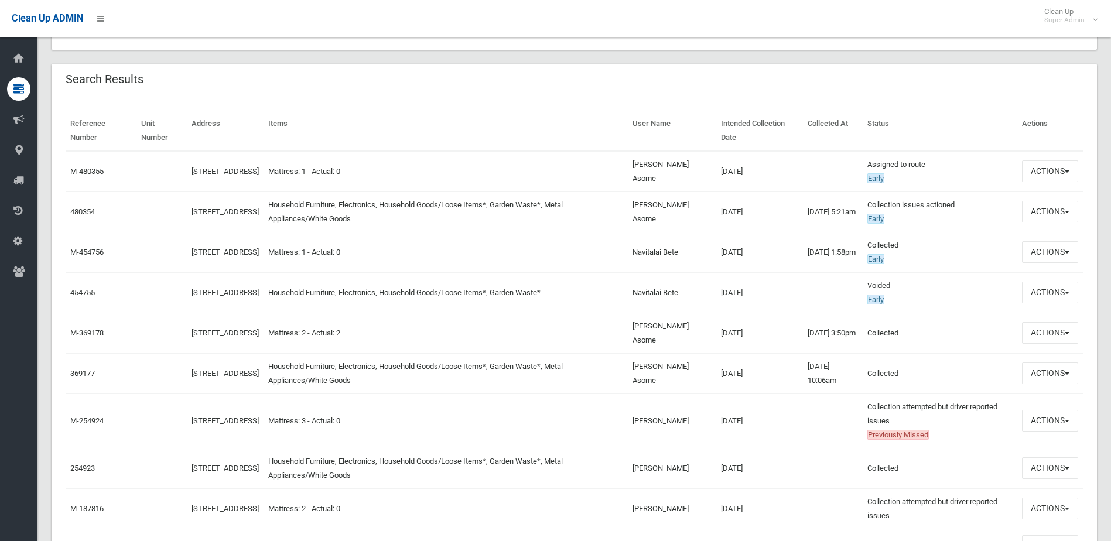
scroll to position [351, 0]
click at [1039, 211] on button "Actions" at bounding box center [1050, 212] width 56 height 22
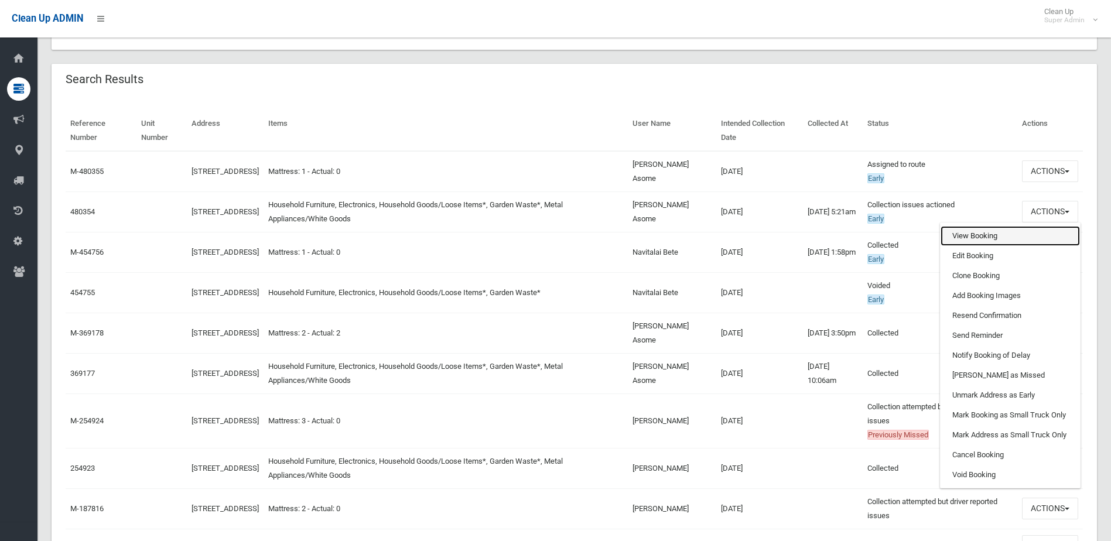
click at [970, 241] on link "View Booking" at bounding box center [1009, 236] width 139 height 20
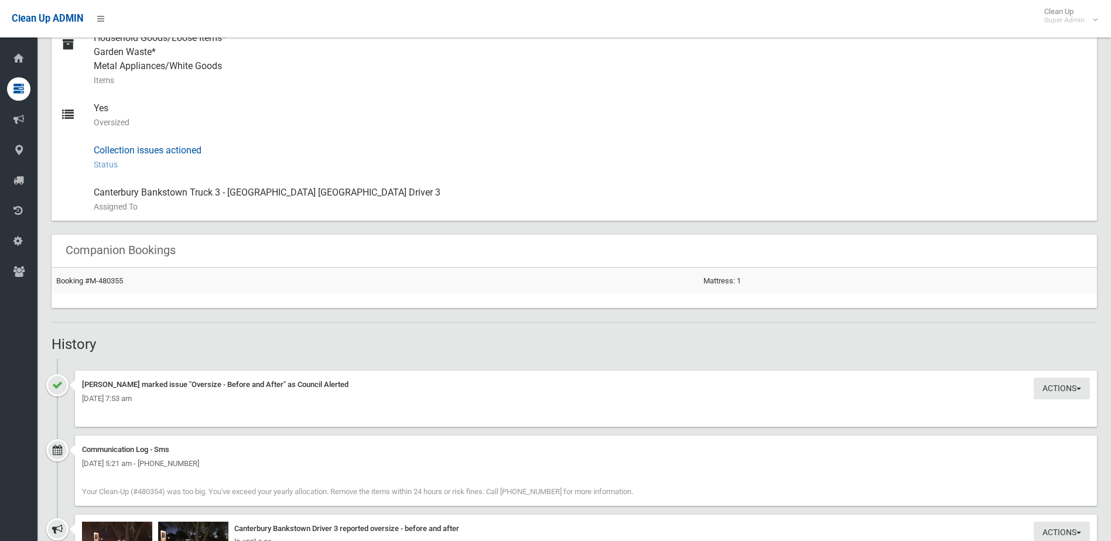
scroll to position [340, 0]
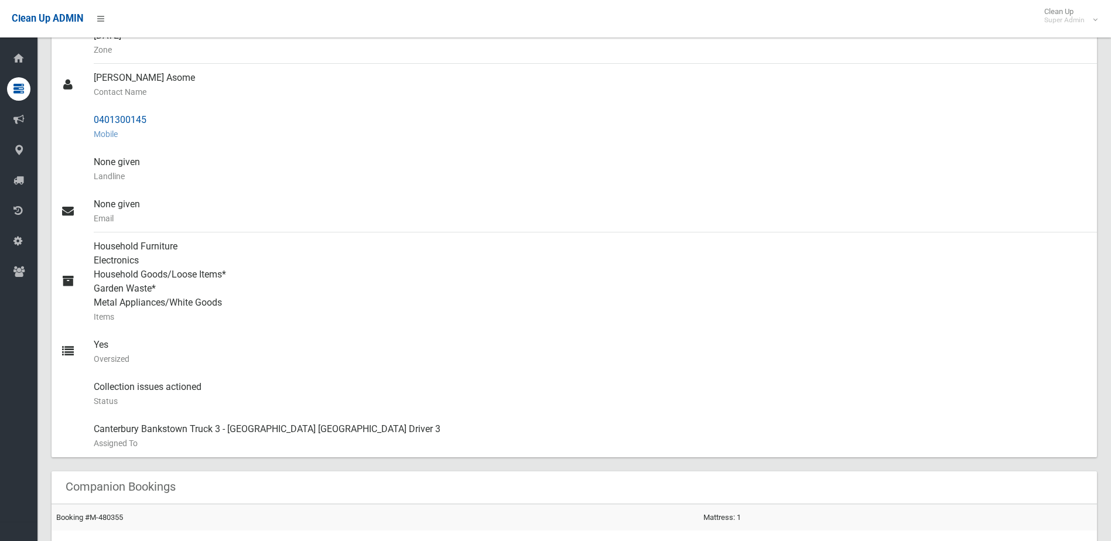
drag, startPoint x: 93, startPoint y: 117, endPoint x: 162, endPoint y: 118, distance: 69.1
click at [162, 118] on link "0401300145 Mobile" at bounding box center [574, 127] width 1045 height 42
drag, startPoint x: 162, startPoint y: 118, endPoint x: 134, endPoint y: 118, distance: 28.1
copy link "0401300145"
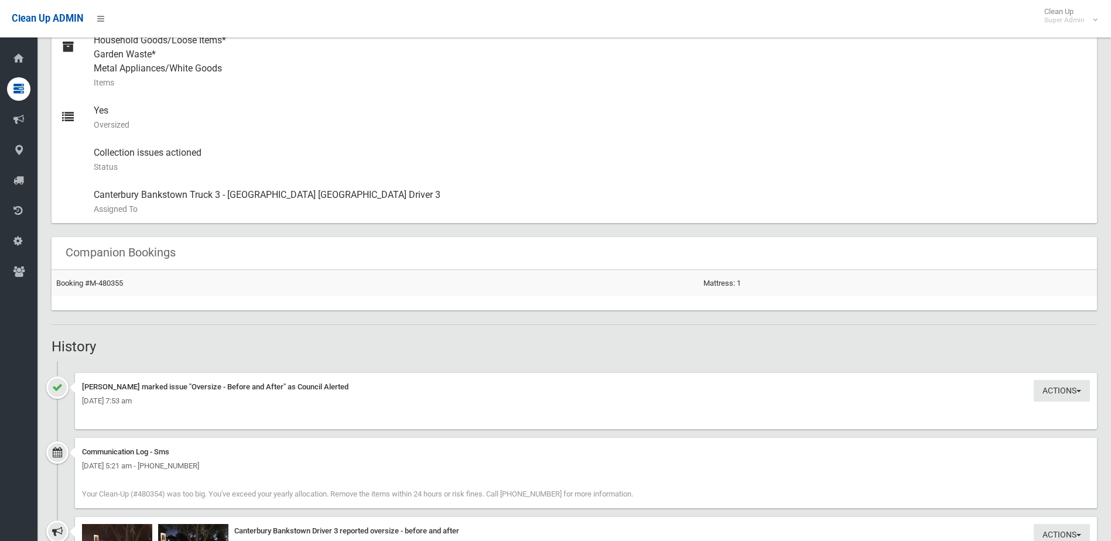
scroll to position [808, 0]
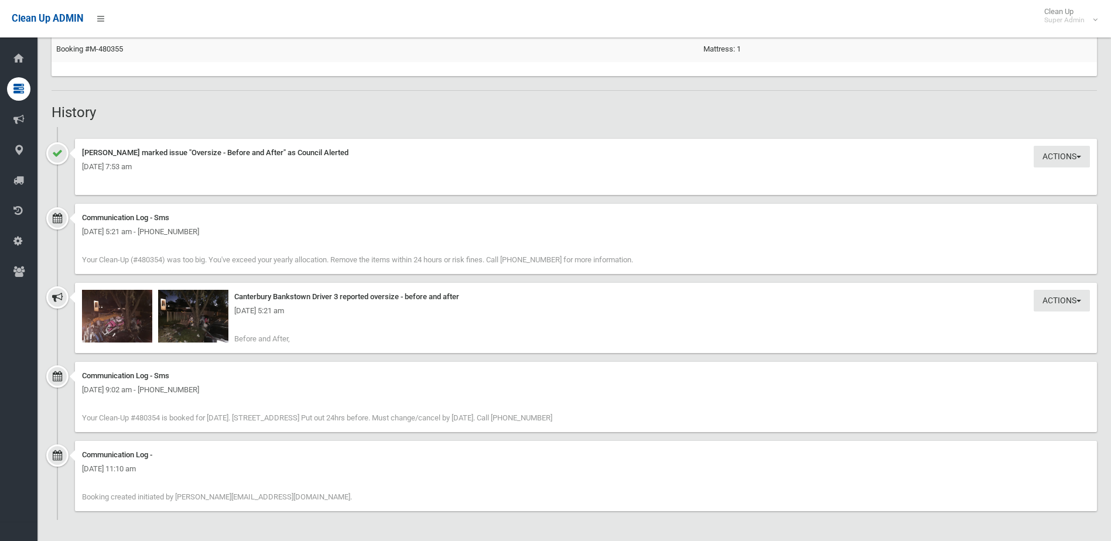
click at [118, 318] on div "Monday 15th September 2025 - 5:21 am" at bounding box center [586, 311] width 1008 height 14
click at [119, 326] on img at bounding box center [117, 316] width 70 height 53
click at [191, 325] on img at bounding box center [193, 316] width 70 height 53
click at [131, 325] on img at bounding box center [117, 316] width 70 height 53
click at [201, 326] on img at bounding box center [193, 316] width 70 height 53
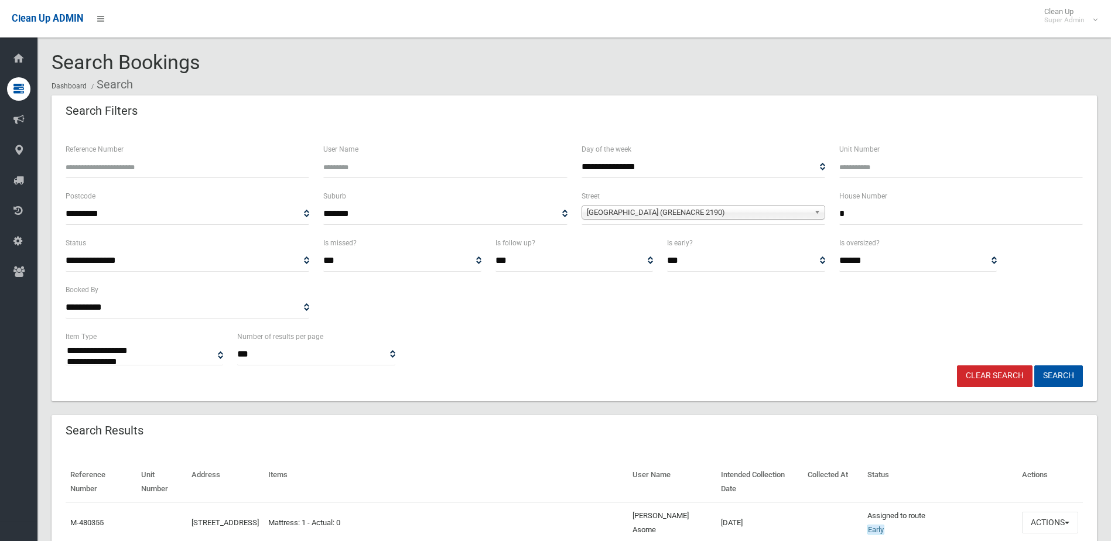
select select
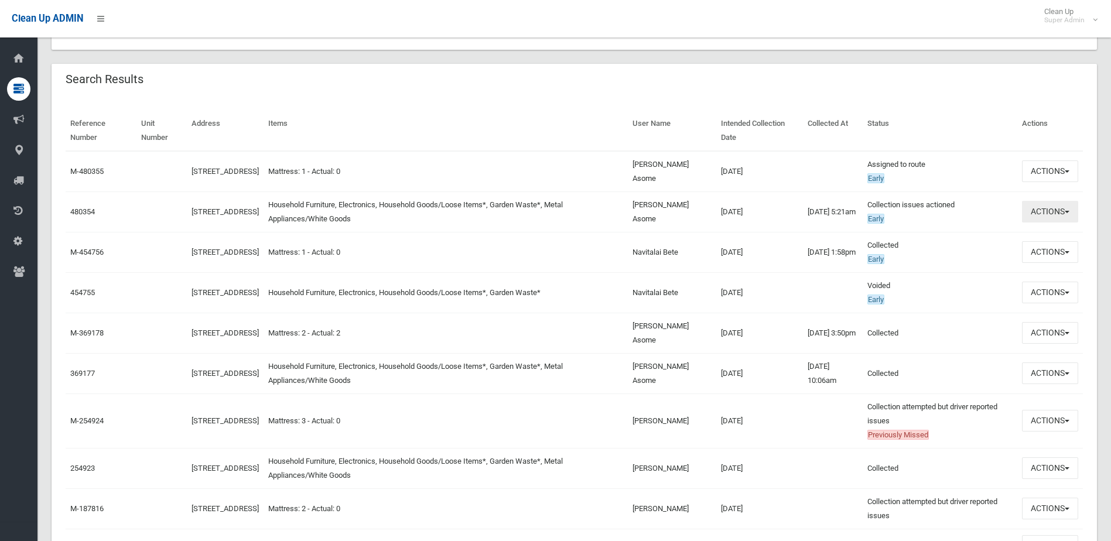
click at [1038, 207] on button "Actions" at bounding box center [1050, 212] width 56 height 22
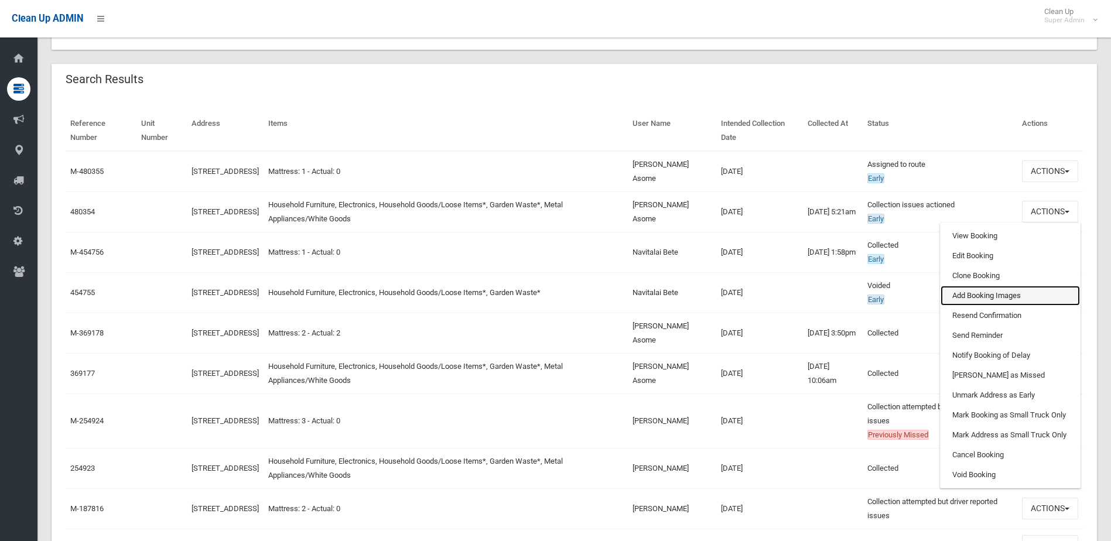
click at [978, 292] on link "Add Booking Images" at bounding box center [1009, 296] width 139 height 20
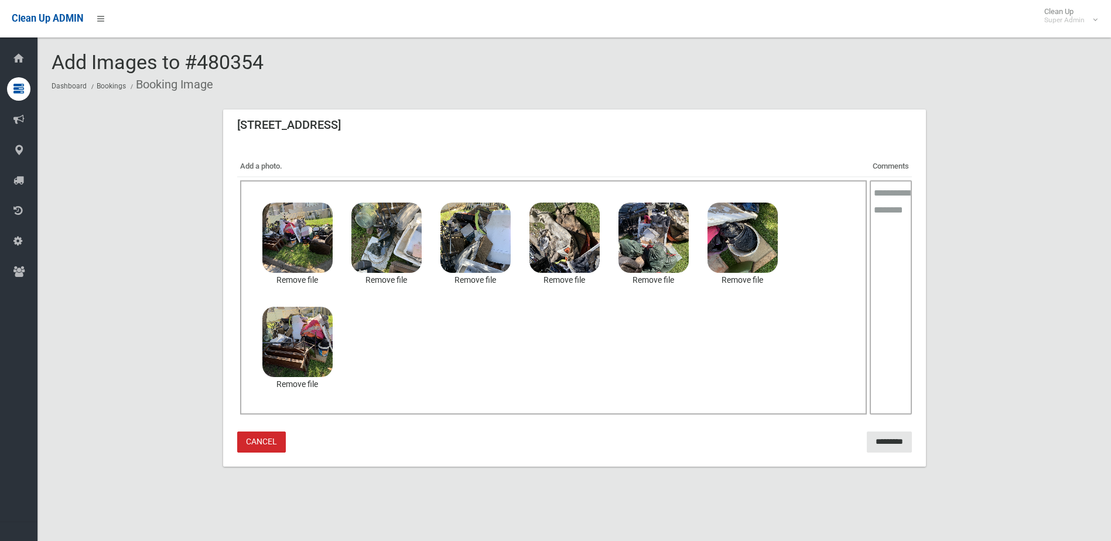
click at [879, 203] on textarea at bounding box center [890, 297] width 42 height 234
type textarea "**********"
click at [888, 436] on input "*********" at bounding box center [889, 443] width 45 height 22
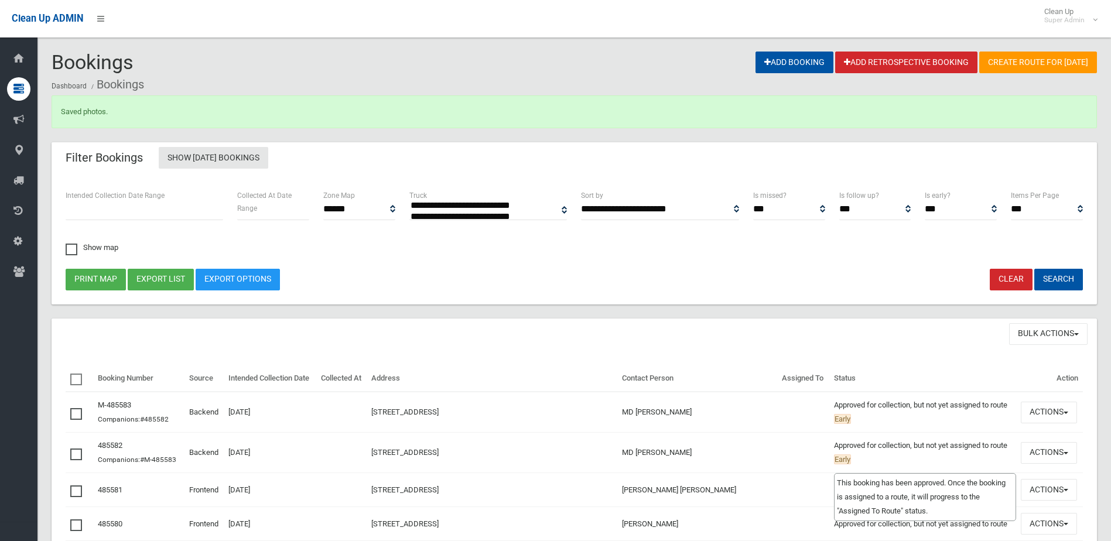
select select
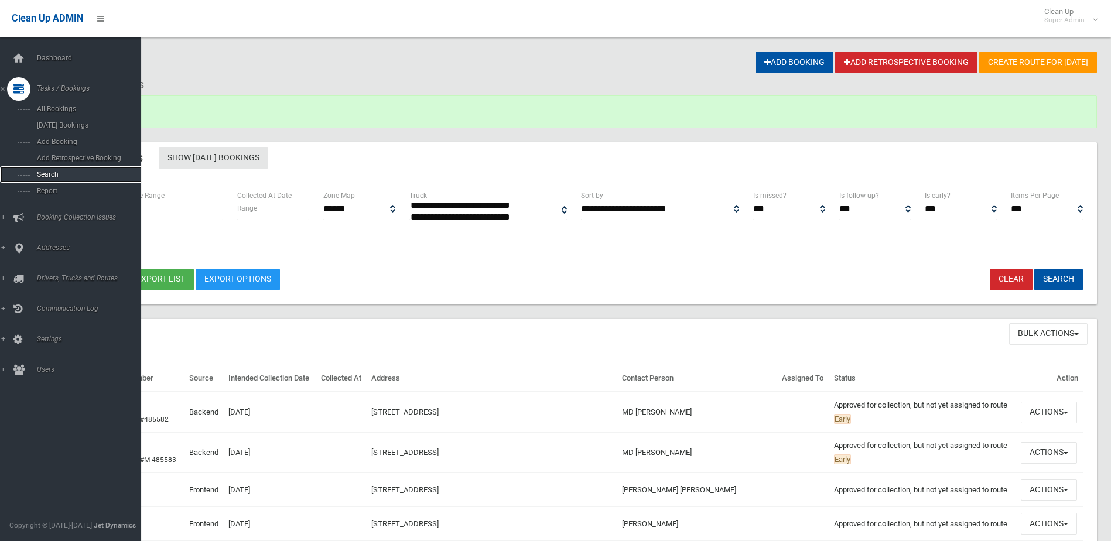
click at [45, 174] on span "Search" at bounding box center [86, 174] width 106 height 8
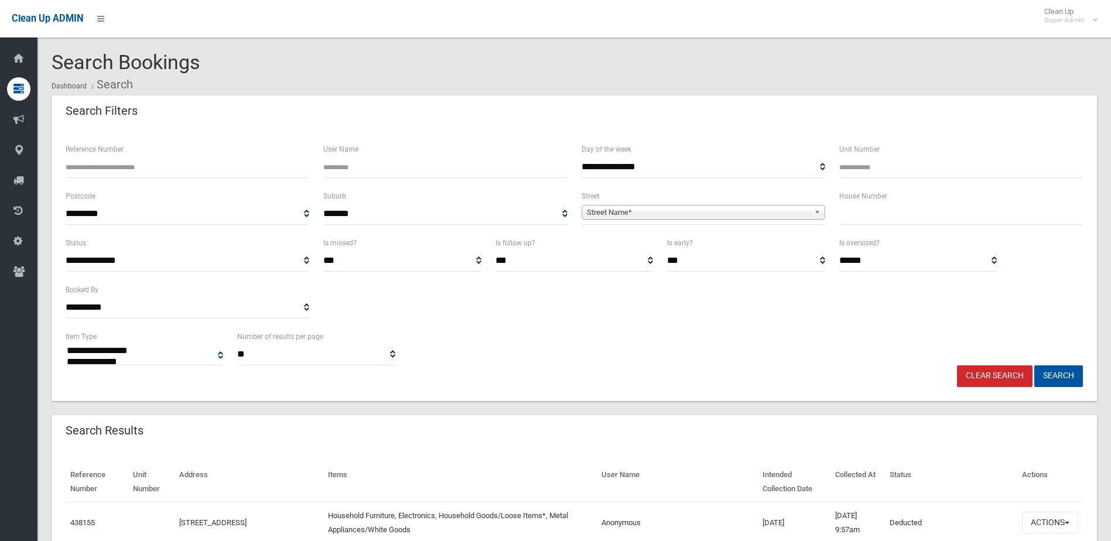
select select
click at [135, 168] on input "Reference Number" at bounding box center [188, 167] width 244 height 22
type input "******"
click at [1034, 365] on button "Search" at bounding box center [1058, 376] width 49 height 22
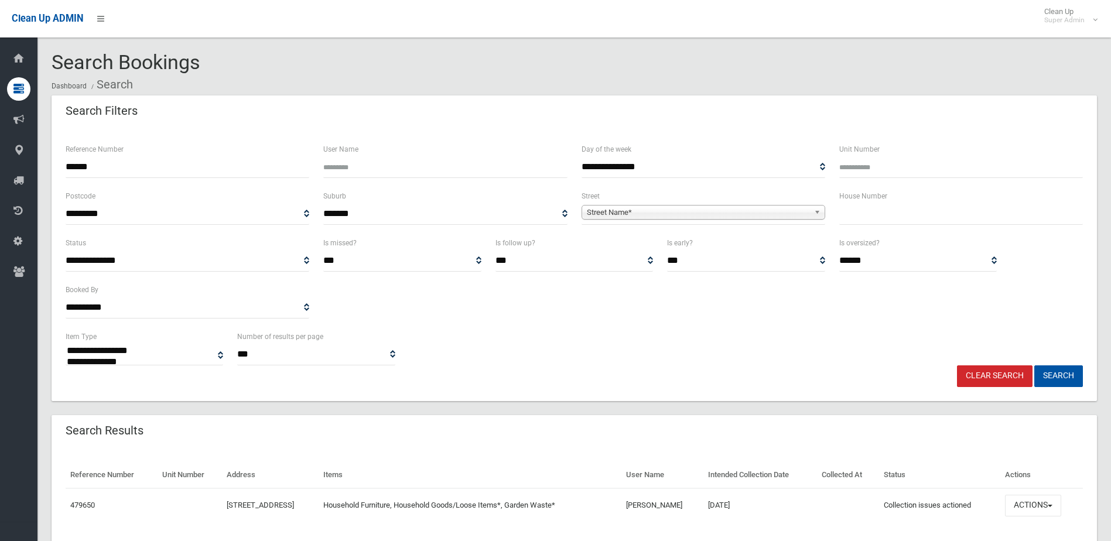
select select
click at [1032, 503] on button "Actions" at bounding box center [1033, 506] width 56 height 22
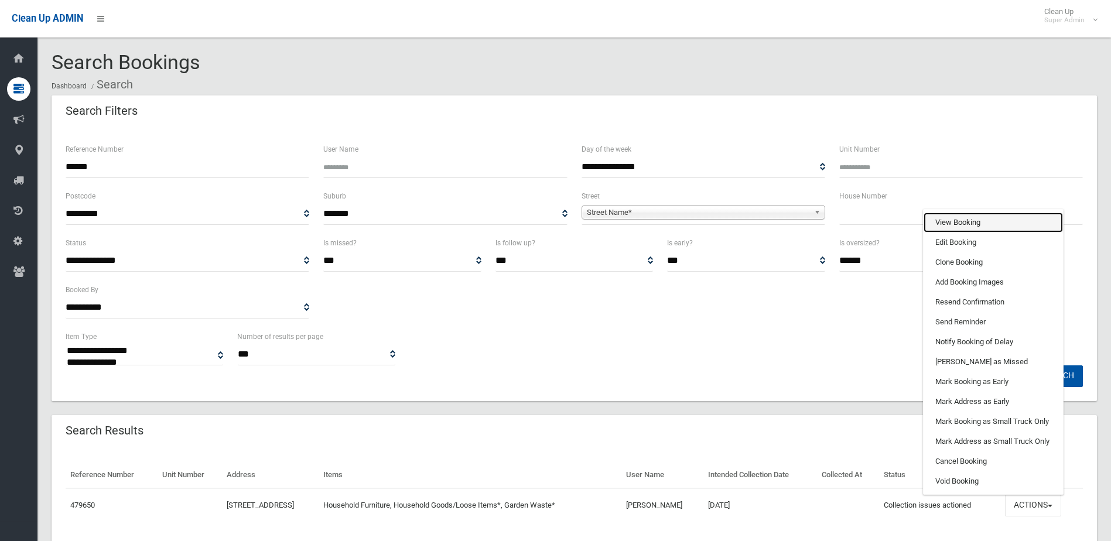
click at [964, 220] on link "View Booking" at bounding box center [992, 223] width 139 height 20
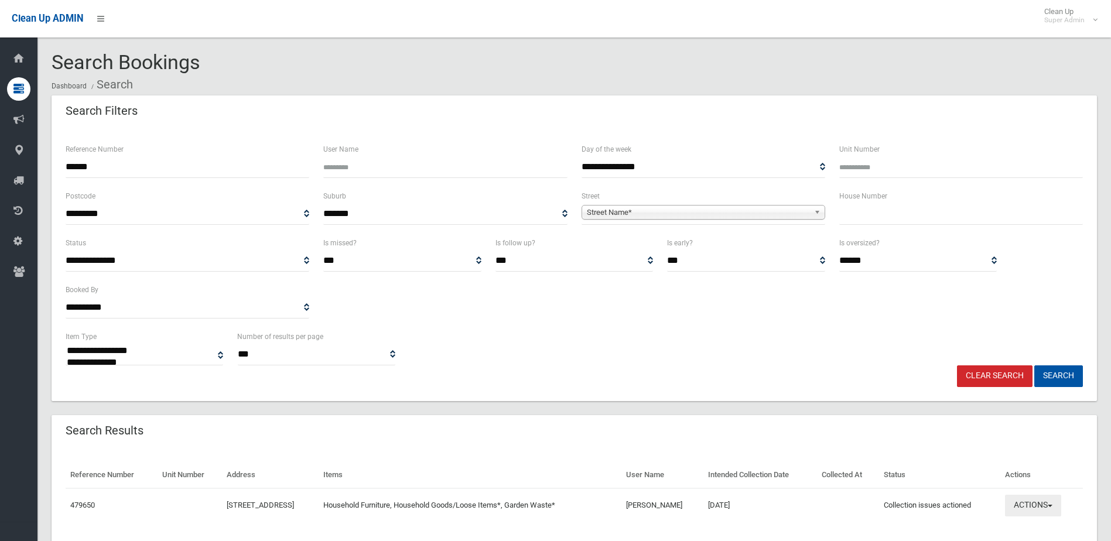
click at [1039, 504] on button "Actions" at bounding box center [1033, 506] width 56 height 22
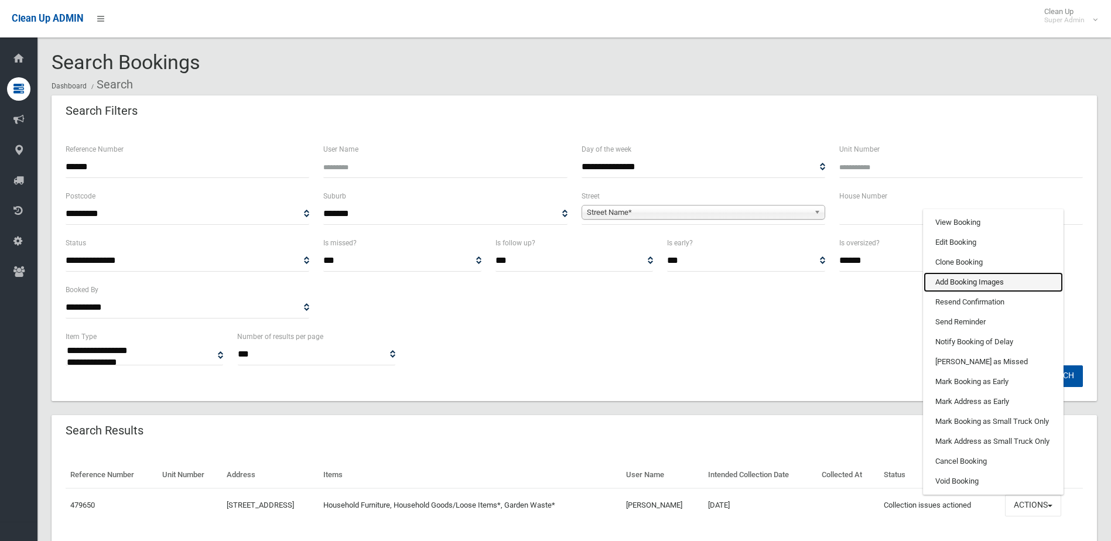
click at [968, 279] on link "Add Booking Images" at bounding box center [992, 282] width 139 height 20
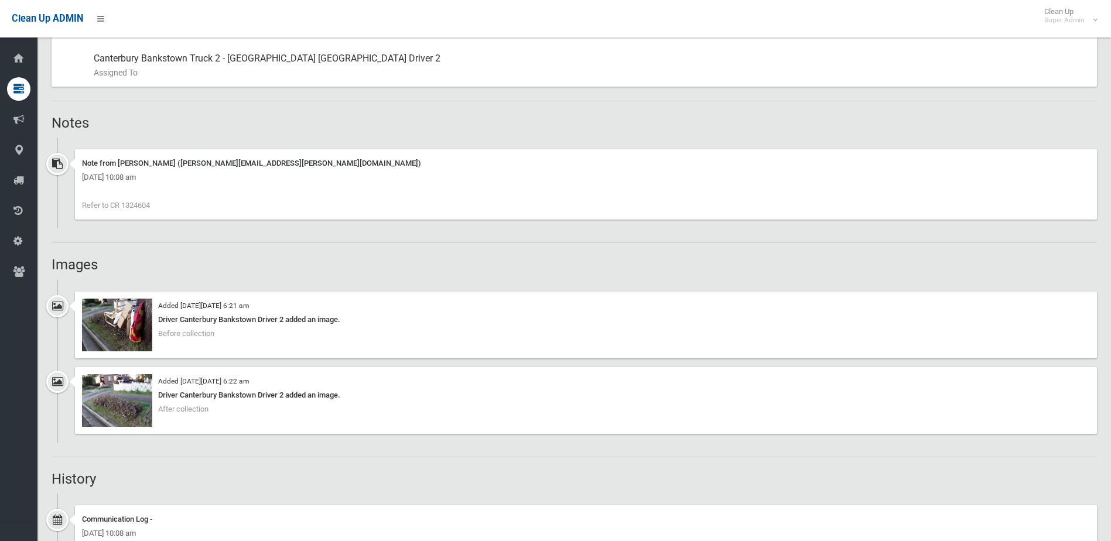
scroll to position [703, 0]
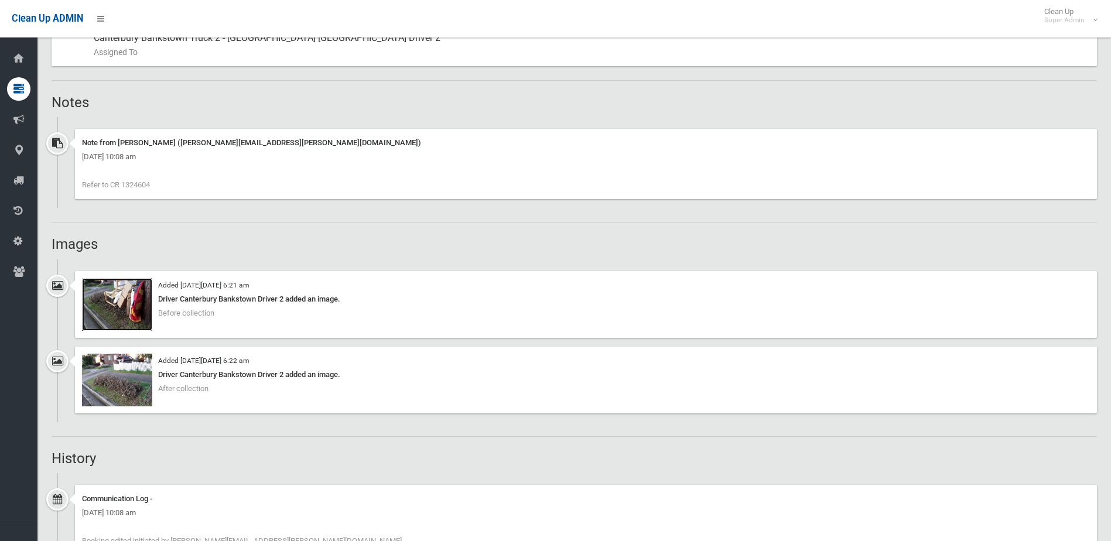
click at [124, 314] on img at bounding box center [117, 304] width 70 height 53
click at [123, 386] on img at bounding box center [117, 380] width 70 height 53
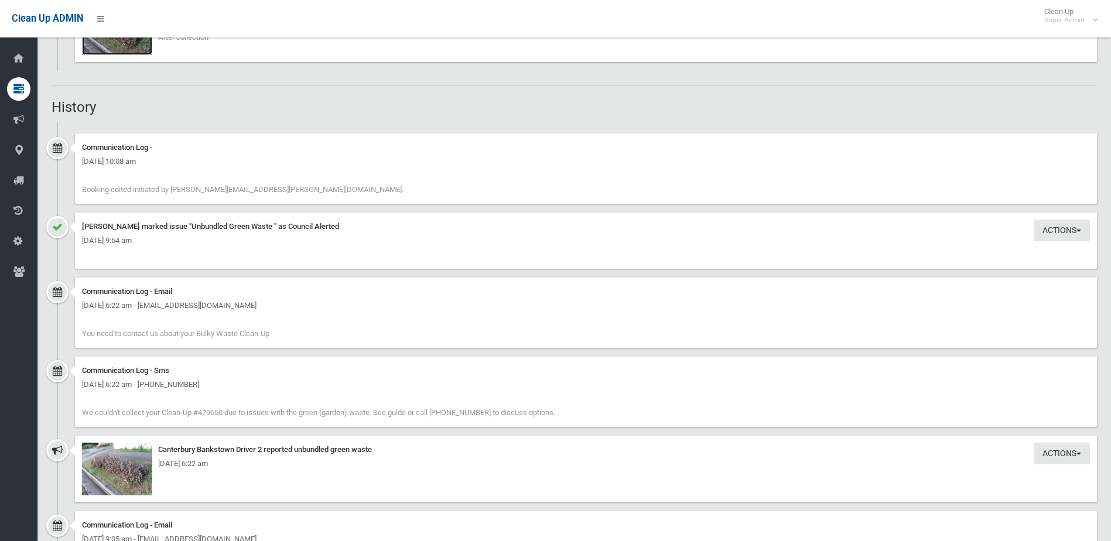
scroll to position [1288, 0]
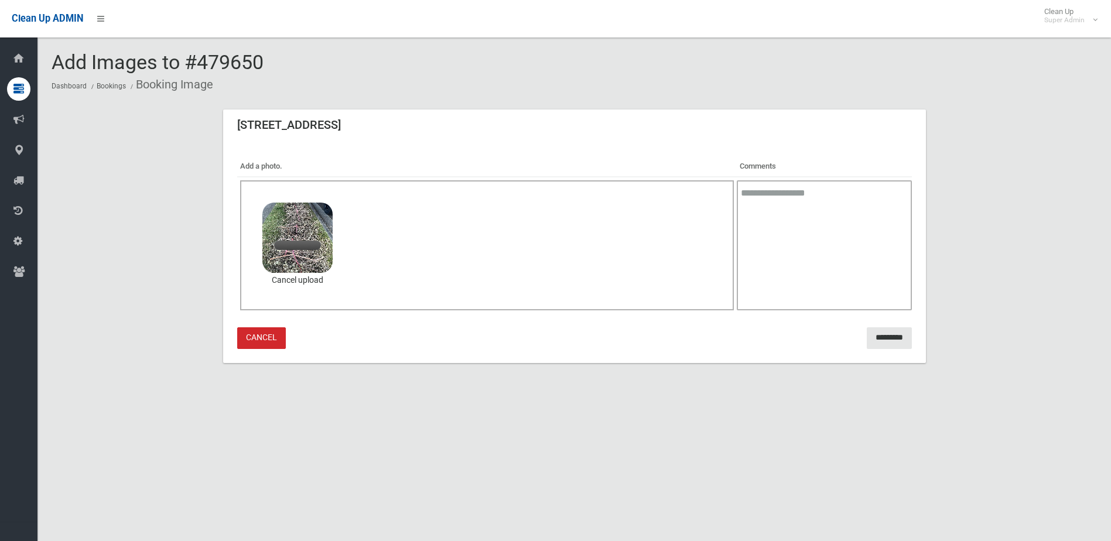
click at [804, 215] on textarea at bounding box center [824, 245] width 174 height 130
type textarea "**********"
click at [888, 336] on input "*********" at bounding box center [889, 338] width 45 height 22
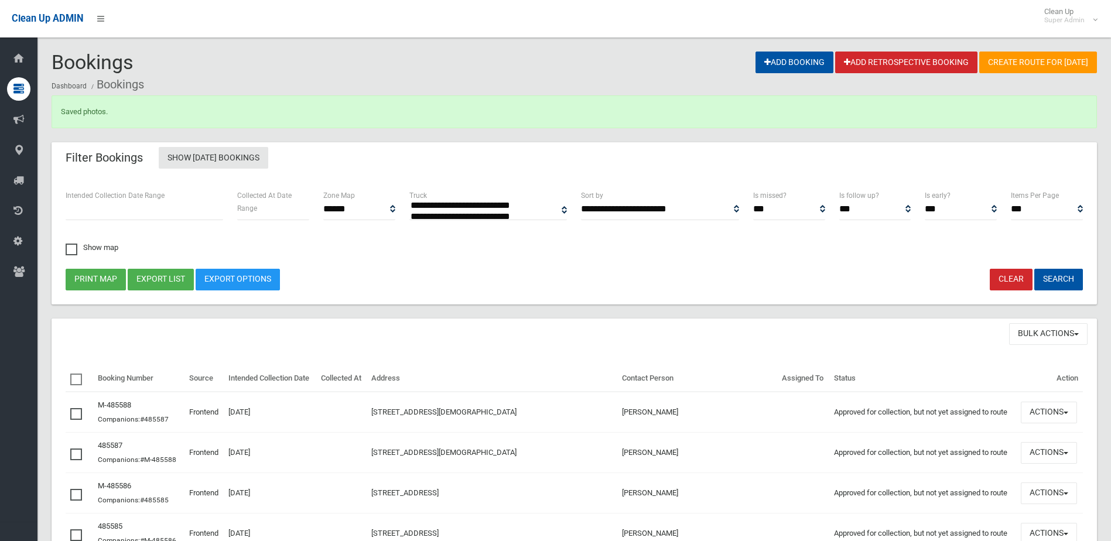
select select
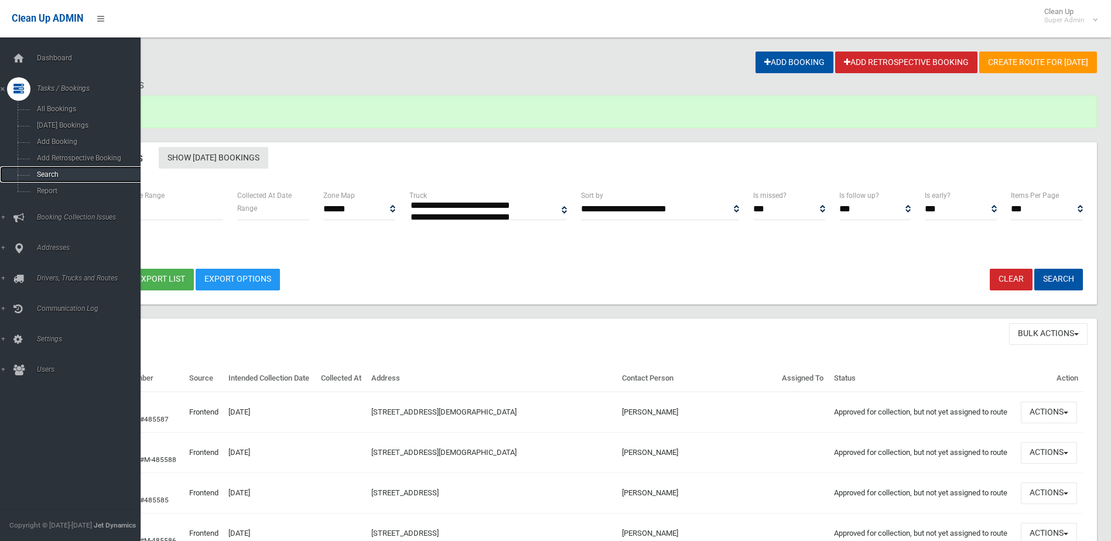
click at [44, 171] on span "Search" at bounding box center [86, 174] width 106 height 8
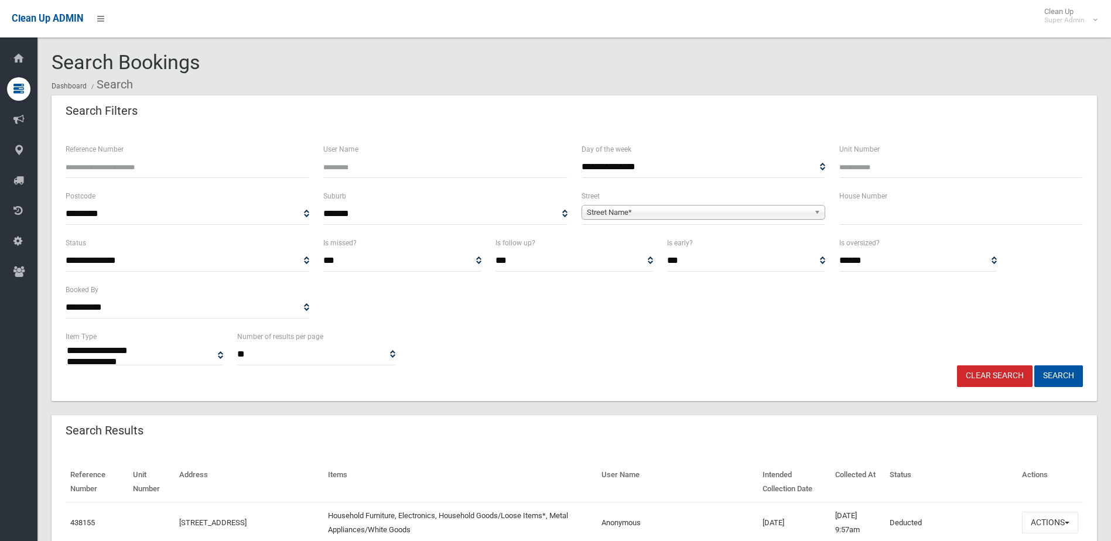
select select
click at [104, 170] on input "Reference Number" at bounding box center [188, 167] width 244 height 22
type input "******"
click at [1034, 365] on button "Search" at bounding box center [1058, 376] width 49 height 22
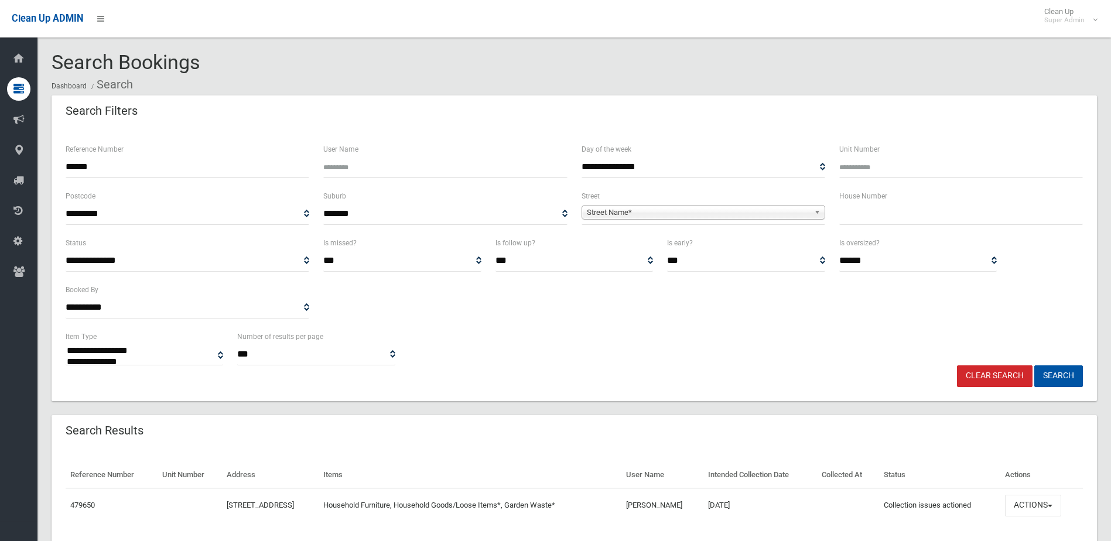
select select
click at [1033, 505] on button "Actions" at bounding box center [1033, 506] width 56 height 22
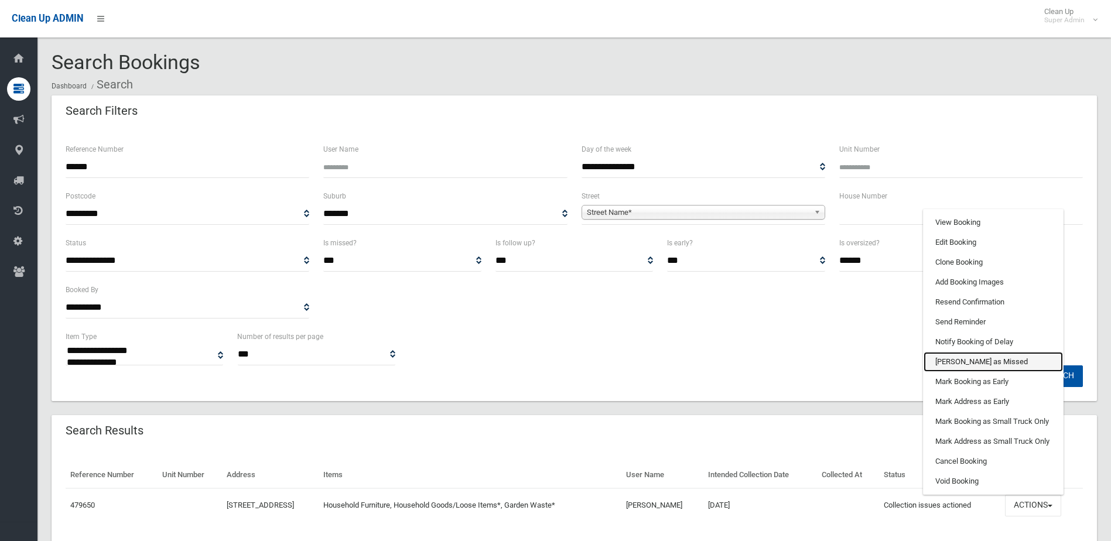
click at [957, 355] on link "Mark as Missed" at bounding box center [992, 362] width 139 height 20
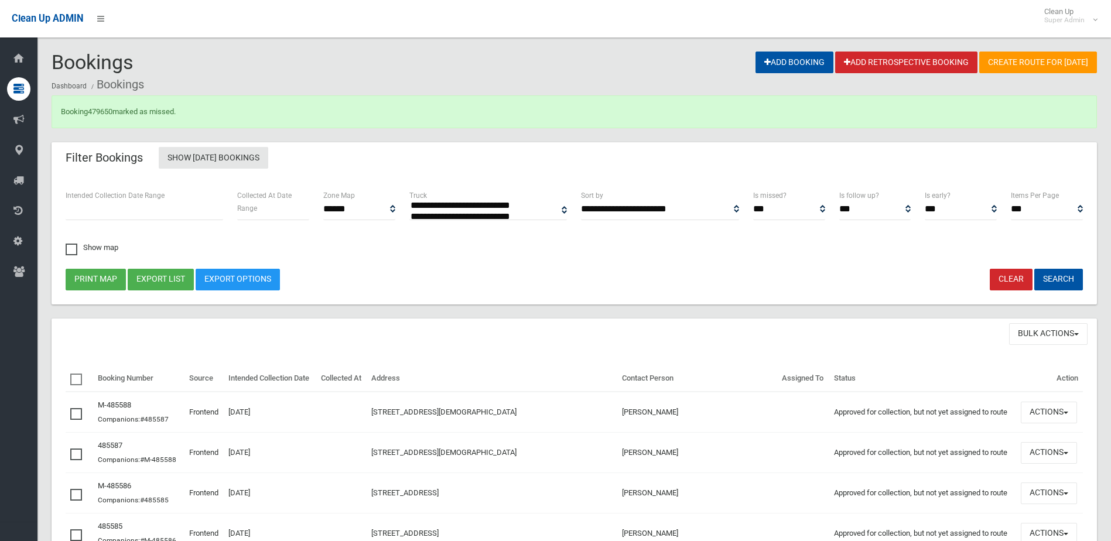
select select
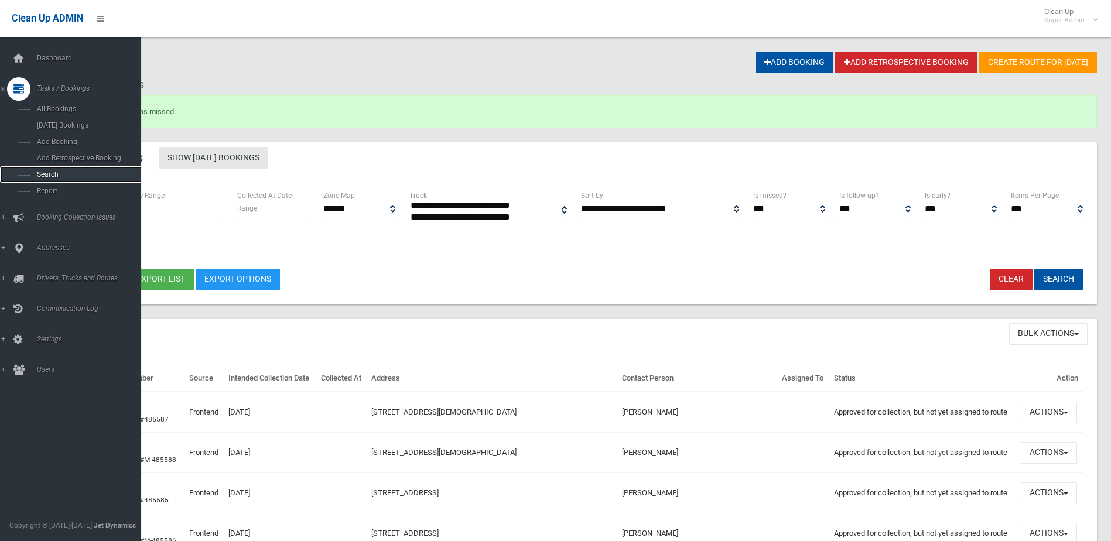
click at [50, 173] on span "Search" at bounding box center [86, 174] width 106 height 8
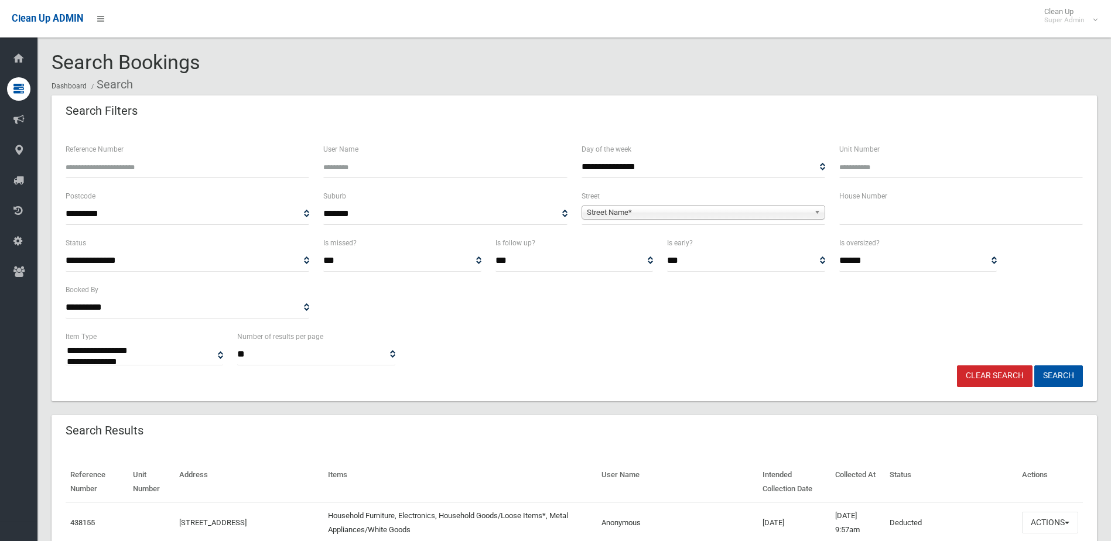
select select
click at [121, 169] on input "Reference Number" at bounding box center [188, 167] width 244 height 22
type input "******"
click at [1034, 365] on button "Search" at bounding box center [1058, 376] width 49 height 22
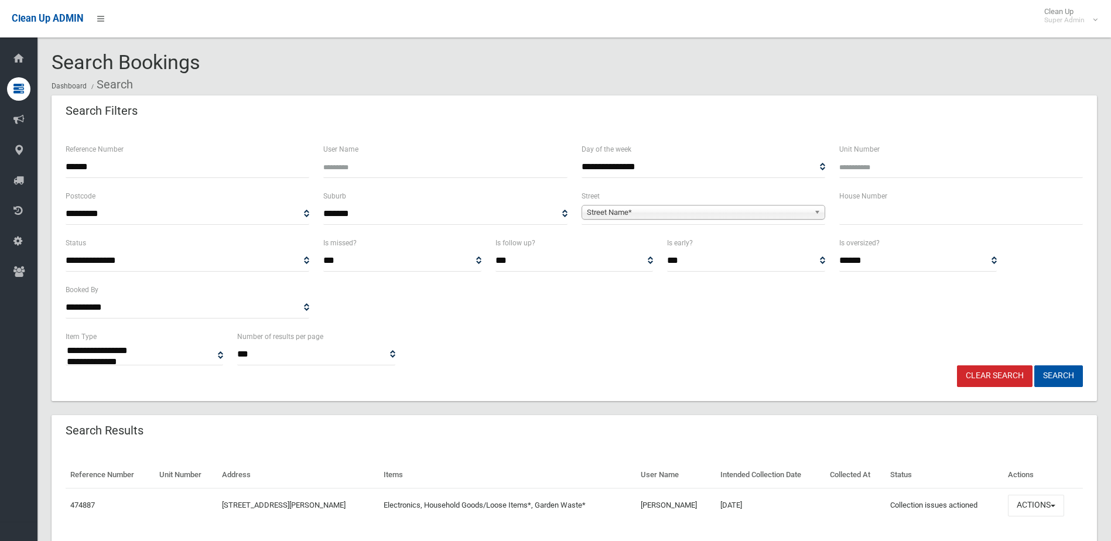
select select
click at [1029, 501] on button "Actions" at bounding box center [1036, 506] width 56 height 22
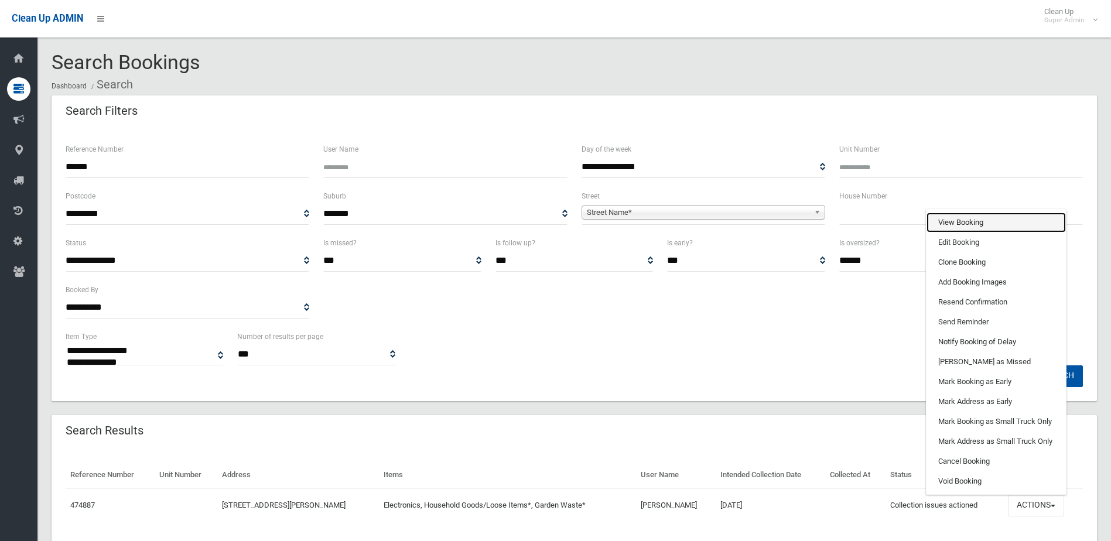
click at [949, 223] on link "View Booking" at bounding box center [995, 223] width 139 height 20
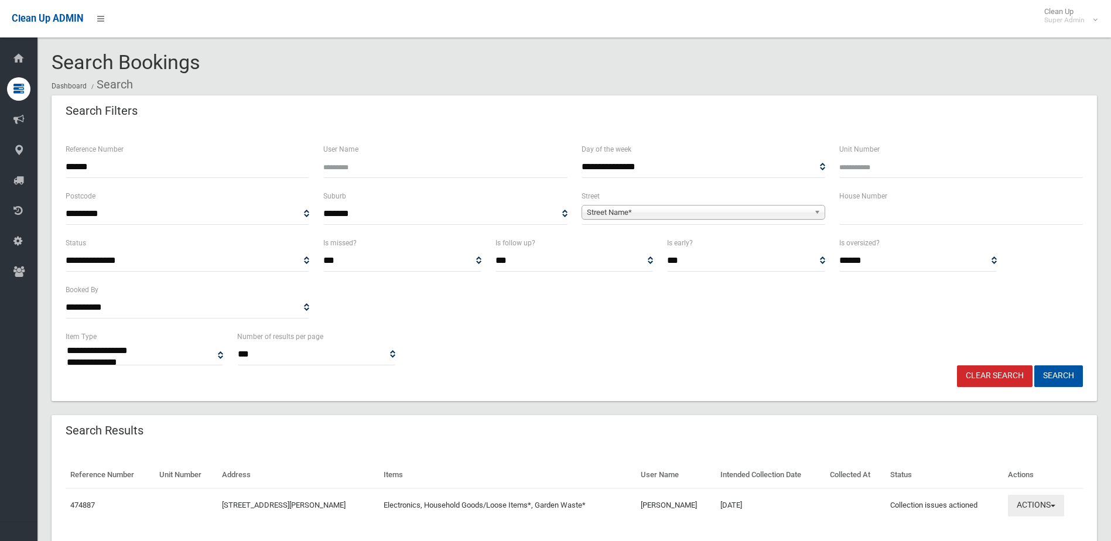
click at [1034, 500] on button "Actions" at bounding box center [1036, 506] width 56 height 22
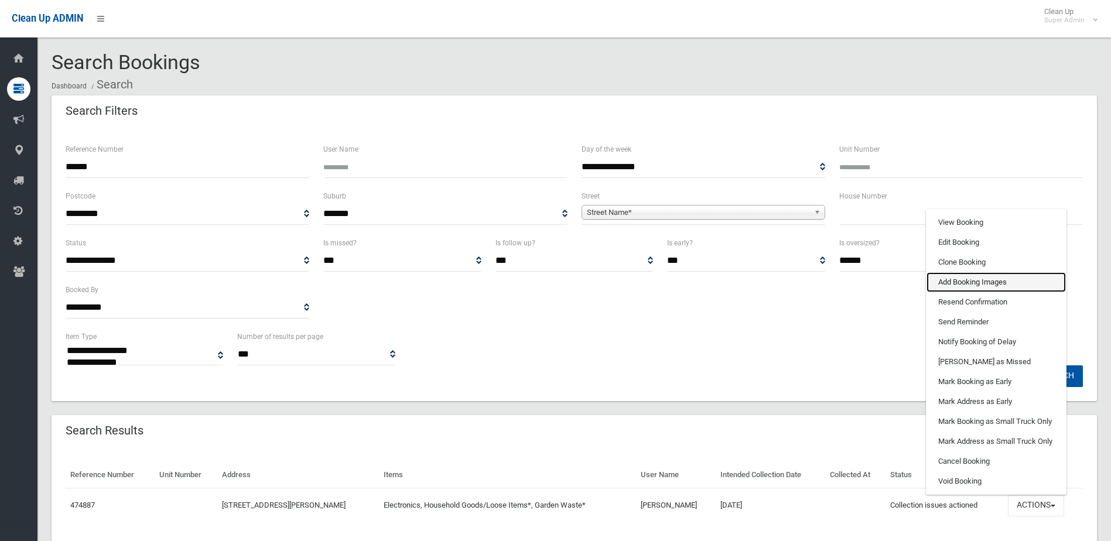
click at [958, 277] on link "Add Booking Images" at bounding box center [995, 282] width 139 height 20
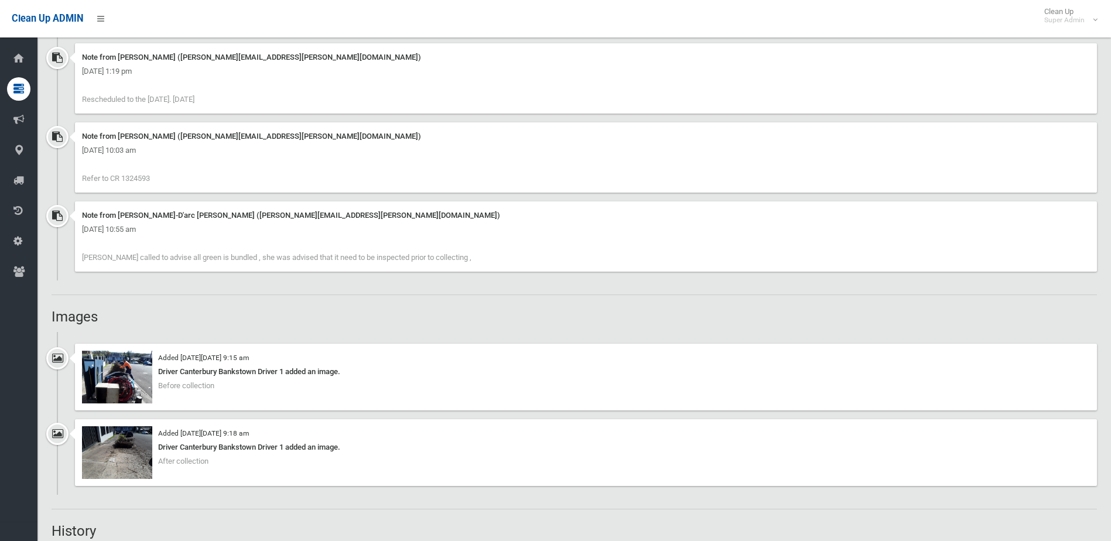
scroll to position [1171, 0]
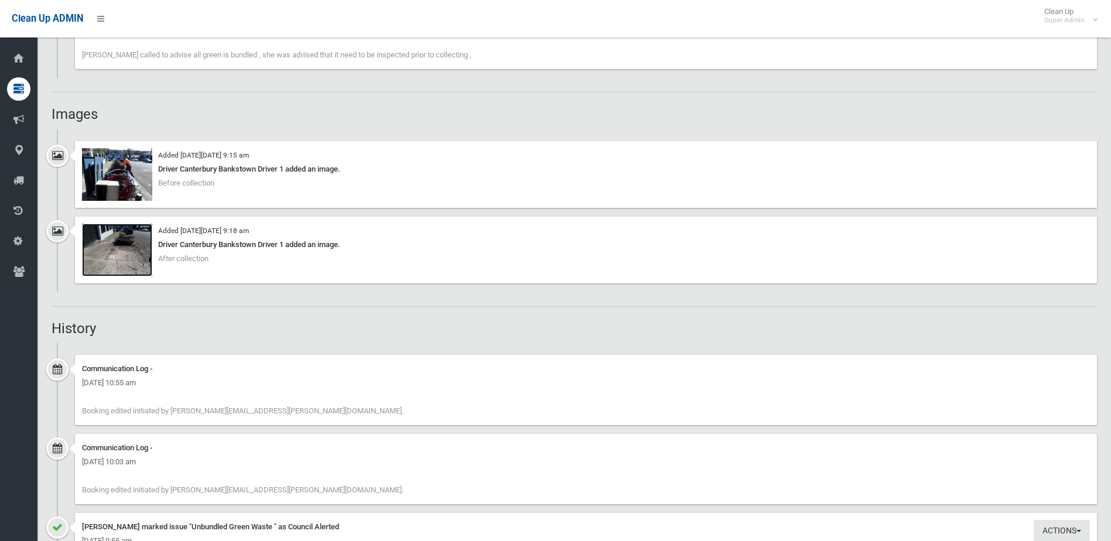
click at [128, 254] on img at bounding box center [117, 250] width 70 height 53
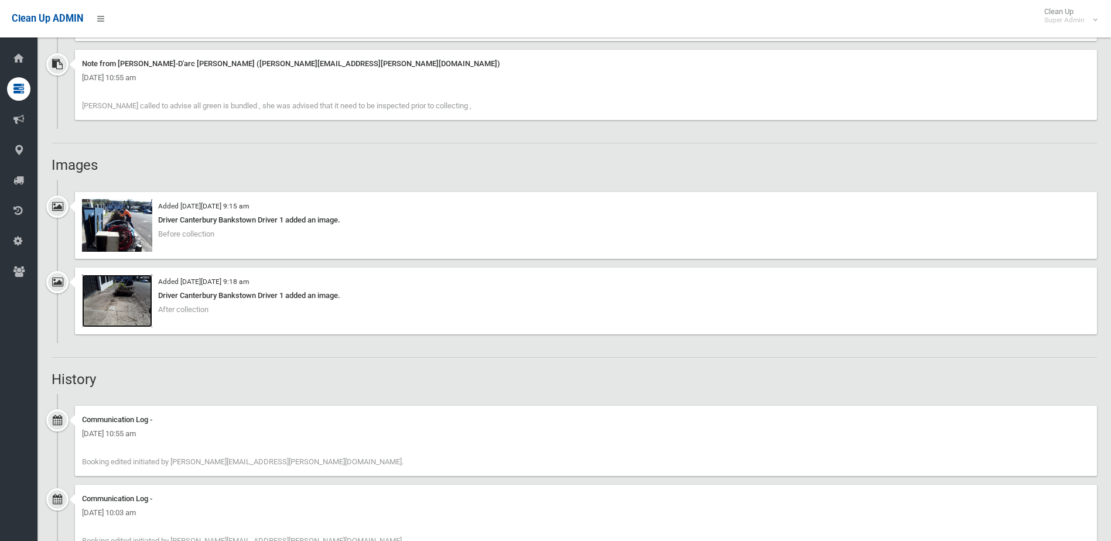
scroll to position [1054, 0]
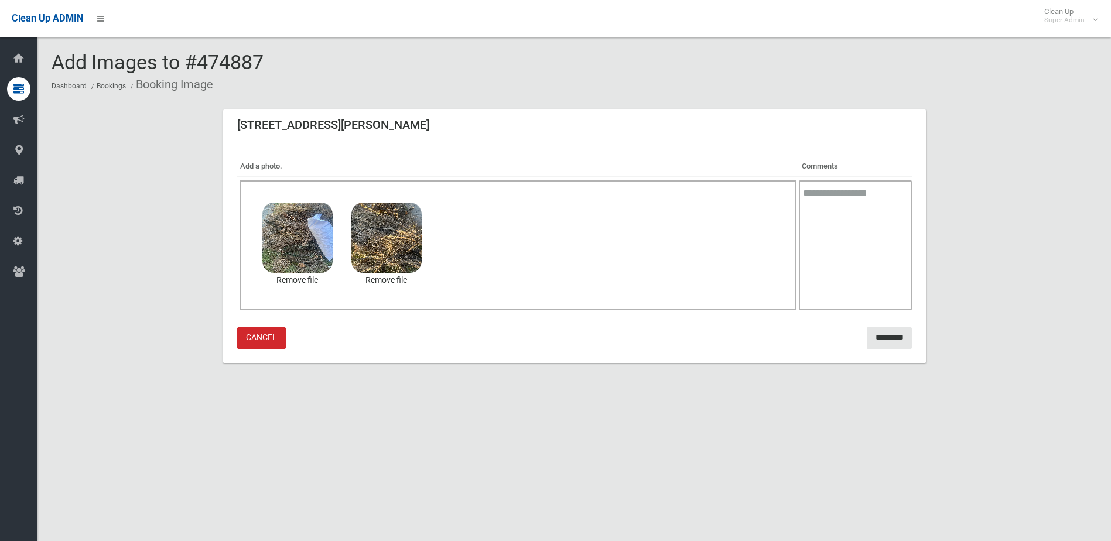
click at [864, 204] on textarea at bounding box center [855, 245] width 113 height 130
type textarea "**********"
click at [886, 338] on input "*********" at bounding box center [889, 338] width 45 height 22
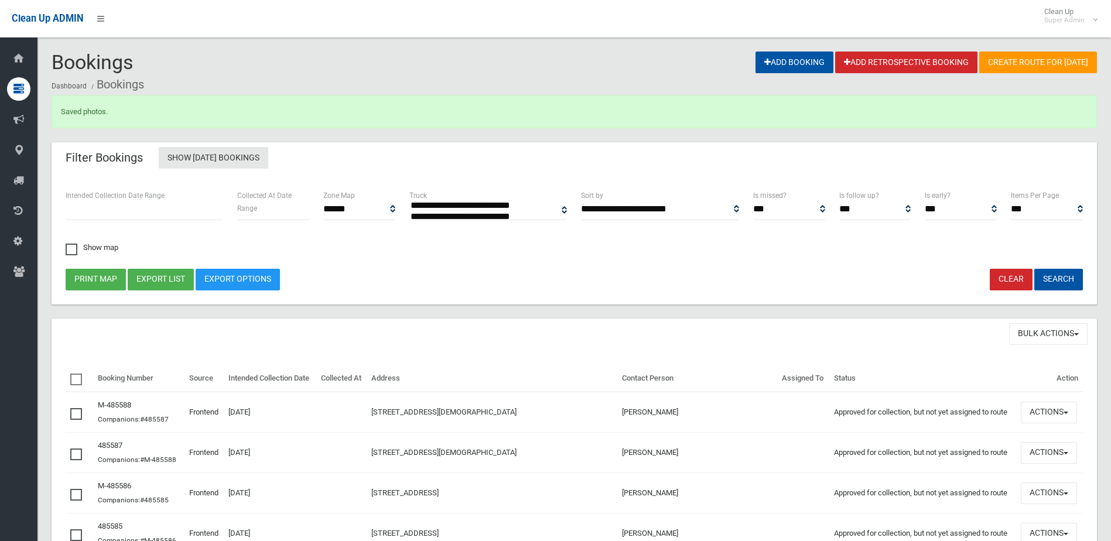
select select
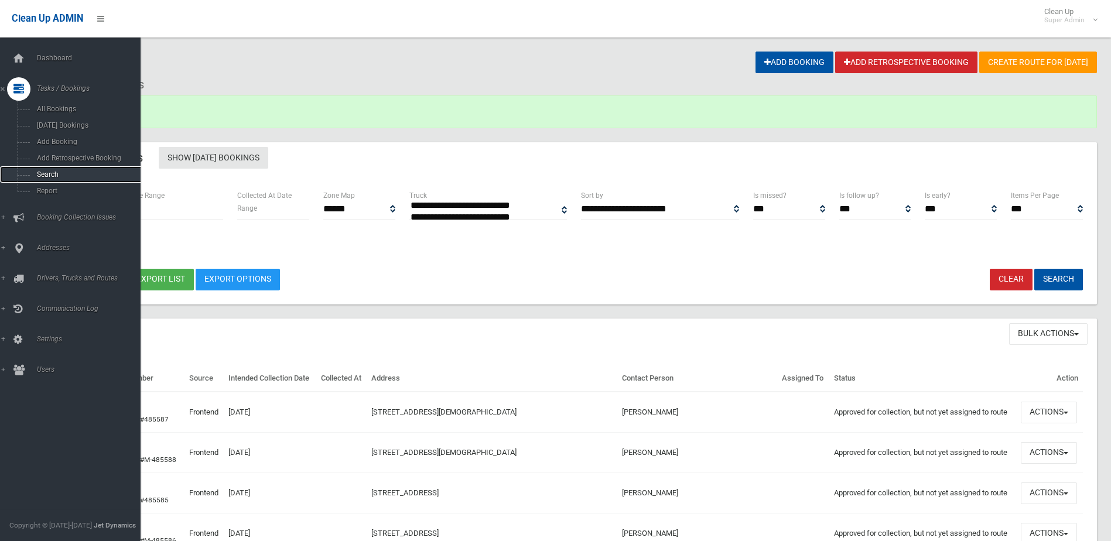
click at [46, 176] on span "Search" at bounding box center [86, 174] width 106 height 8
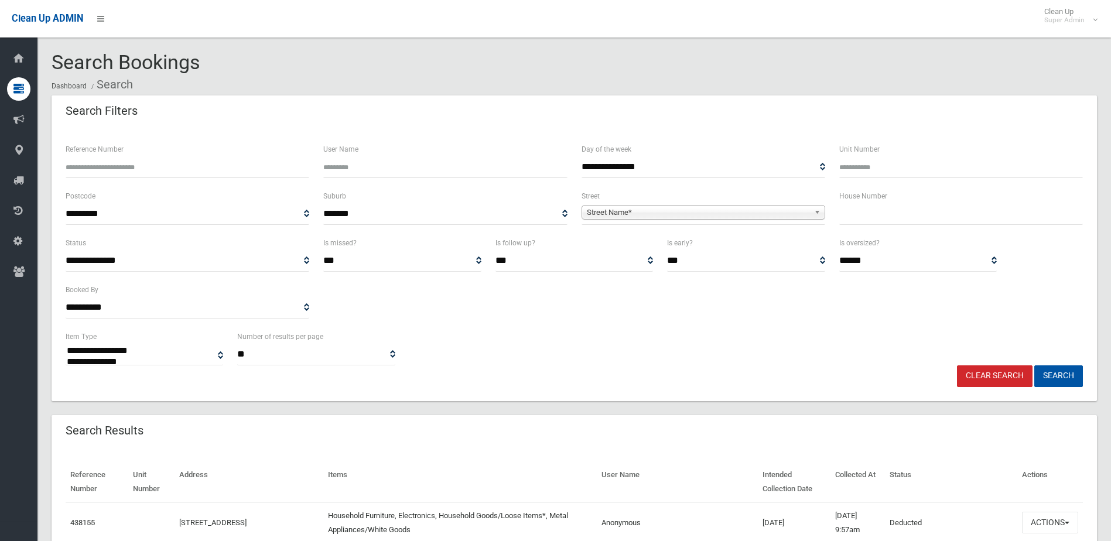
select select
click at [116, 169] on input "Reference Number" at bounding box center [188, 167] width 244 height 22
type input "******"
click at [1034, 365] on button "Search" at bounding box center [1058, 376] width 49 height 22
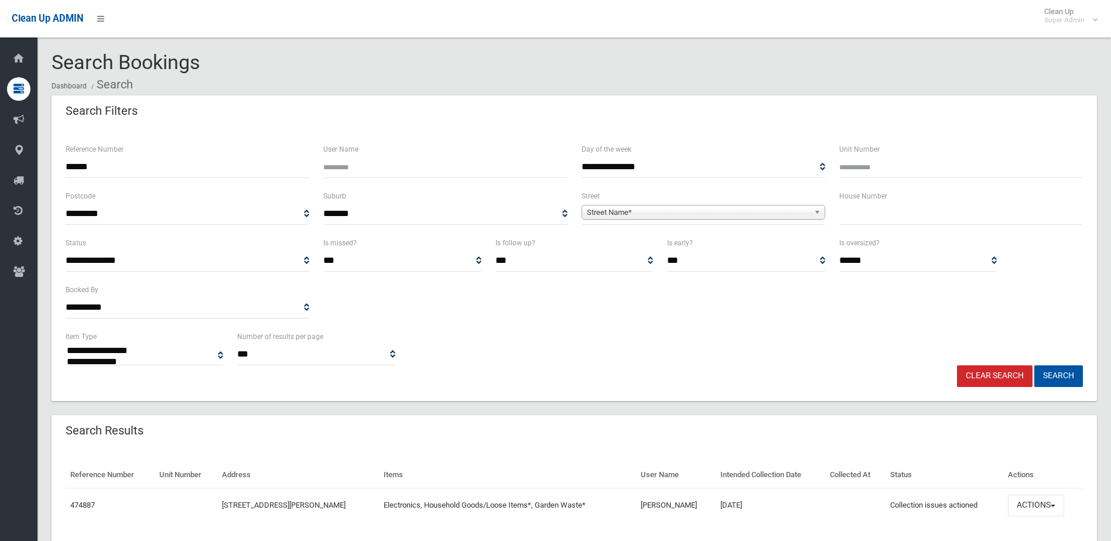
select select
click at [1028, 502] on button "Actions" at bounding box center [1036, 506] width 56 height 22
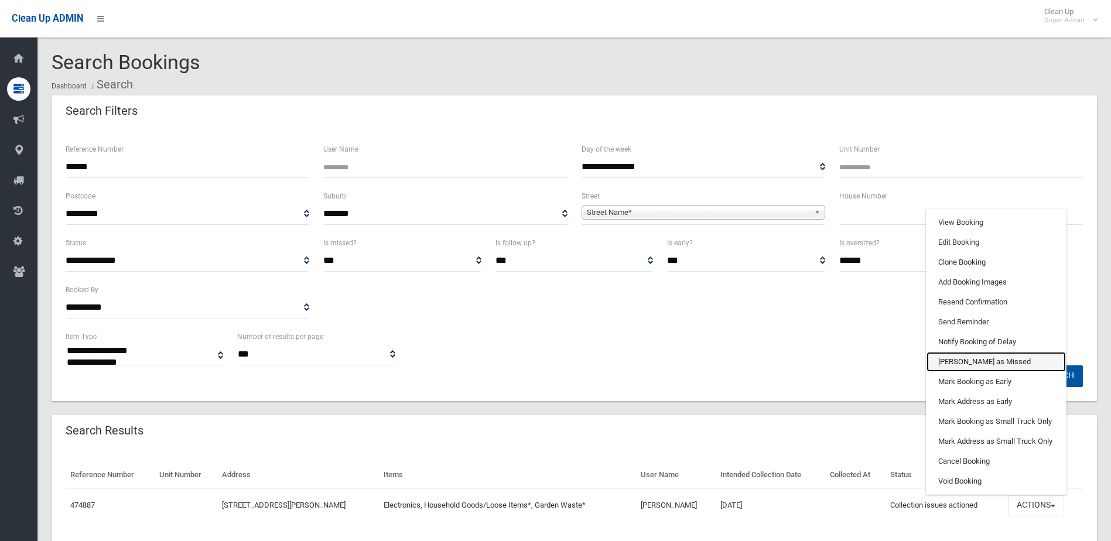
drag, startPoint x: 960, startPoint y: 357, endPoint x: 615, endPoint y: 34, distance: 472.7
click at [960, 357] on link "[PERSON_NAME] as Missed" at bounding box center [995, 362] width 139 height 20
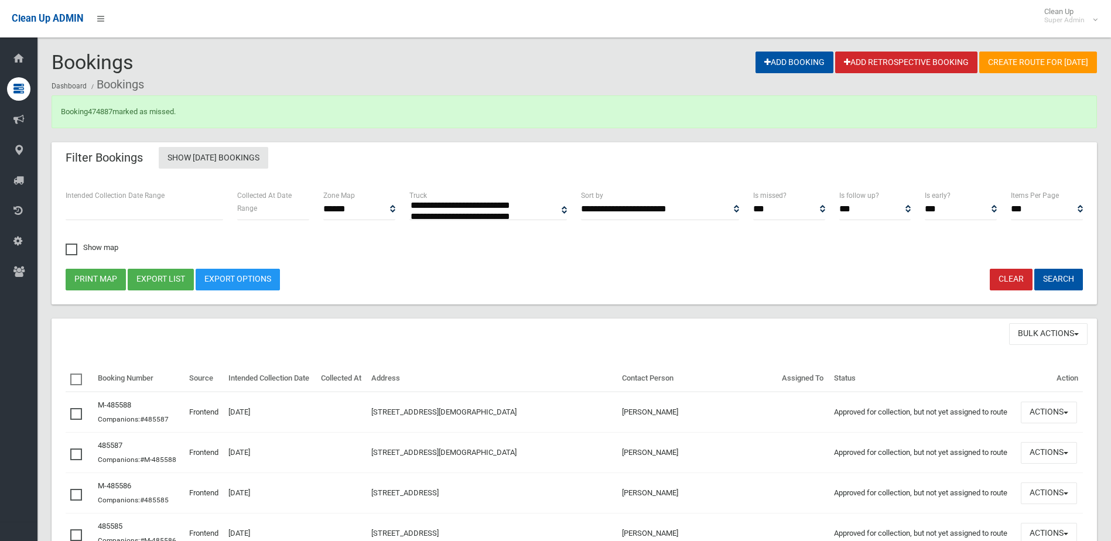
select select
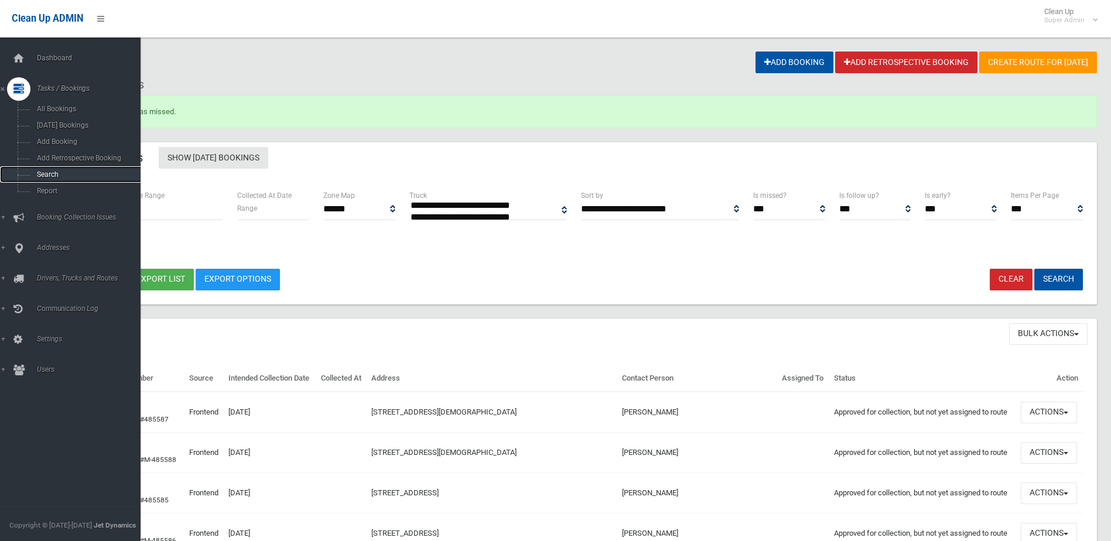
click at [43, 172] on span "Search" at bounding box center [86, 174] width 106 height 8
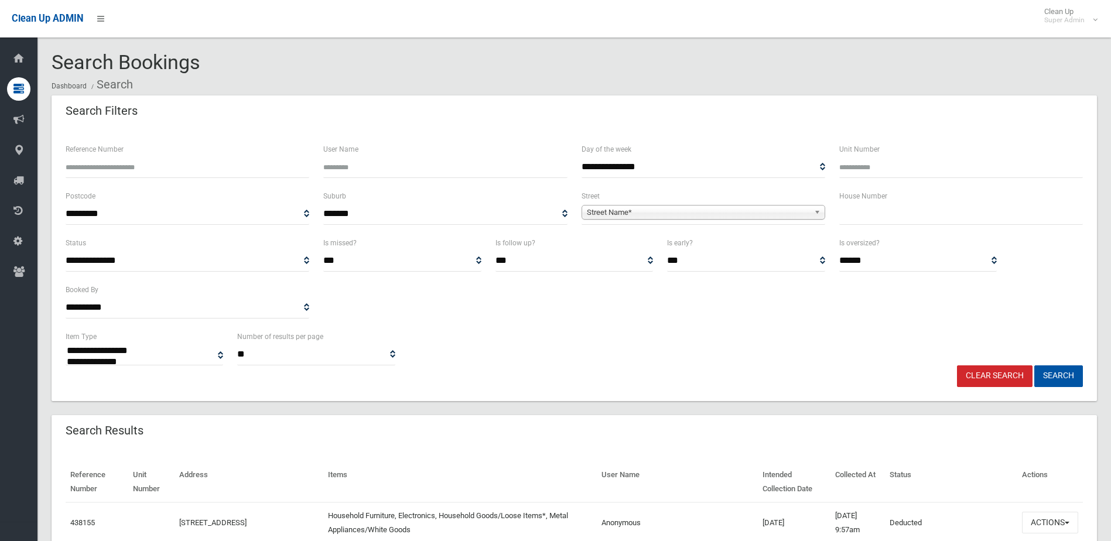
select select
click at [868, 224] on input "text" at bounding box center [961, 214] width 244 height 22
type input "***"
click at [611, 213] on span "Street Name*" at bounding box center [698, 213] width 222 height 14
type input "******"
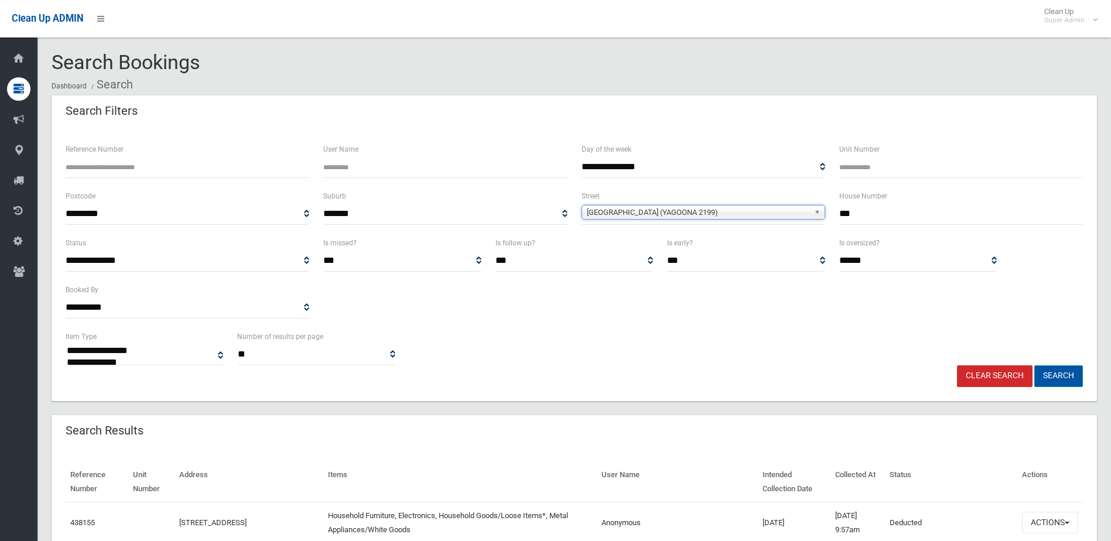
click at [1056, 373] on button "Search" at bounding box center [1058, 376] width 49 height 22
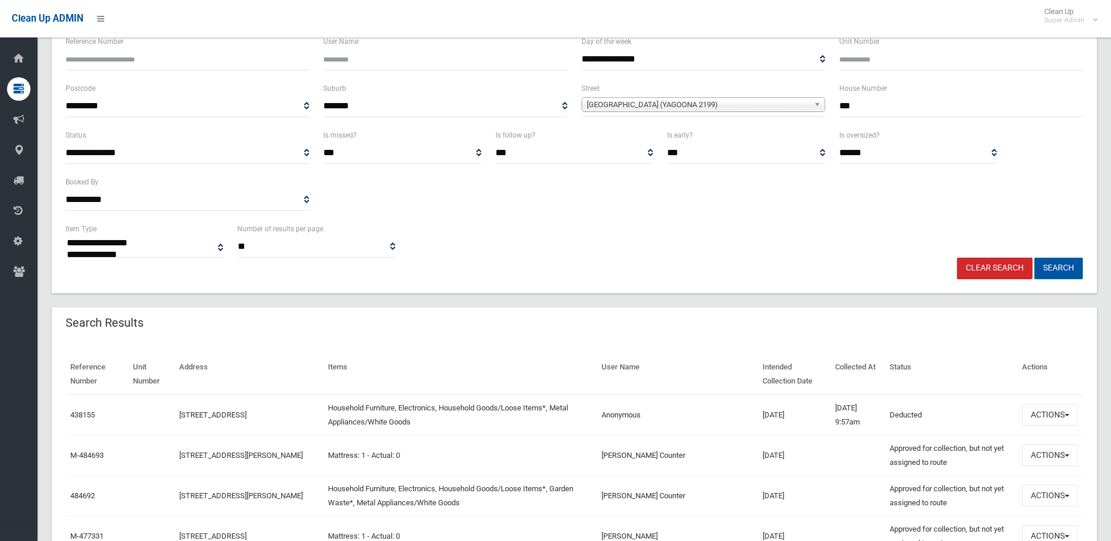
scroll to position [117, 0]
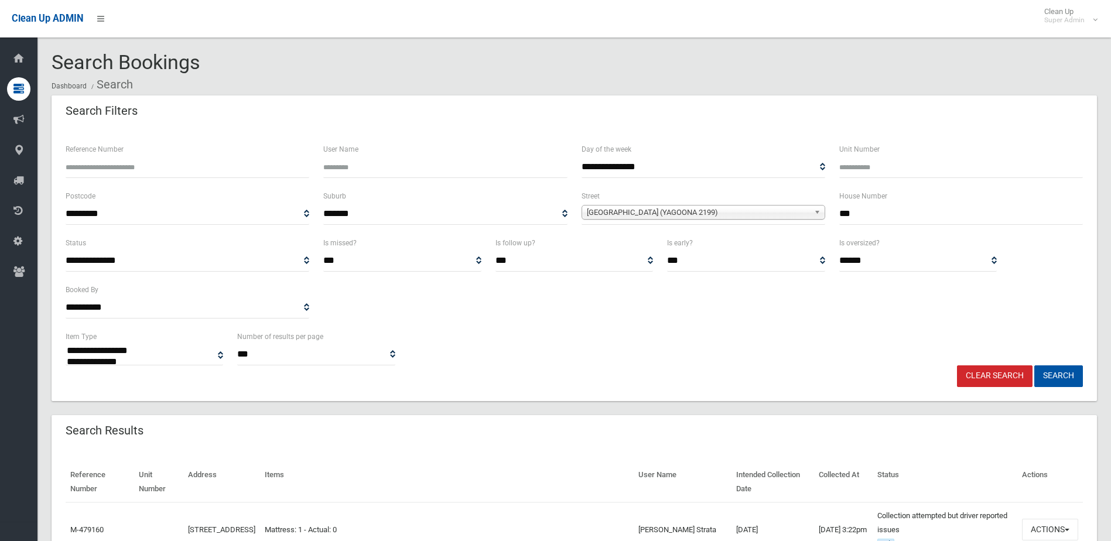
select select
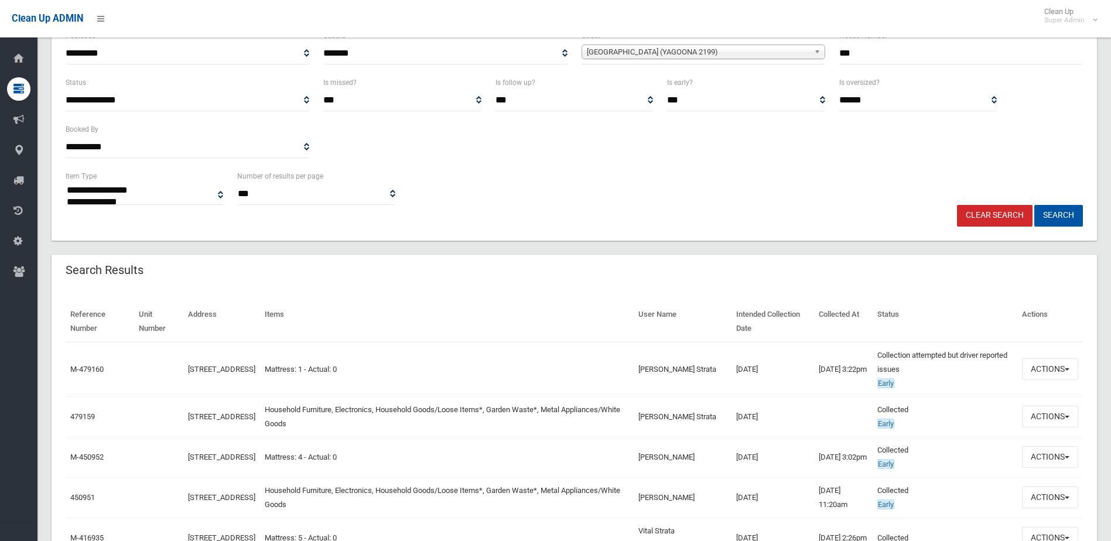
scroll to position [176, 0]
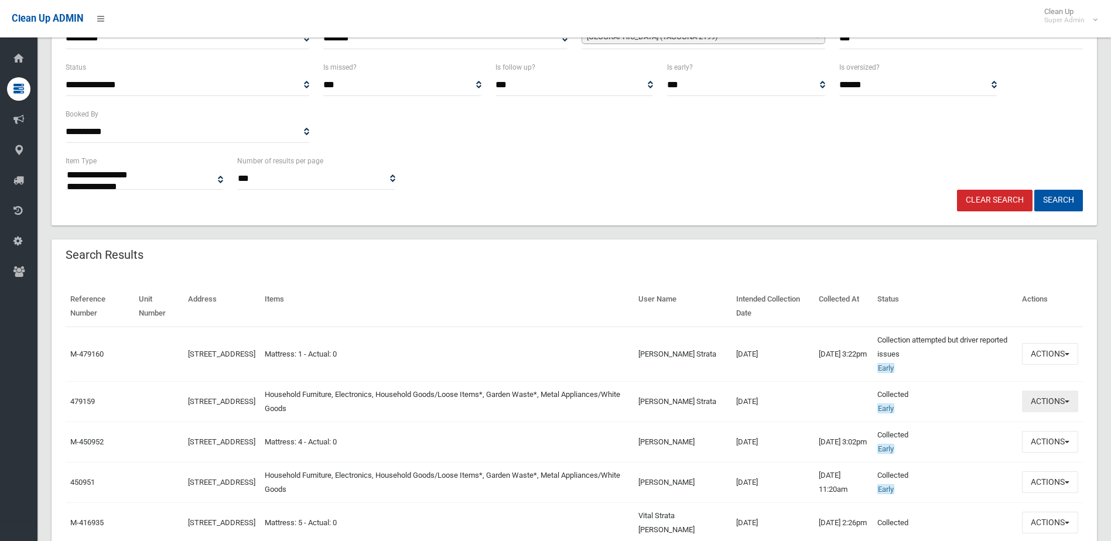
click at [1050, 398] on button "Actions" at bounding box center [1050, 402] width 56 height 22
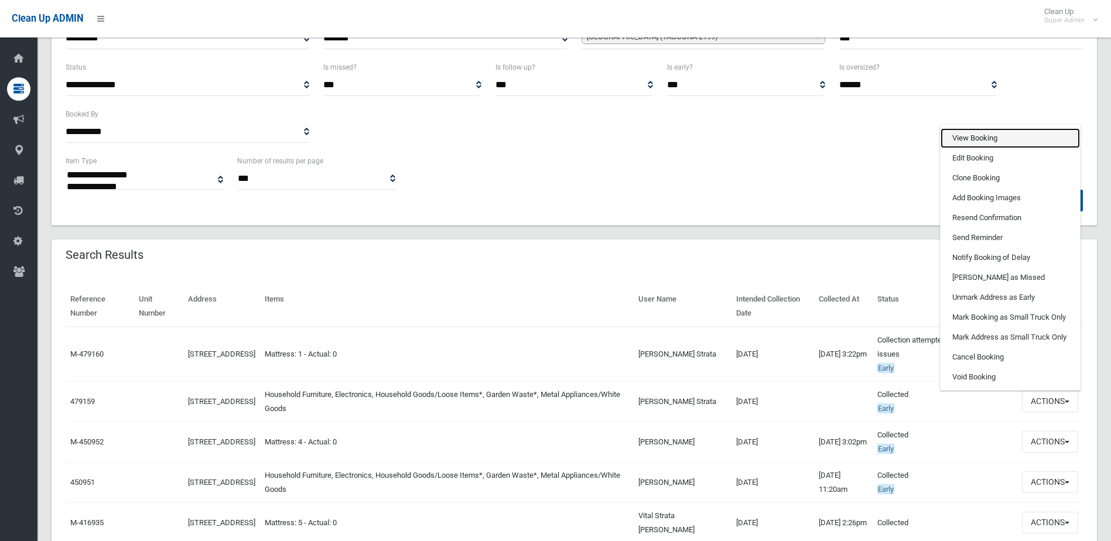
click at [977, 143] on link "View Booking" at bounding box center [1009, 138] width 139 height 20
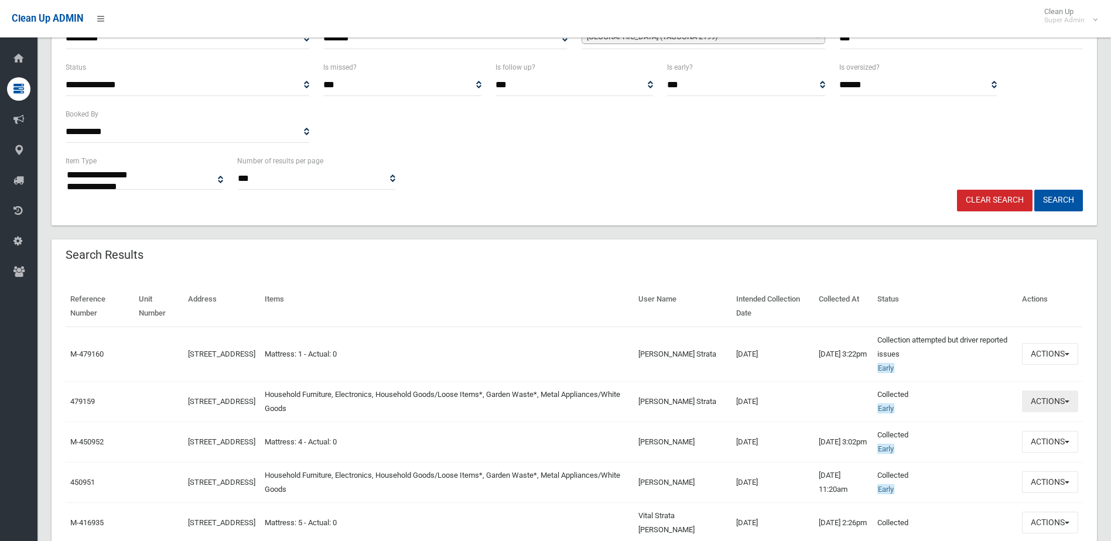
click at [1045, 399] on button "Actions" at bounding box center [1050, 402] width 56 height 22
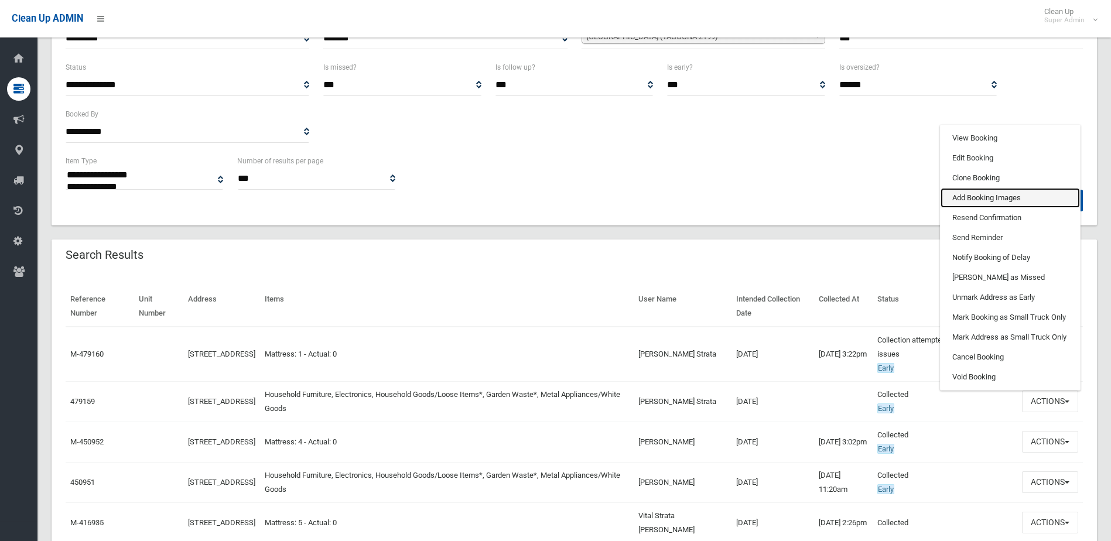
click at [977, 199] on link "Add Booking Images" at bounding box center [1009, 198] width 139 height 20
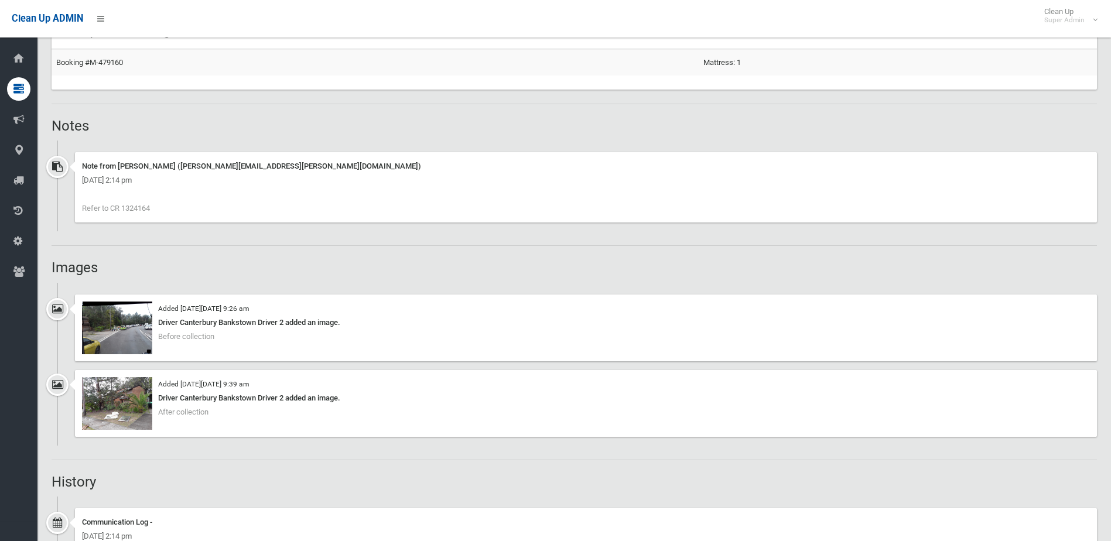
scroll to position [937, 0]
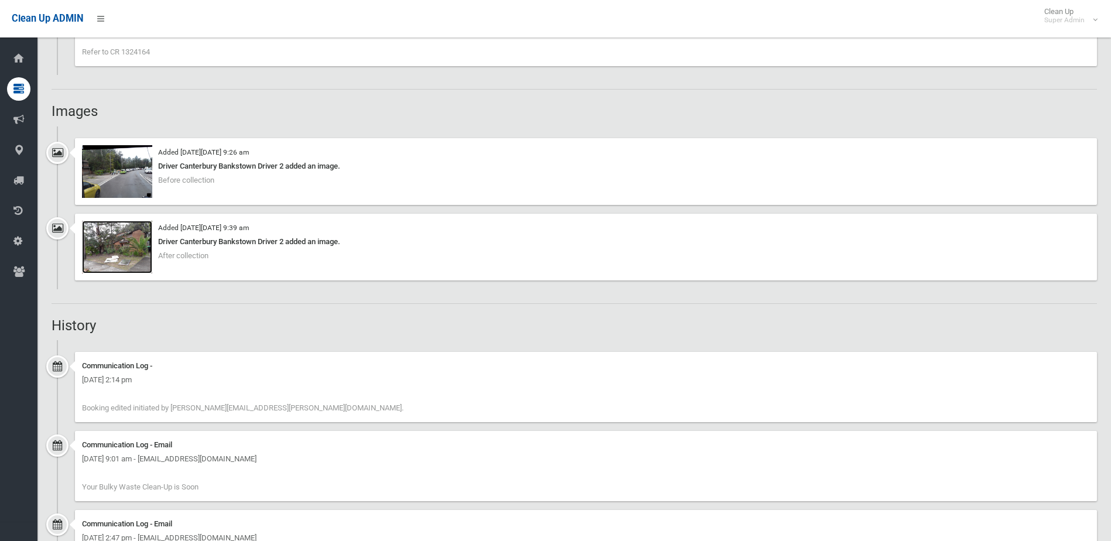
click at [104, 258] on img at bounding box center [117, 247] width 70 height 53
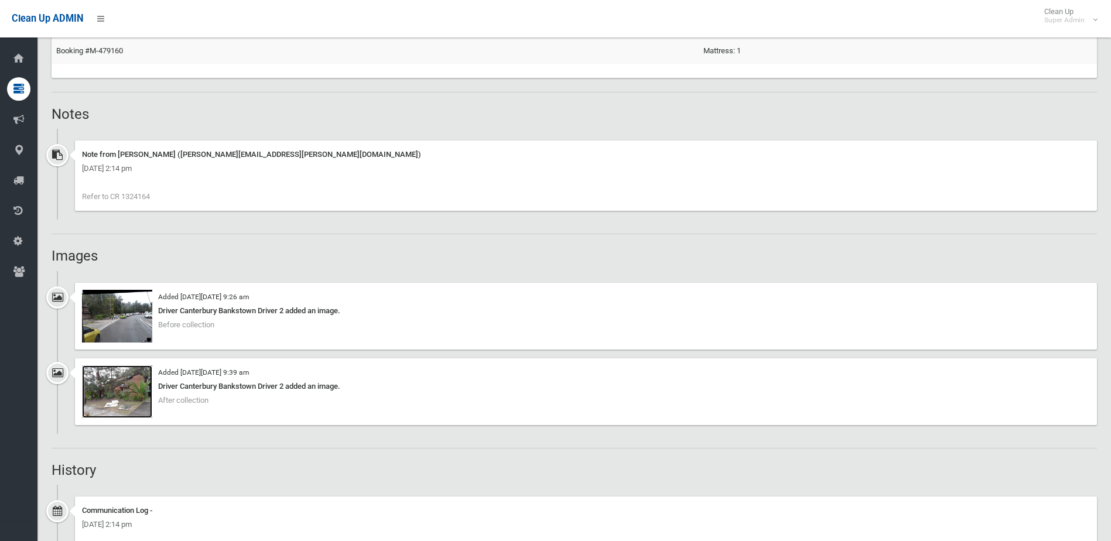
scroll to position [734, 0]
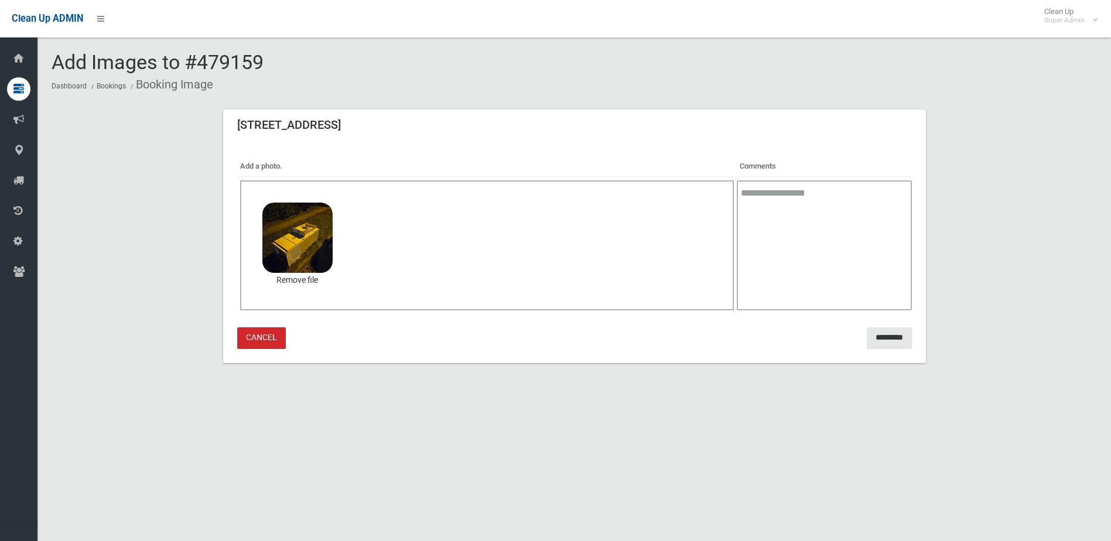
click at [766, 194] on textarea at bounding box center [824, 245] width 174 height 130
type textarea "**********"
click at [875, 337] on input "*********" at bounding box center [889, 338] width 45 height 22
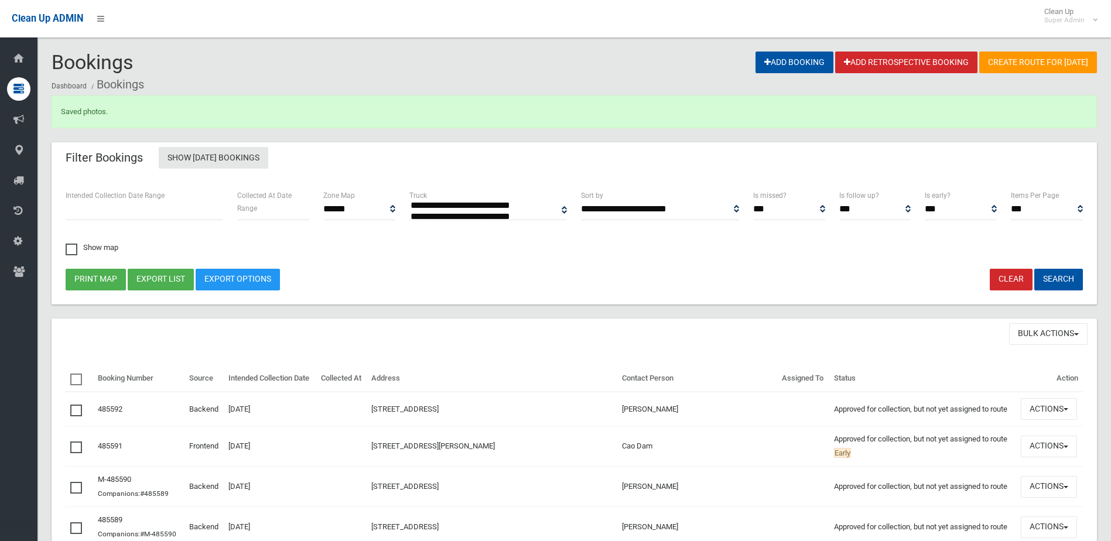
select select
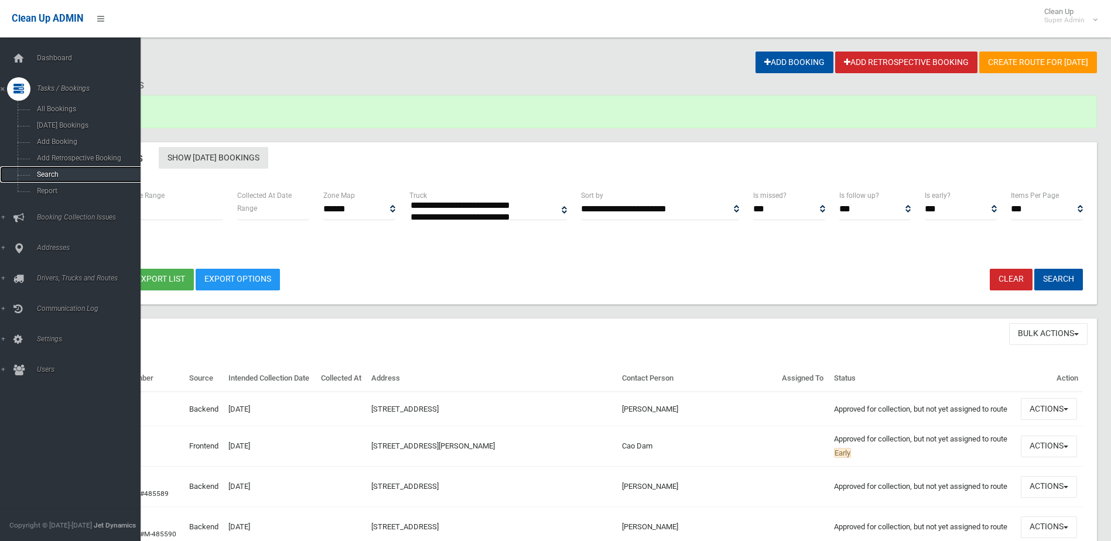
click at [44, 174] on span "Search" at bounding box center [86, 174] width 106 height 8
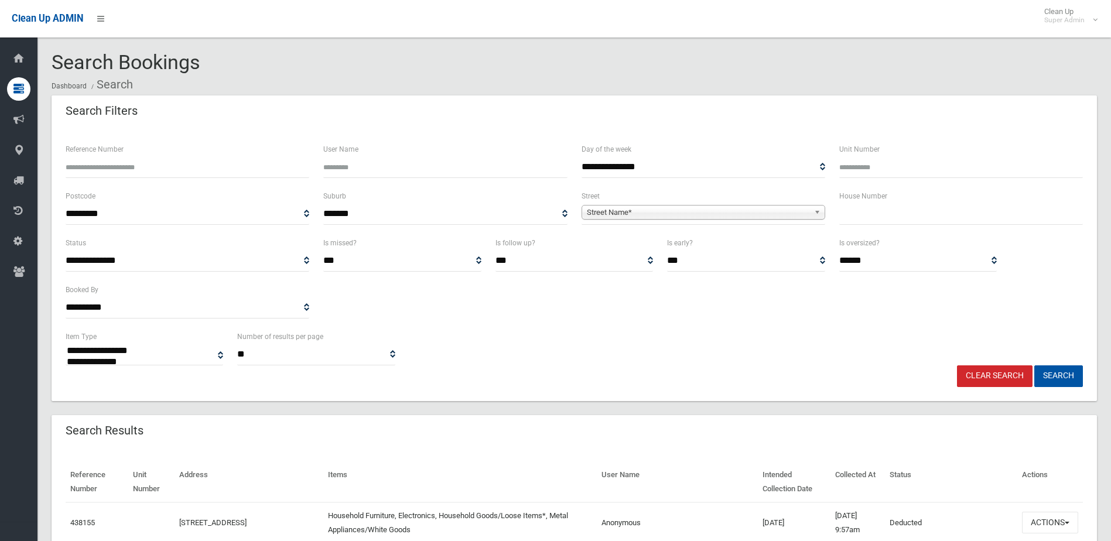
select select
click at [121, 164] on input "Reference Number" at bounding box center [188, 167] width 244 height 22
type input "******"
click at [1034, 365] on button "Search" at bounding box center [1058, 376] width 49 height 22
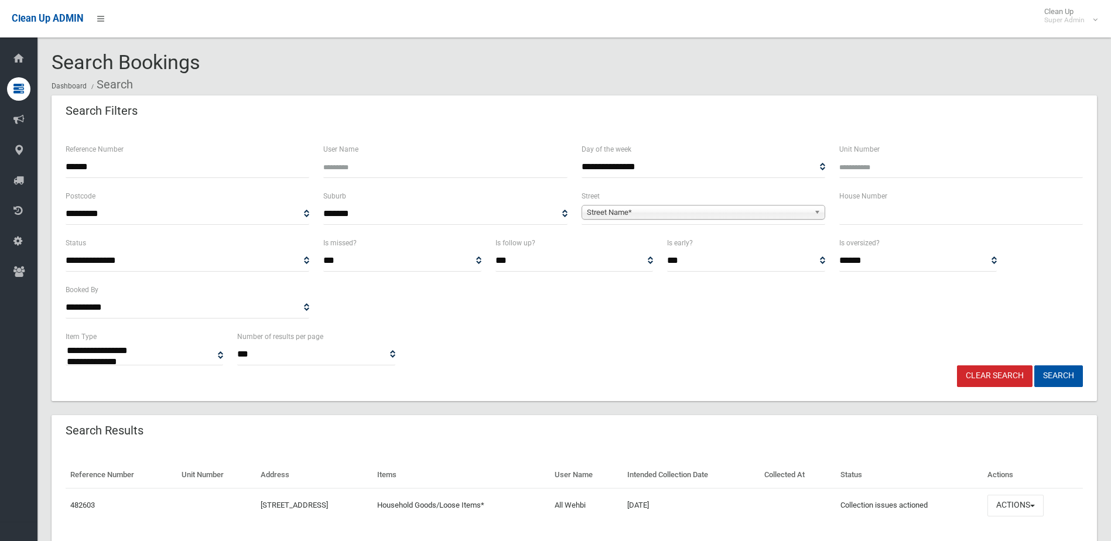
select select
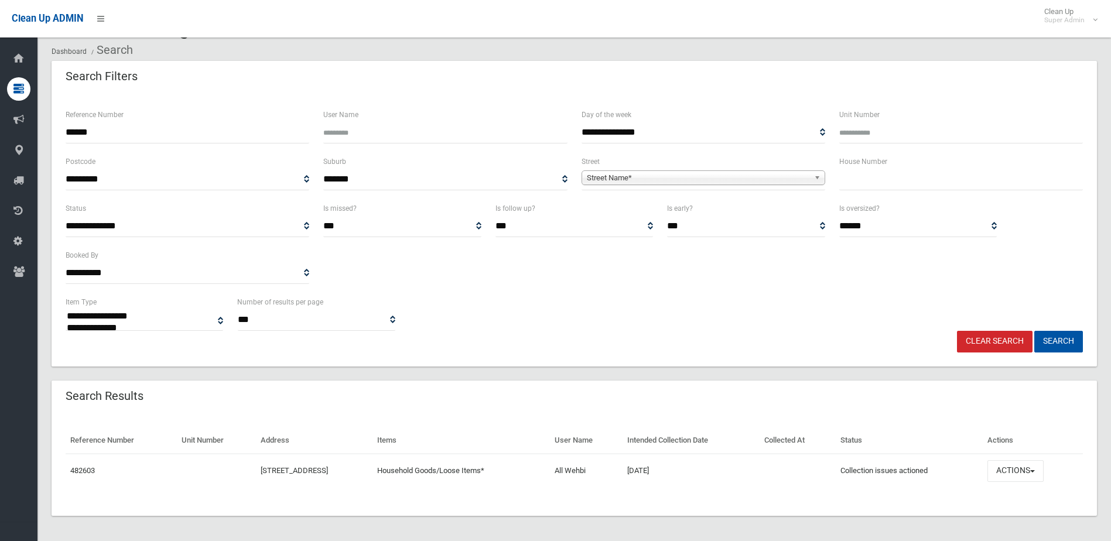
scroll to position [37, 0]
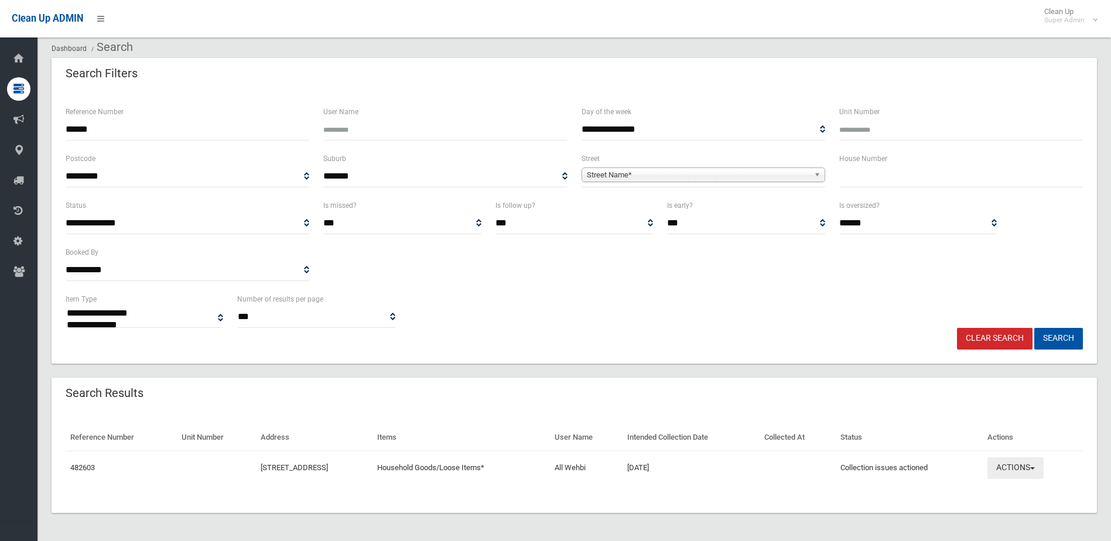
click at [1022, 468] on button "Actions" at bounding box center [1015, 468] width 56 height 22
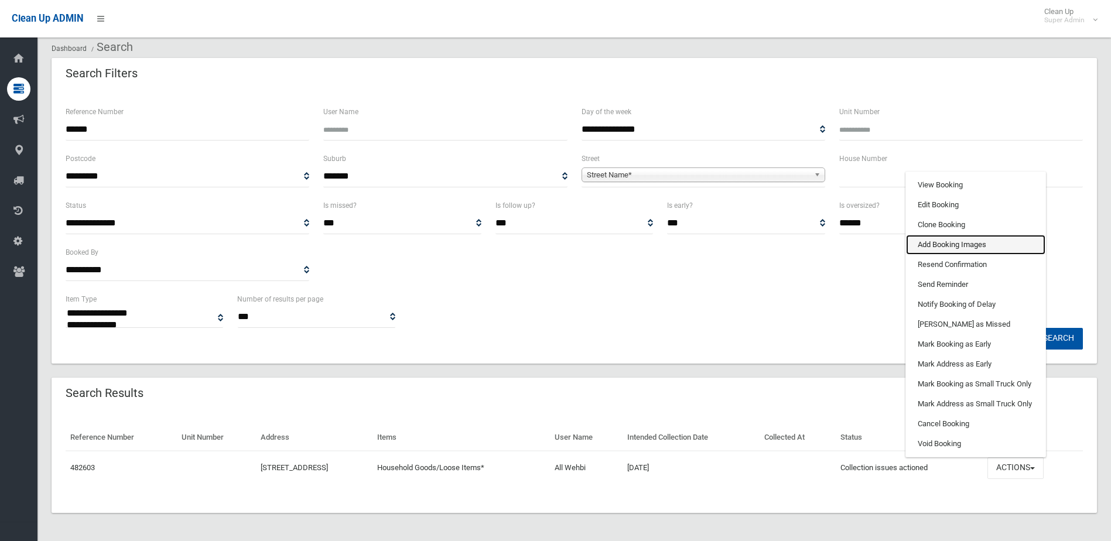
click at [948, 243] on link "Add Booking Images" at bounding box center [975, 245] width 139 height 20
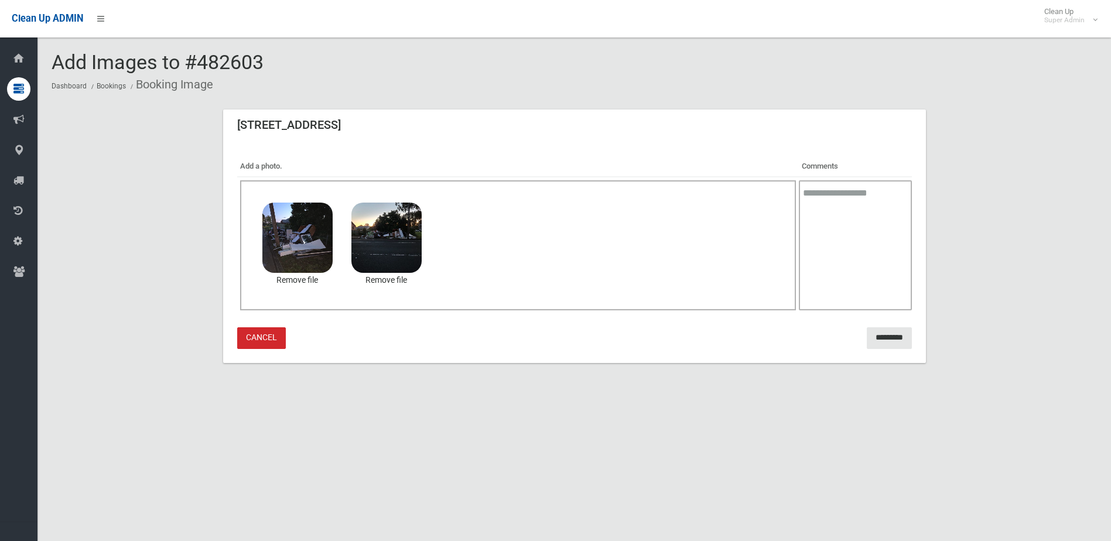
click at [823, 209] on textarea at bounding box center [855, 245] width 113 height 130
type textarea "**********"
click at [877, 337] on input "*********" at bounding box center [889, 338] width 45 height 22
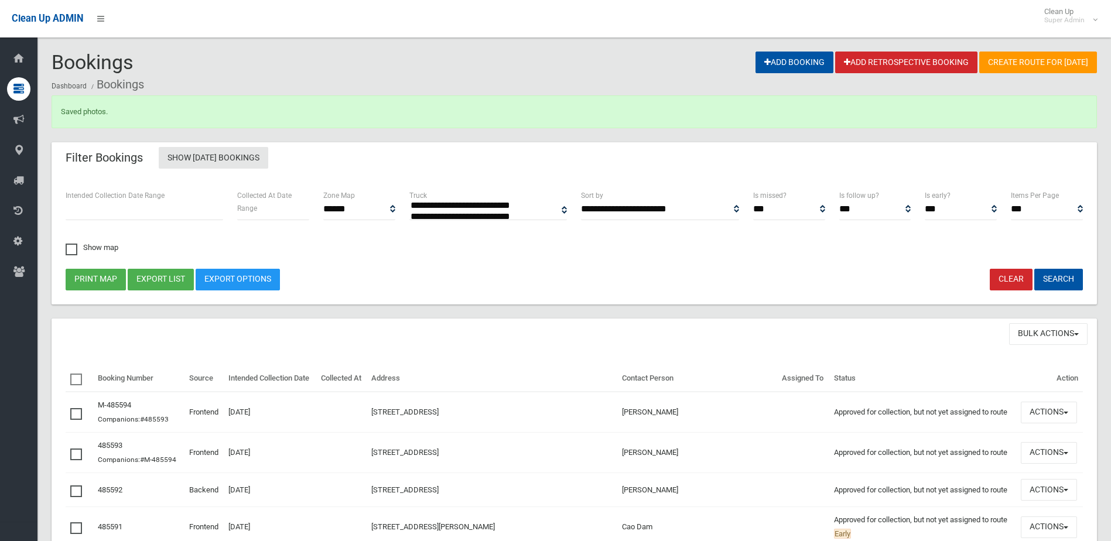
select select
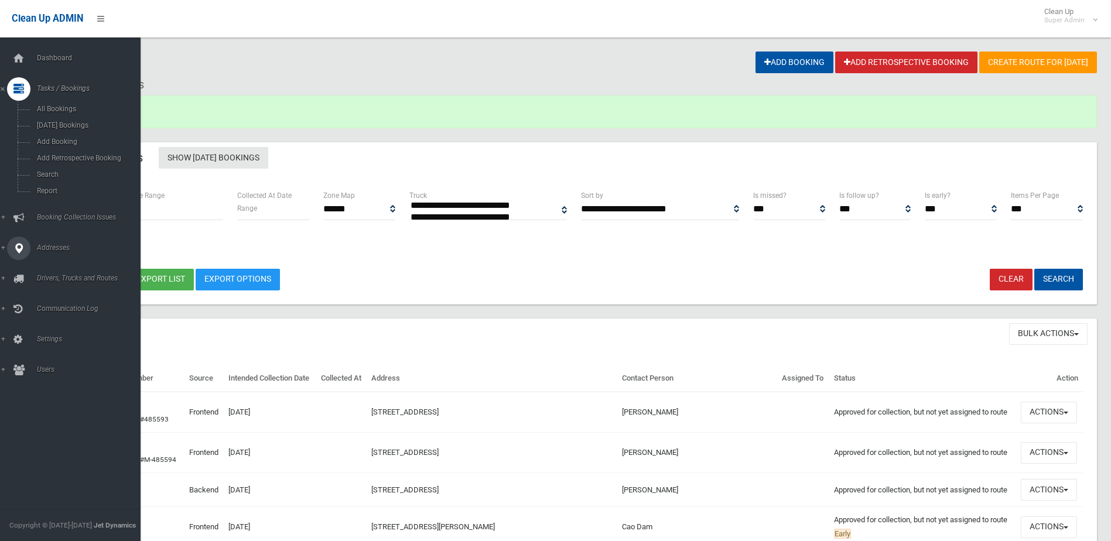
click at [52, 246] on span "Addresses" at bounding box center [91, 248] width 116 height 8
click at [59, 168] on span "All Addresses" at bounding box center [86, 170] width 106 height 8
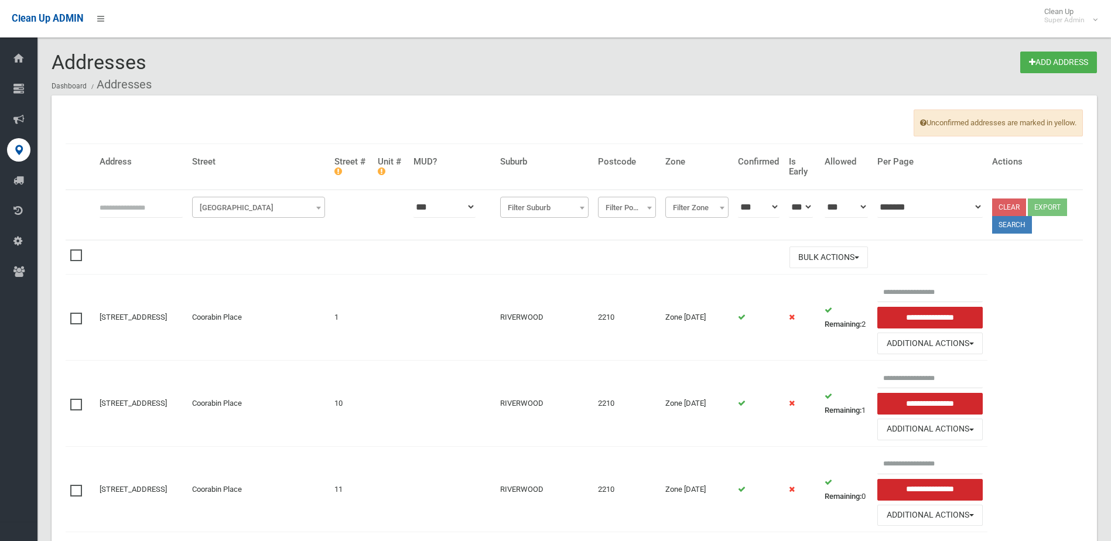
click at [117, 208] on input "text" at bounding box center [141, 207] width 83 height 22
type input "********"
click button at bounding box center [0, 0] width 0 height 0
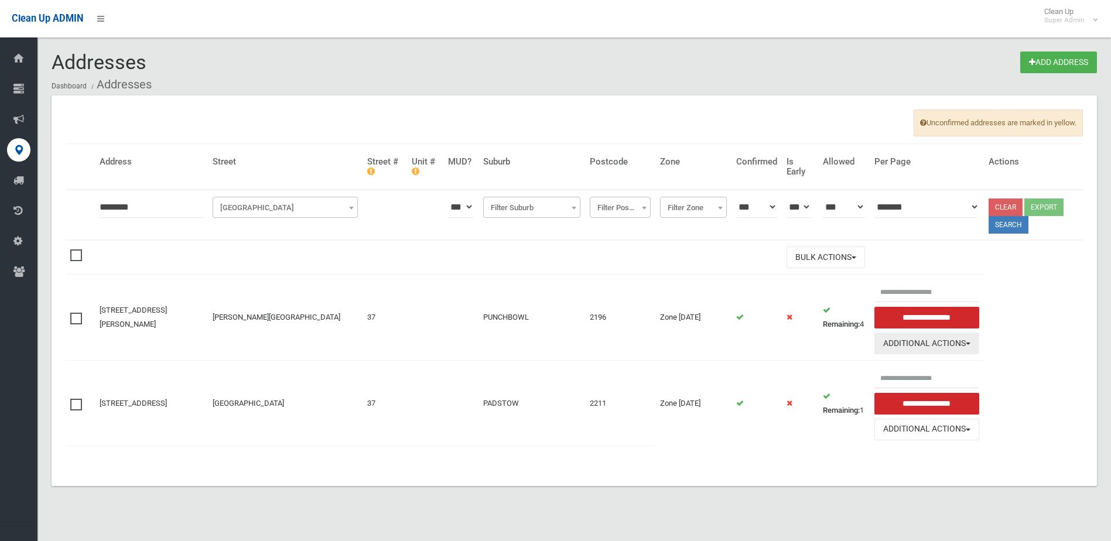
click at [899, 340] on button "Additional Actions" at bounding box center [926, 344] width 105 height 22
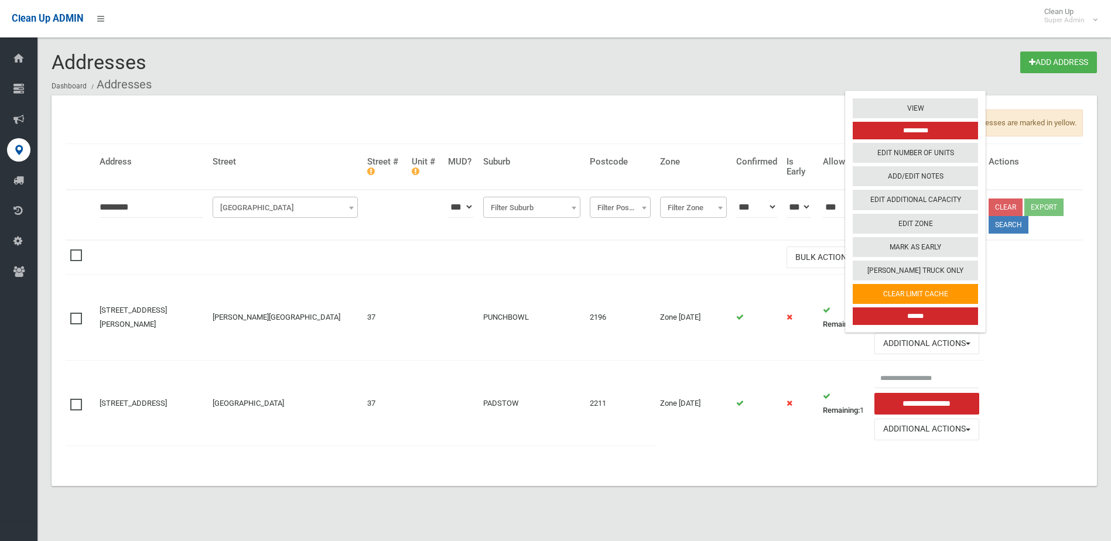
click at [903, 314] on input "******" at bounding box center [915, 316] width 125 height 18
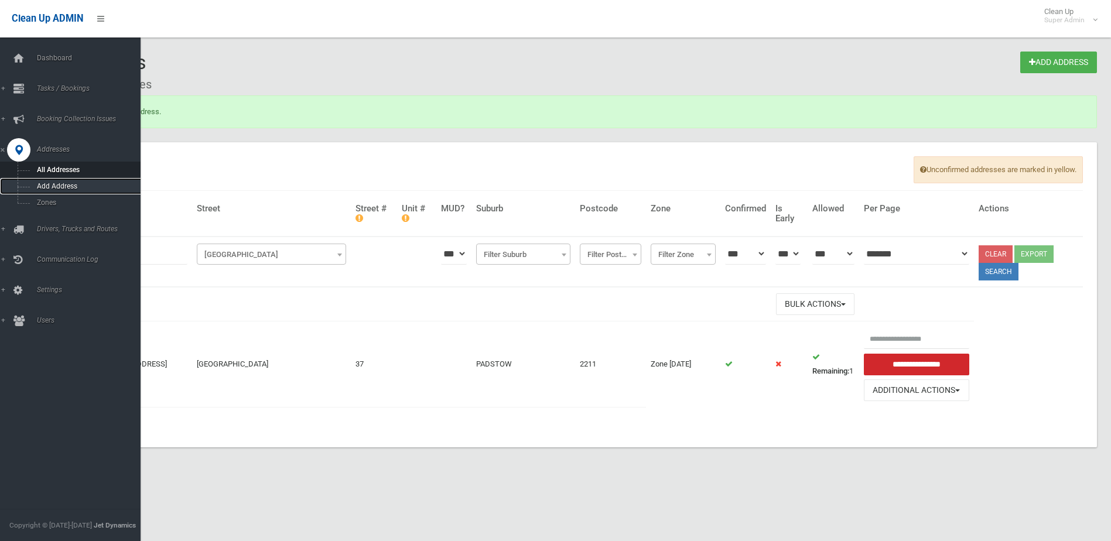
click at [59, 184] on span "Add Address" at bounding box center [86, 186] width 106 height 8
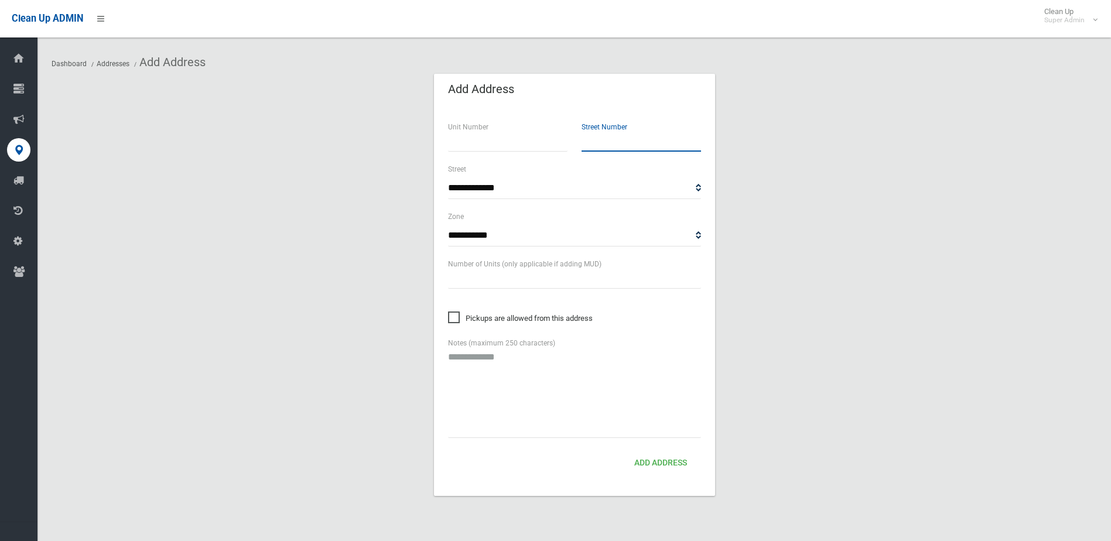
click at [601, 146] on input "text" at bounding box center [640, 141] width 119 height 22
type input "***"
click at [498, 187] on select "**********" at bounding box center [574, 188] width 253 height 22
select select "*"
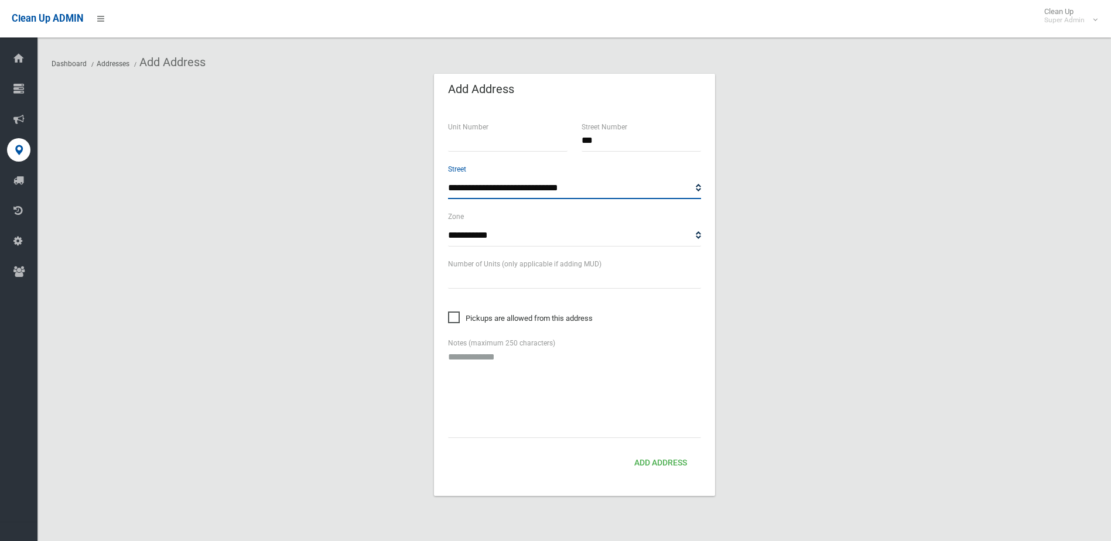
click at [498, 187] on select "**********" at bounding box center [574, 188] width 253 height 22
click at [487, 234] on select "**********" at bounding box center [574, 236] width 253 height 22
select select "*"
click at [448, 225] on select "**********" at bounding box center [574, 236] width 253 height 22
click at [662, 465] on button "Add Address" at bounding box center [660, 464] width 62 height 22
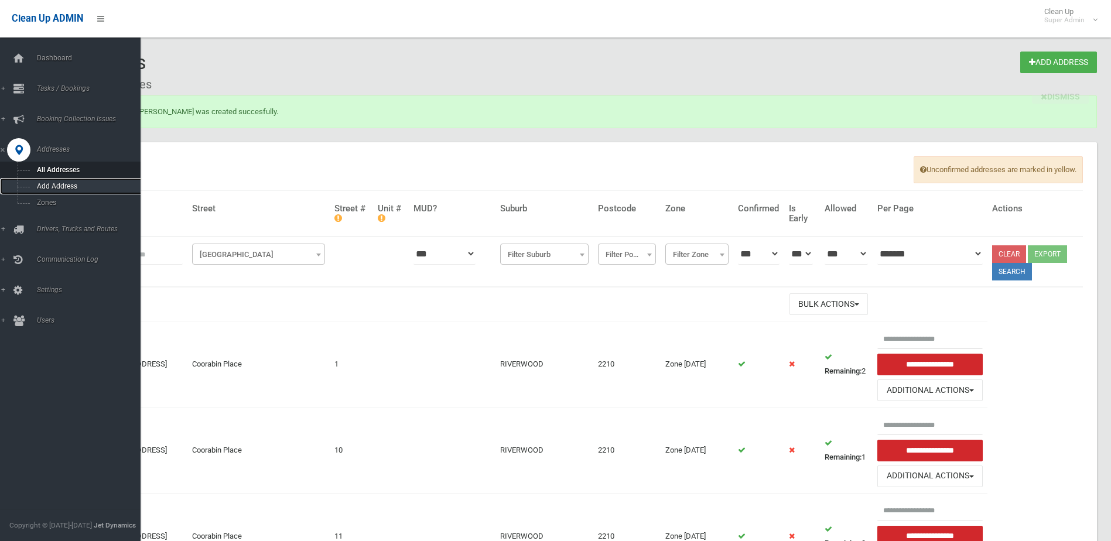
click at [57, 184] on span "Add Address" at bounding box center [86, 186] width 106 height 8
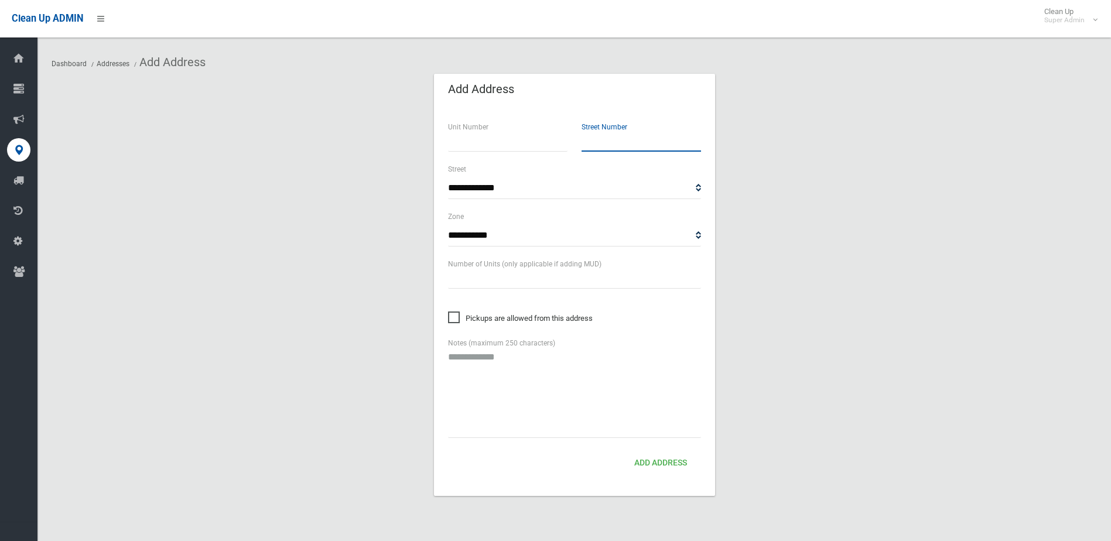
click at [605, 143] on input "text" at bounding box center [640, 141] width 119 height 22
type input "***"
click at [498, 184] on select "**********" at bounding box center [574, 188] width 253 height 22
select select "*"
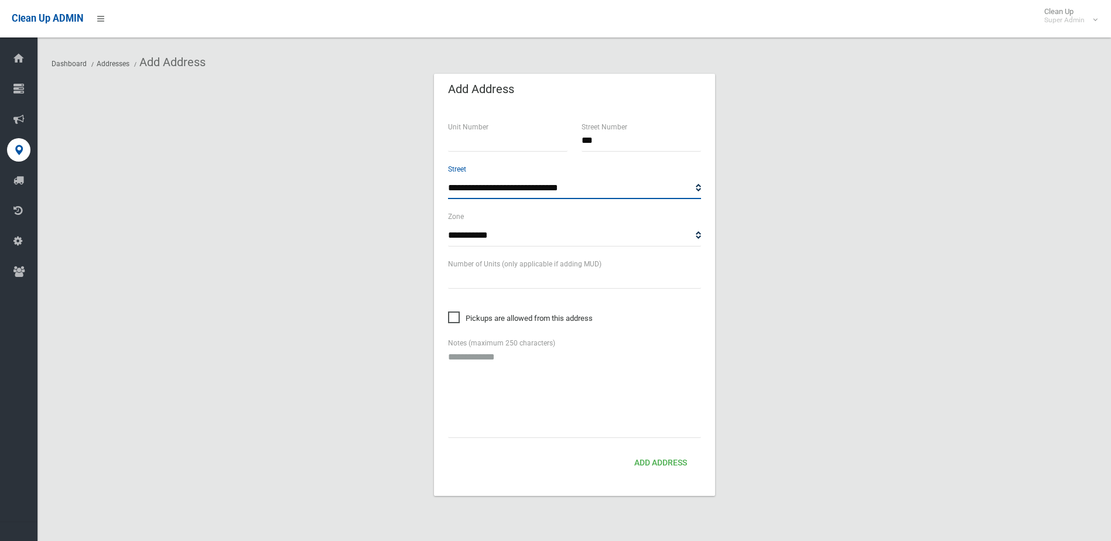
click at [498, 184] on select "**********" at bounding box center [574, 188] width 253 height 22
click at [481, 231] on select "**********" at bounding box center [574, 236] width 253 height 22
select select "*"
click at [448, 225] on select "**********" at bounding box center [574, 236] width 253 height 22
click at [648, 463] on button "Add Address" at bounding box center [660, 464] width 62 height 22
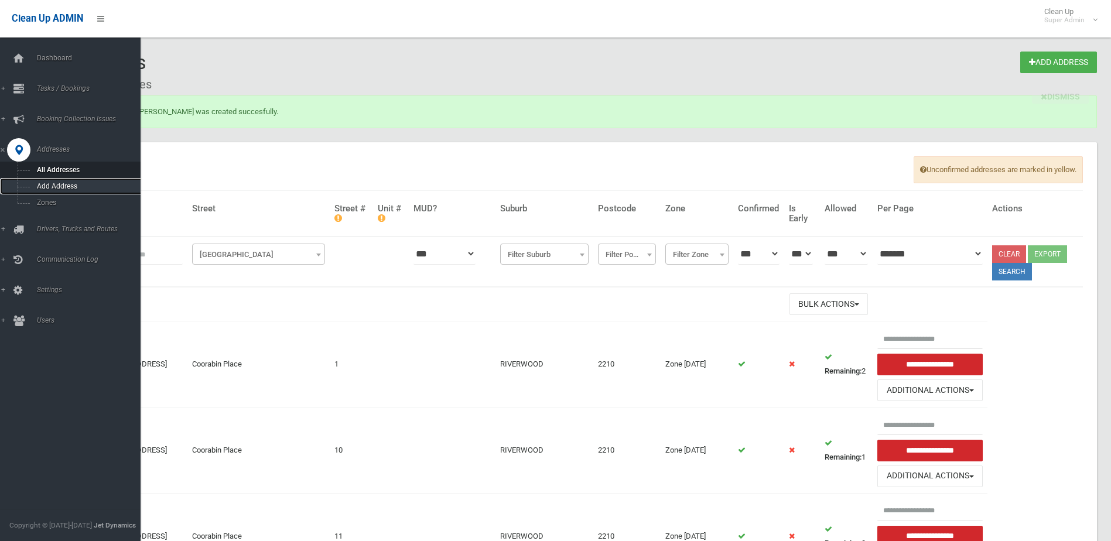
click at [63, 181] on link "Add Address" at bounding box center [74, 186] width 149 height 16
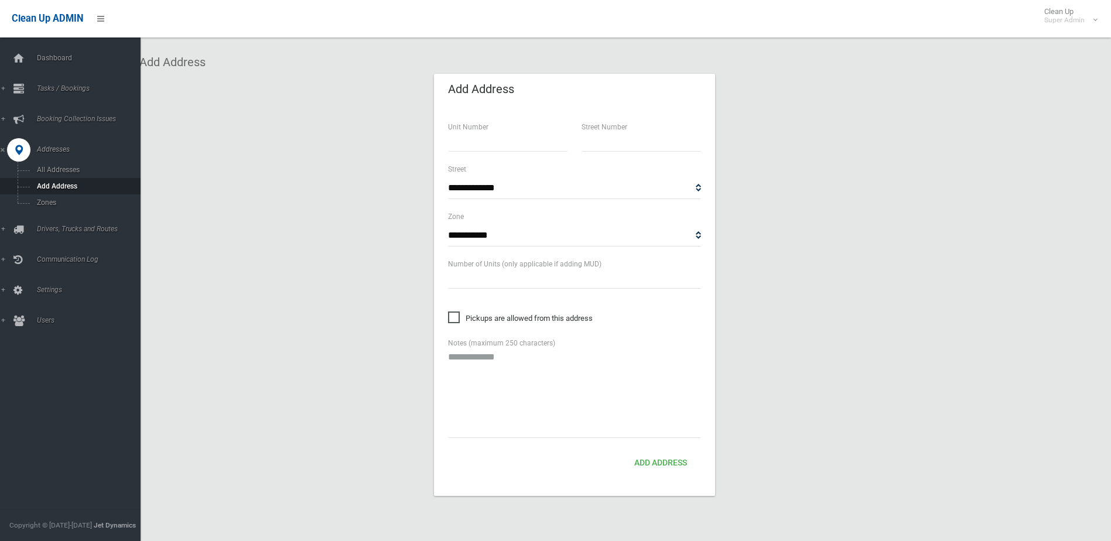
click at [49, 147] on span "Addresses" at bounding box center [91, 149] width 116 height 8
click at [58, 166] on span "All Addresses" at bounding box center [86, 170] width 106 height 8
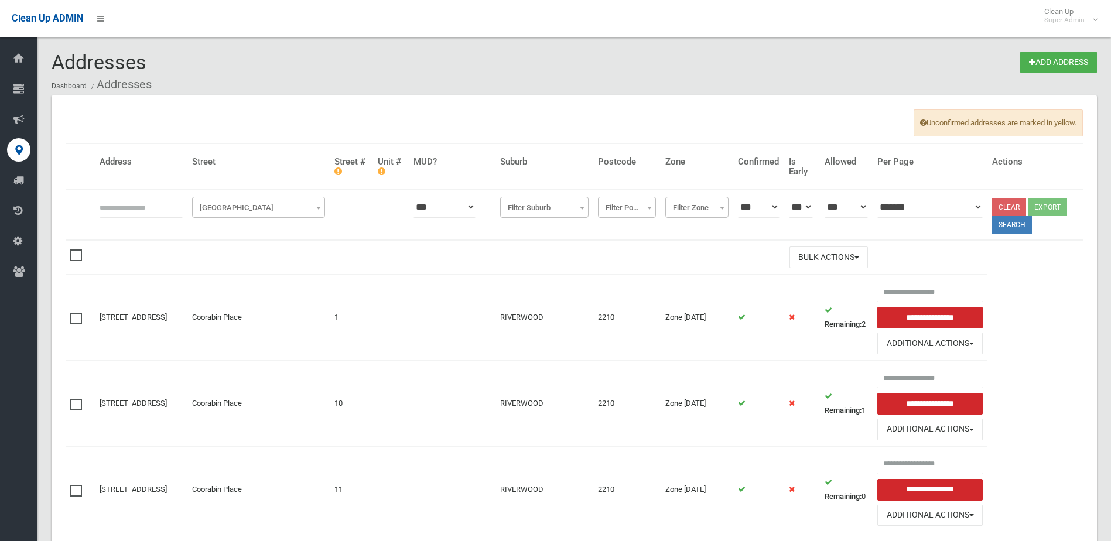
click at [139, 206] on input "text" at bounding box center [141, 207] width 83 height 22
type input "********"
click button at bounding box center [0, 0] width 0 height 0
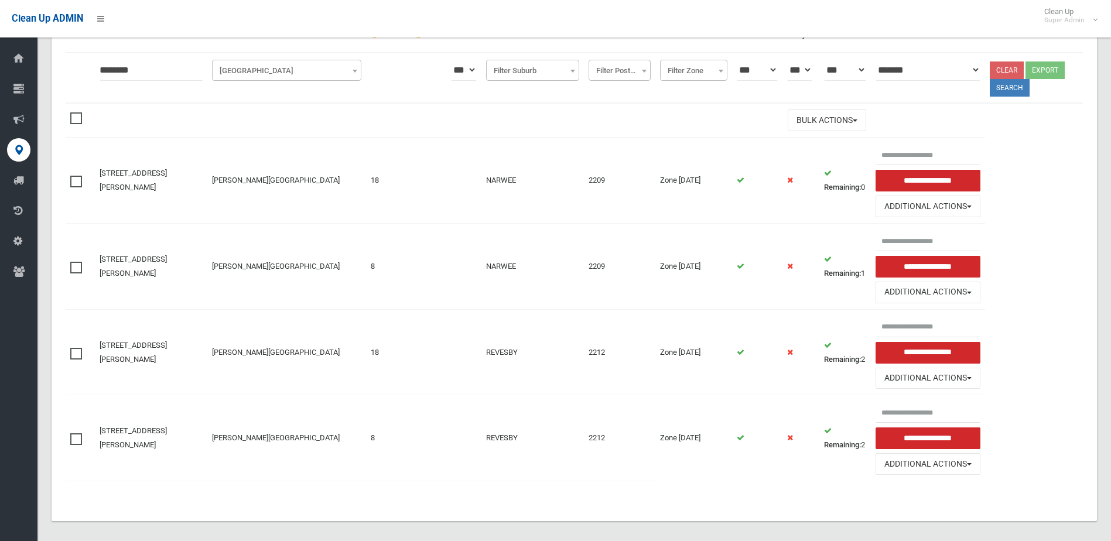
scroll to position [146, 0]
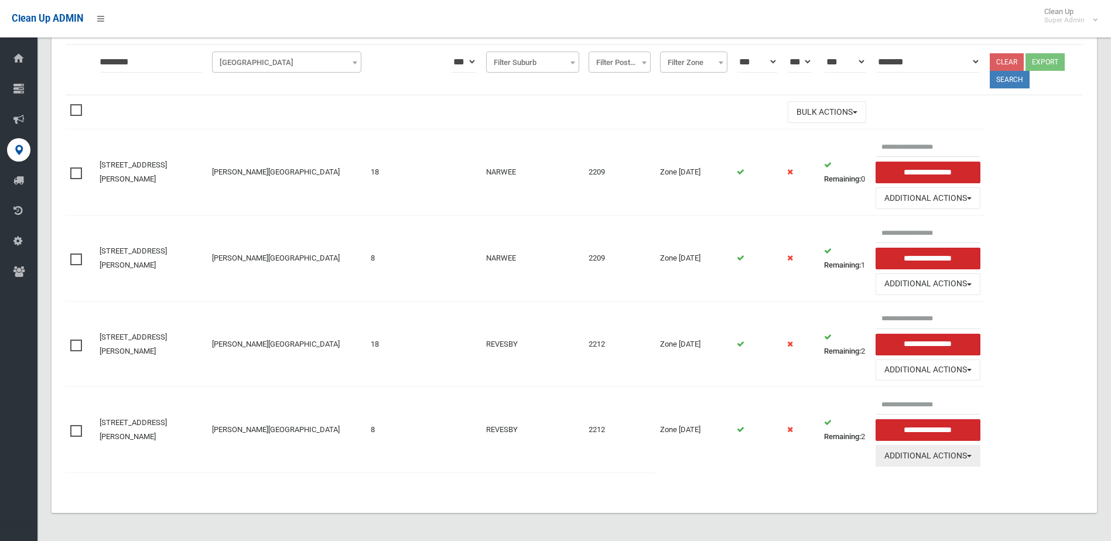
click at [916, 456] on button "Additional Actions" at bounding box center [927, 456] width 105 height 22
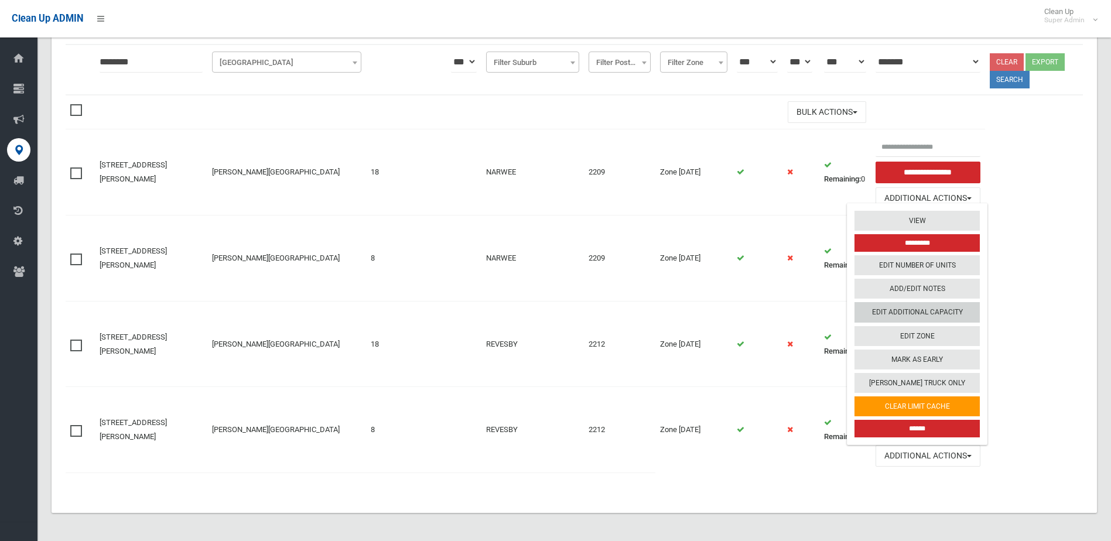
click at [905, 308] on link "Edit Additional Capacity" at bounding box center [916, 313] width 125 height 20
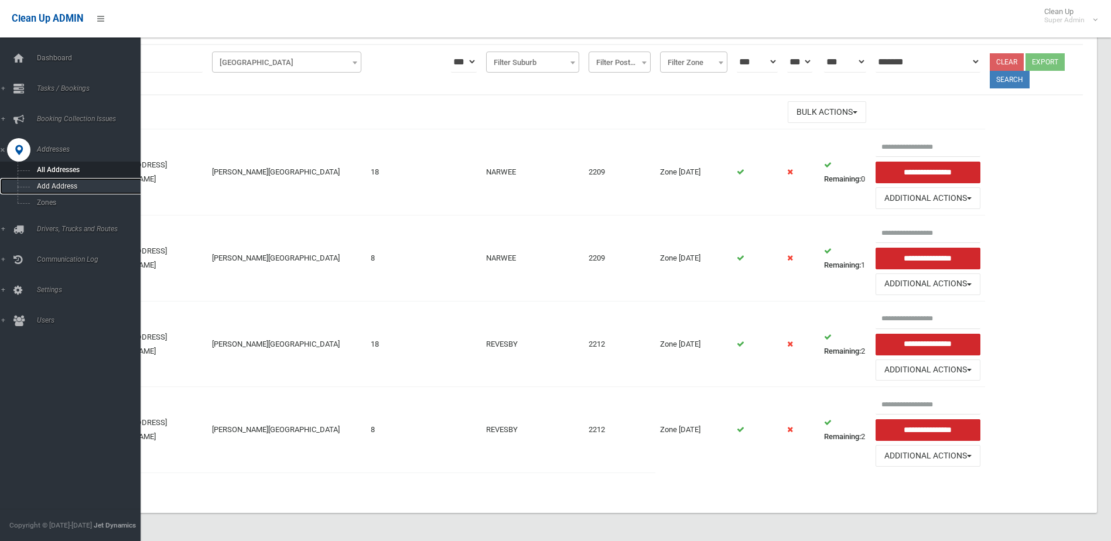
click at [51, 184] on span "Add Address" at bounding box center [86, 186] width 106 height 8
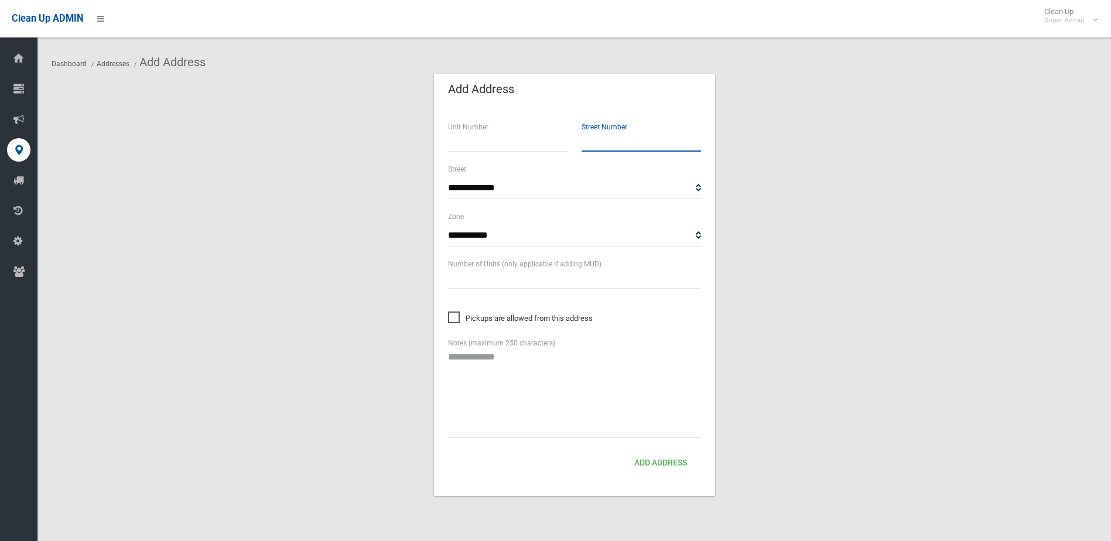
click at [617, 140] on input "text" at bounding box center [640, 141] width 119 height 22
type input "**"
click at [484, 186] on select "**********" at bounding box center [574, 188] width 253 height 22
select select "****"
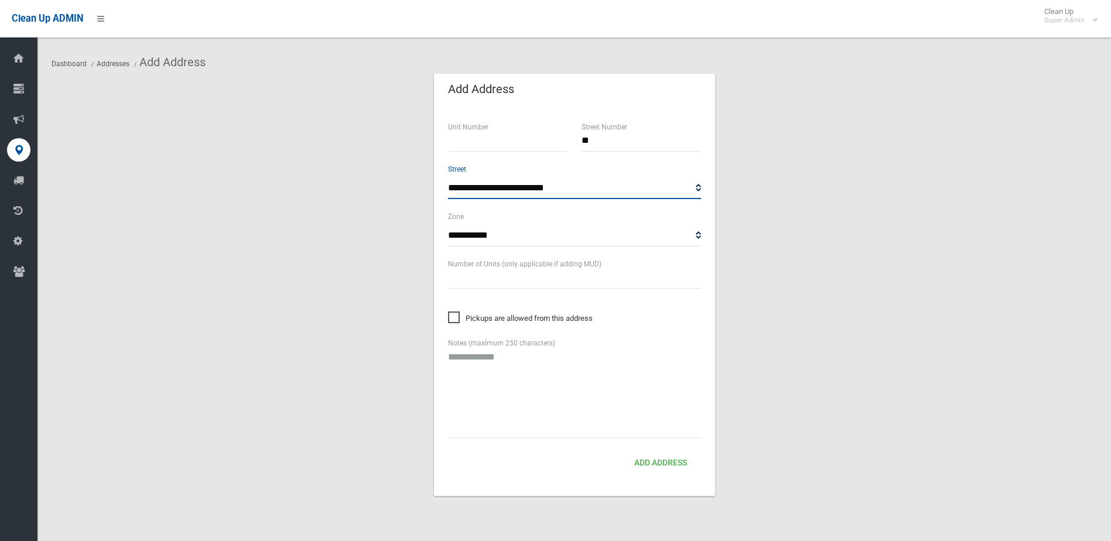
click at [448, 177] on select "**********" at bounding box center [574, 188] width 253 height 22
click at [659, 463] on button "Add Address" at bounding box center [660, 464] width 62 height 22
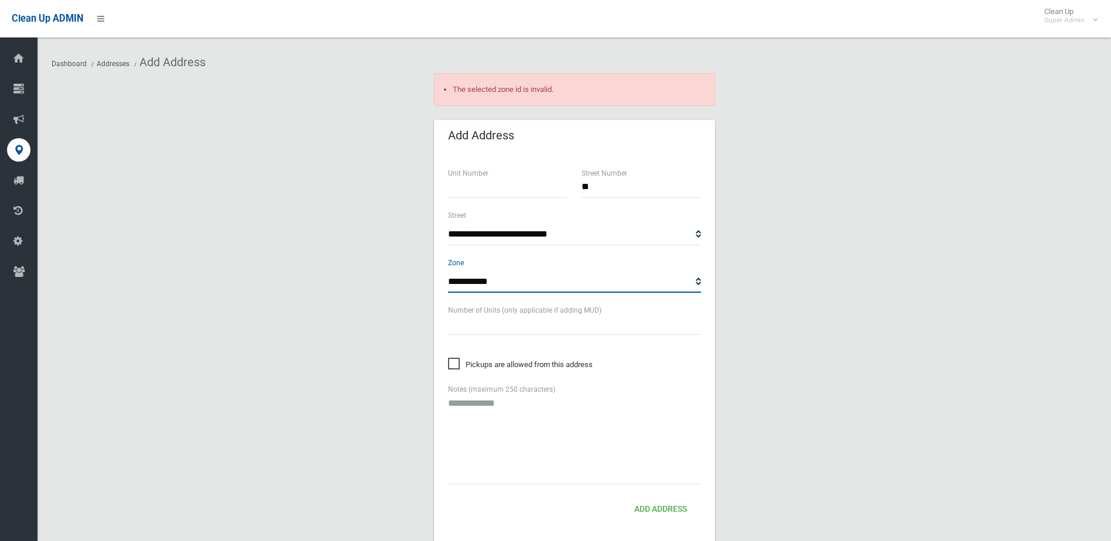
click at [480, 279] on select "**********" at bounding box center [574, 282] width 253 height 22
select select "*"
click at [448, 271] on select "**********" at bounding box center [574, 282] width 253 height 22
click at [651, 508] on button "Add Address" at bounding box center [660, 510] width 62 height 22
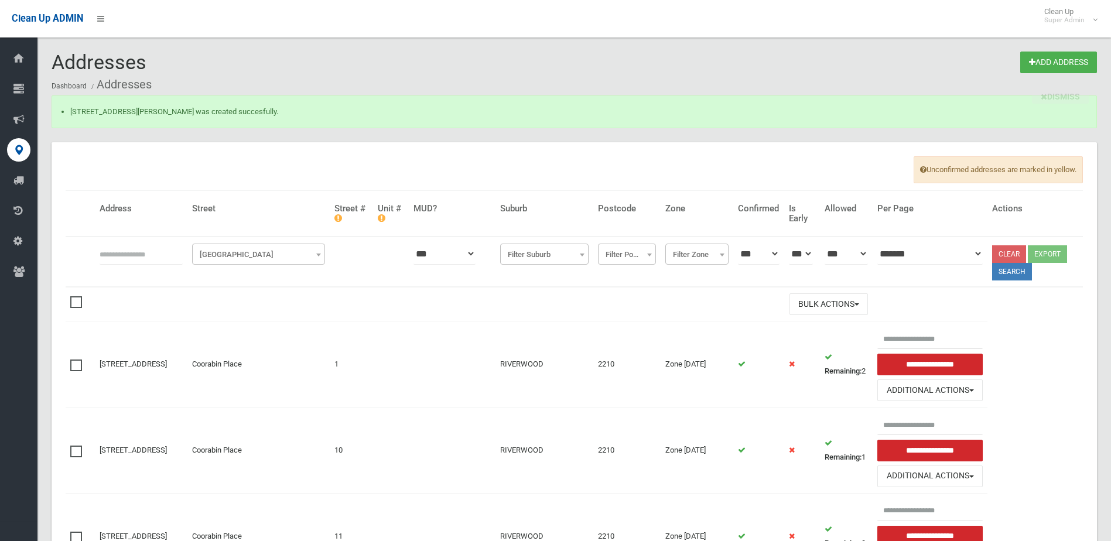
click at [155, 254] on input "text" at bounding box center [141, 254] width 83 height 22
type input "********"
click button at bounding box center [0, 0] width 0 height 0
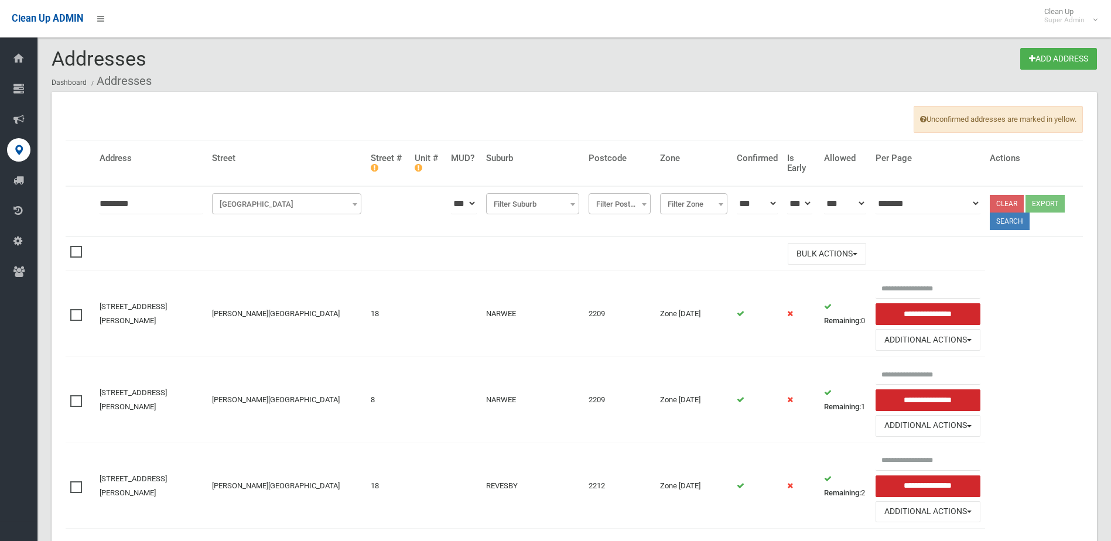
scroll to position [146, 0]
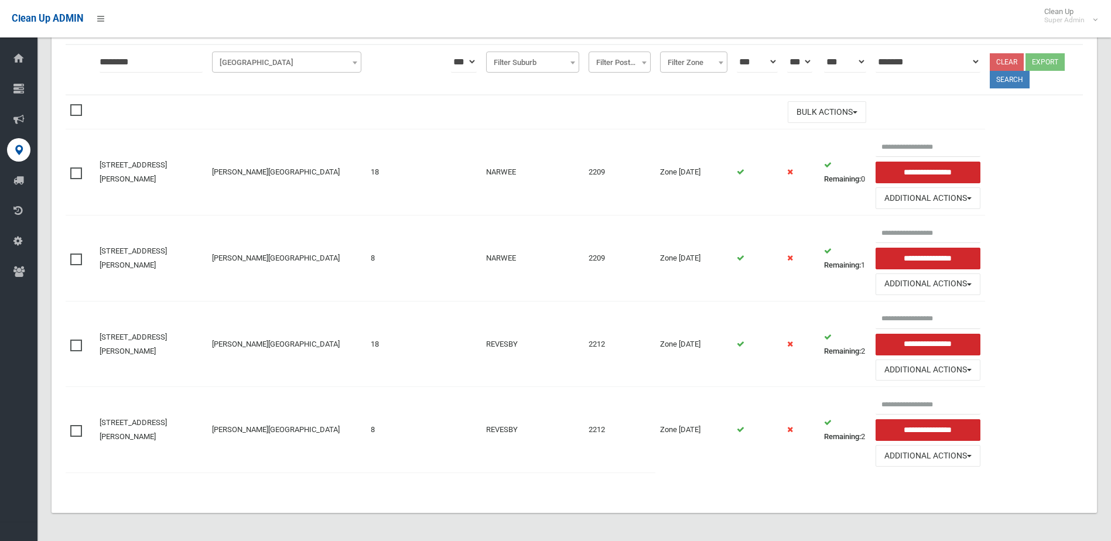
click at [102, 61] on input "********" at bounding box center [151, 62] width 103 height 22
type input "*********"
click button at bounding box center [0, 0] width 0 height 0
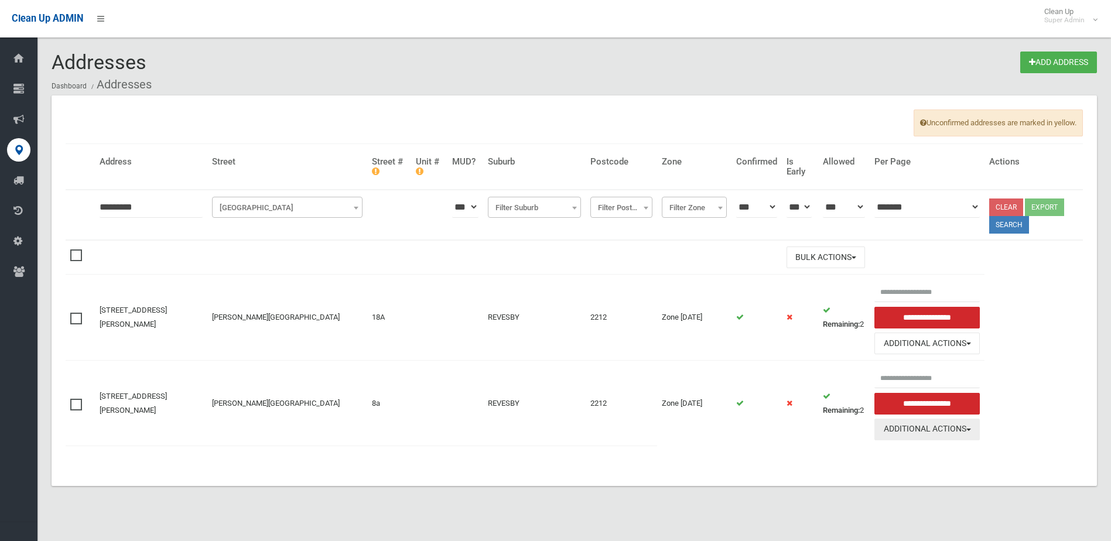
click at [901, 429] on button "Additional Actions" at bounding box center [926, 430] width 105 height 22
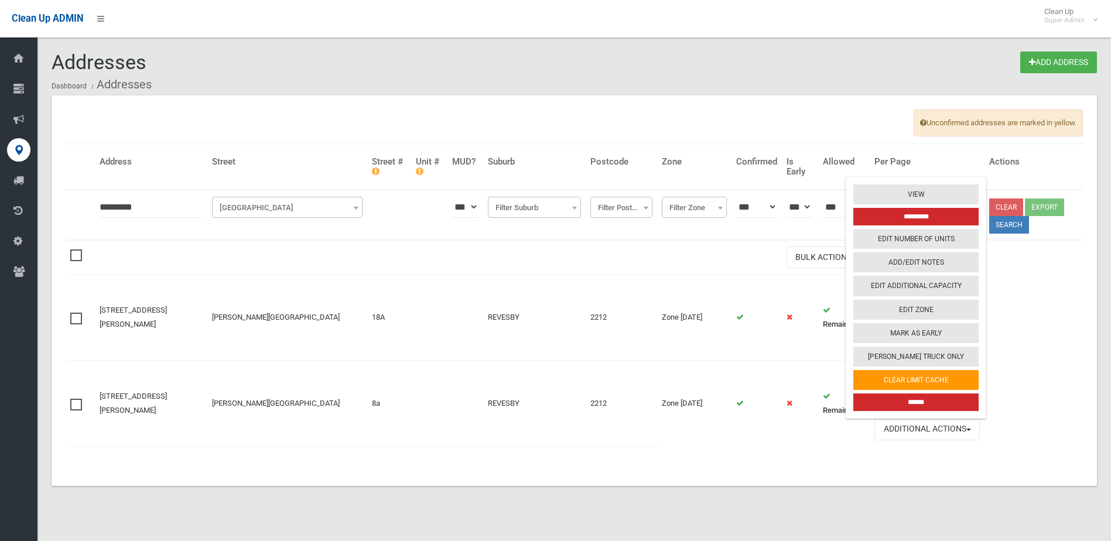
click at [896, 213] on input "*********" at bounding box center [915, 217] width 125 height 18
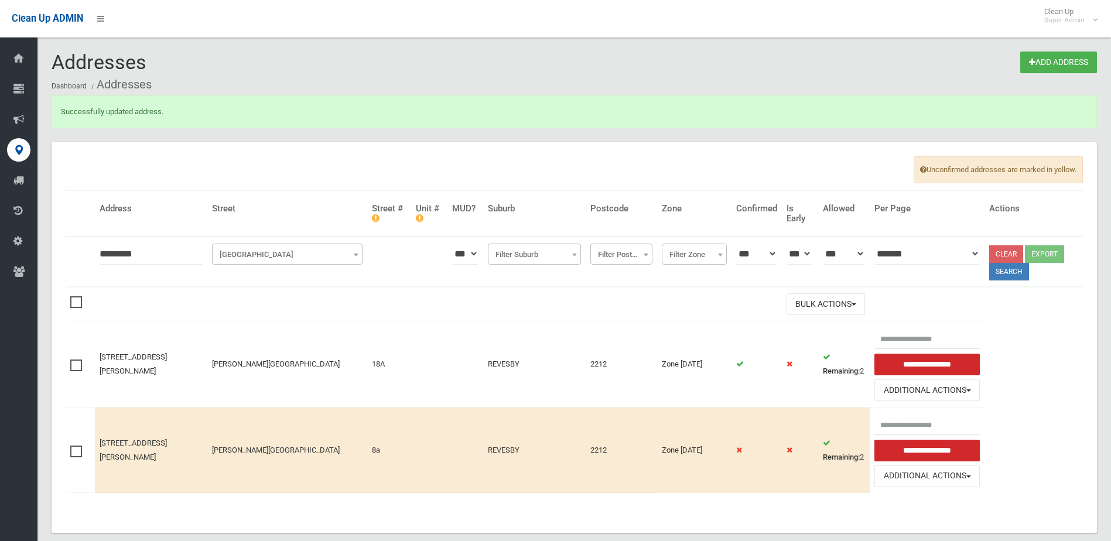
drag, startPoint x: 145, startPoint y: 255, endPoint x: 84, endPoint y: 252, distance: 61.0
click at [84, 252] on tr "**********" at bounding box center [574, 262] width 1017 height 50
type input "*********"
click button at bounding box center [0, 0] width 0 height 0
